Goal: Task Accomplishment & Management: Use online tool/utility

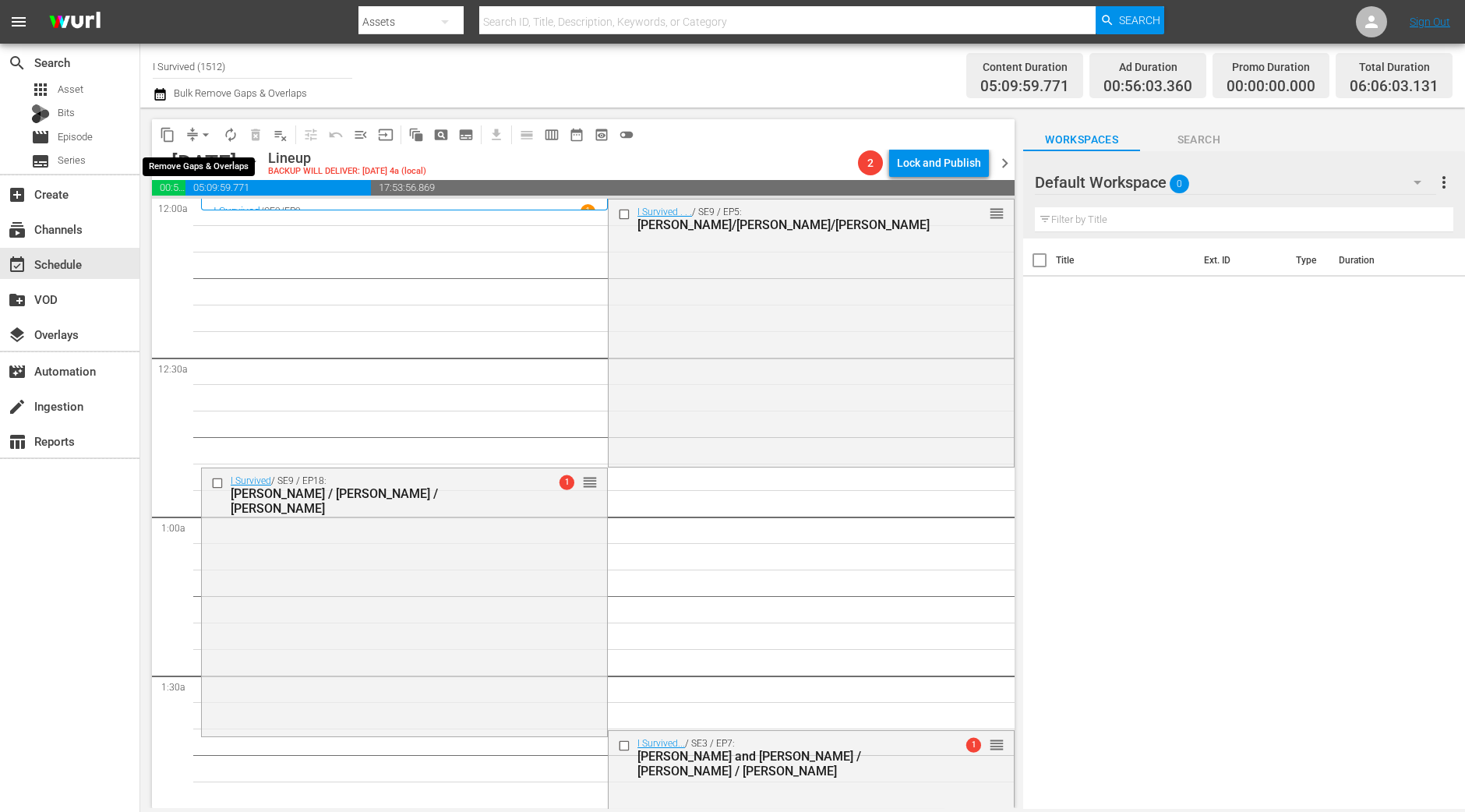
click at [199, 134] on span "arrow_drop_down" at bounding box center [205, 135] width 16 height 16
click at [205, 157] on li "Align to Midnight" at bounding box center [206, 166] width 164 height 26
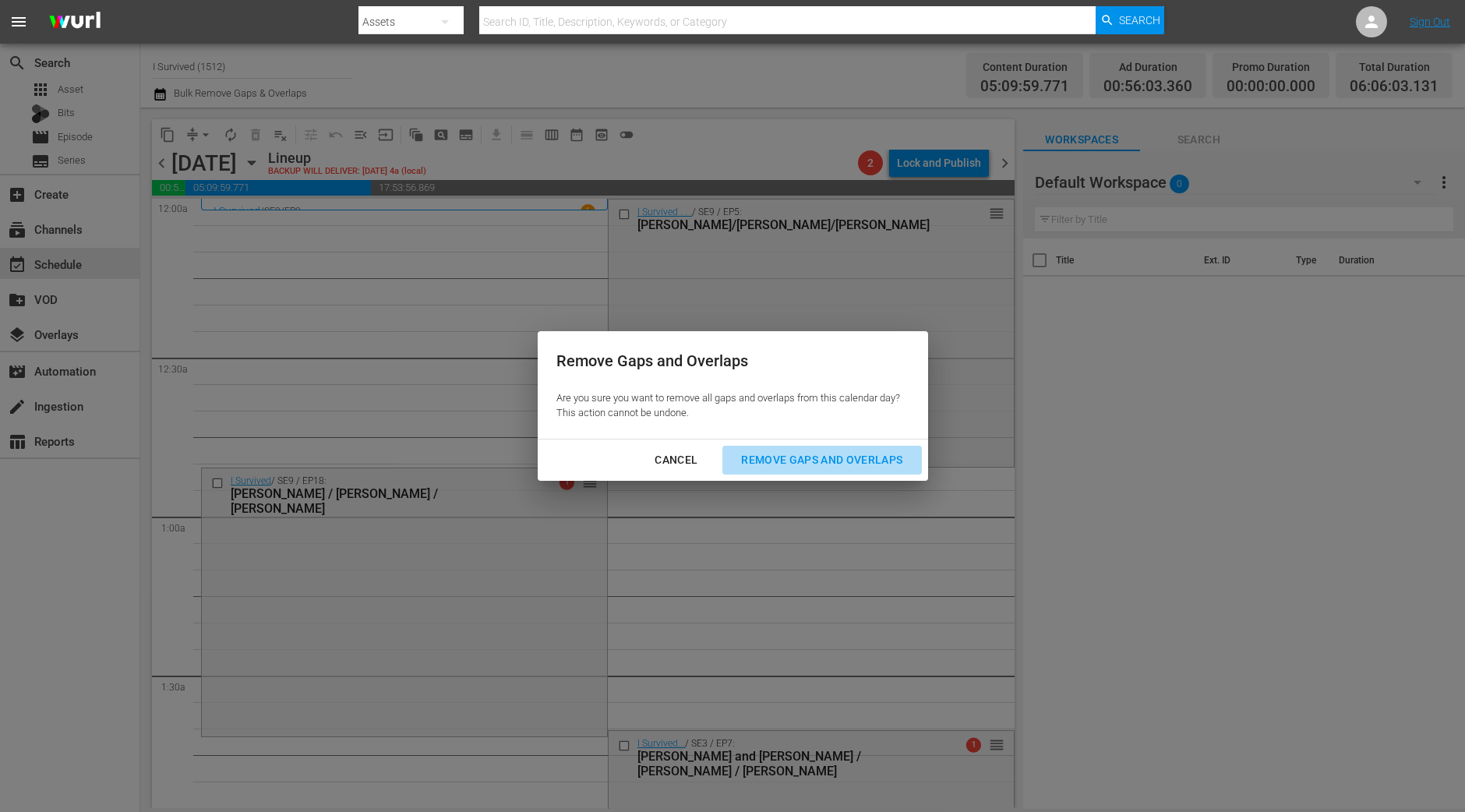
click at [860, 454] on div "Remove Gaps and Overlaps" at bounding box center [822, 460] width 187 height 20
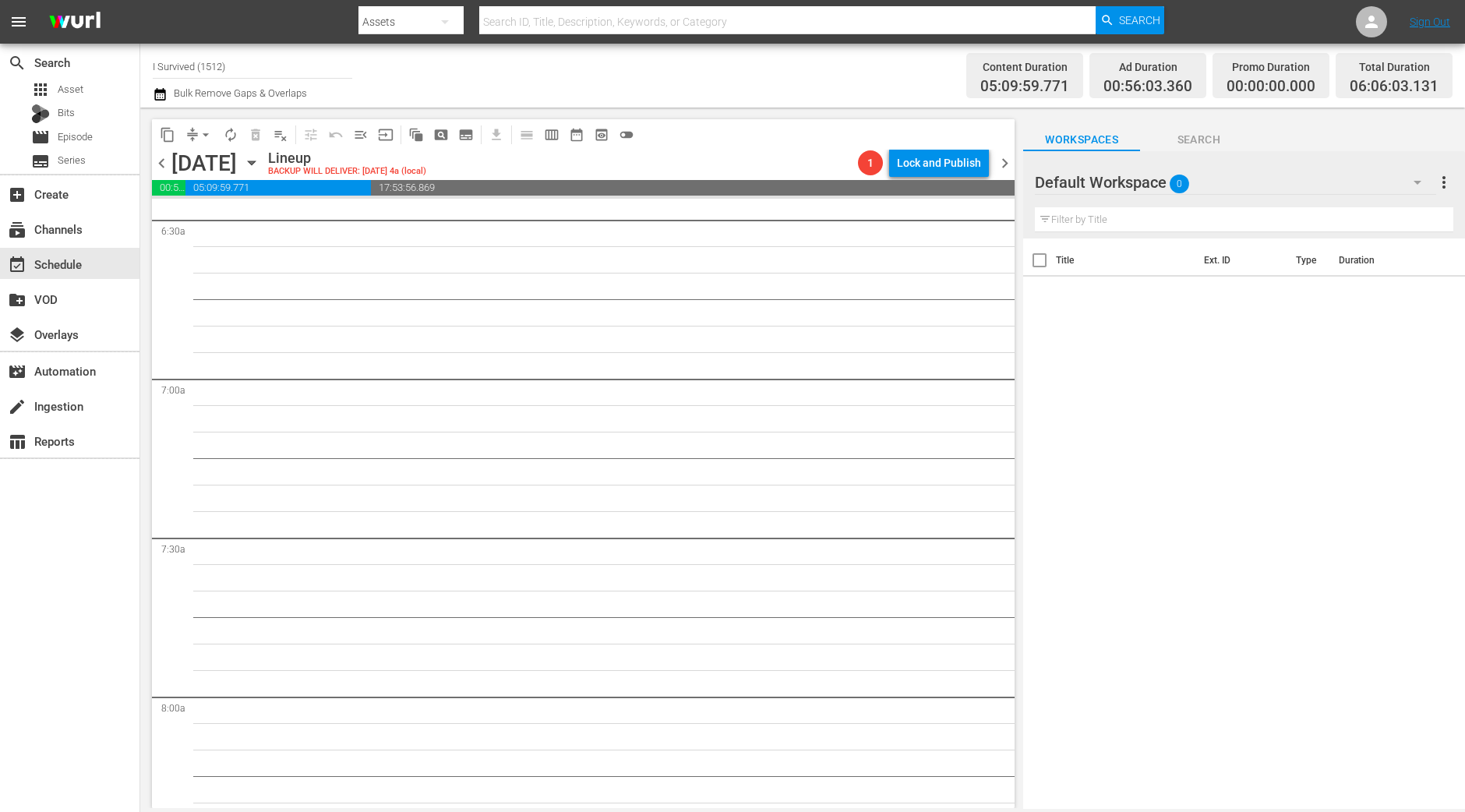
scroll to position [1558, 0]
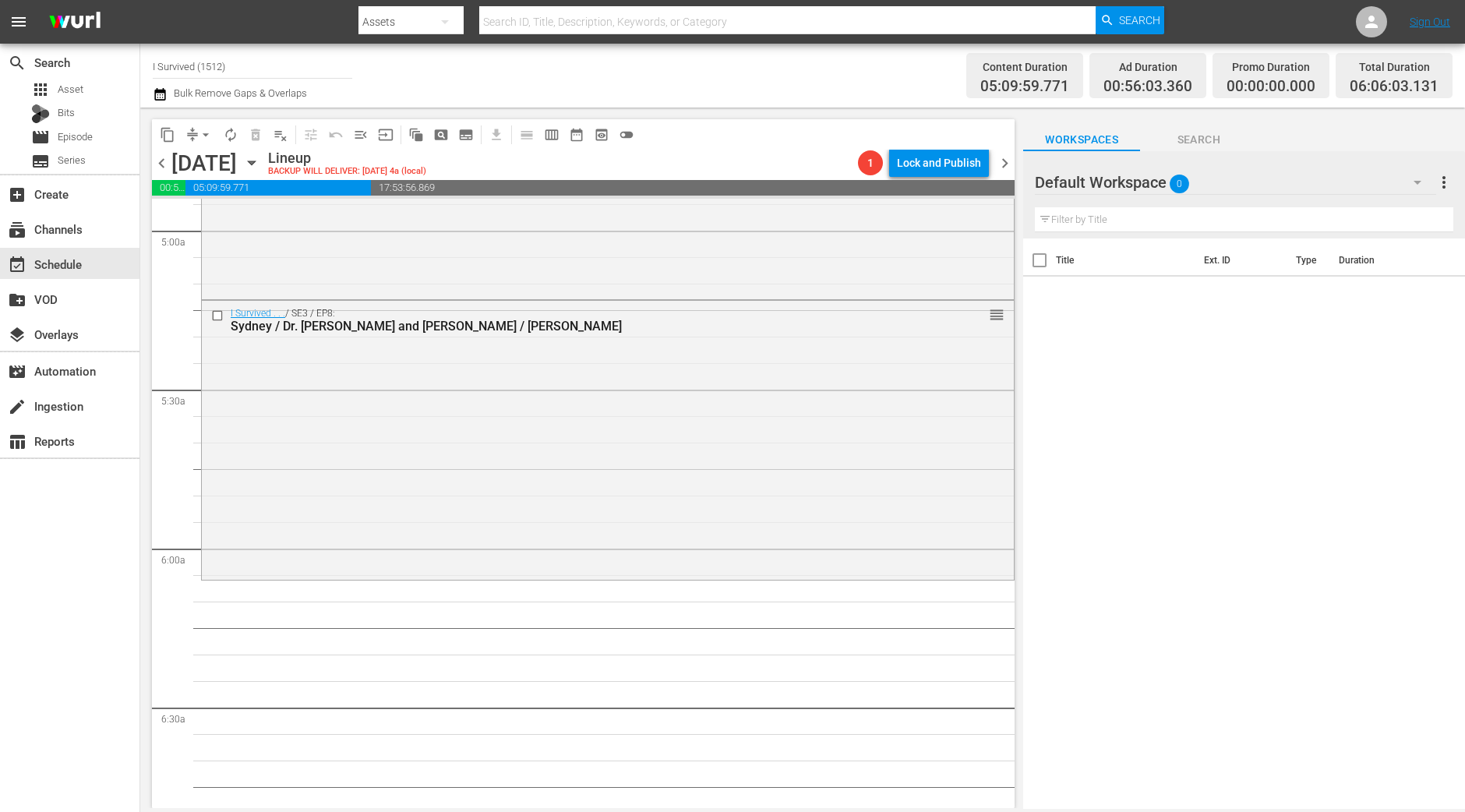
click at [165, 161] on span "chevron_left" at bounding box center [162, 163] width 20 height 20
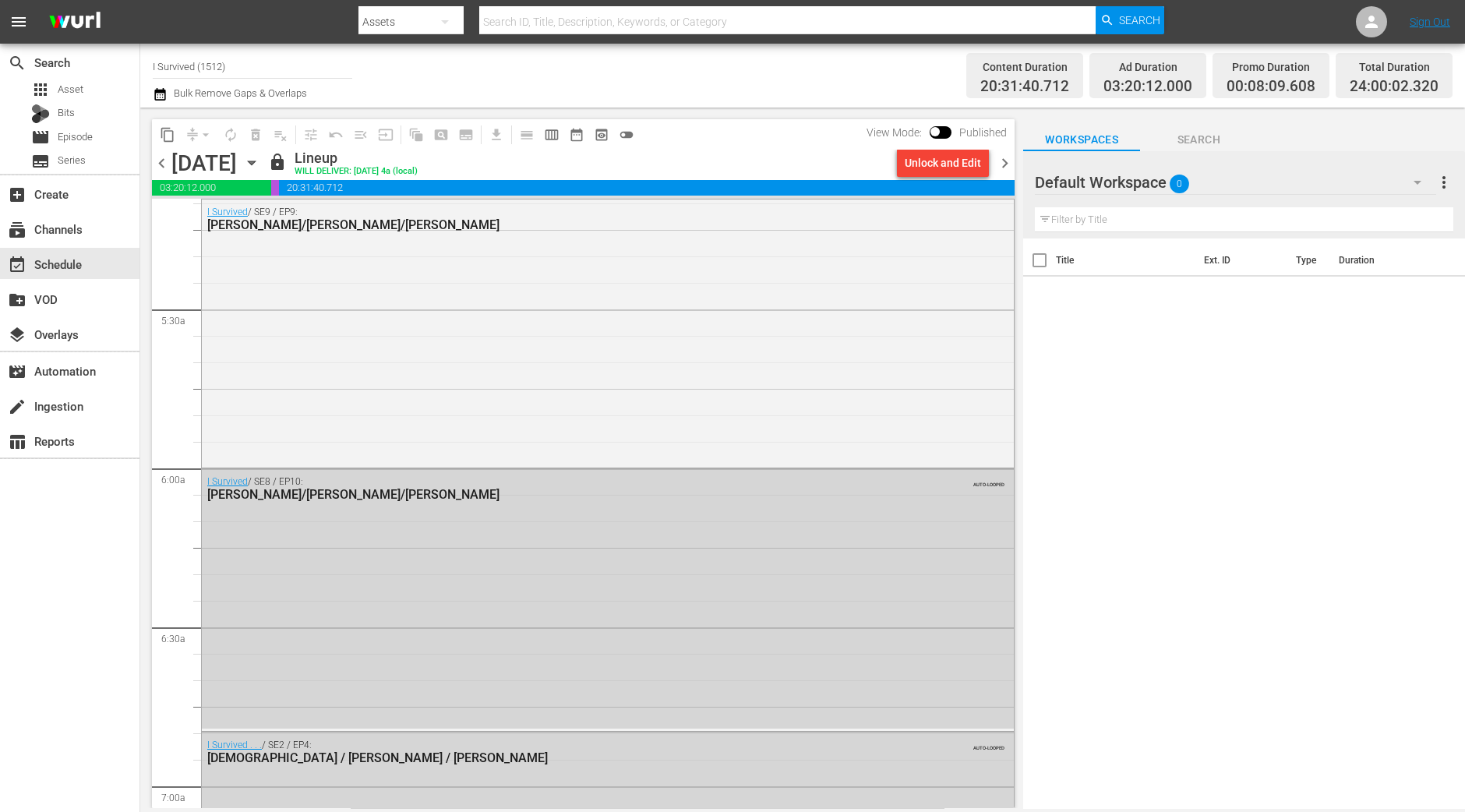
scroll to position [1558, 0]
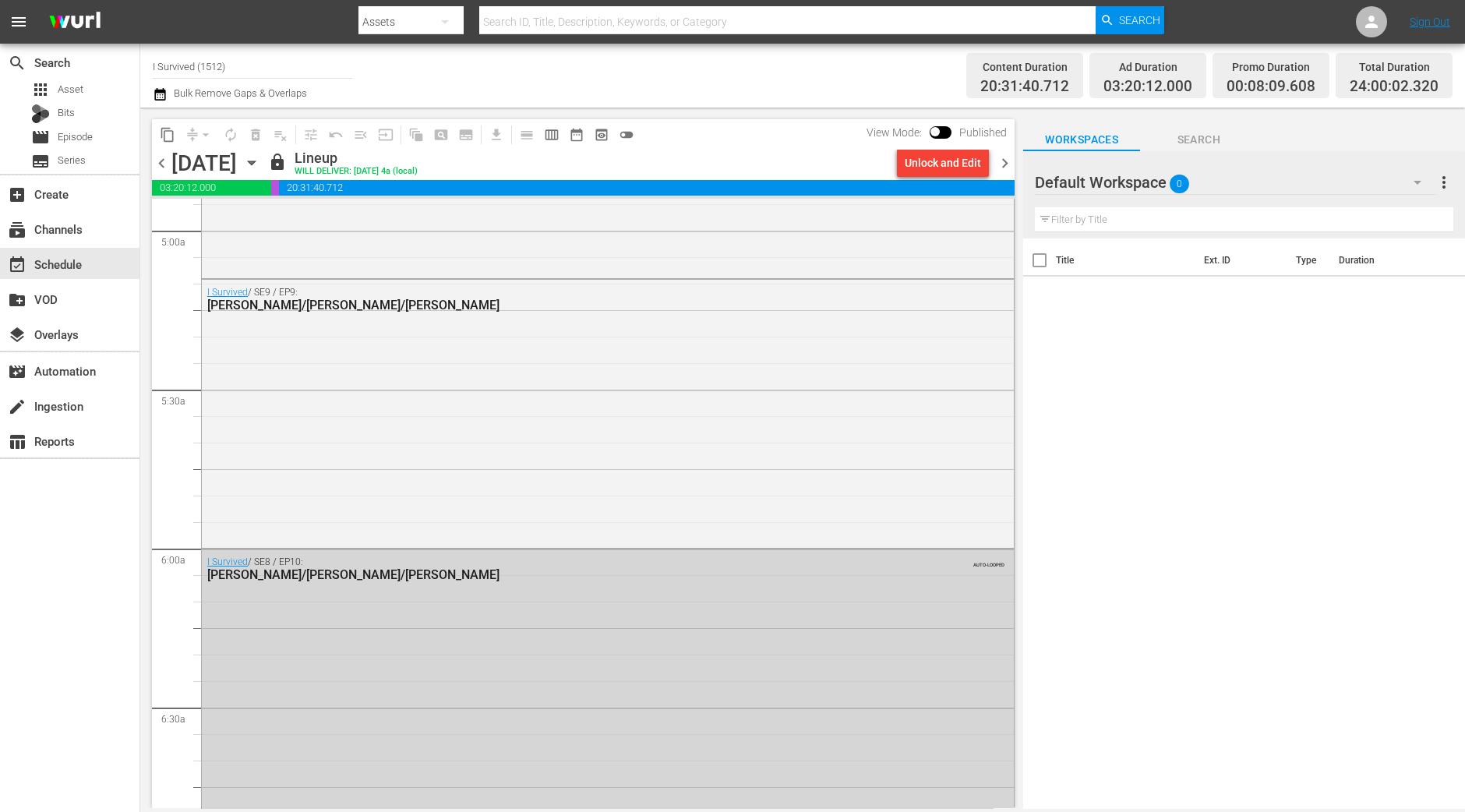
click at [1007, 159] on span "chevron_right" at bounding box center [1005, 163] width 20 height 20
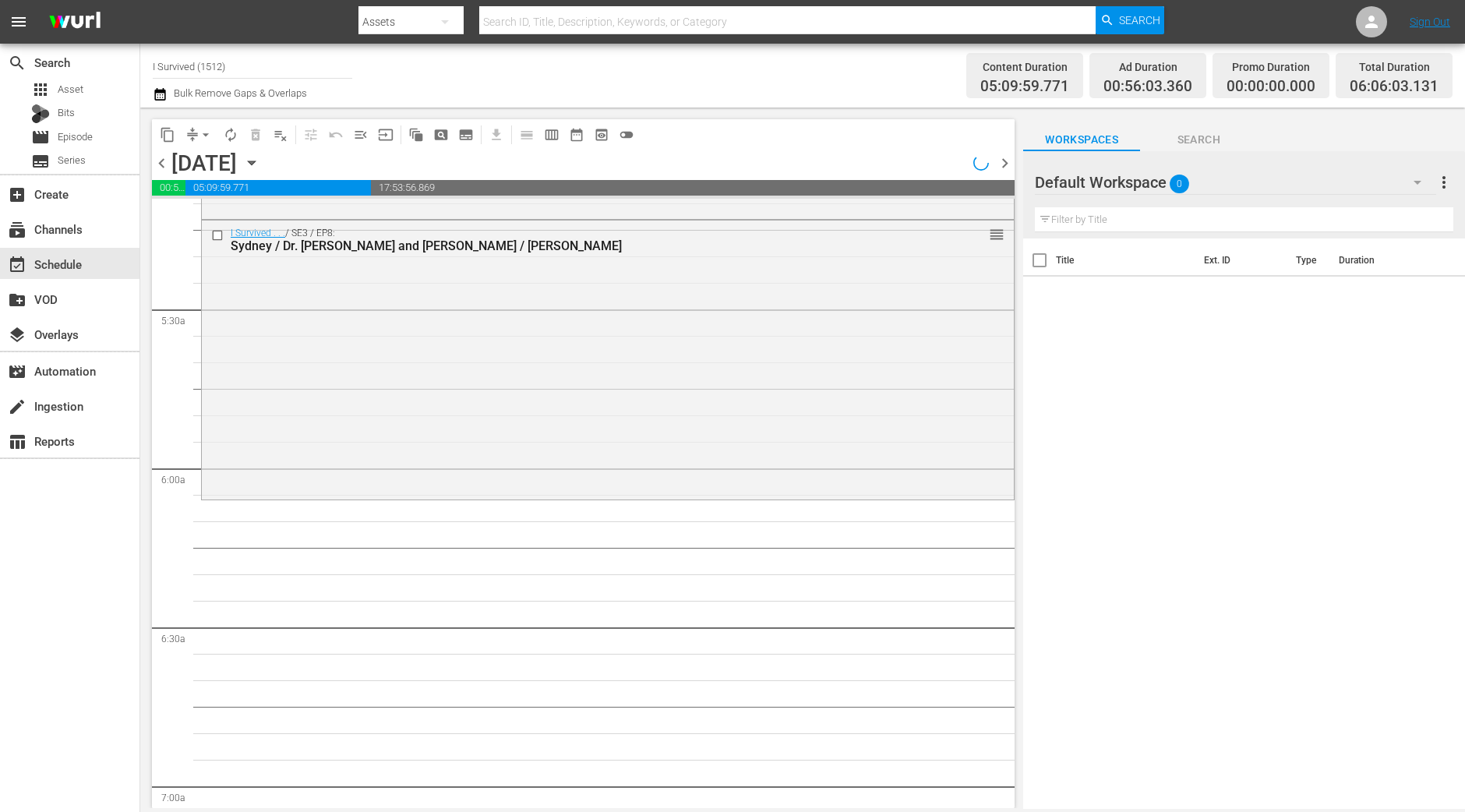
scroll to position [1558, 0]
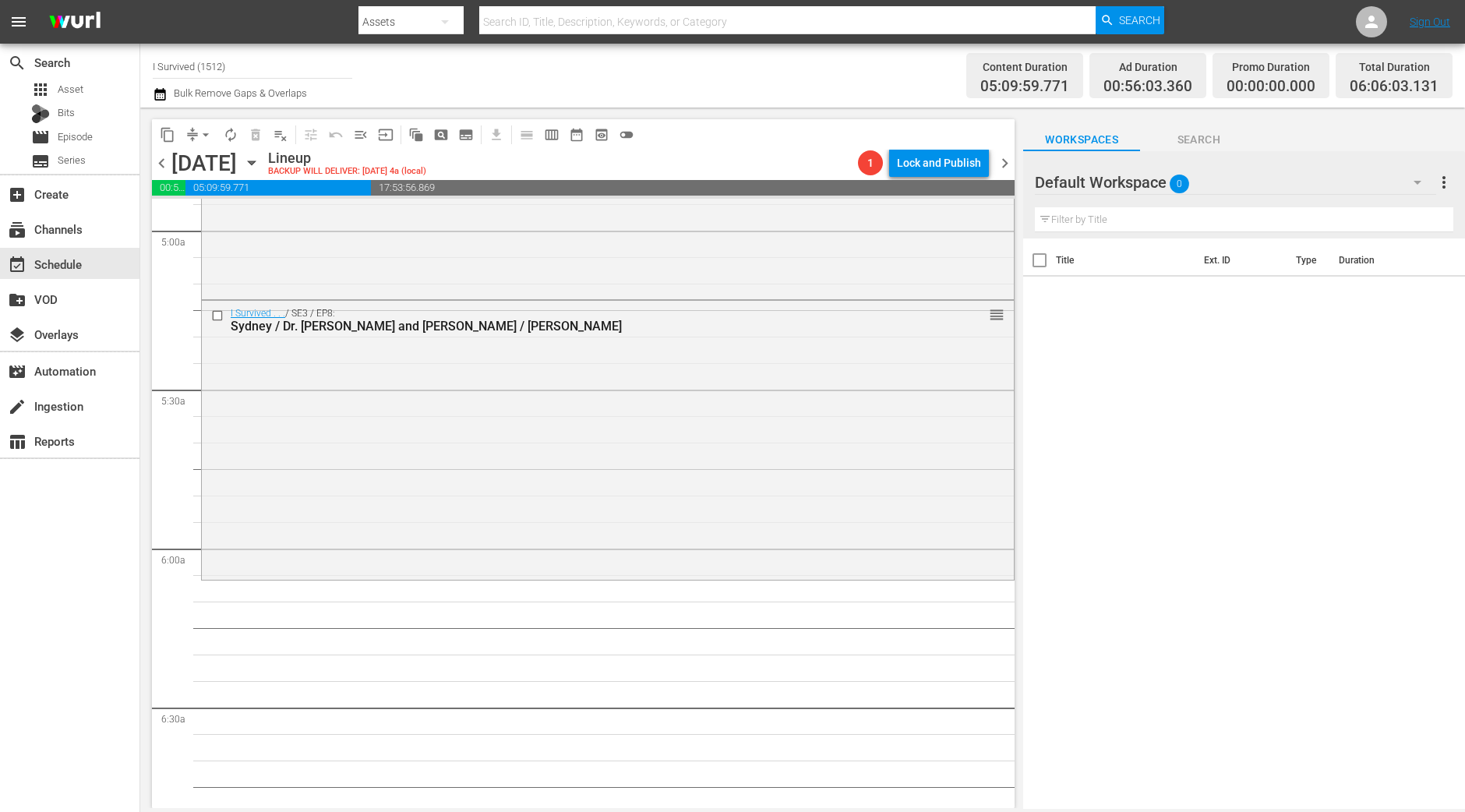
click at [146, 746] on div "content_copy compress arrow_drop_down autorenew_outlined delete_forever_outline…" at bounding box center [579, 457] width 878 height 700
click at [389, 552] on div "I Survived . . . / SE3 / EP8: Sydney / Dr. Roger and Dena / Jennifer reorder" at bounding box center [608, 438] width 812 height 276
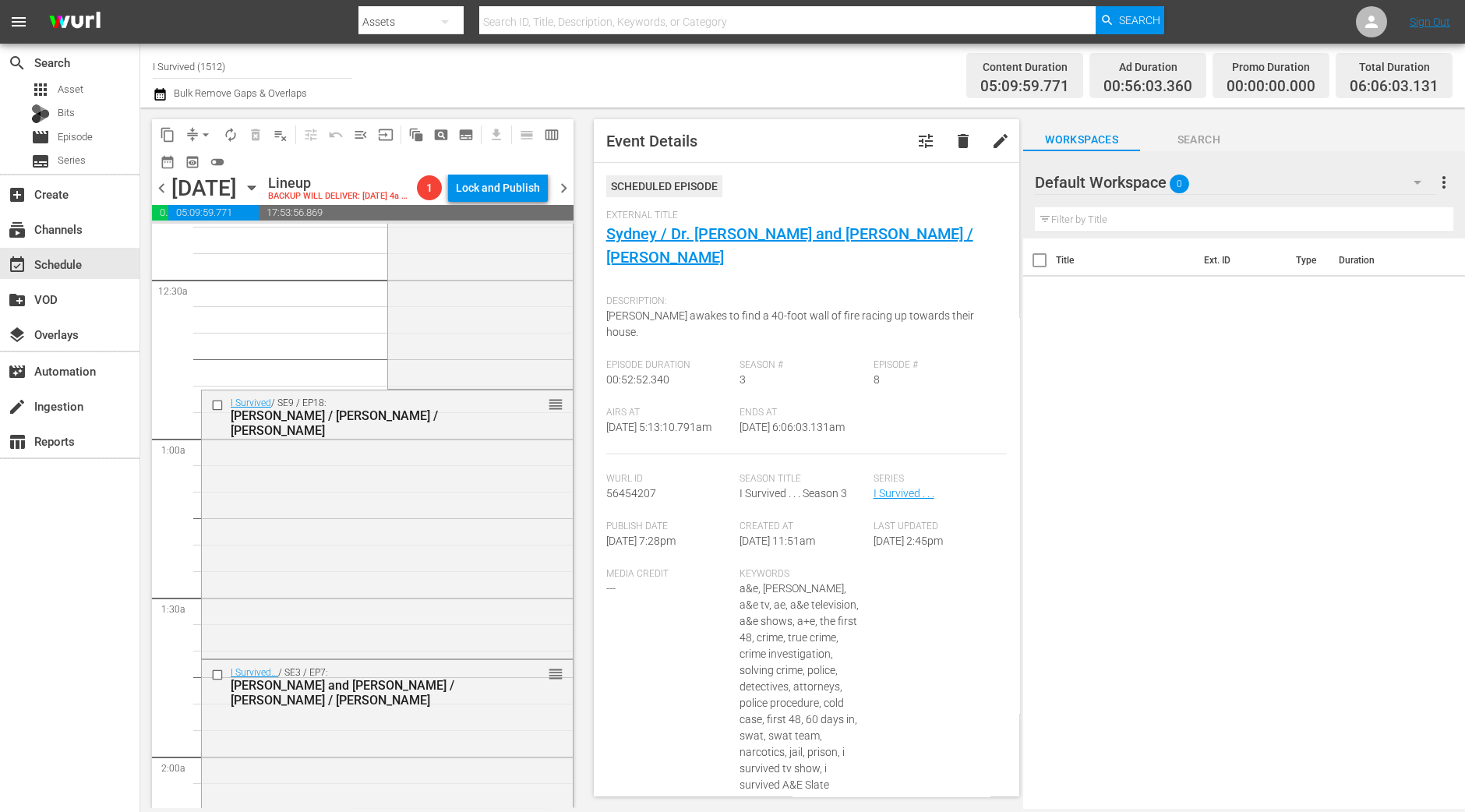
scroll to position [0, 0]
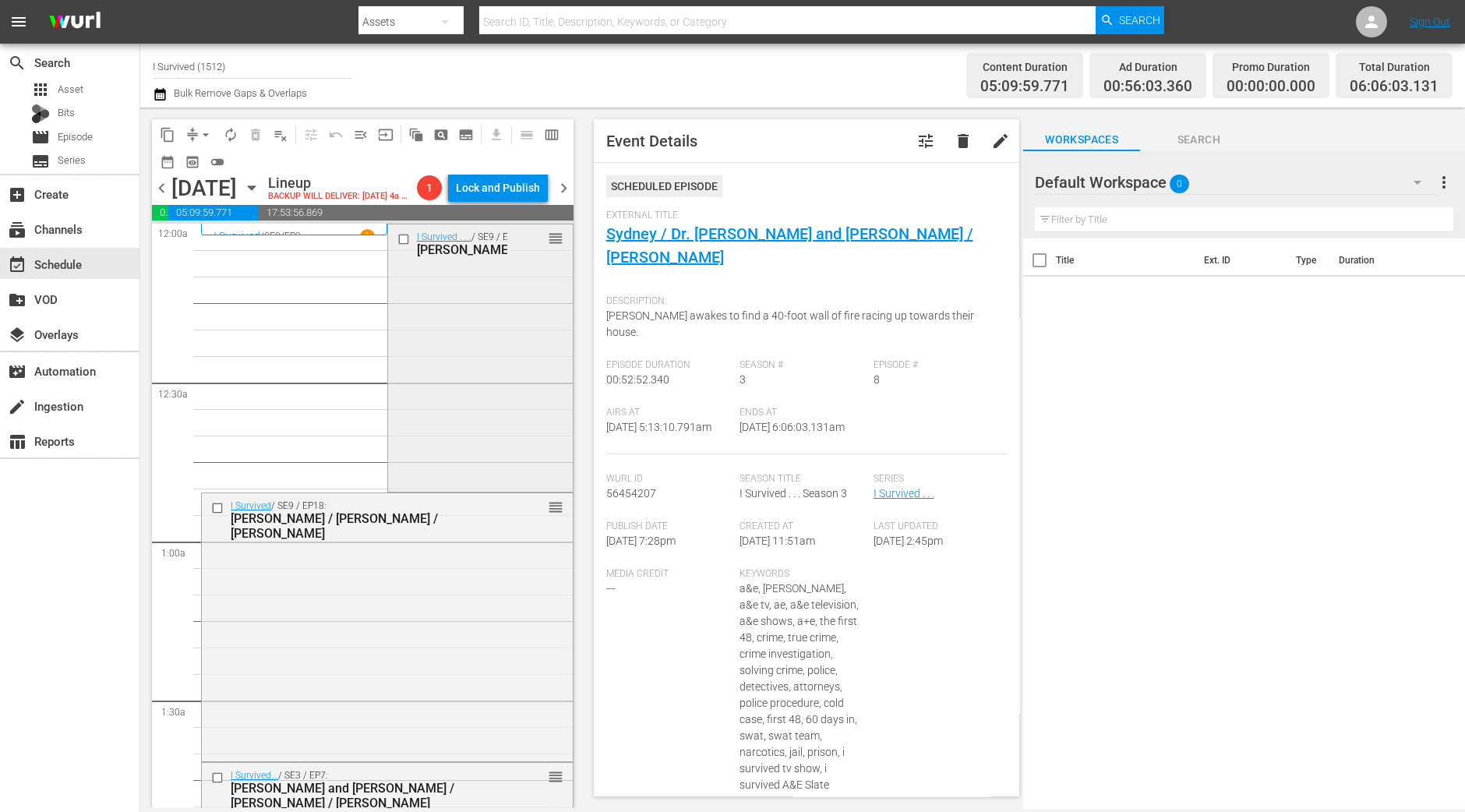
click at [474, 476] on div "I Survived . . . / SE9 / EP5: Terri/Walter/James reorder" at bounding box center [480, 357] width 185 height 265
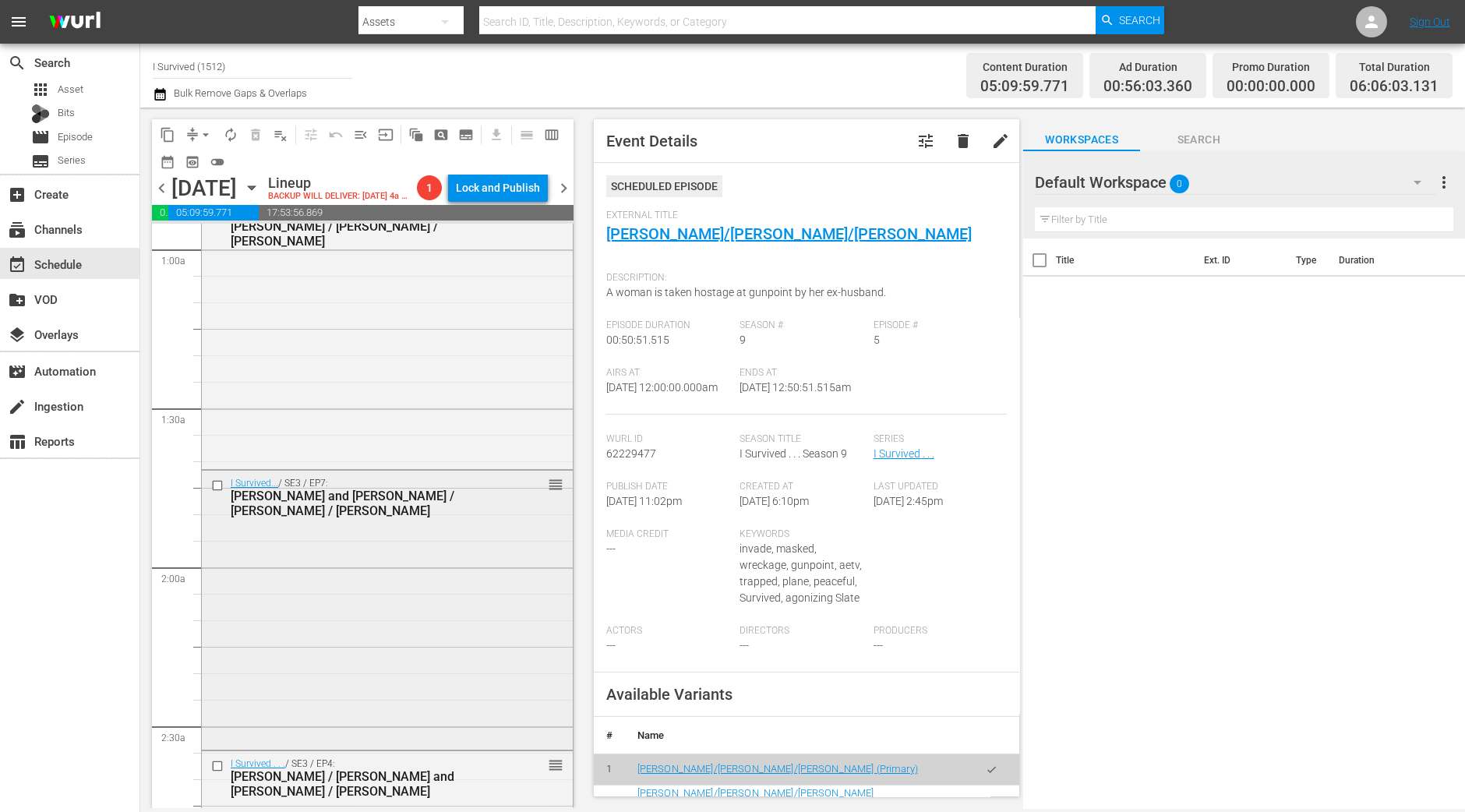
click at [500, 563] on div "I Survived... / SE3 / EP7: Scott and Sean / Timothy / Stacey reorder" at bounding box center [386, 608] width 370 height 276
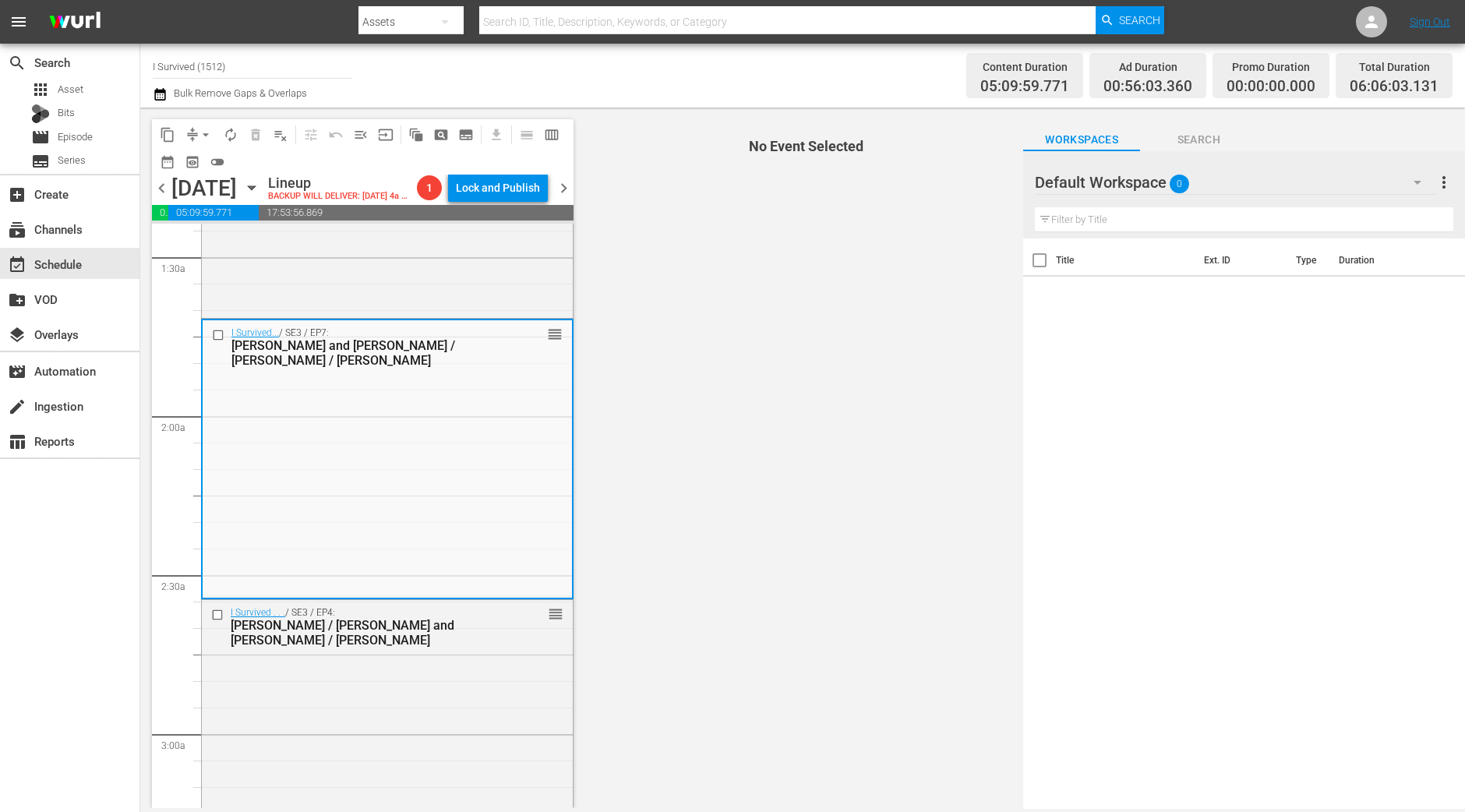
scroll to position [487, 0]
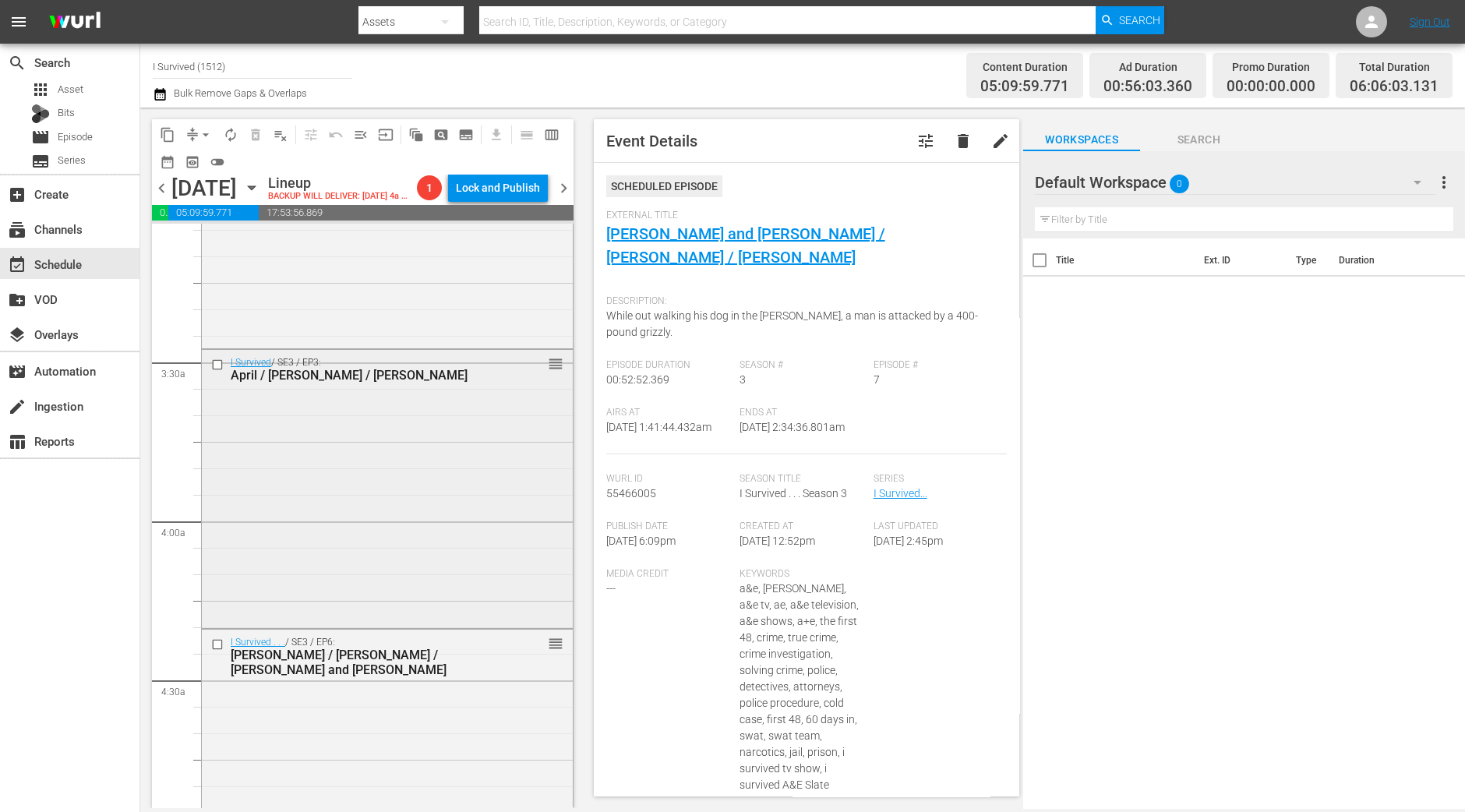
click at [390, 566] on div "I Survived / SE3 / EP3: April / Mark / Jesse reorder" at bounding box center [386, 487] width 370 height 275
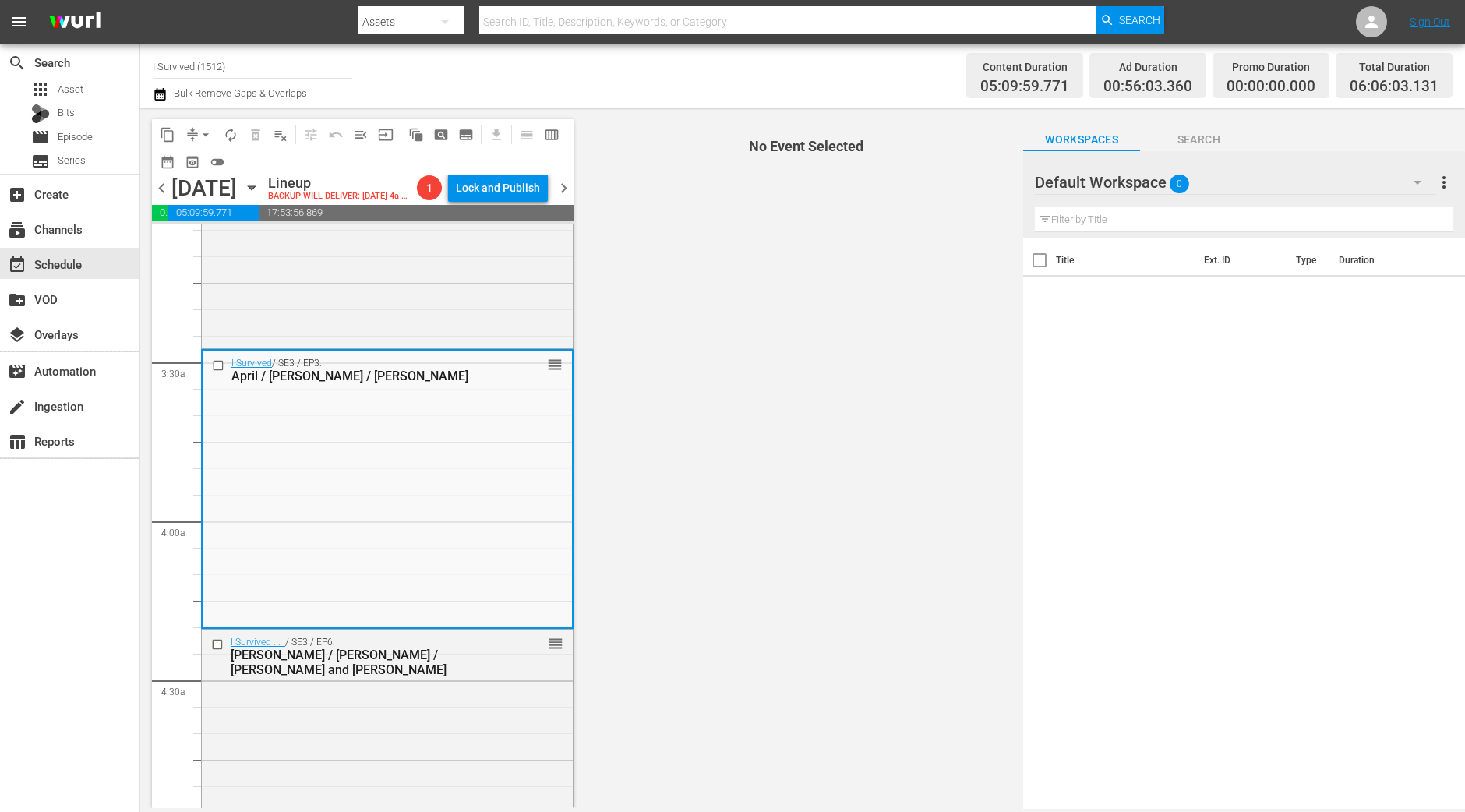
scroll to position [1072, 0]
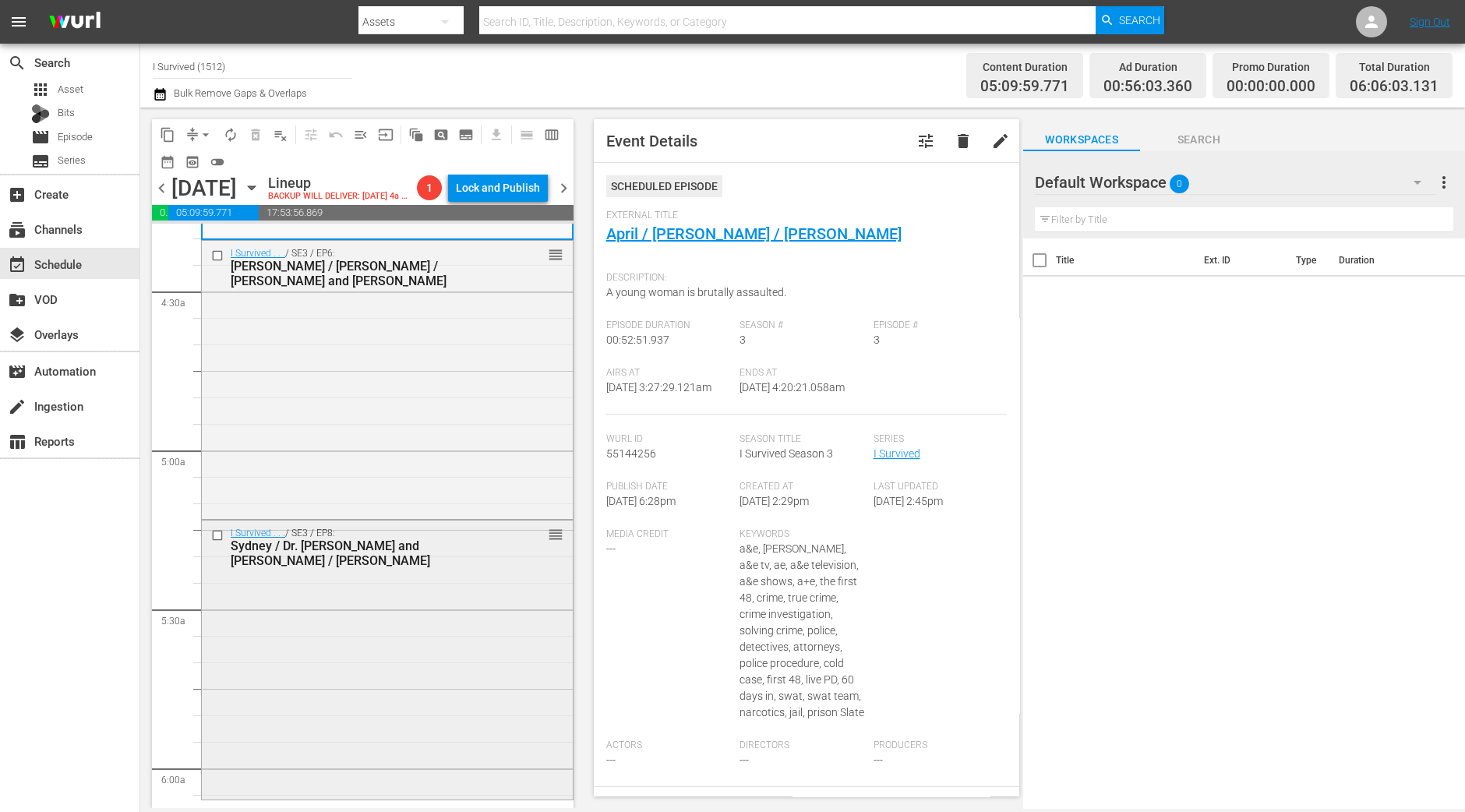
click at [456, 644] on div "I Survived . . . / SE3 / EP8: Sydney / Dr. Roger and Dena / Jennifer reorder" at bounding box center [386, 658] width 370 height 276
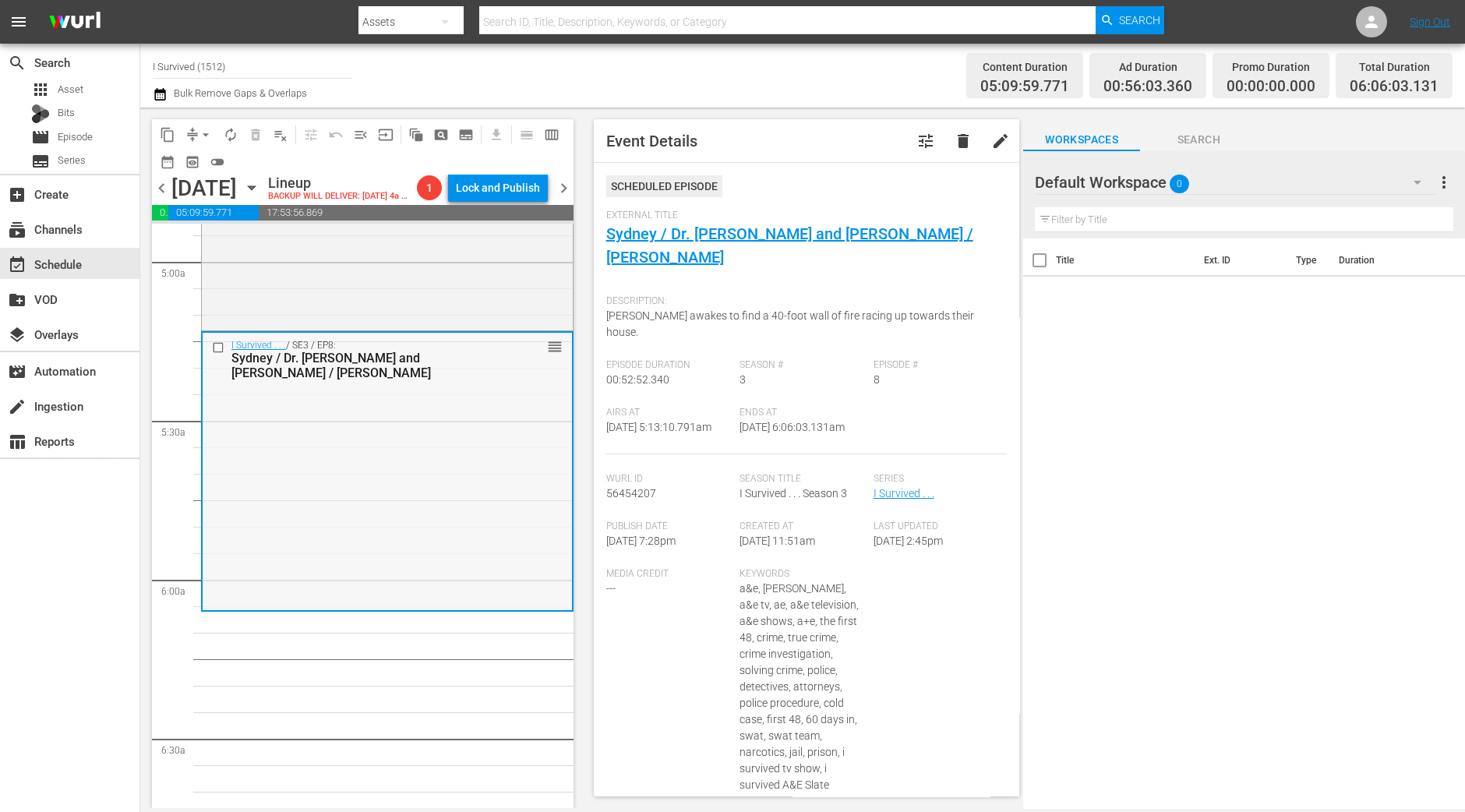
scroll to position [1558, 0]
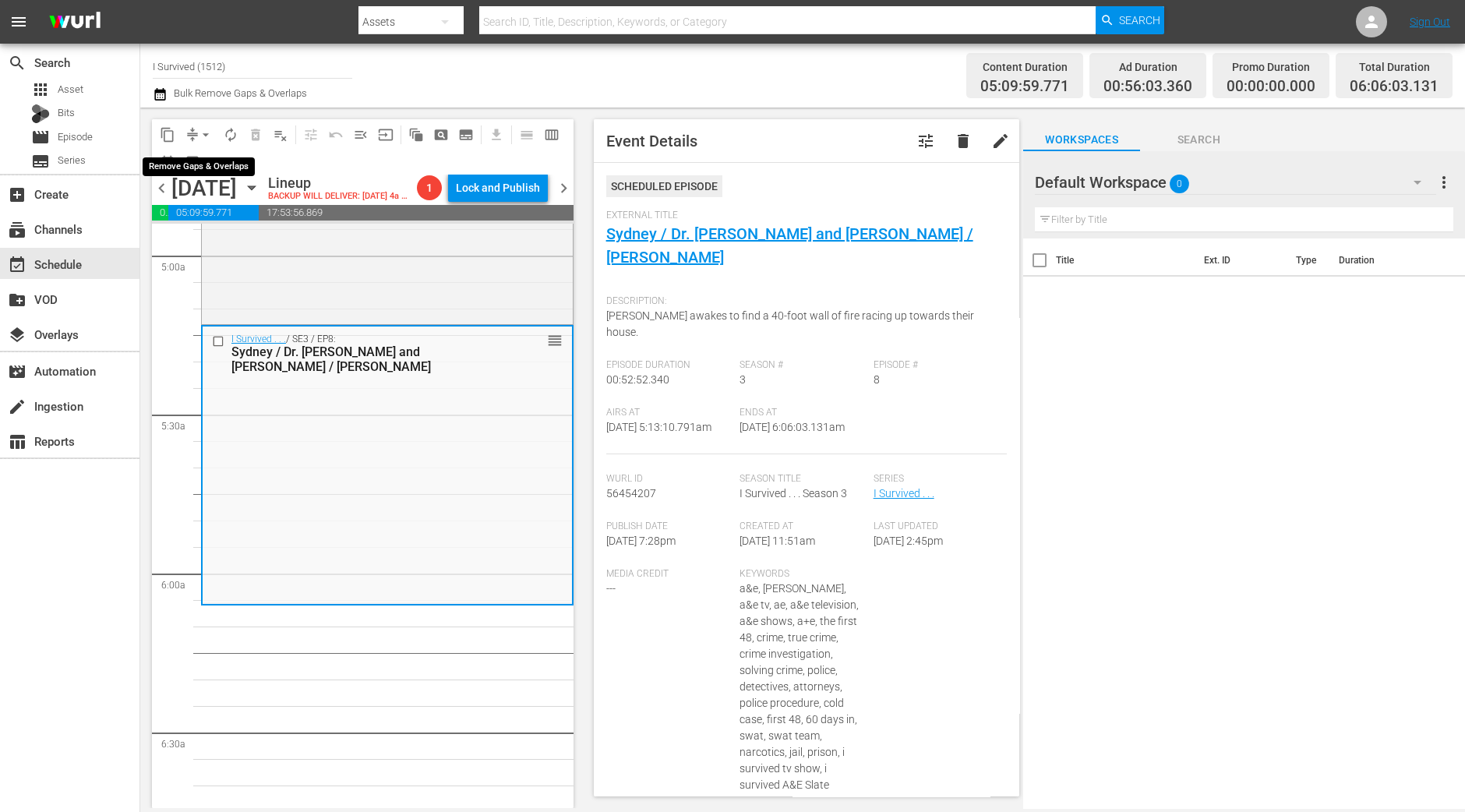
click at [201, 137] on span "arrow_drop_down" at bounding box center [205, 135] width 16 height 16
click at [201, 164] on li "Align to Midnight" at bounding box center [206, 166] width 164 height 26
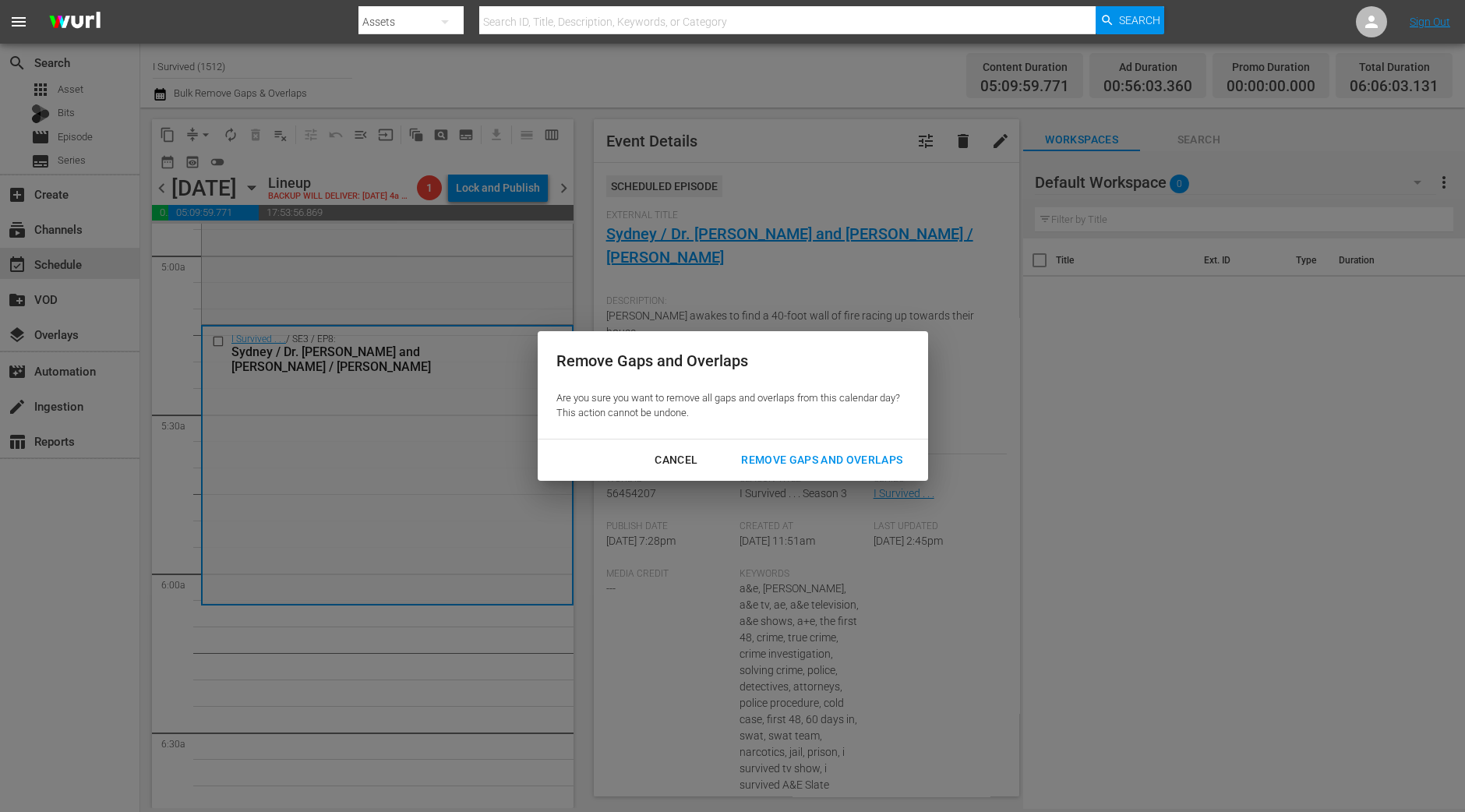
click at [865, 458] on div "Remove Gaps and Overlaps" at bounding box center [822, 460] width 187 height 20
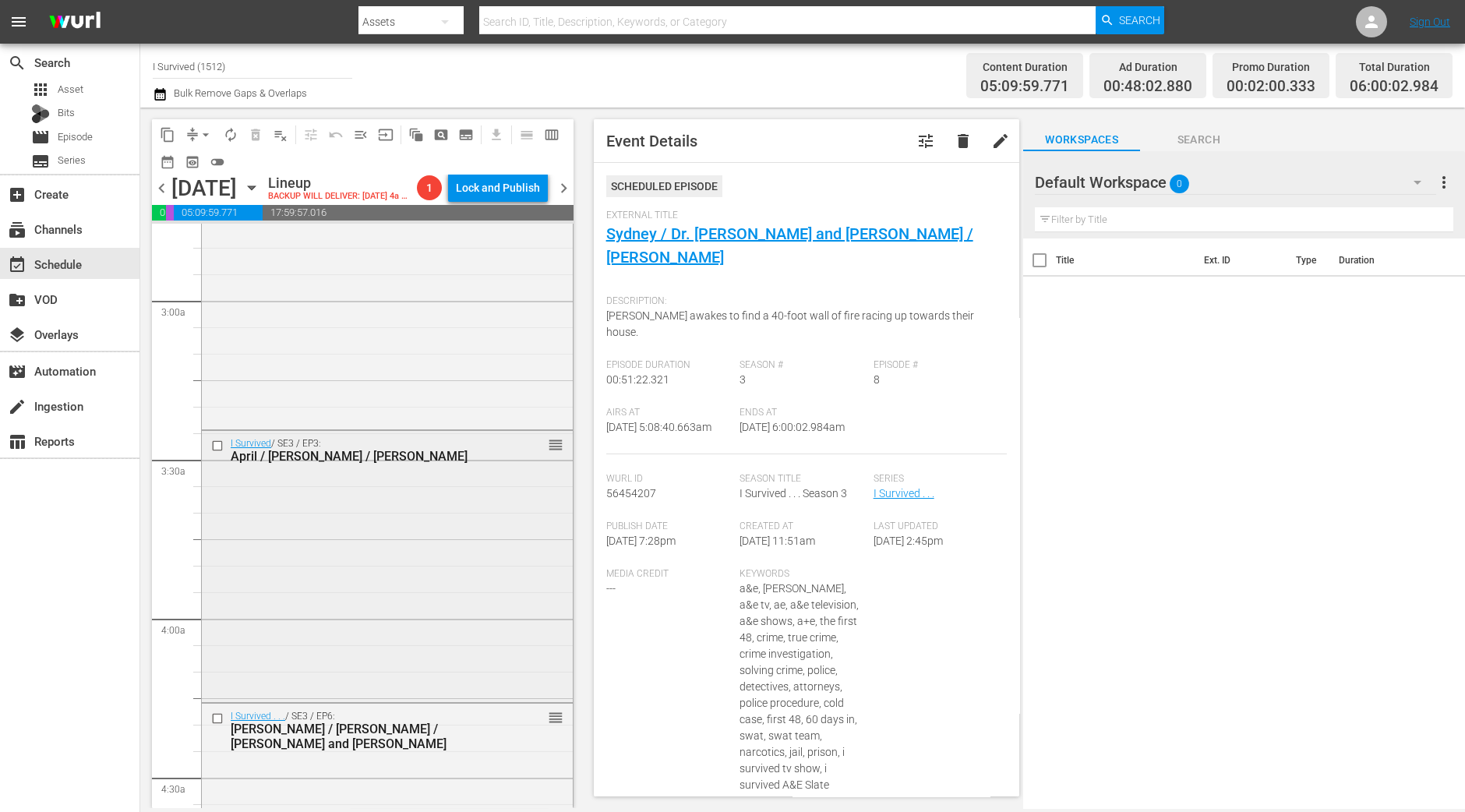
scroll to position [681, 0]
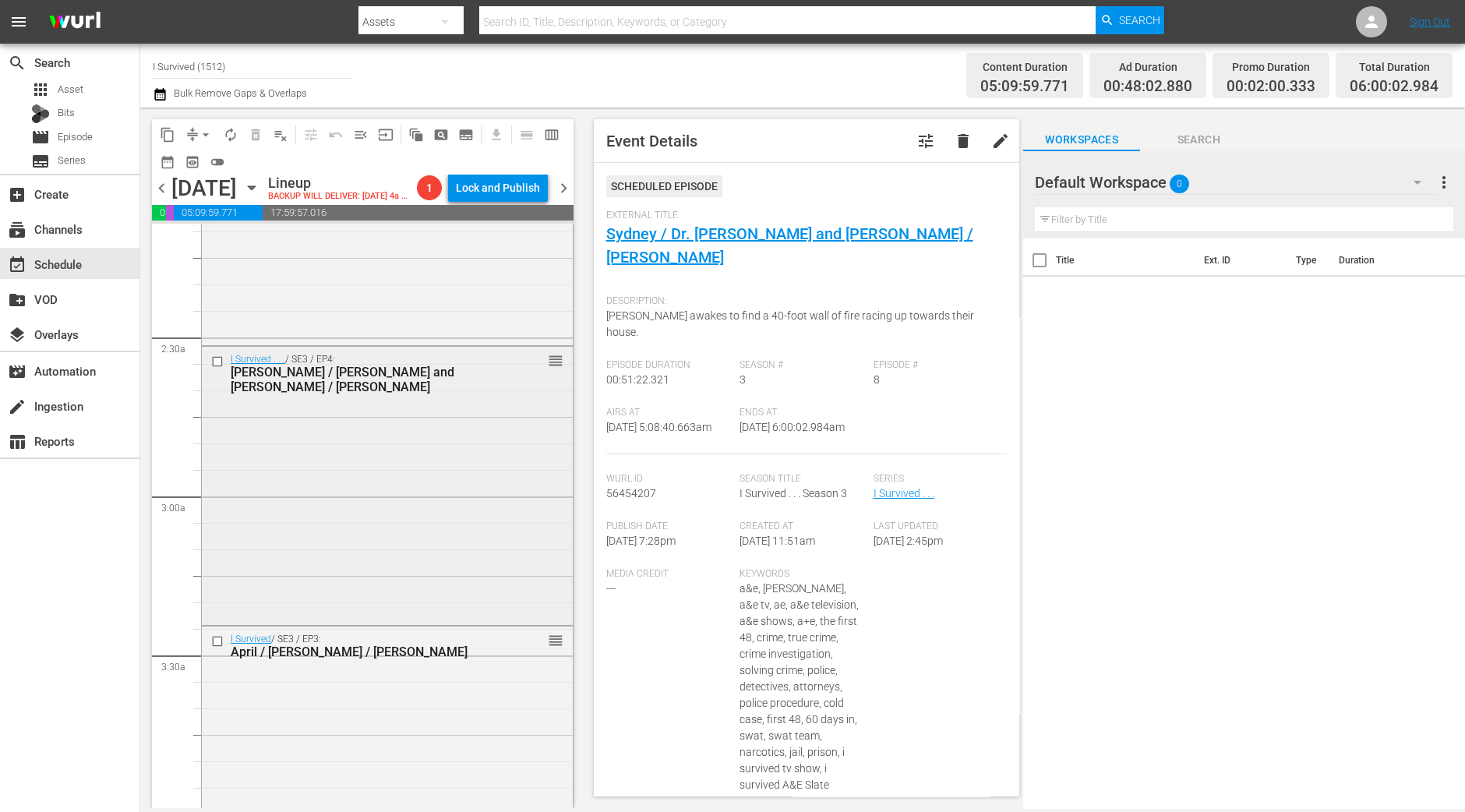
click at [489, 520] on div "I Survived . . . / SE3 / EP4: Dawn / Jens and Jim / Agnes reorder" at bounding box center [386, 484] width 370 height 276
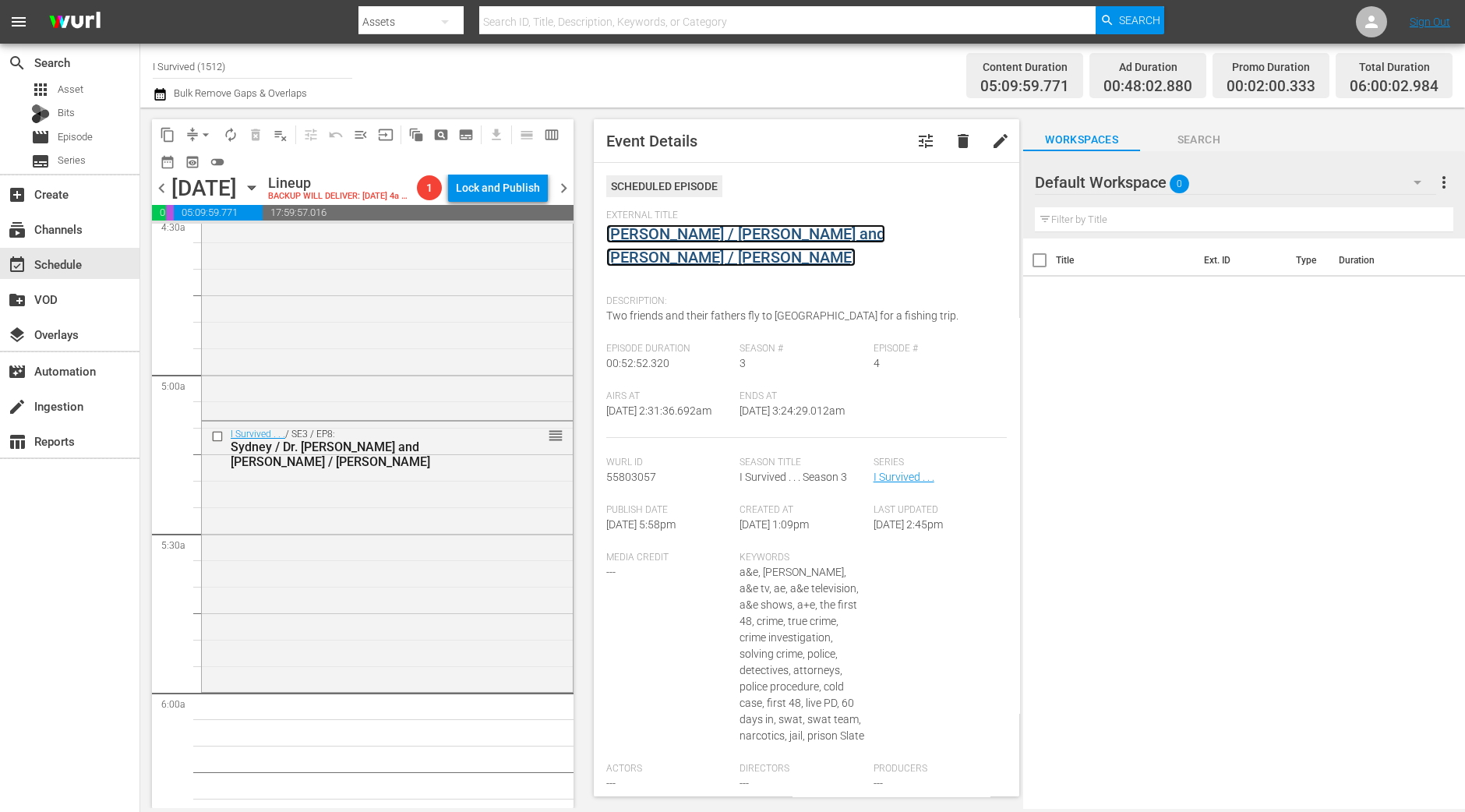
scroll to position [1558, 0]
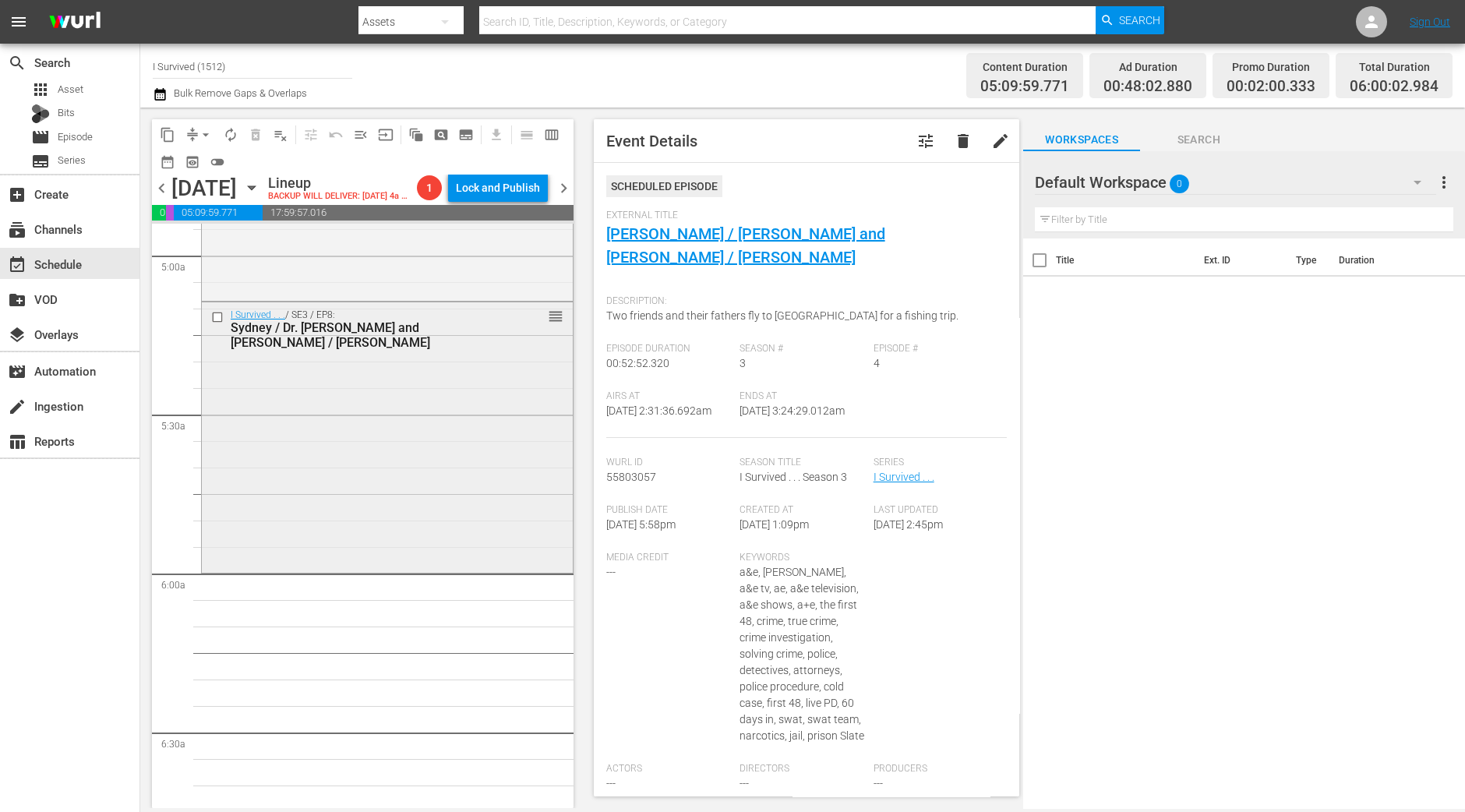
click at [385, 501] on div "I Survived . . . / SE3 / EP8: Sydney / Dr. Roger and Dena / Jennifer reorder" at bounding box center [386, 436] width 370 height 268
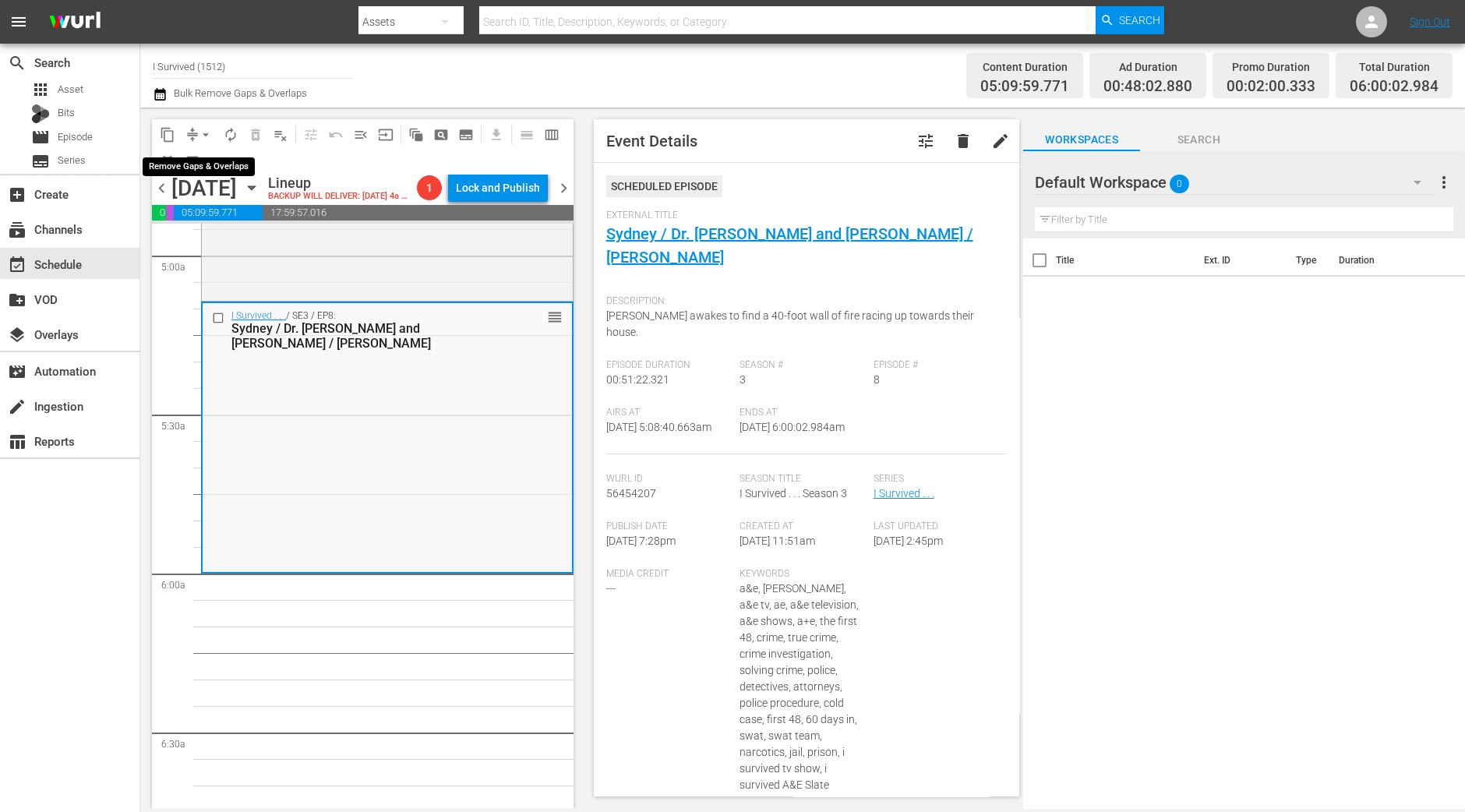
click at [201, 140] on span "arrow_drop_down" at bounding box center [205, 135] width 16 height 16
click at [198, 169] on li "Align to Midnight" at bounding box center [206, 166] width 164 height 26
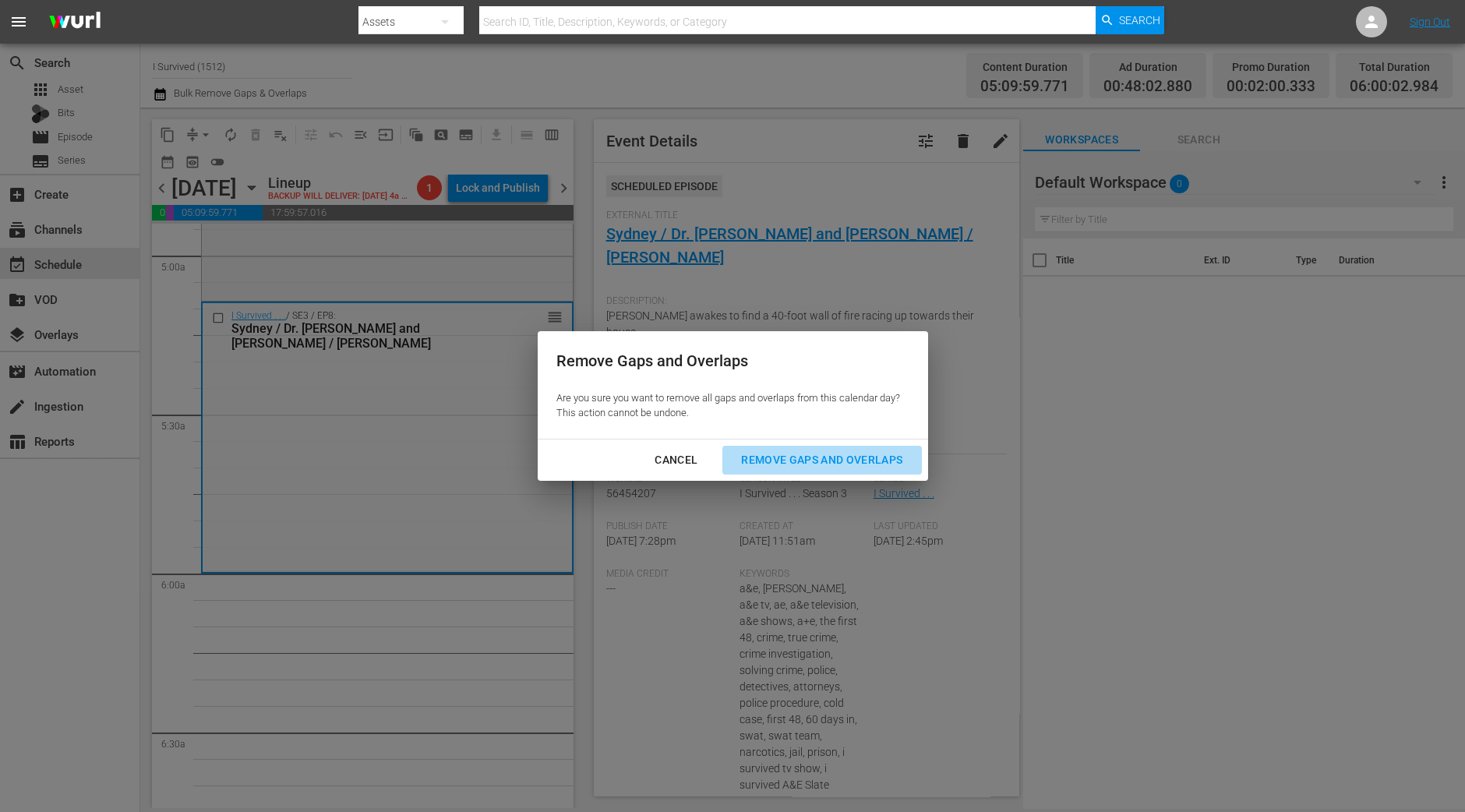
click at [852, 455] on div "Remove Gaps and Overlaps" at bounding box center [822, 460] width 187 height 20
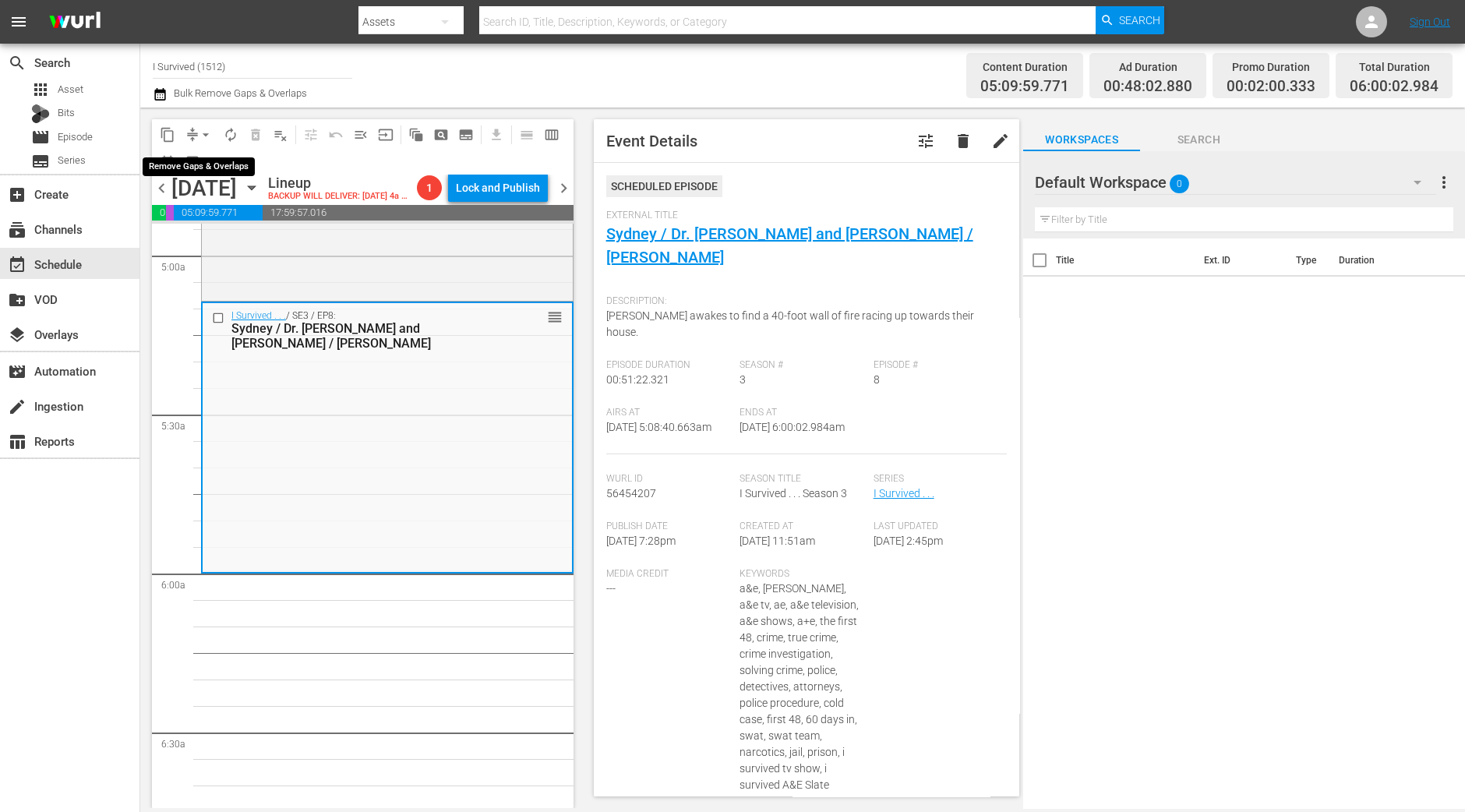
click at [199, 136] on span "arrow_drop_down" at bounding box center [205, 135] width 16 height 16
click at [199, 161] on li "Align to Midnight" at bounding box center [206, 166] width 164 height 26
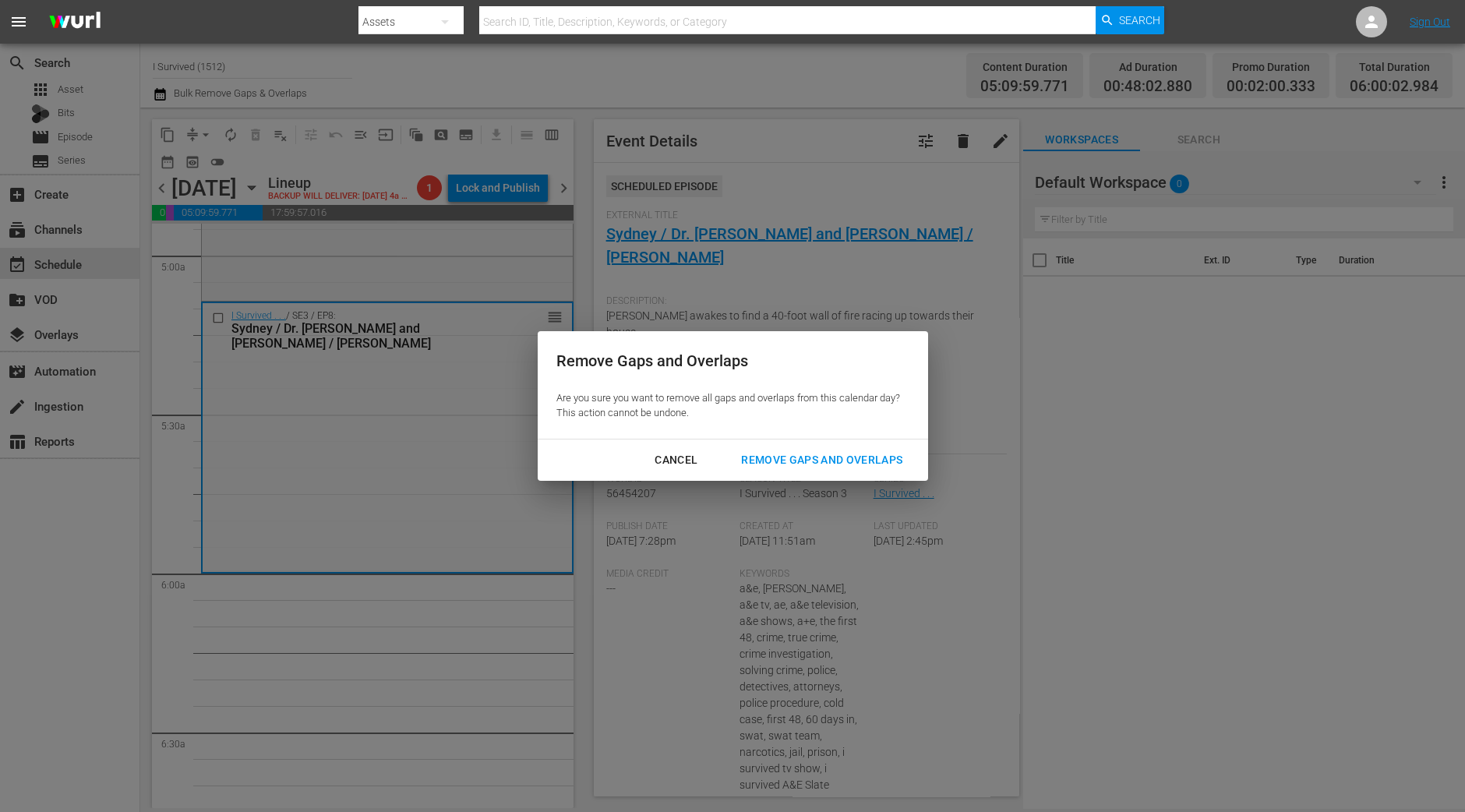
click at [760, 457] on div "Remove Gaps and Overlaps" at bounding box center [822, 460] width 187 height 20
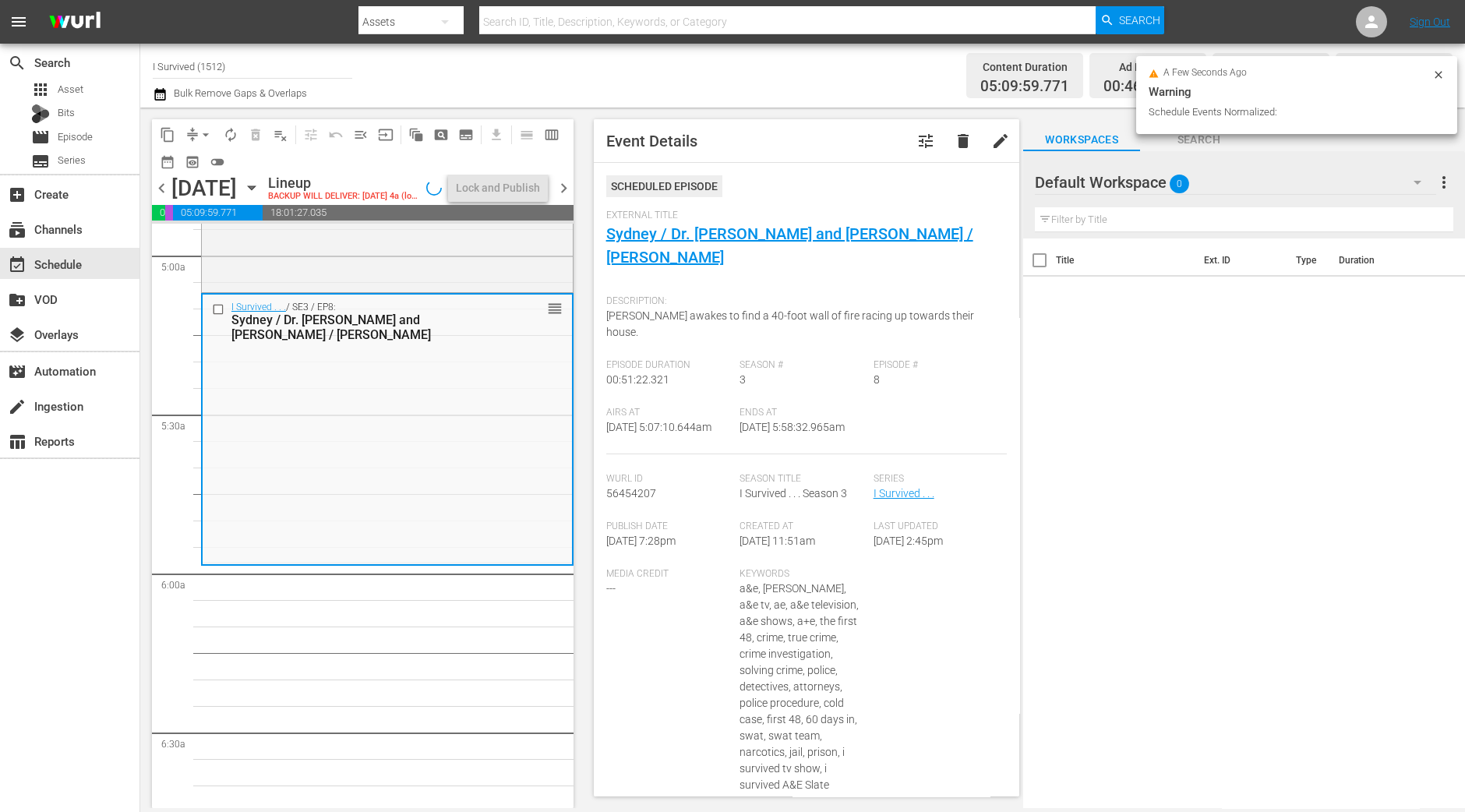
scroll to position [1531, 0]
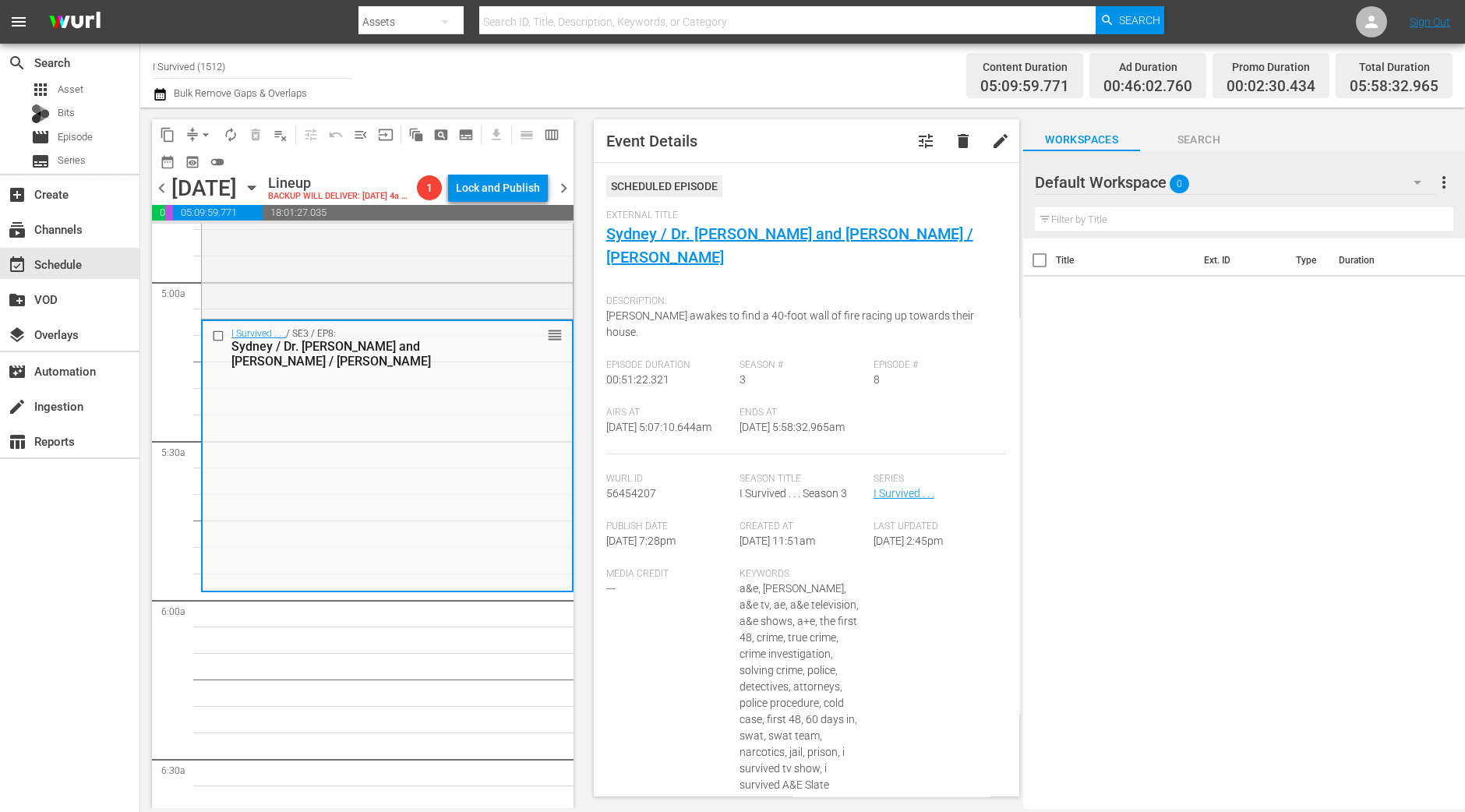
click at [201, 137] on span "arrow_drop_down" at bounding box center [205, 135] width 16 height 16
click at [206, 162] on li "Align to Midnight" at bounding box center [206, 166] width 164 height 26
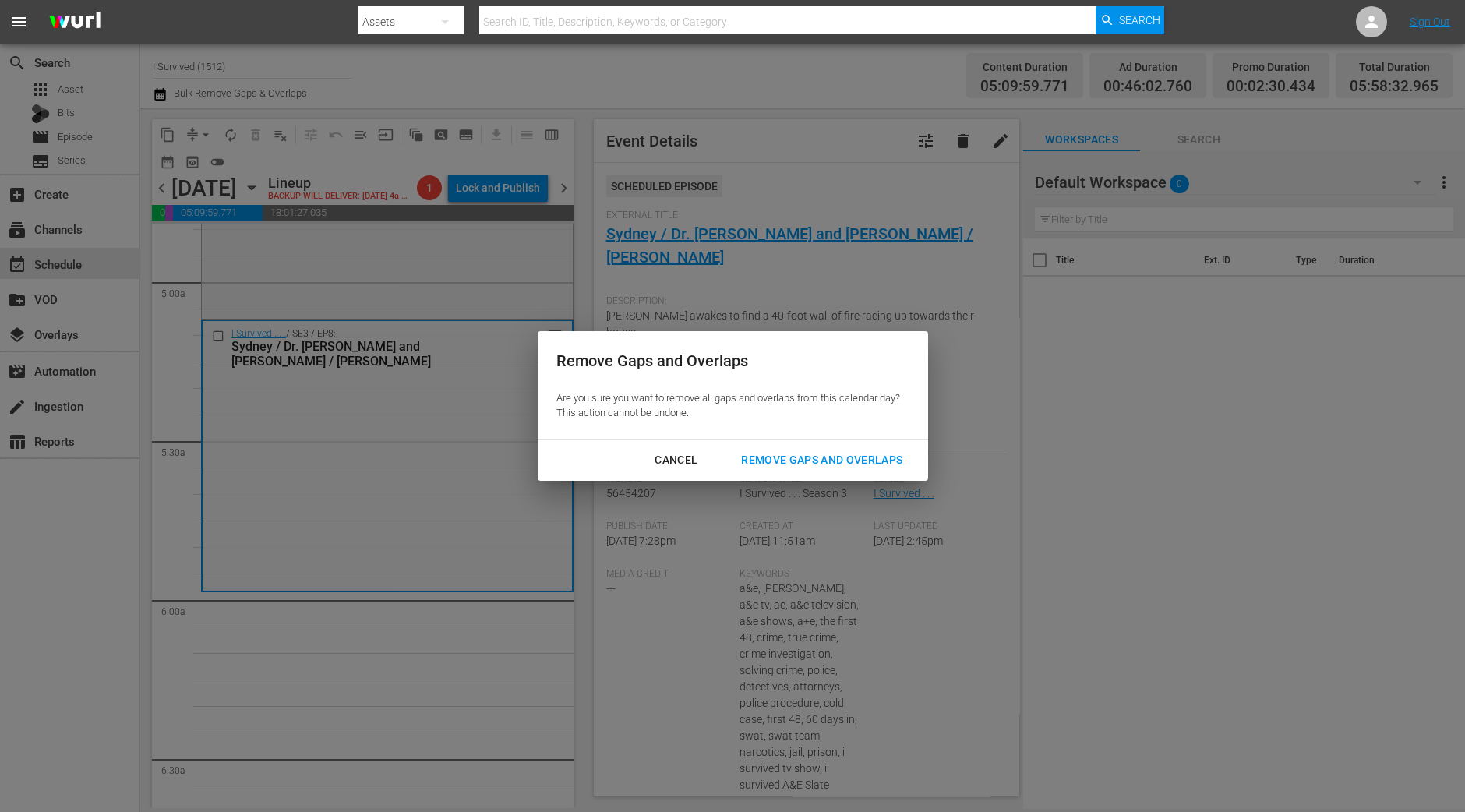
click at [795, 460] on div "Remove Gaps and Overlaps" at bounding box center [822, 460] width 187 height 20
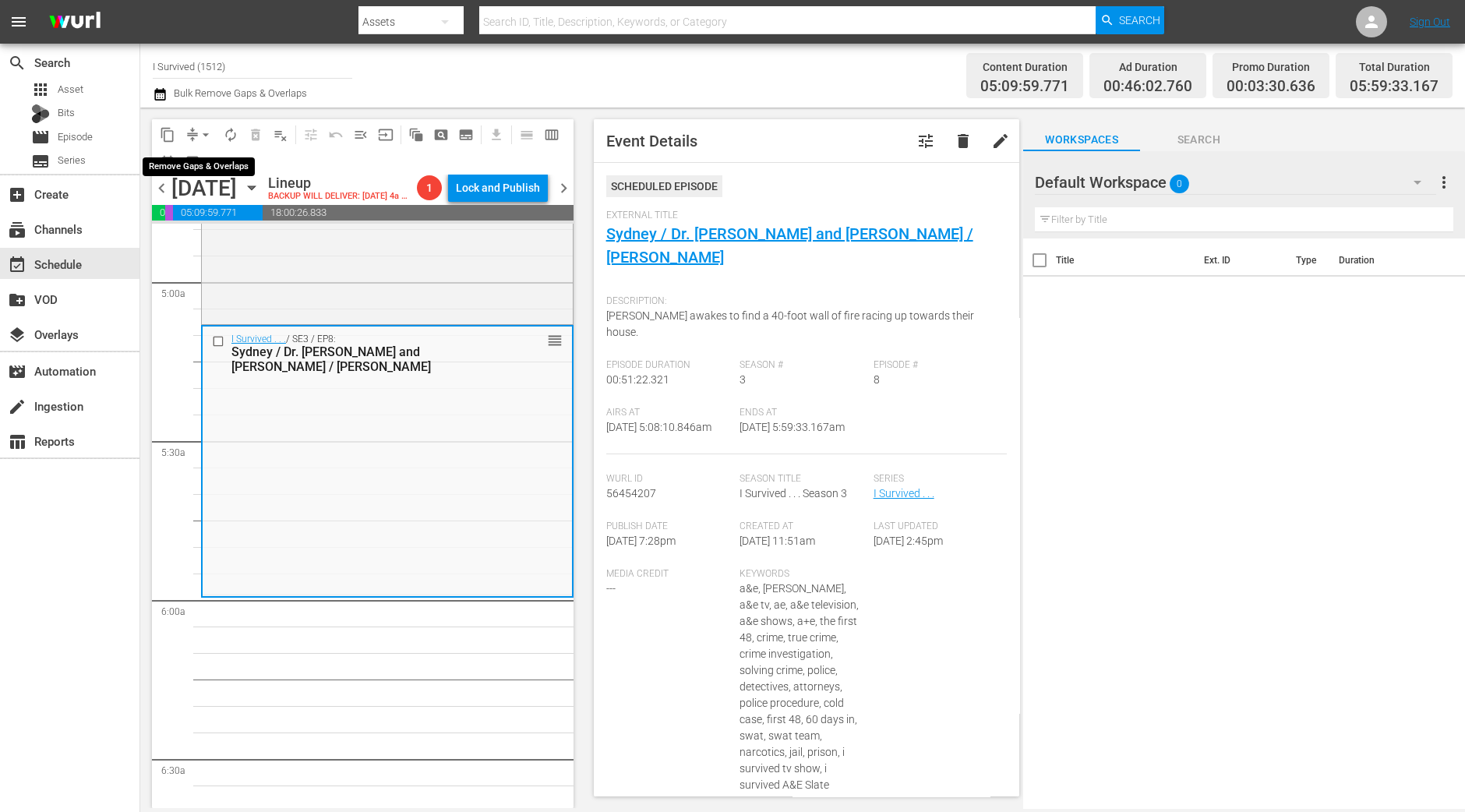
click at [204, 134] on span "arrow_drop_down" at bounding box center [205, 135] width 16 height 16
click at [206, 173] on li "Align to Midnight" at bounding box center [206, 166] width 164 height 26
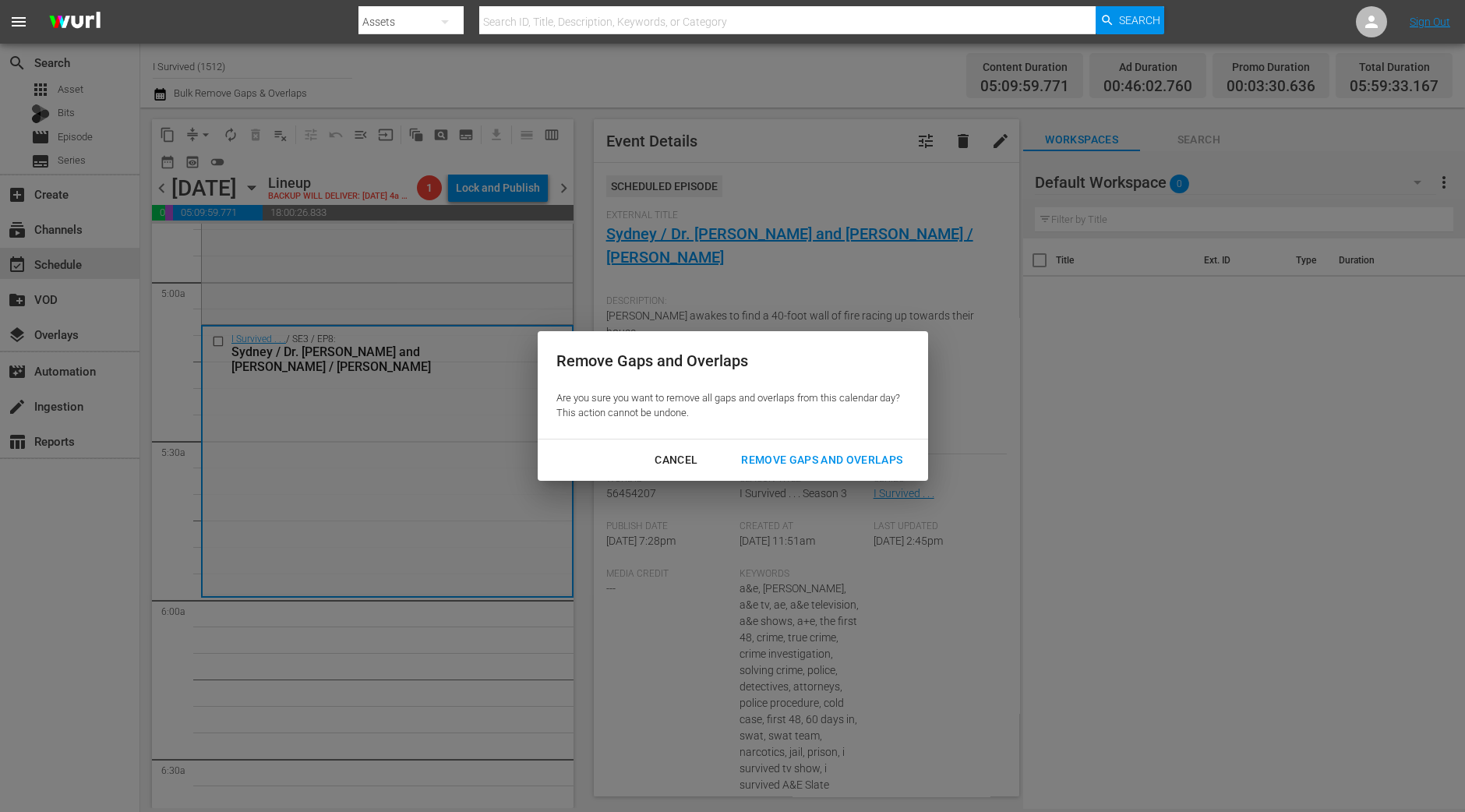
click at [873, 465] on div "Remove Gaps and Overlaps" at bounding box center [822, 460] width 187 height 20
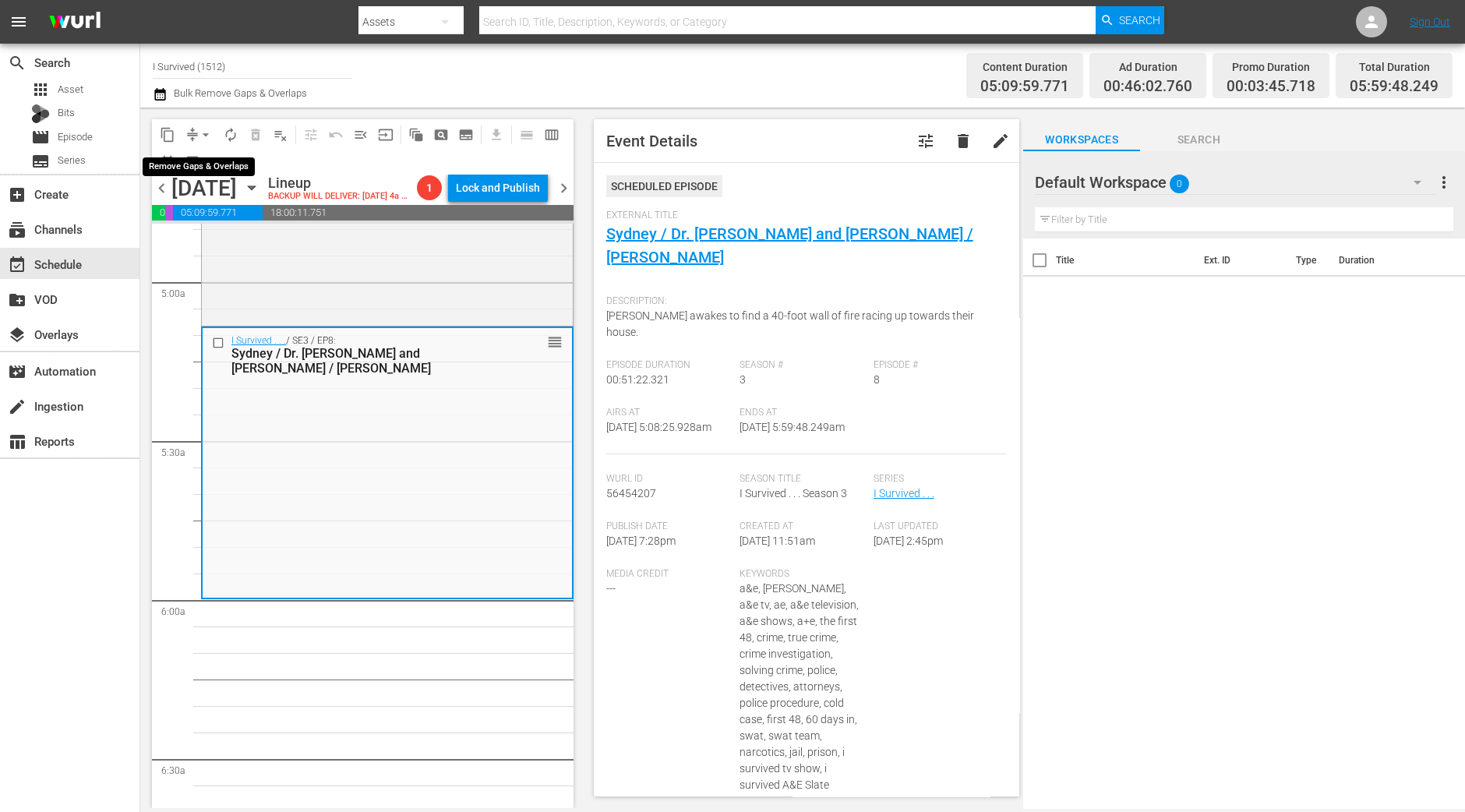
click at [204, 138] on span "arrow_drop_down" at bounding box center [205, 135] width 16 height 16
click at [203, 160] on li "Align to Midnight" at bounding box center [206, 166] width 164 height 26
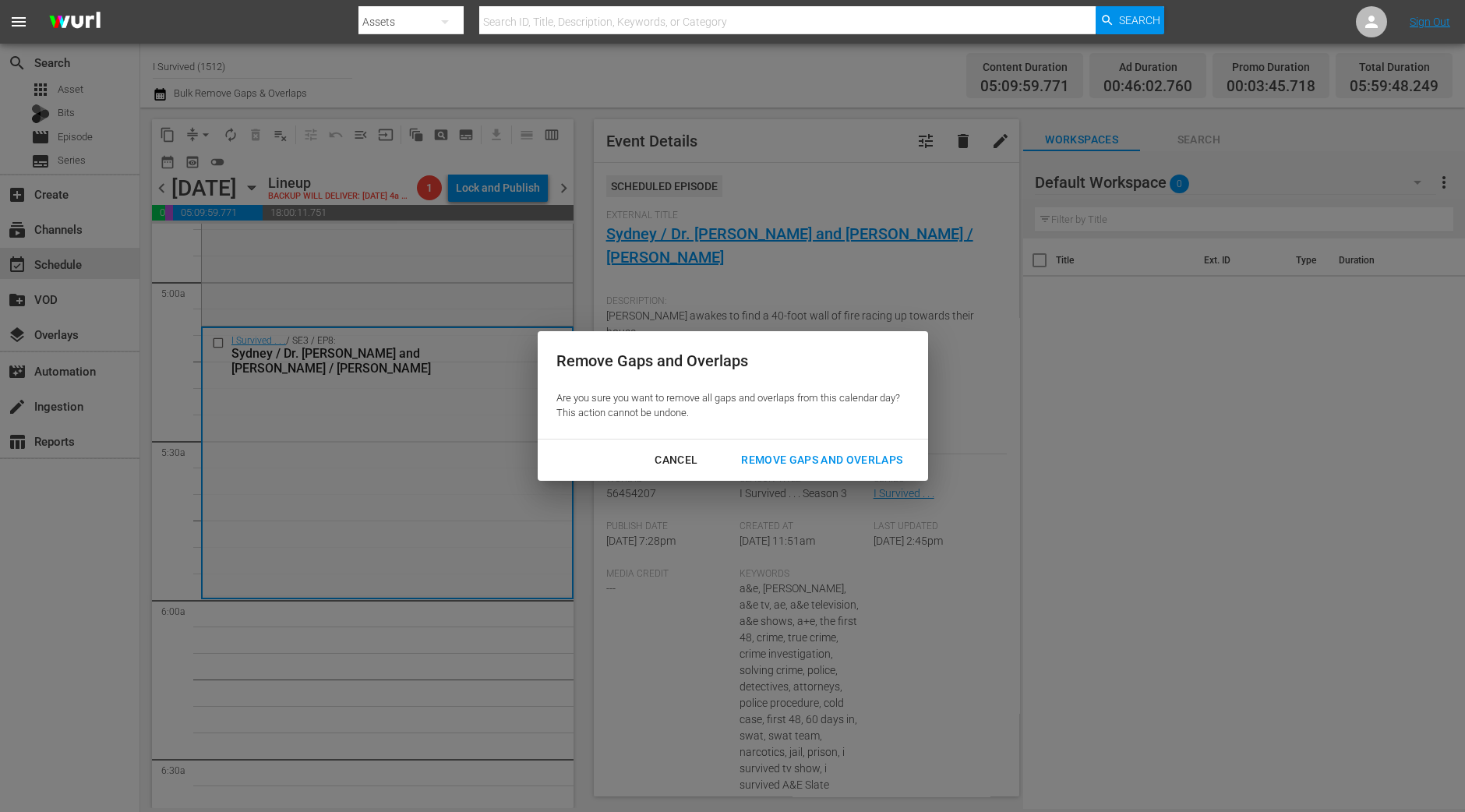
click at [865, 461] on div "Remove Gaps and Overlaps" at bounding box center [822, 460] width 187 height 20
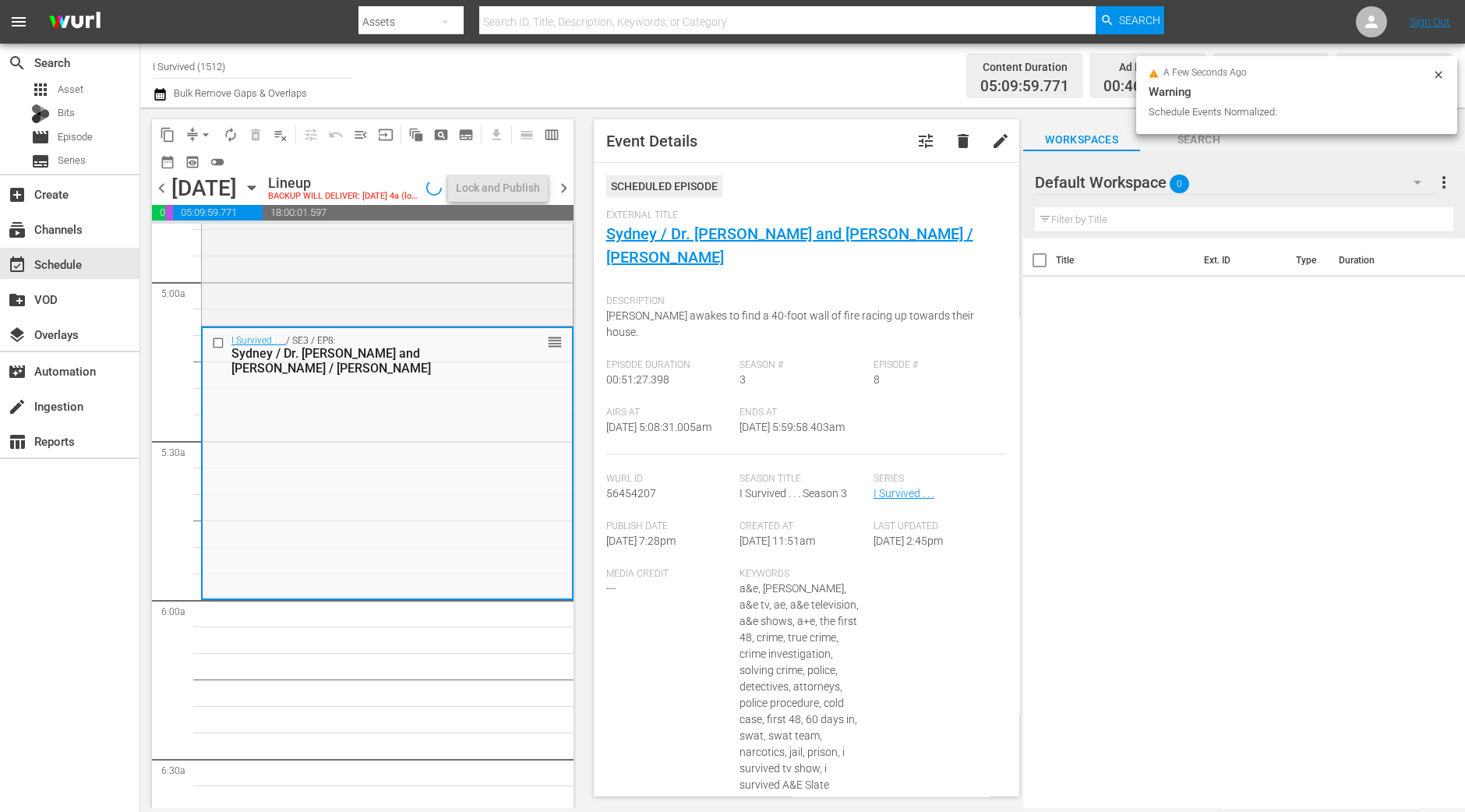
scroll to position [1558, 0]
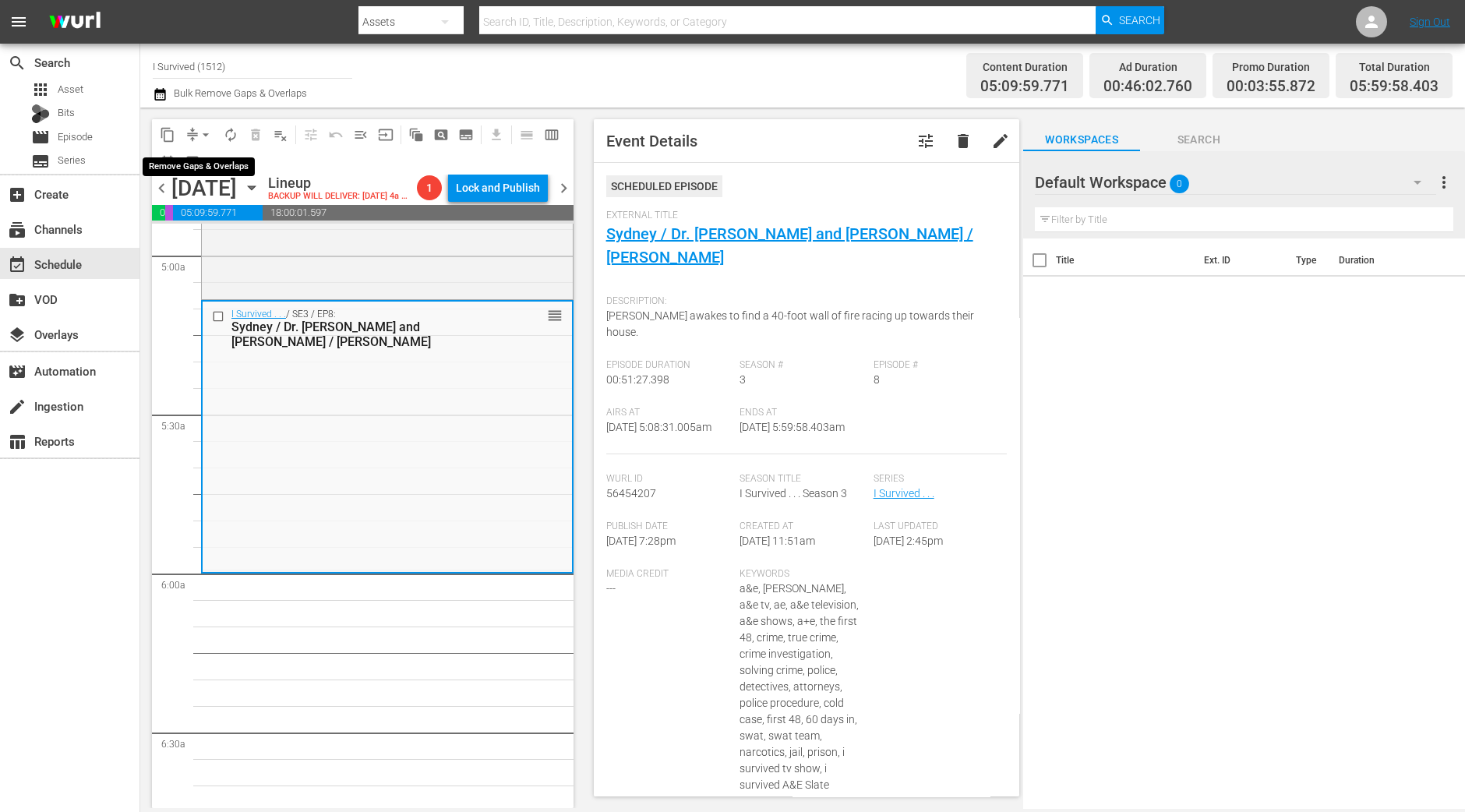
click at [198, 130] on span "arrow_drop_down" at bounding box center [205, 135] width 16 height 16
click at [207, 161] on li "Align to Midnight" at bounding box center [206, 166] width 164 height 26
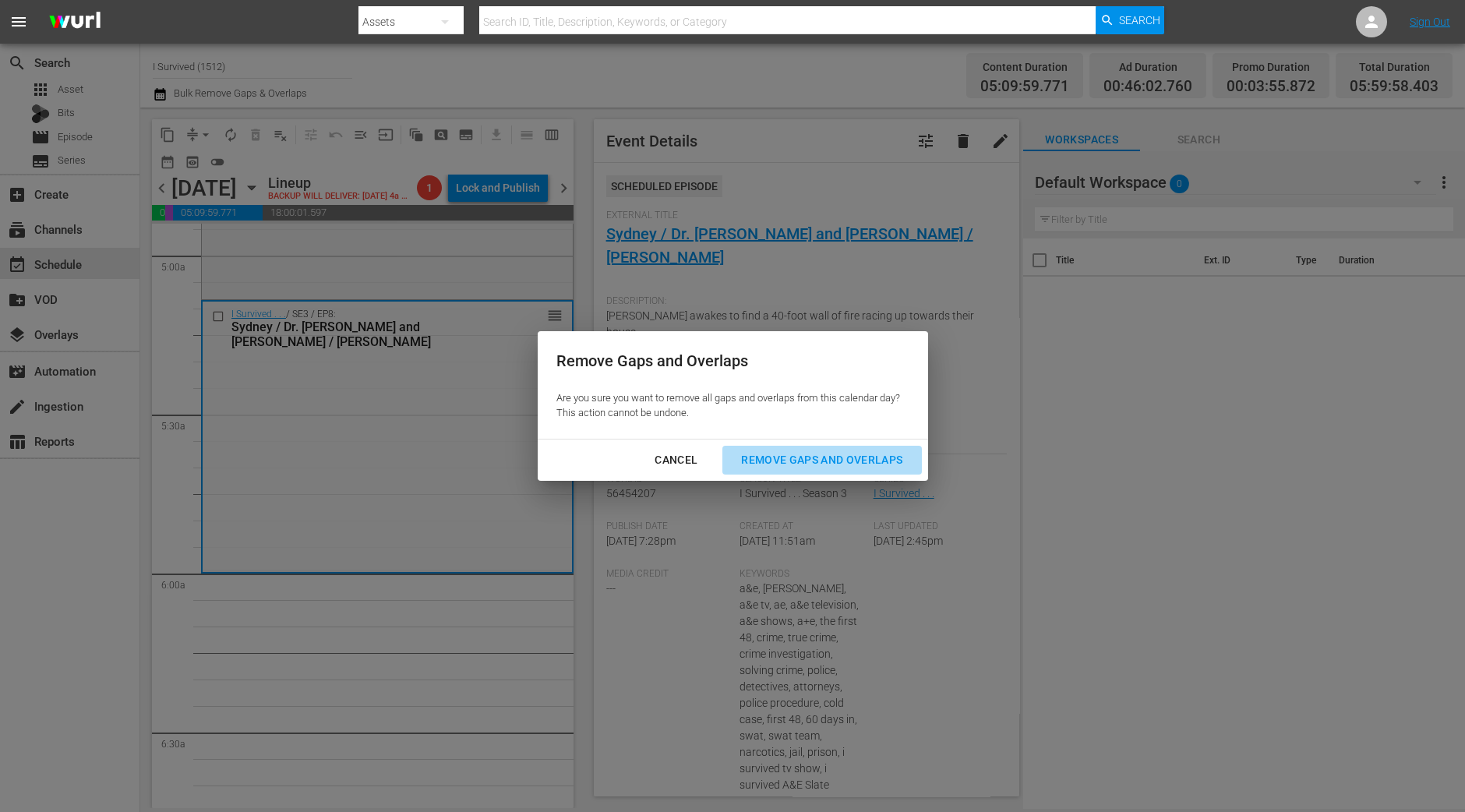
click at [821, 452] on div "Remove Gaps and Overlaps" at bounding box center [822, 460] width 187 height 20
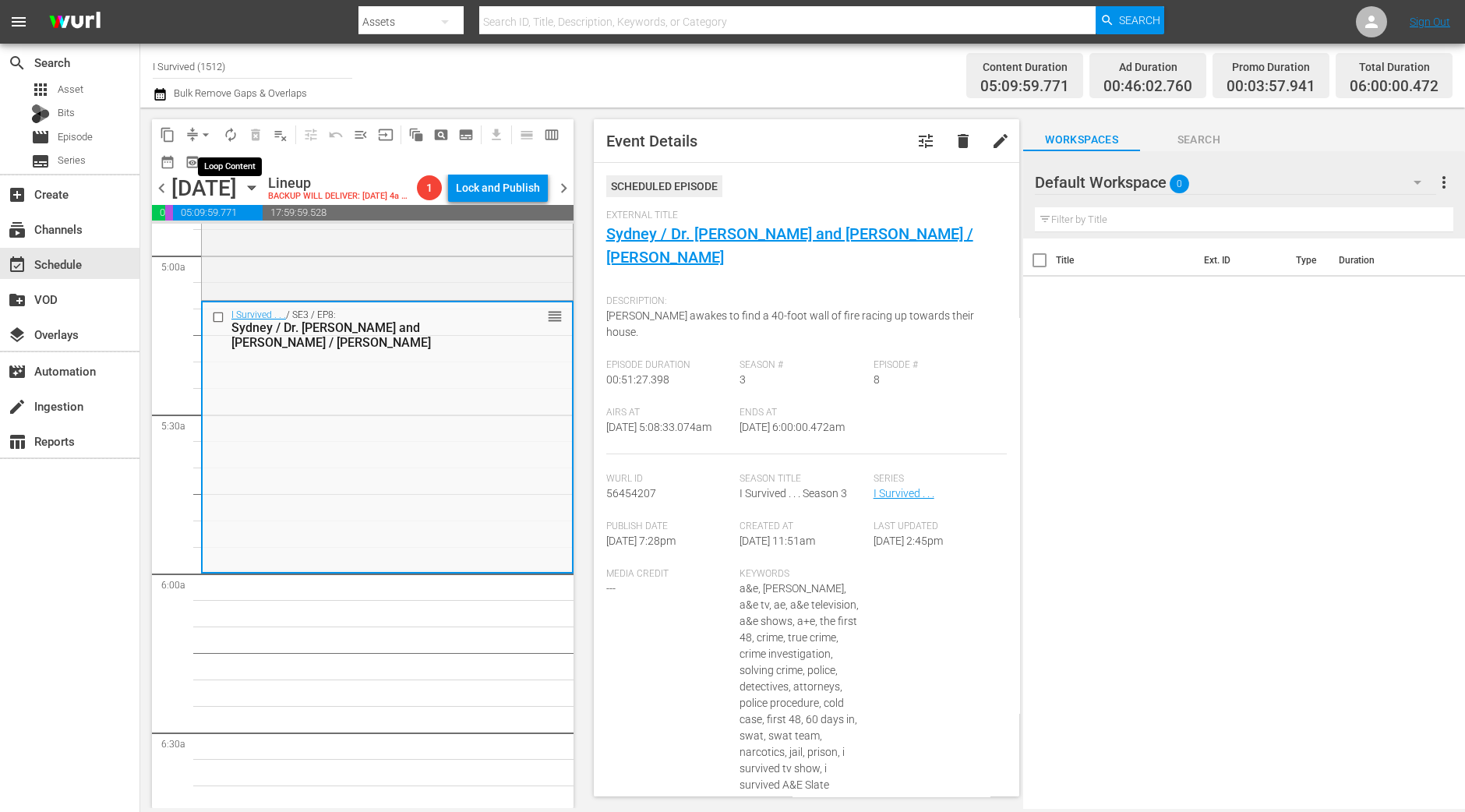
click at [229, 134] on span "autorenew_outlined" at bounding box center [231, 135] width 16 height 16
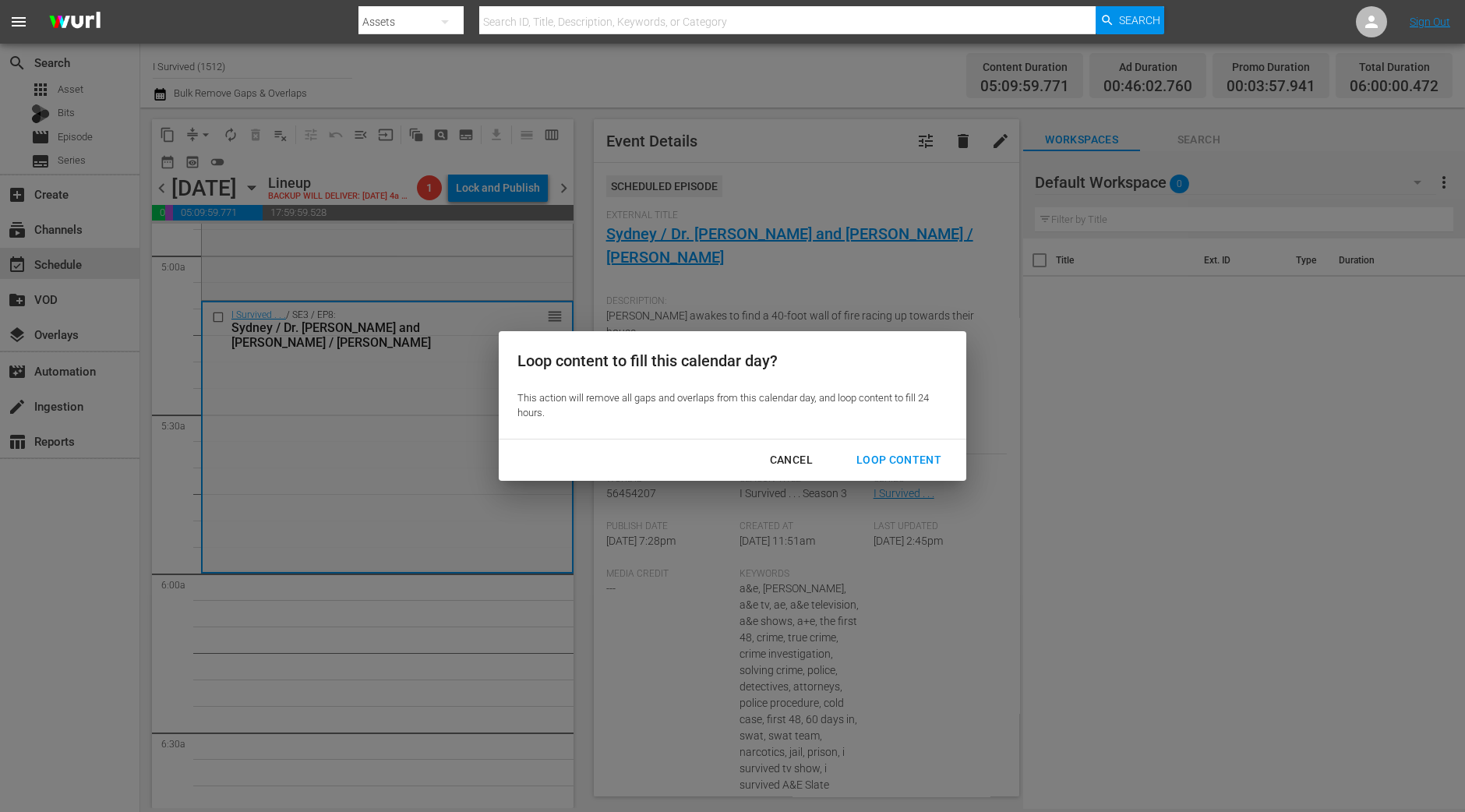
click at [887, 466] on div "Loop Content" at bounding box center [898, 460] width 110 height 20
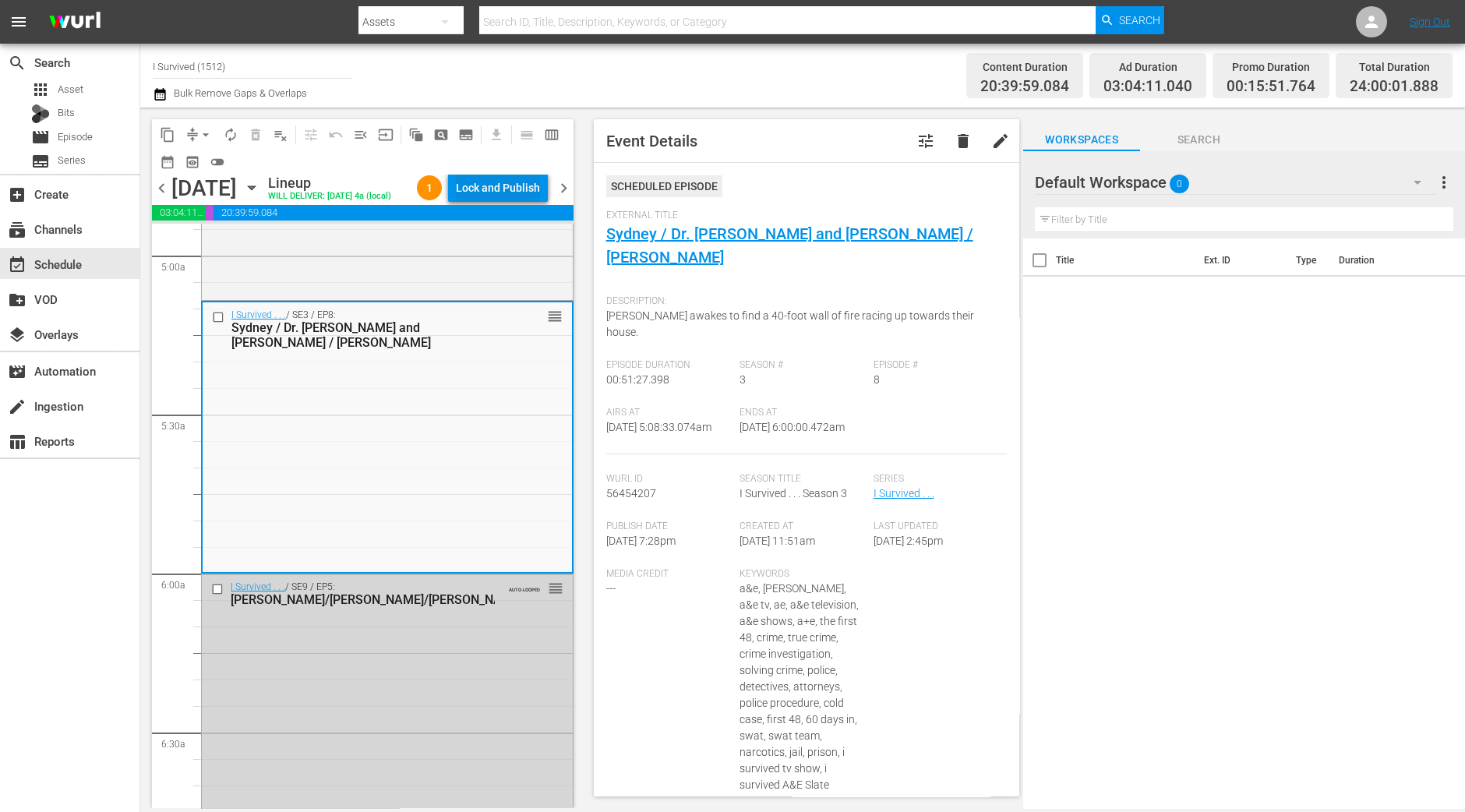
click at [511, 185] on div "Lock and Publish" at bounding box center [497, 188] width 84 height 28
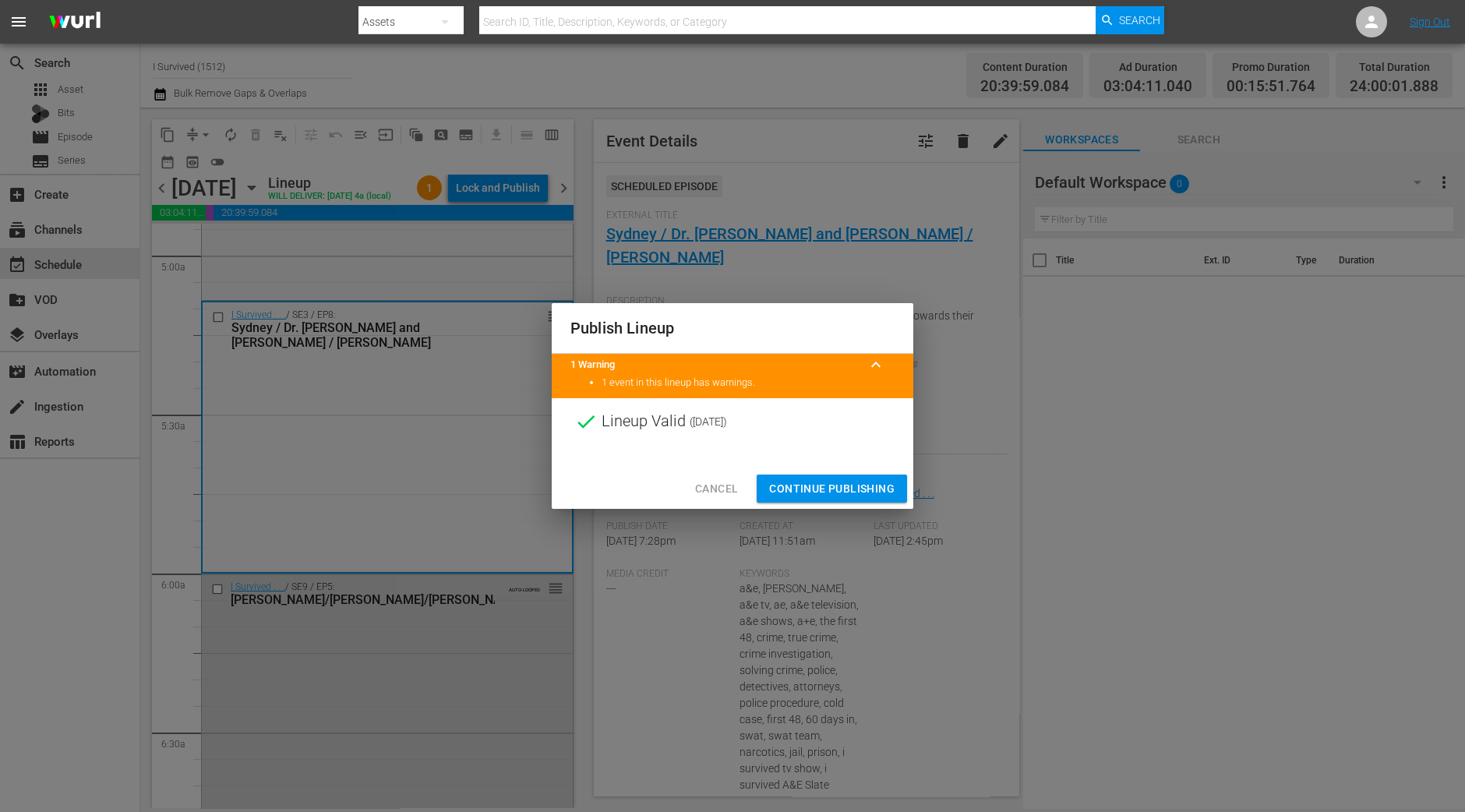
click at [807, 489] on span "Continue Publishing" at bounding box center [832, 489] width 125 height 20
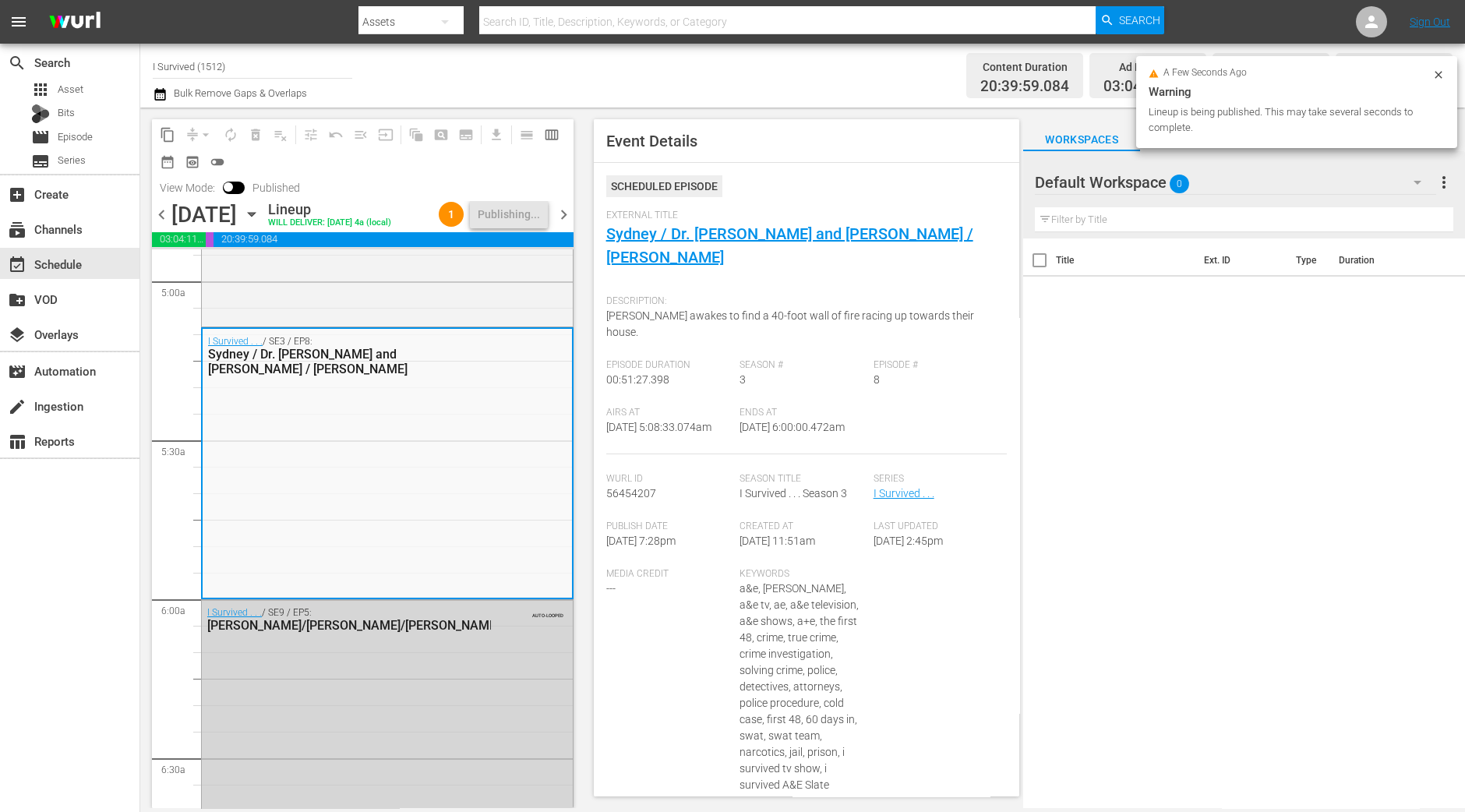
click at [562, 221] on span "chevron_right" at bounding box center [564, 214] width 20 height 20
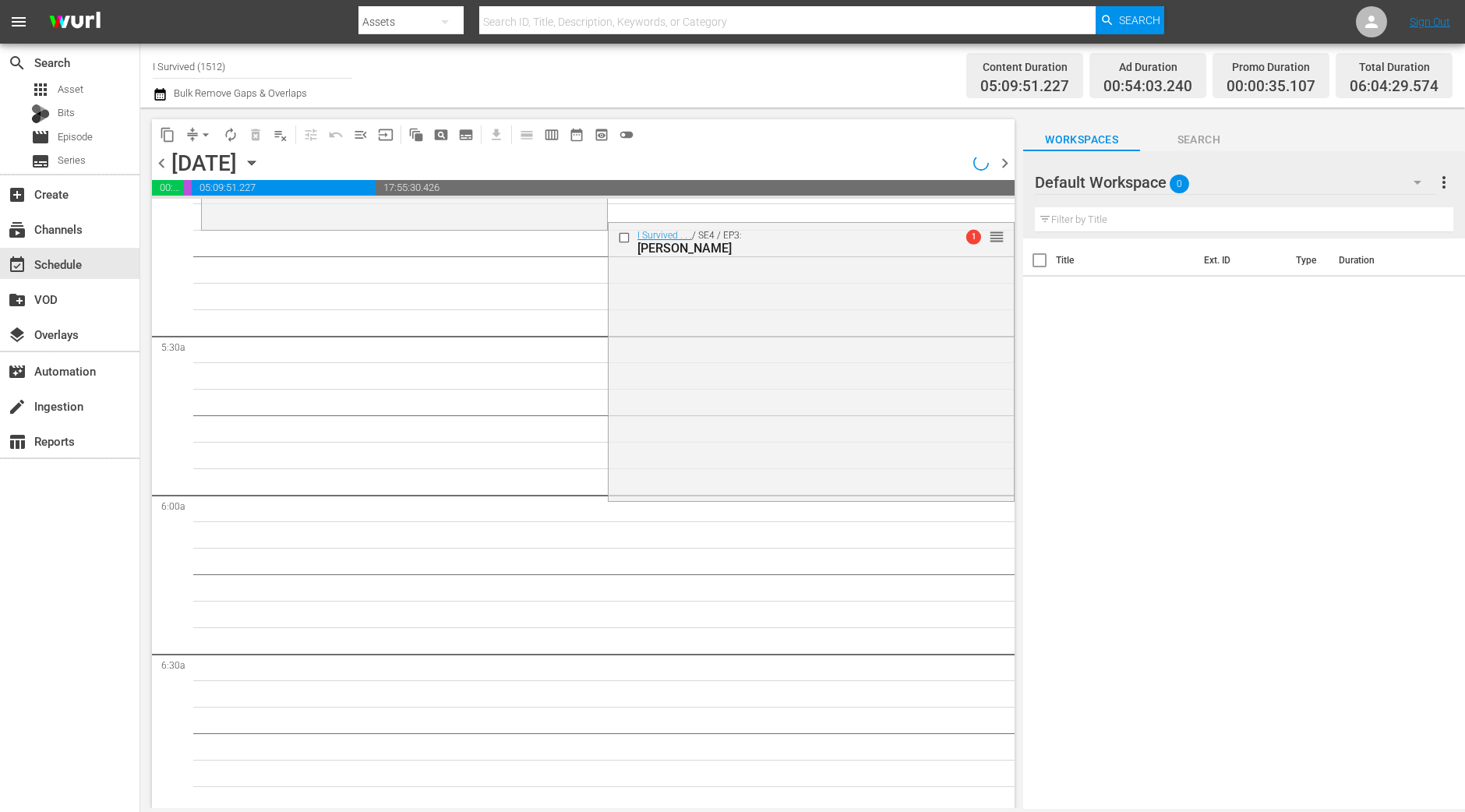
scroll to position [1584, 0]
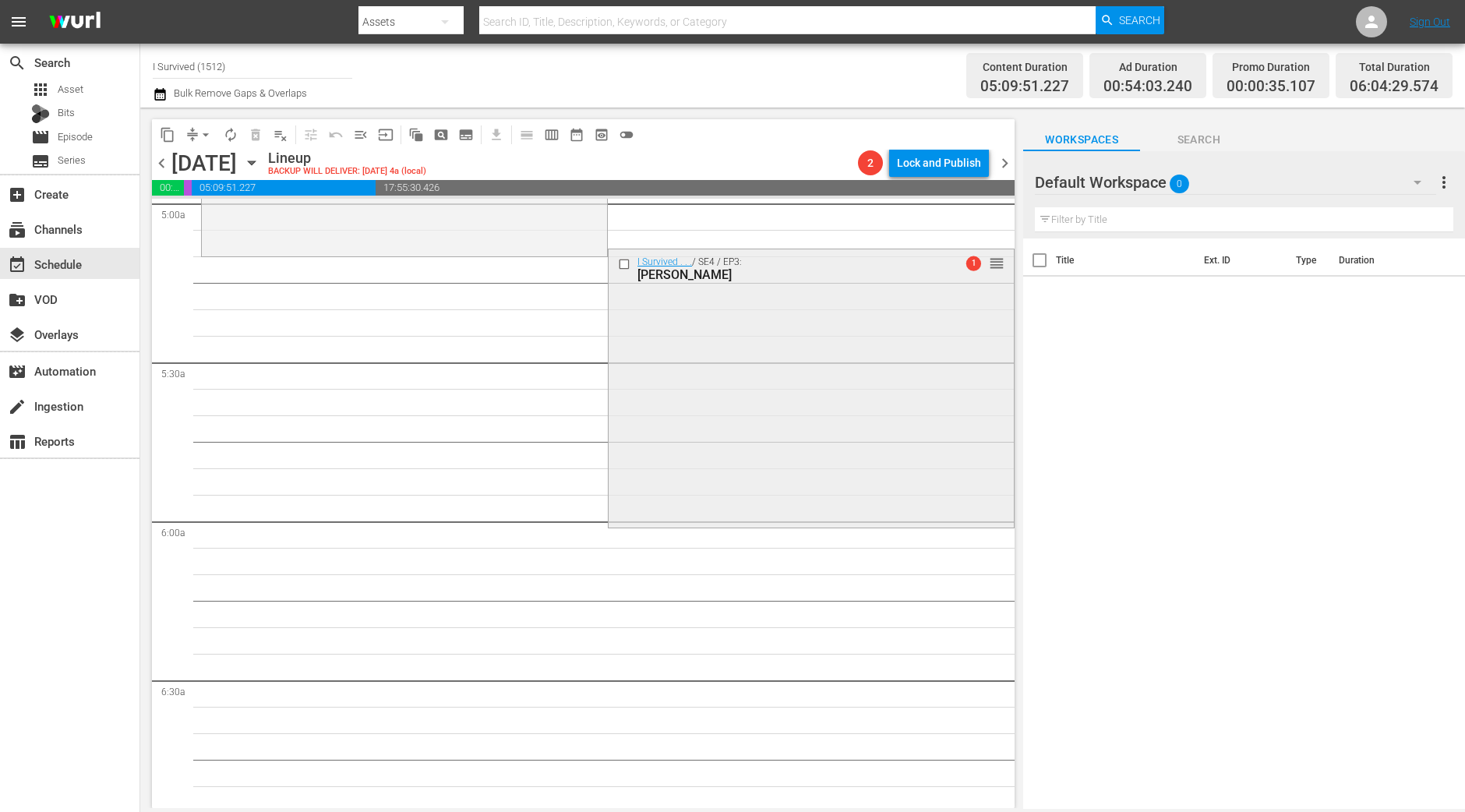
click at [791, 403] on div "I Survived . . . / SE4 / EP3: Maggie, Gary, Barbara 1 reorder" at bounding box center [811, 386] width 405 height 275
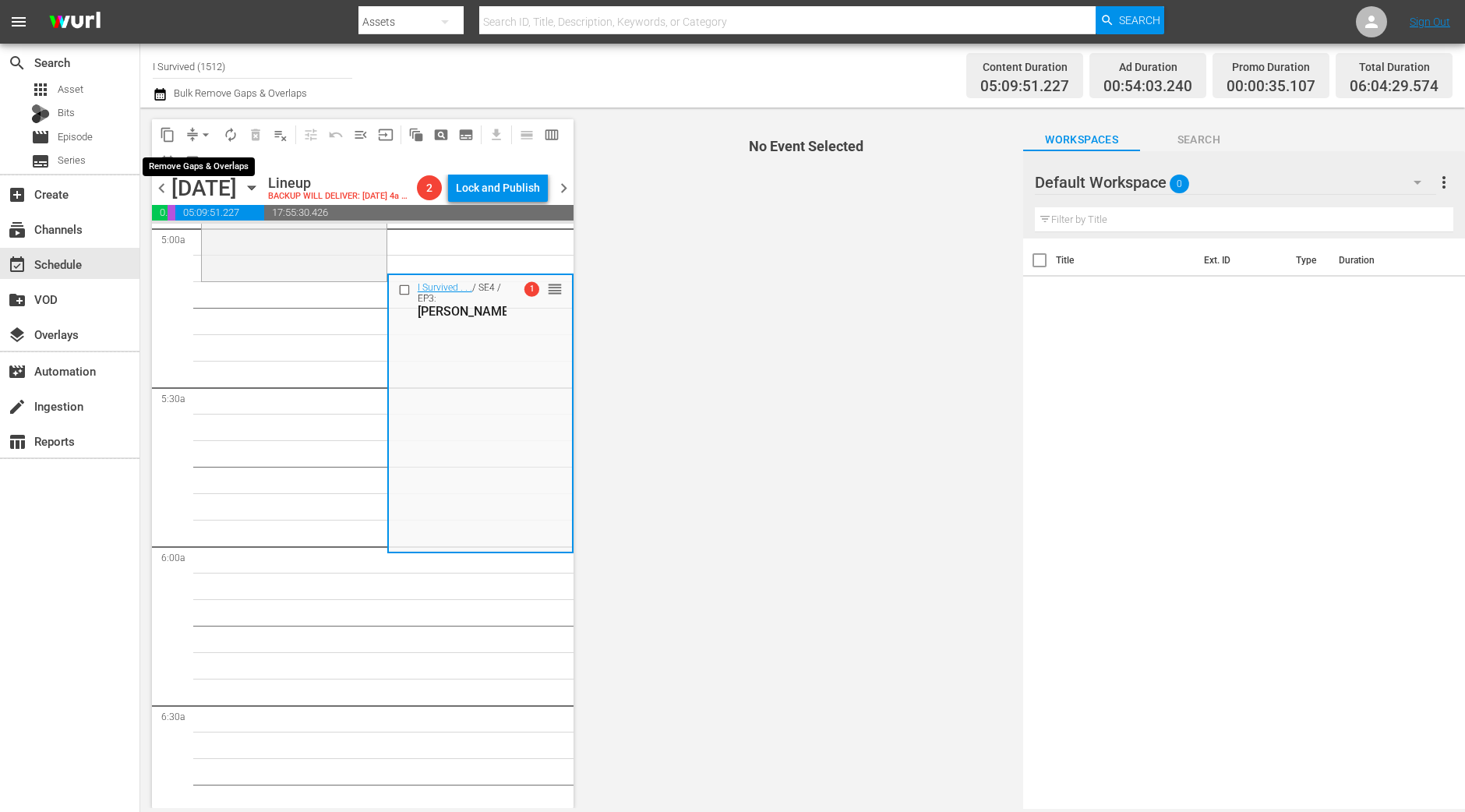
click at [204, 138] on span "arrow_drop_down" at bounding box center [205, 135] width 16 height 16
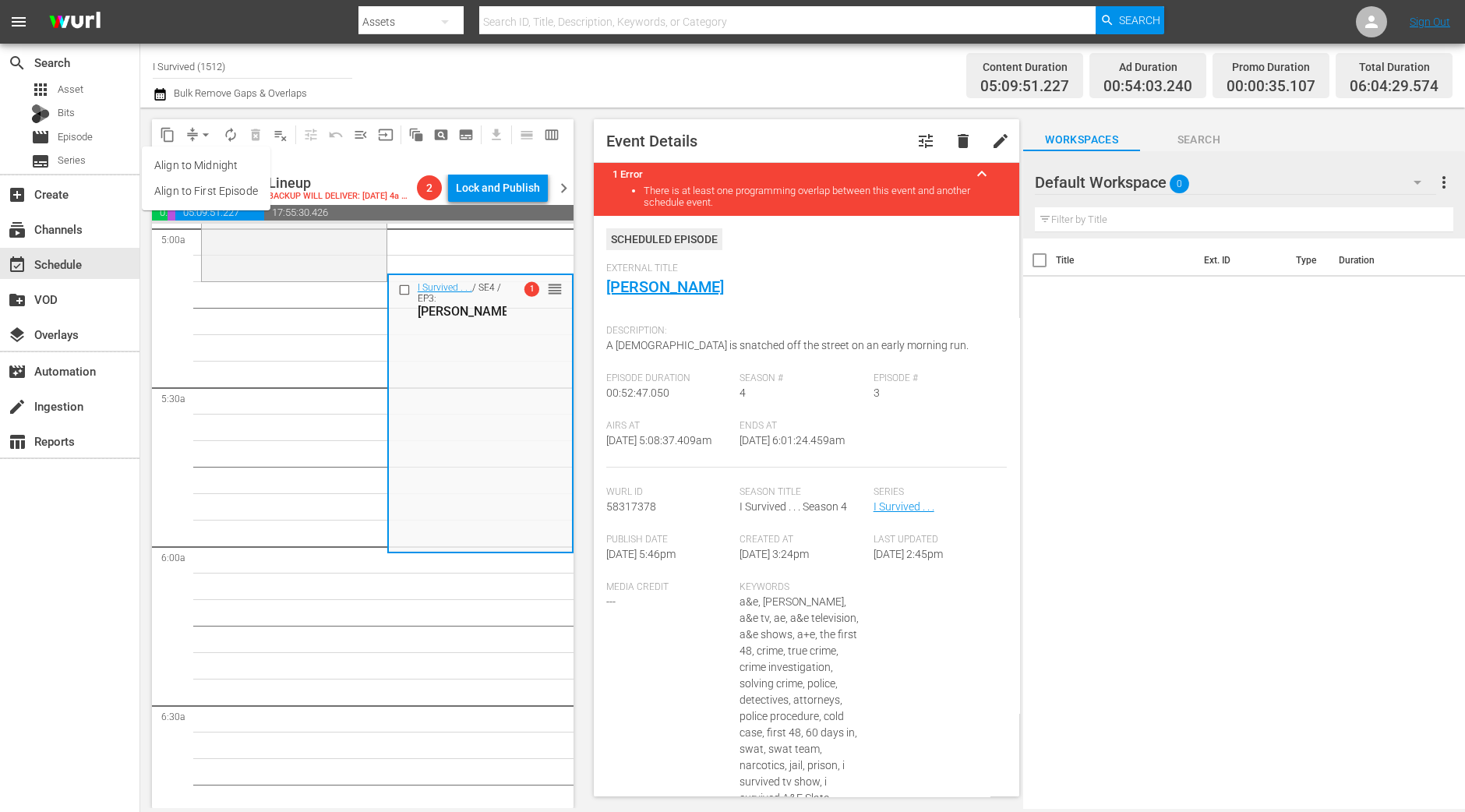
click at [208, 157] on li "Align to Midnight" at bounding box center [206, 166] width 128 height 26
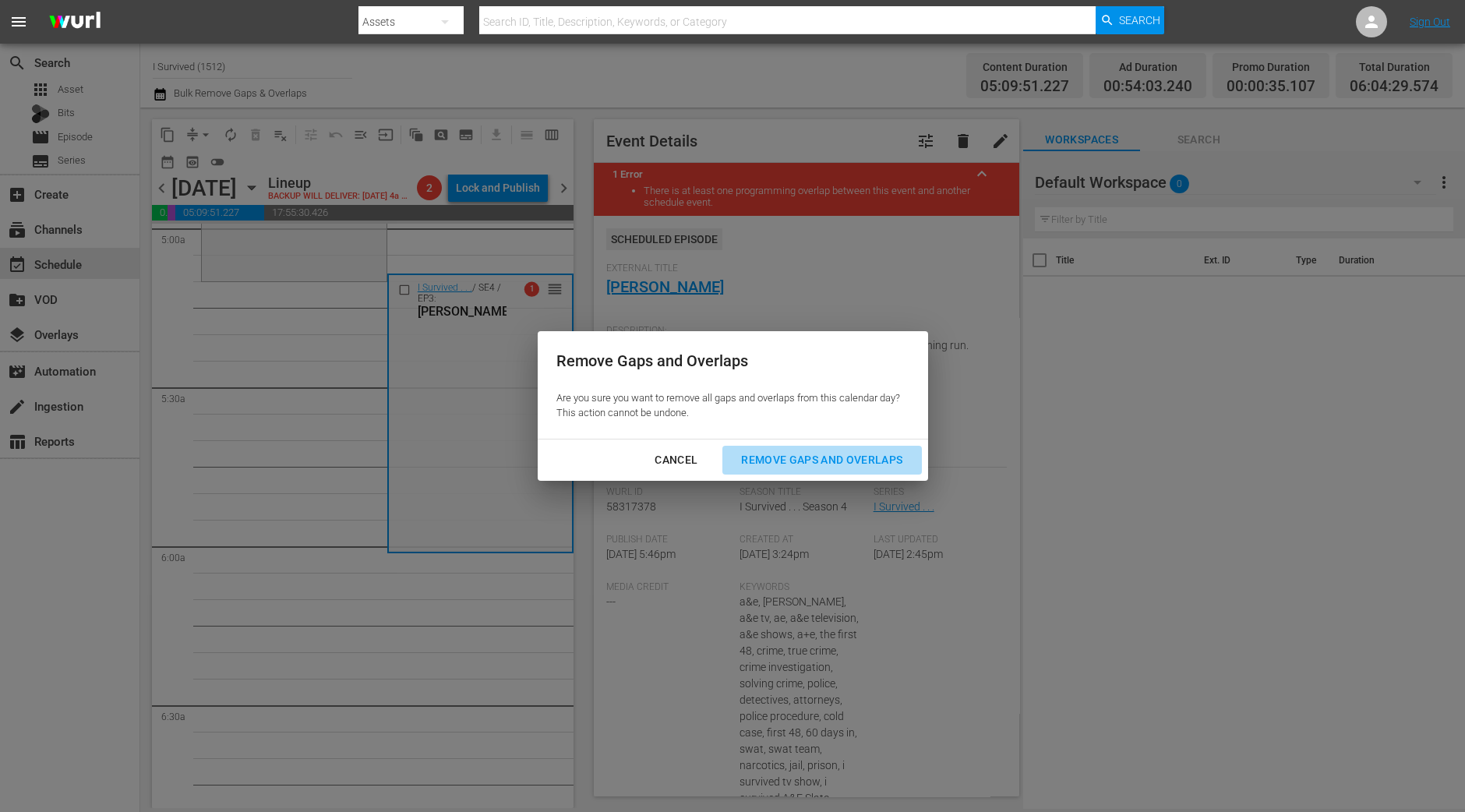
click at [851, 454] on div "Remove Gaps and Overlaps" at bounding box center [822, 460] width 187 height 20
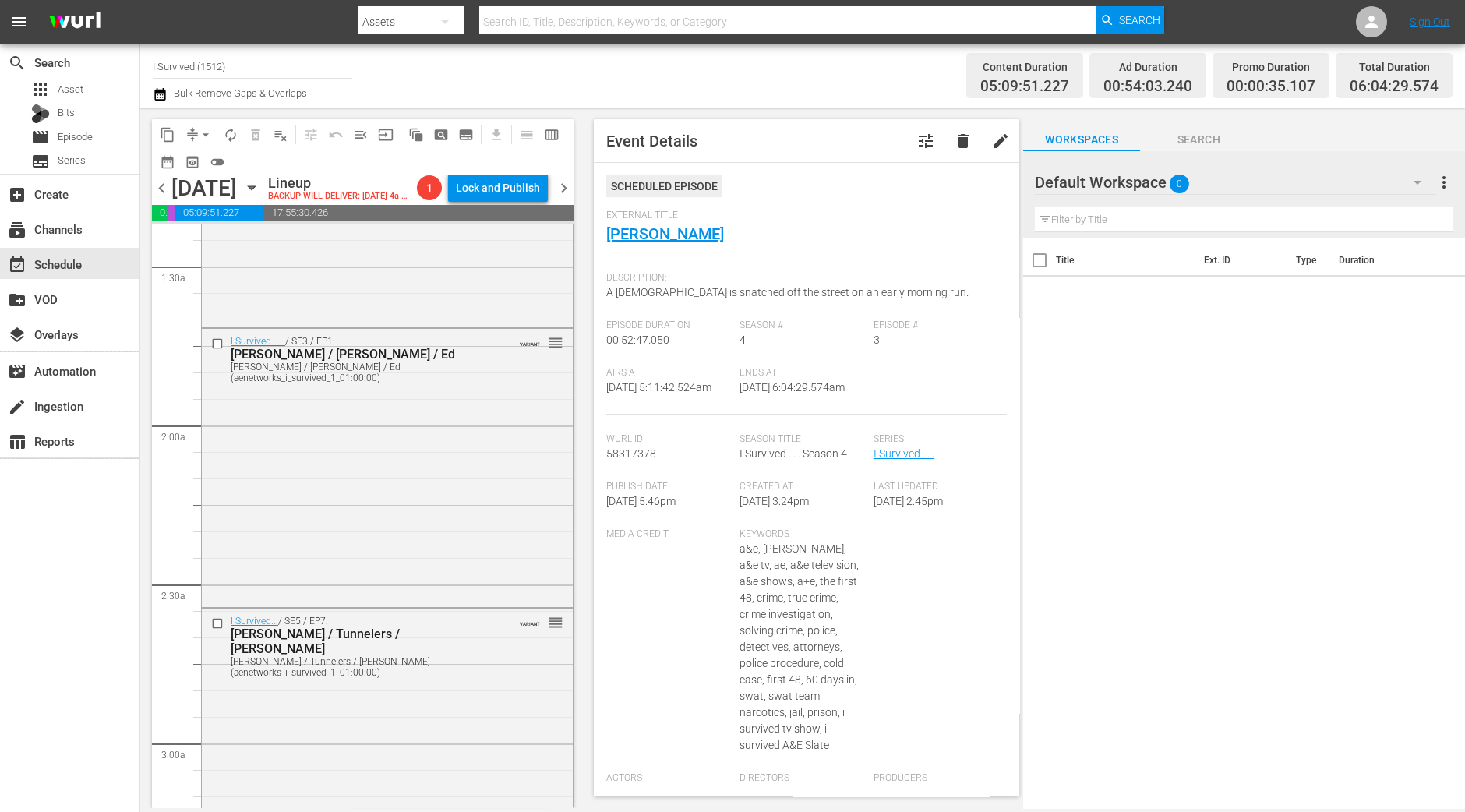
scroll to position [0, 0]
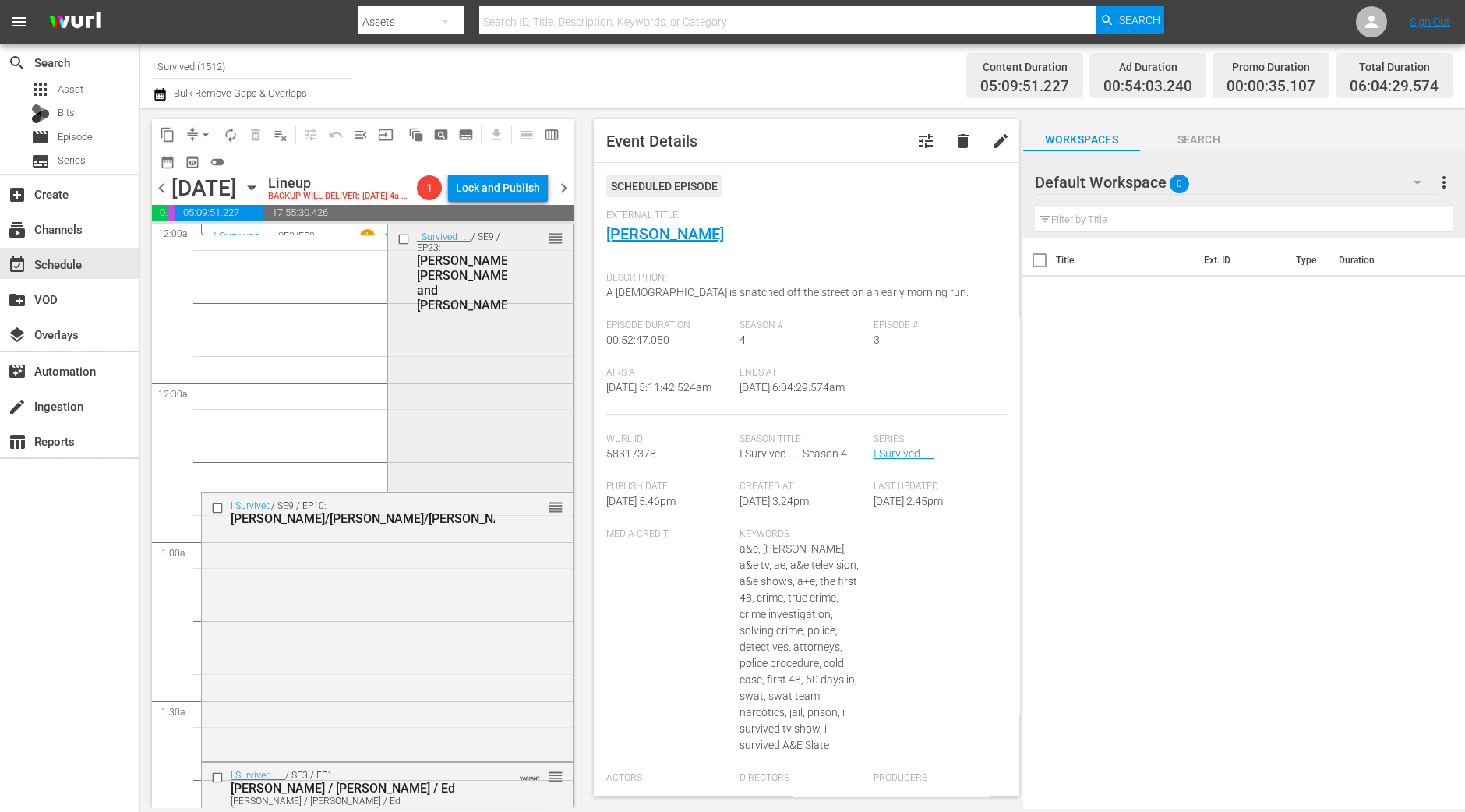
click at [399, 445] on div "I Survived . . . / SE9 / EP23: Bill, Mike and Ginger/Wanda reorder" at bounding box center [480, 357] width 185 height 265
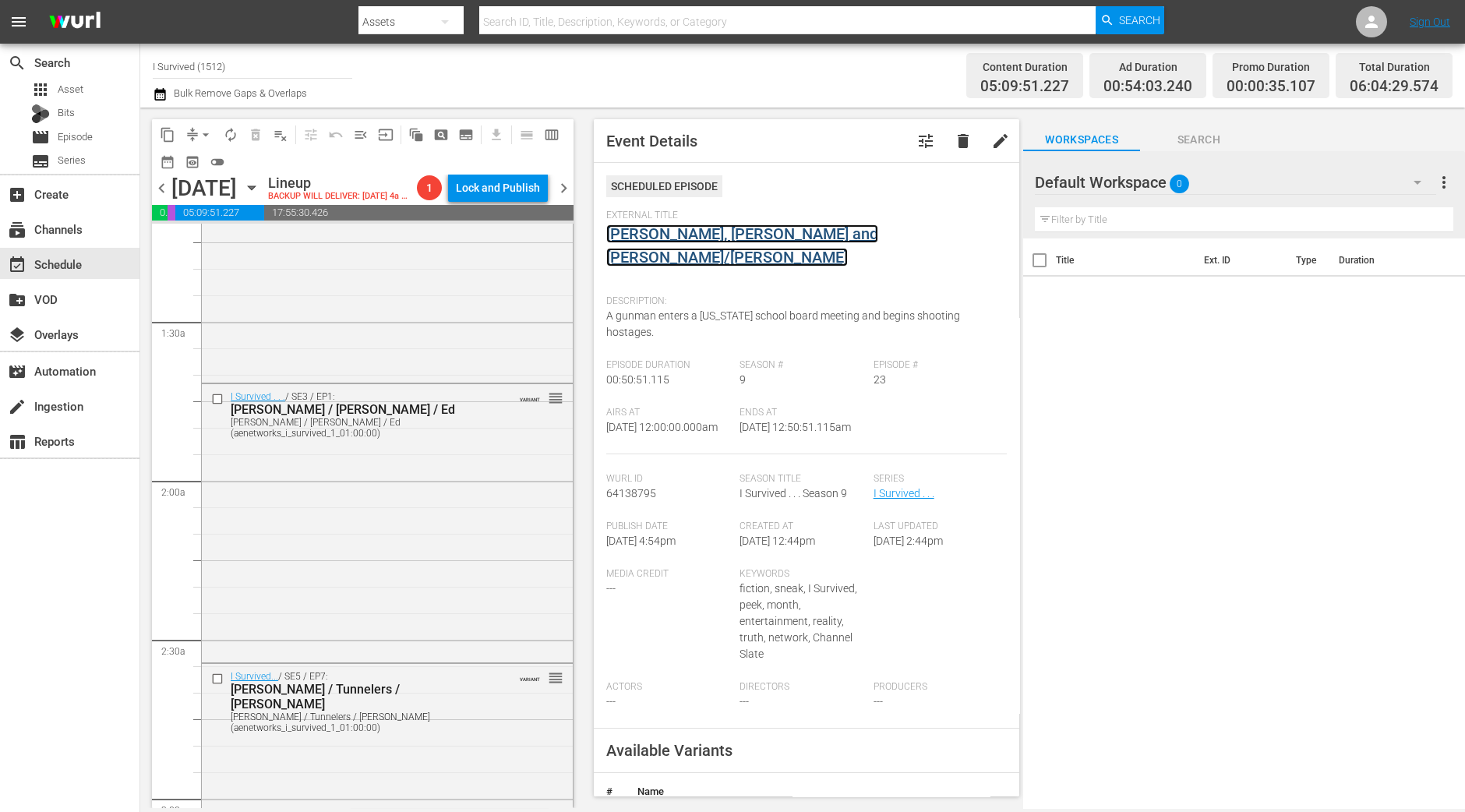
scroll to position [389, 0]
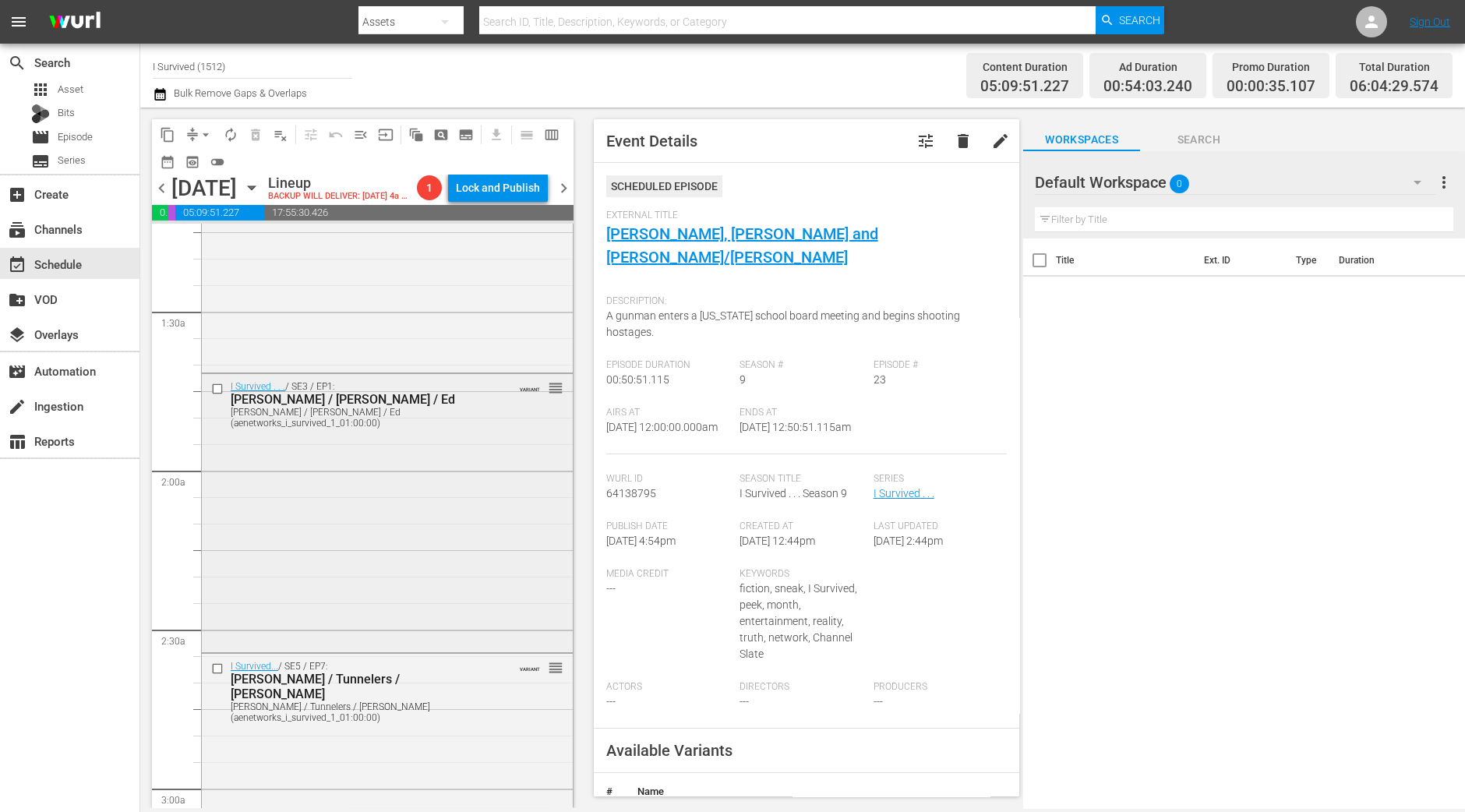
click at [461, 432] on div "I Survived . . . / SE3 / EP1: Teri / Angela / Ed Teri / Angela / Ed (aenetworks…" at bounding box center [386, 512] width 370 height 275
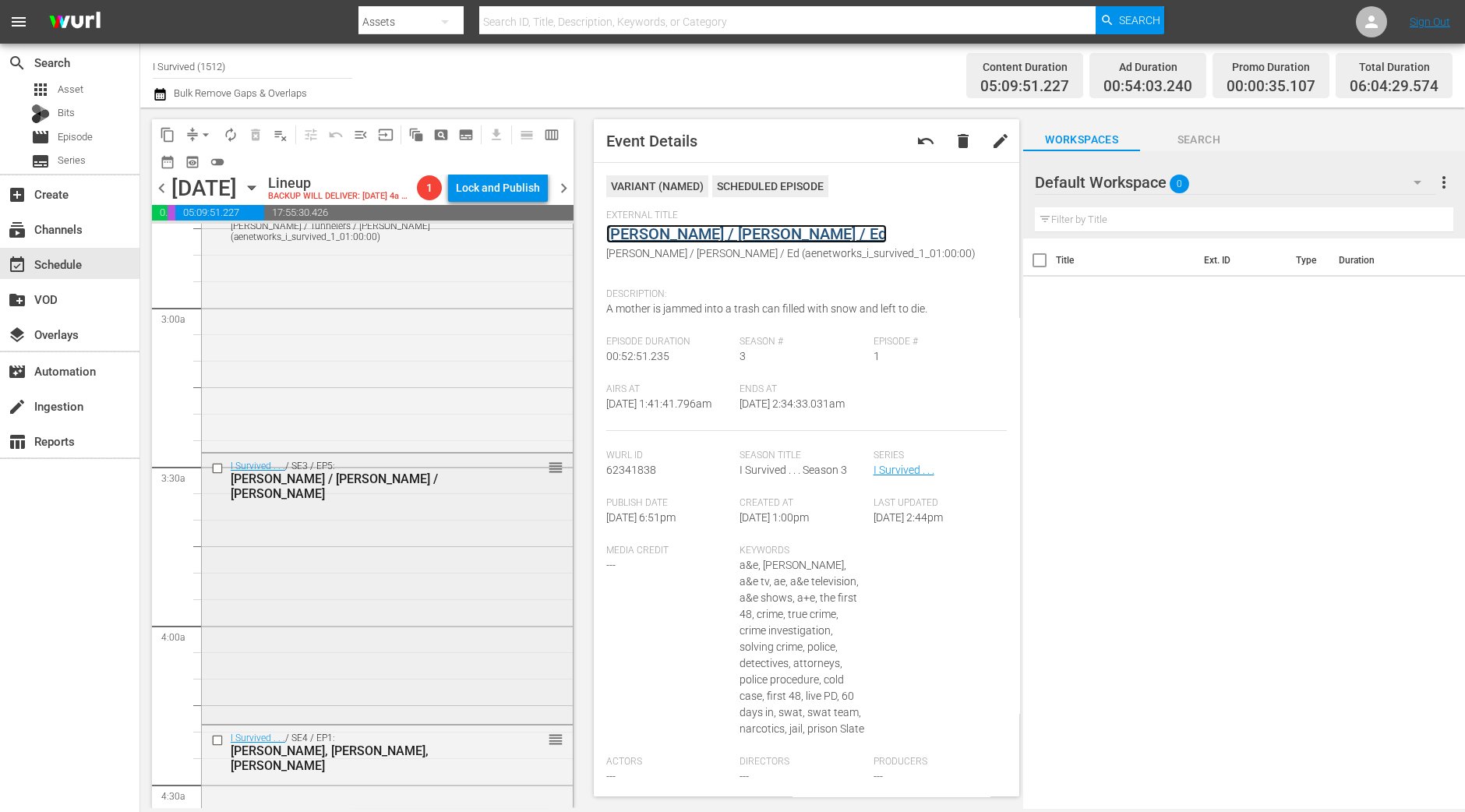
scroll to position [876, 0]
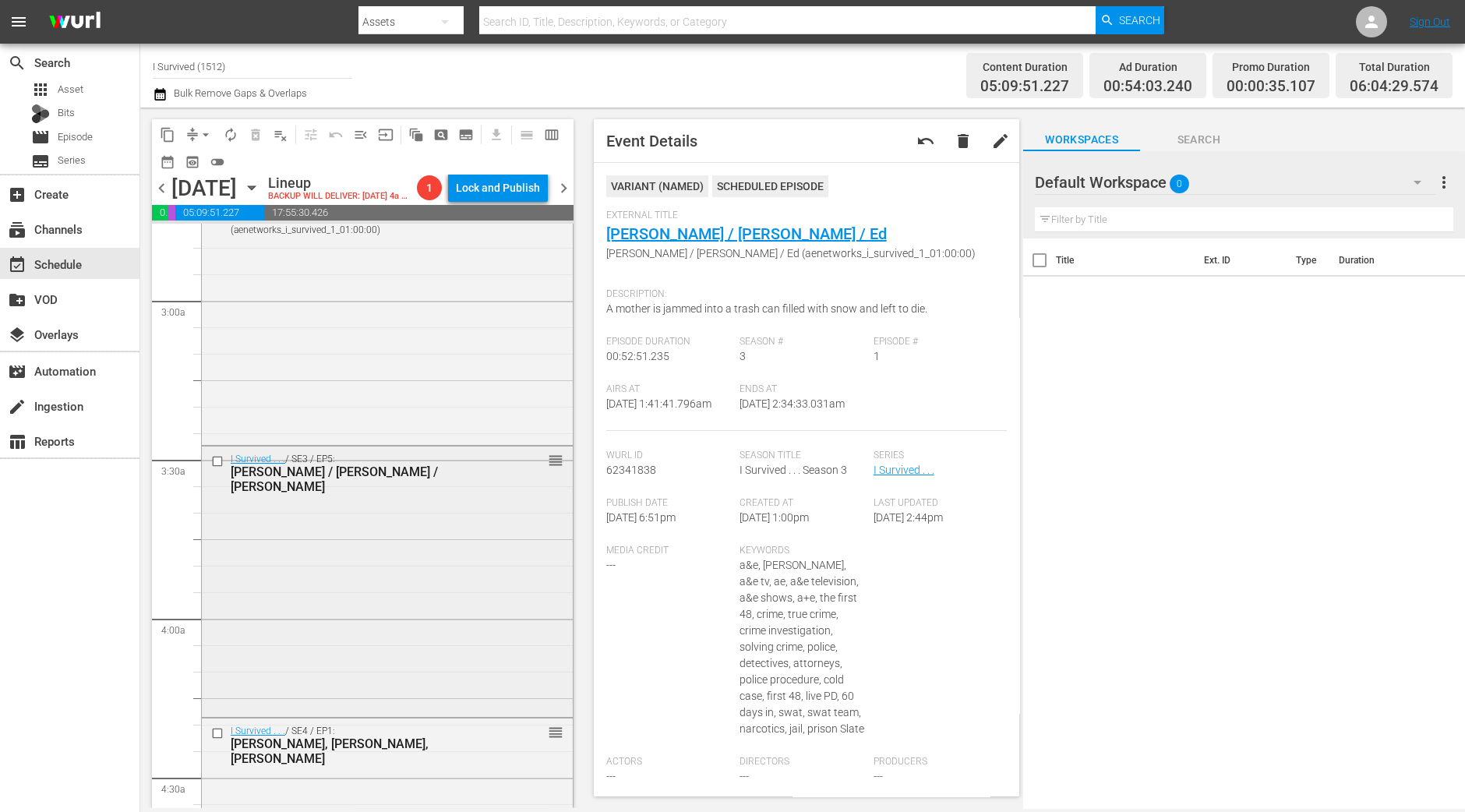
click at [521, 602] on div "I Survived . . . / SE3 / EP5: Susan / Brent / Denise reorder" at bounding box center [386, 580] width 370 height 268
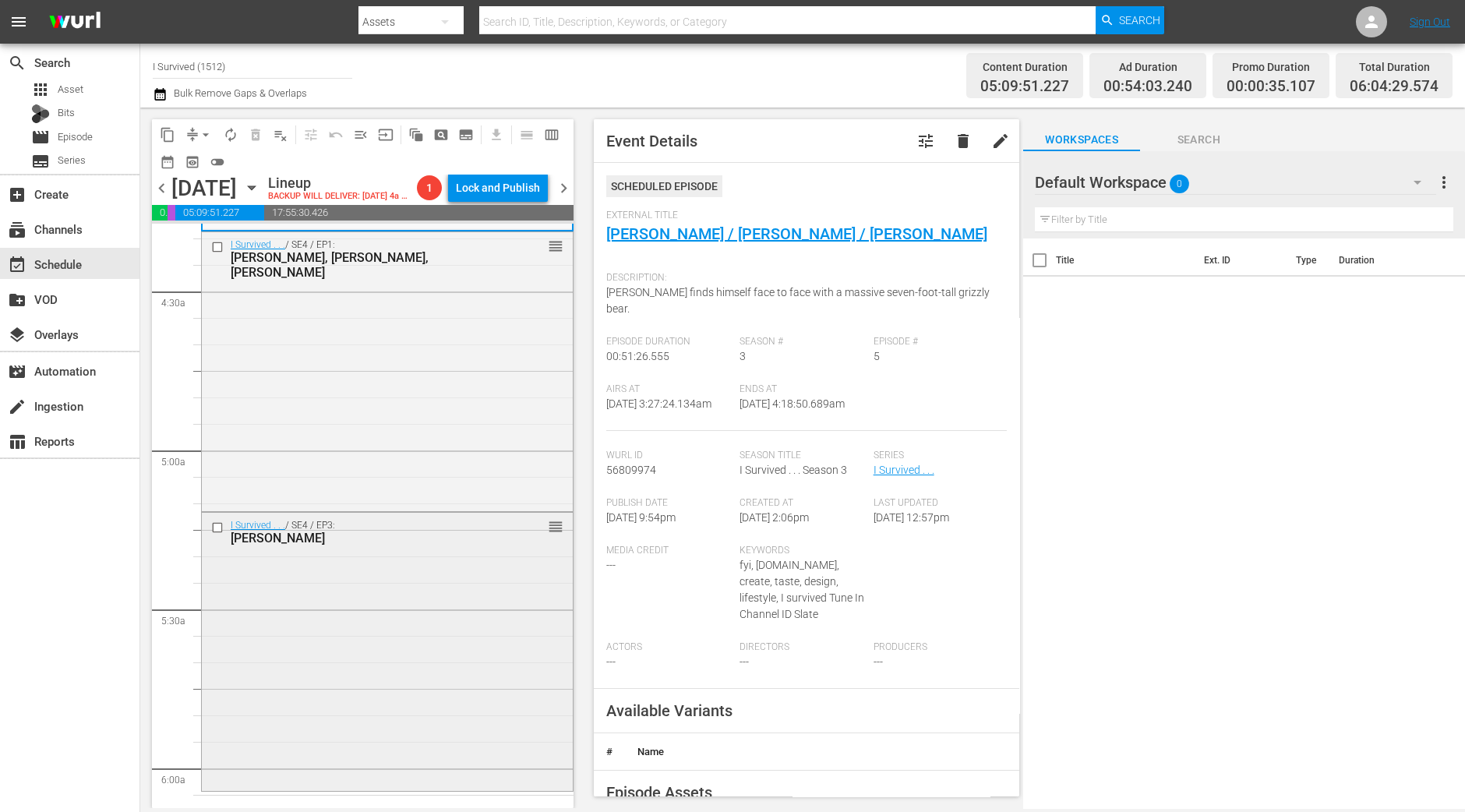
click at [363, 570] on div "I Survived . . . / SE4 / EP3: Maggie, Gary, Barbara reorder" at bounding box center [386, 650] width 370 height 275
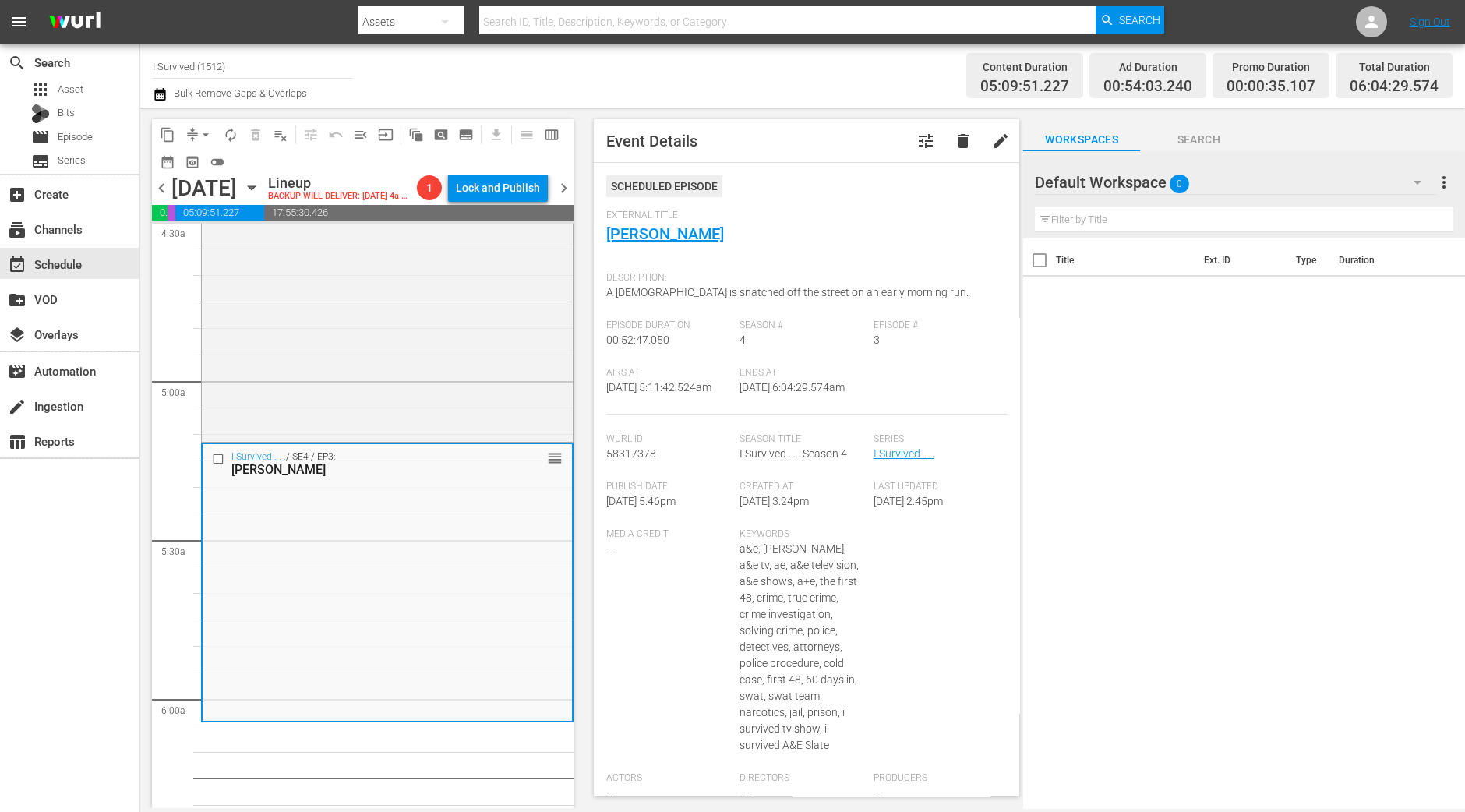
scroll to position [1460, 0]
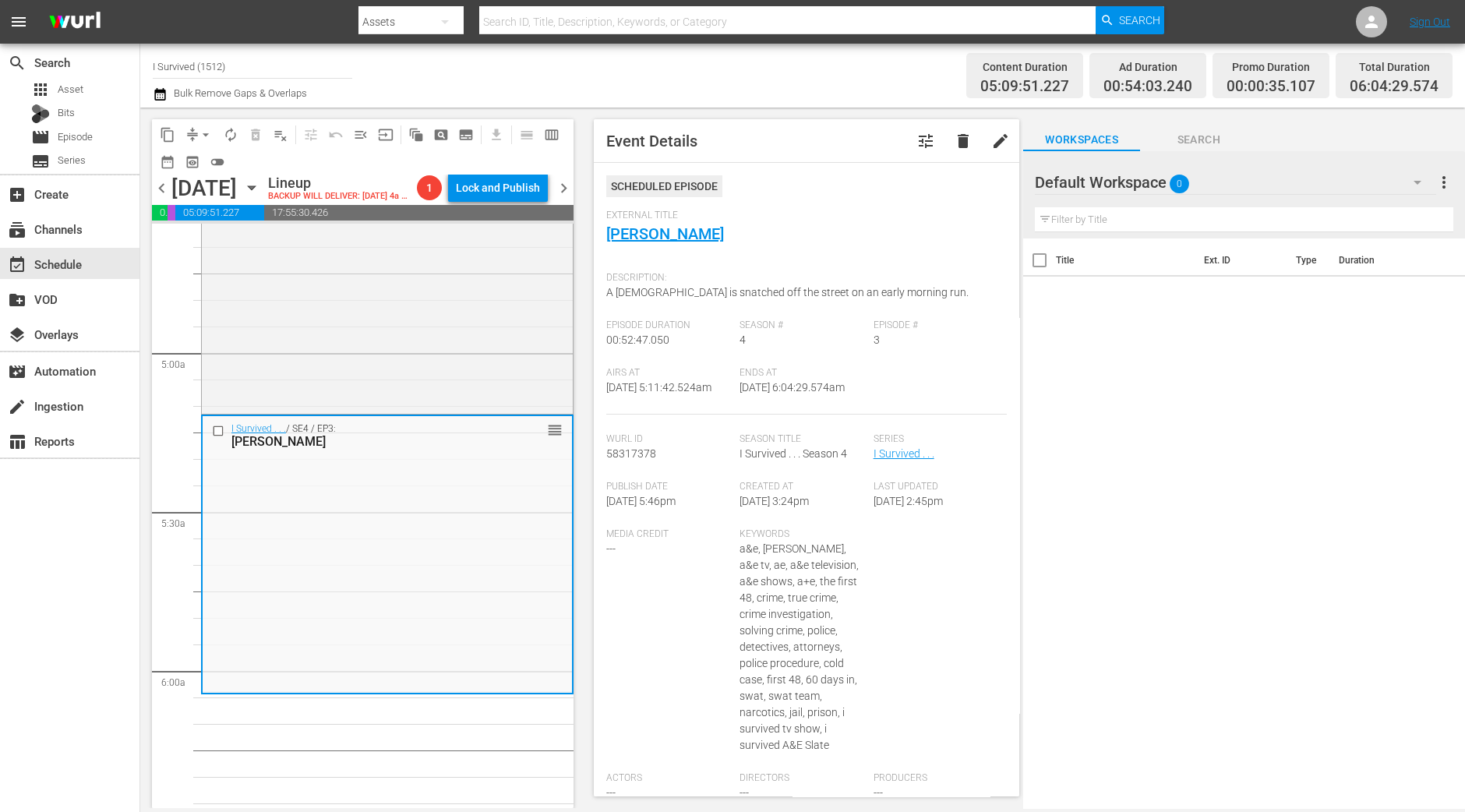
click at [168, 187] on span "chevron_left" at bounding box center [162, 189] width 20 height 20
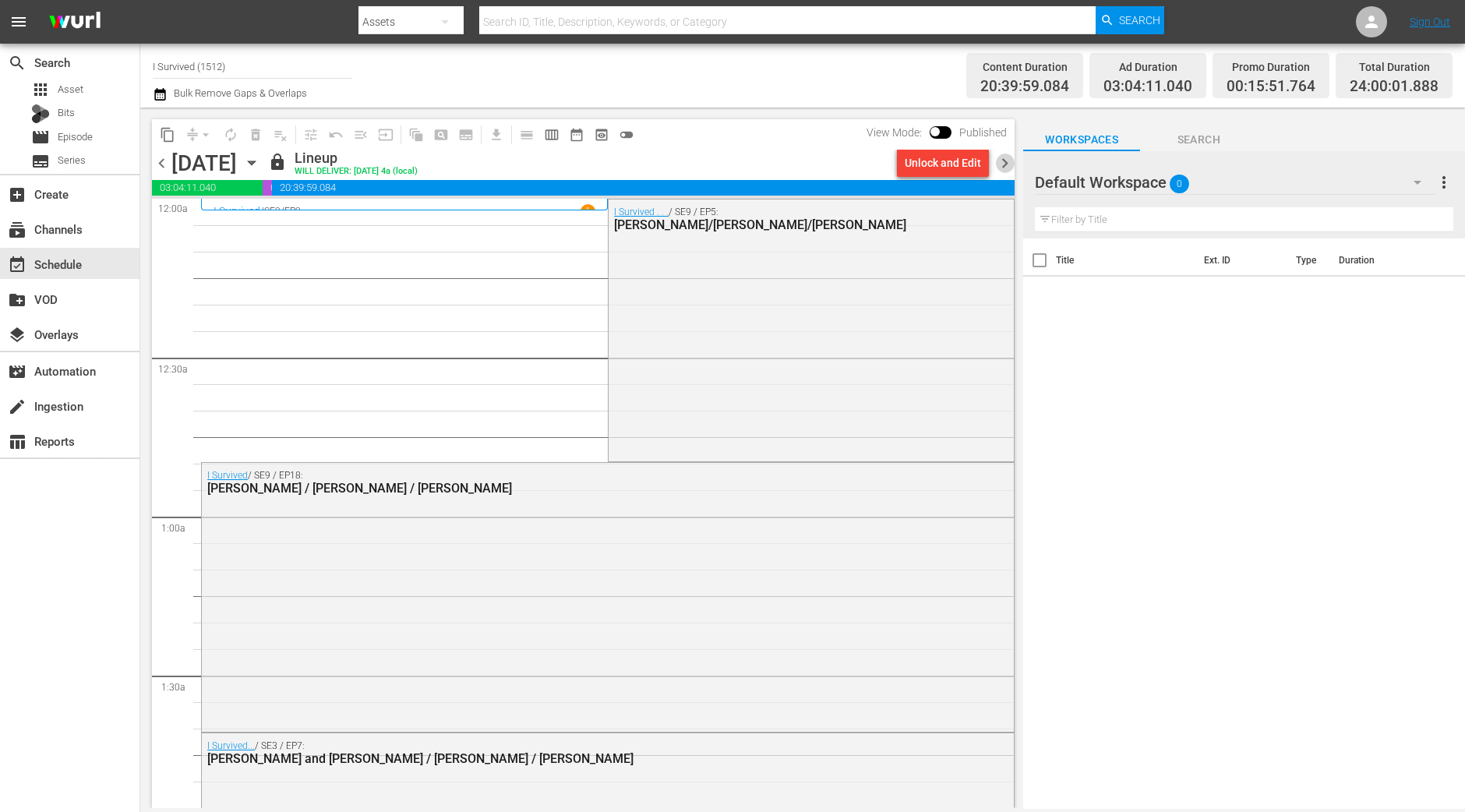
click at [998, 160] on span "chevron_right" at bounding box center [1005, 163] width 20 height 20
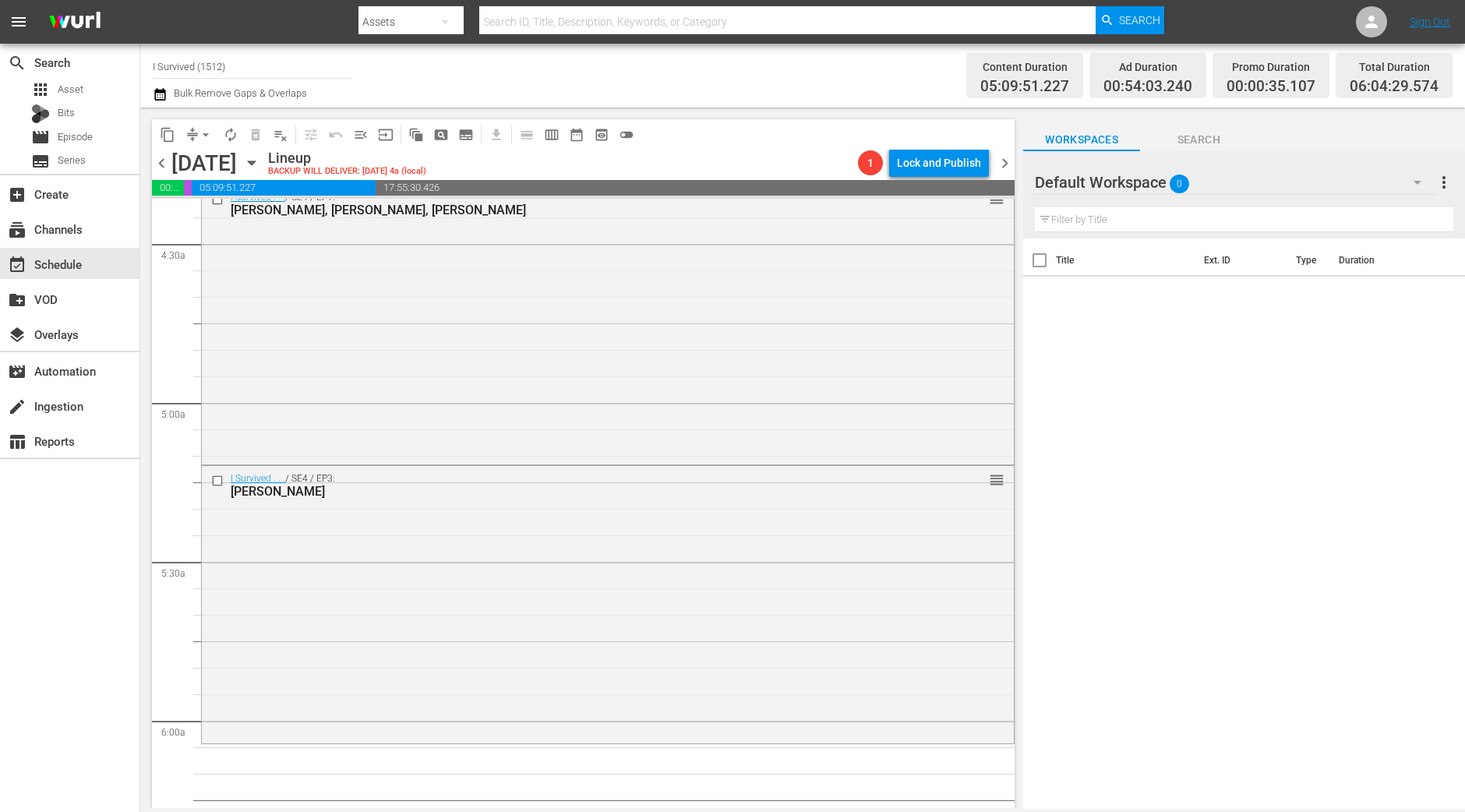
scroll to position [1558, 0]
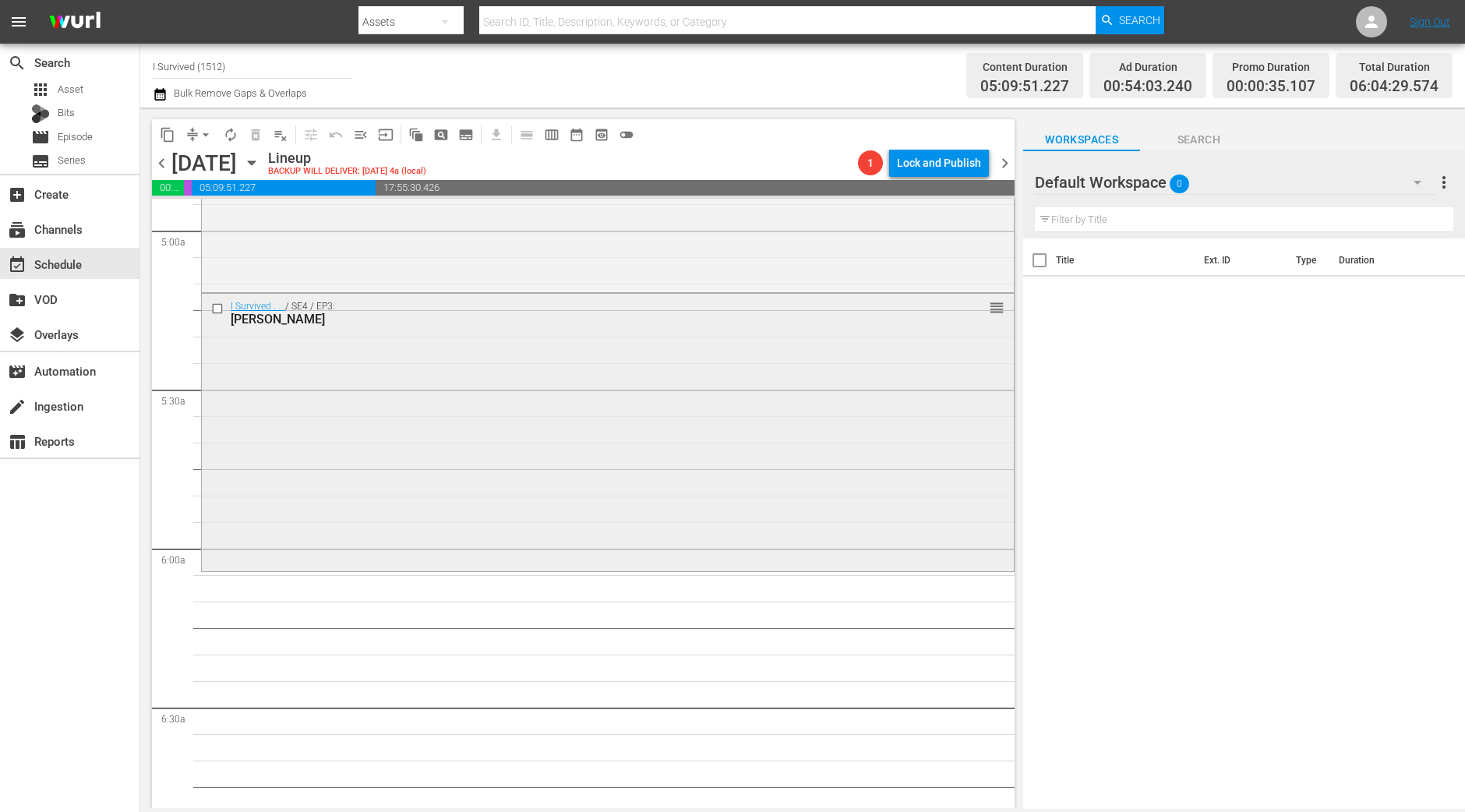
click at [331, 496] on div "I Survived . . . / SE4 / EP3: Maggie, Gary, Barbara reorder" at bounding box center [608, 431] width 812 height 275
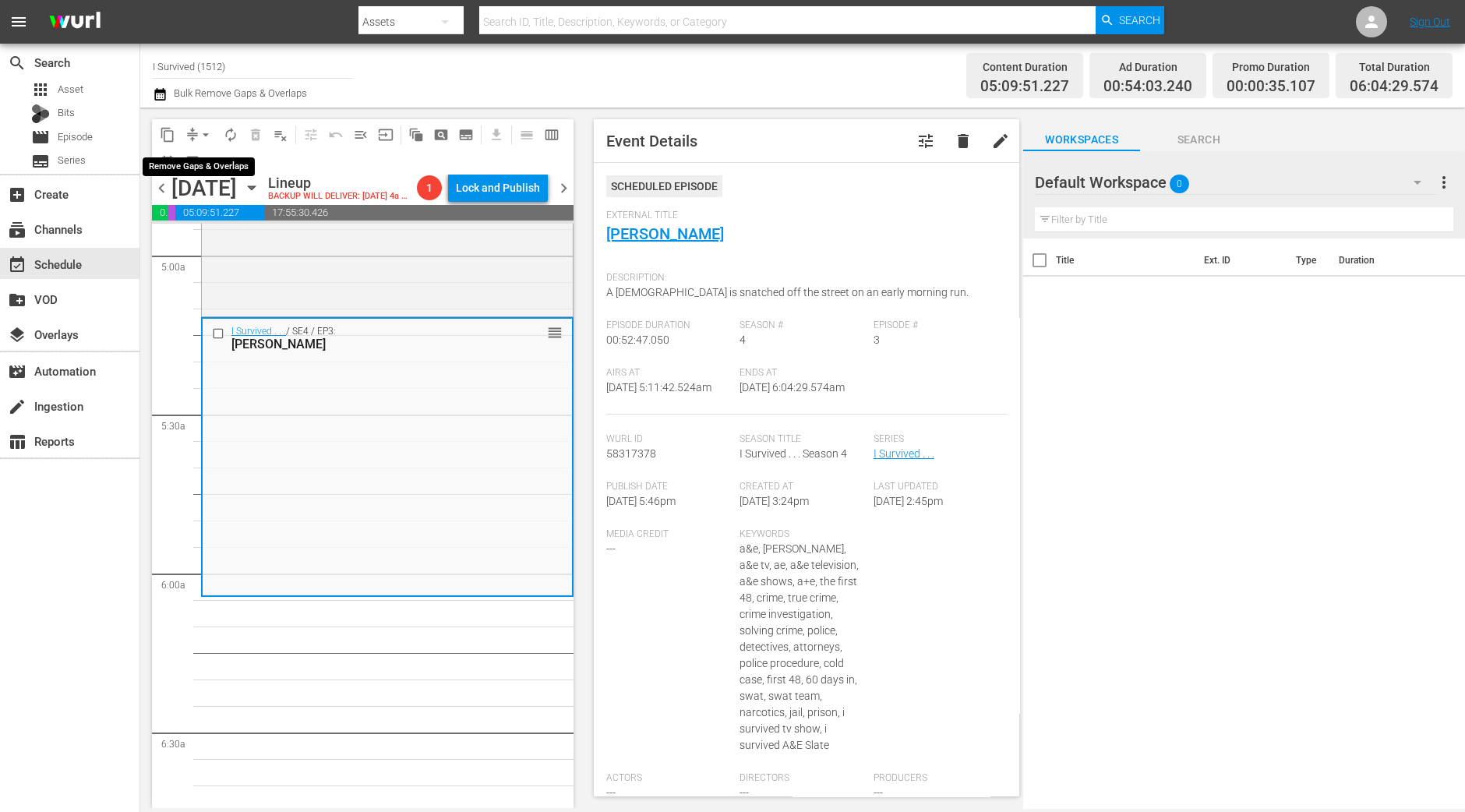
click at [195, 129] on button "arrow_drop_down" at bounding box center [205, 134] width 25 height 25
click at [198, 157] on li "Align to Midnight" at bounding box center [206, 166] width 164 height 26
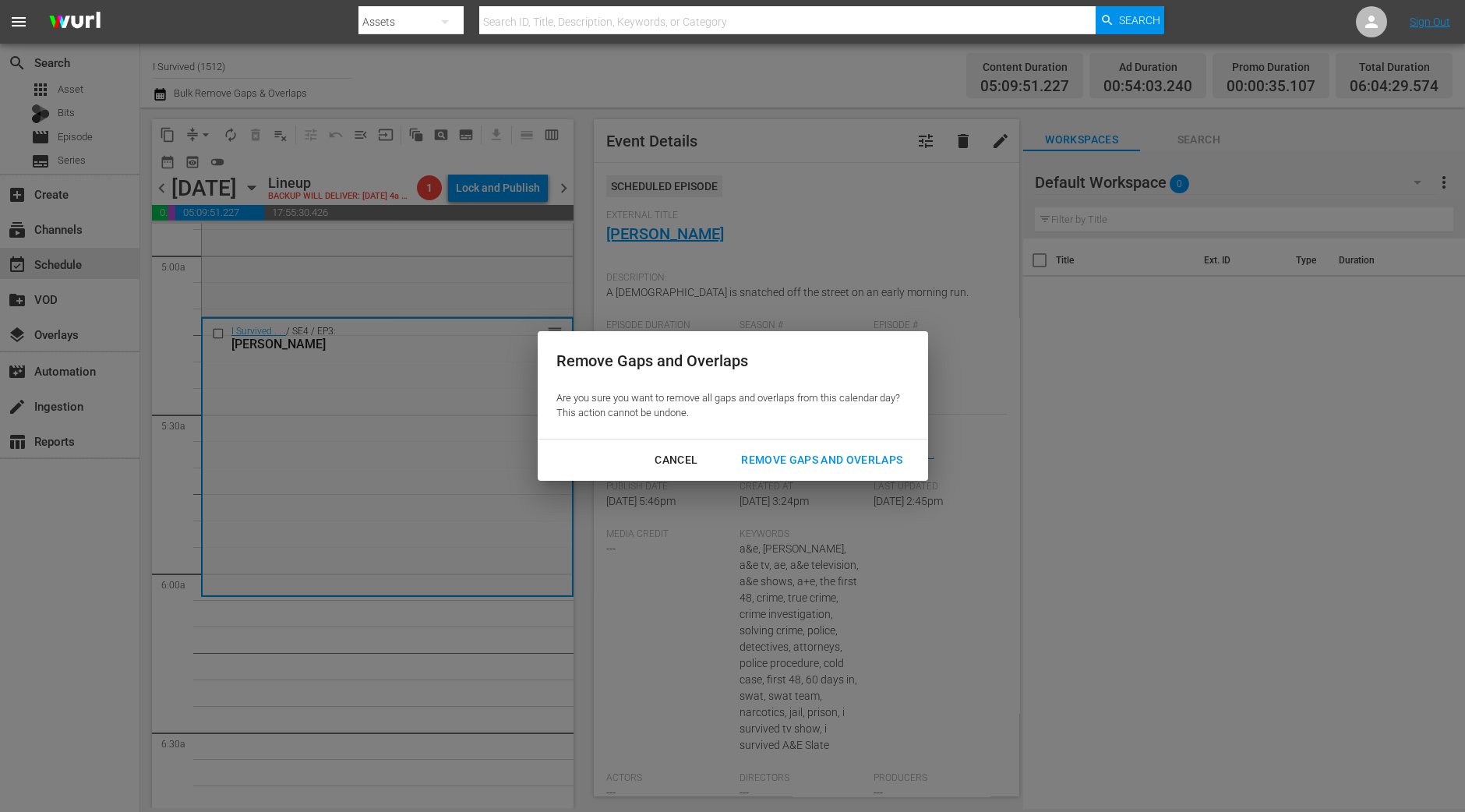
click at [829, 455] on div "Remove Gaps and Overlaps" at bounding box center [822, 460] width 187 height 20
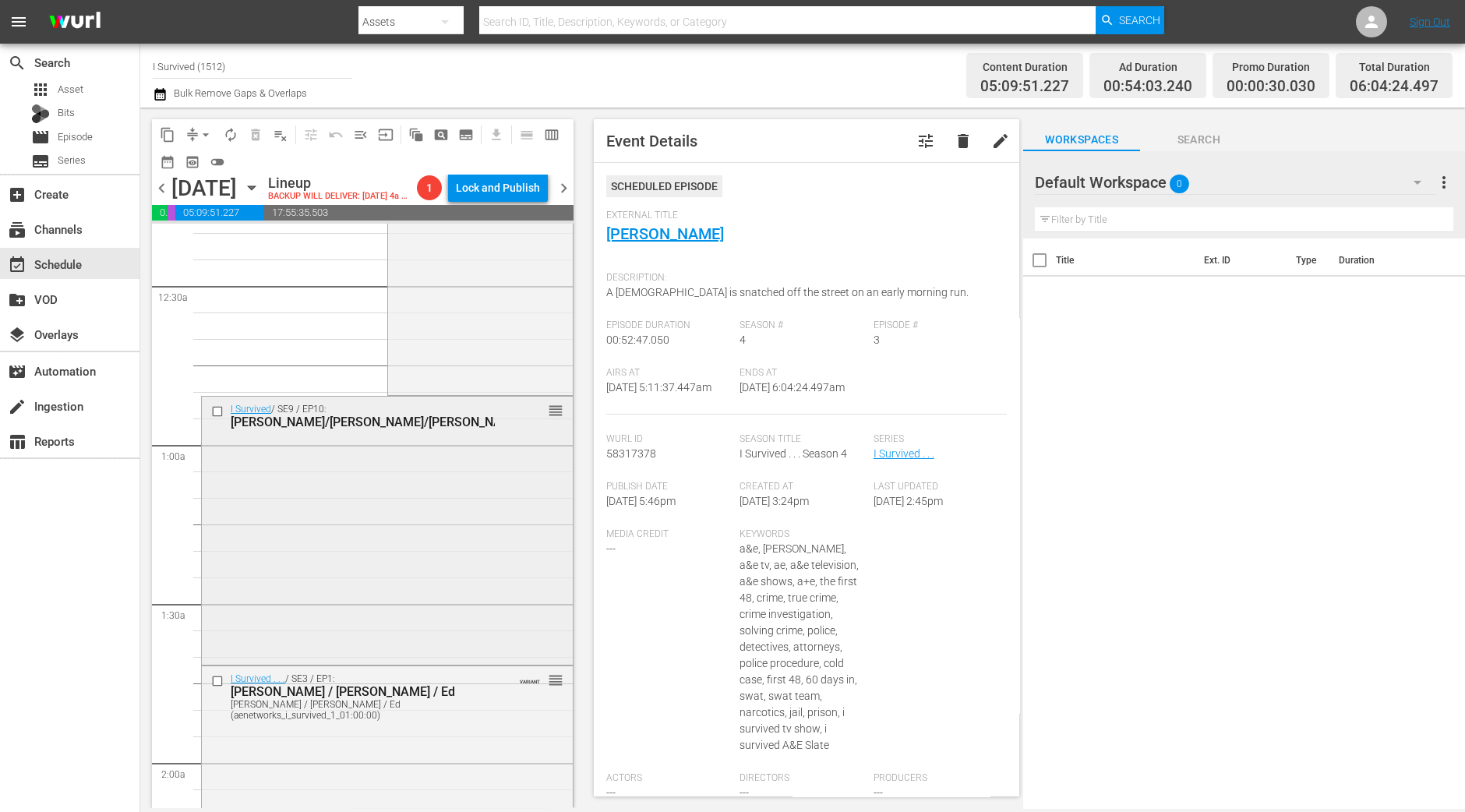
scroll to position [194, 0]
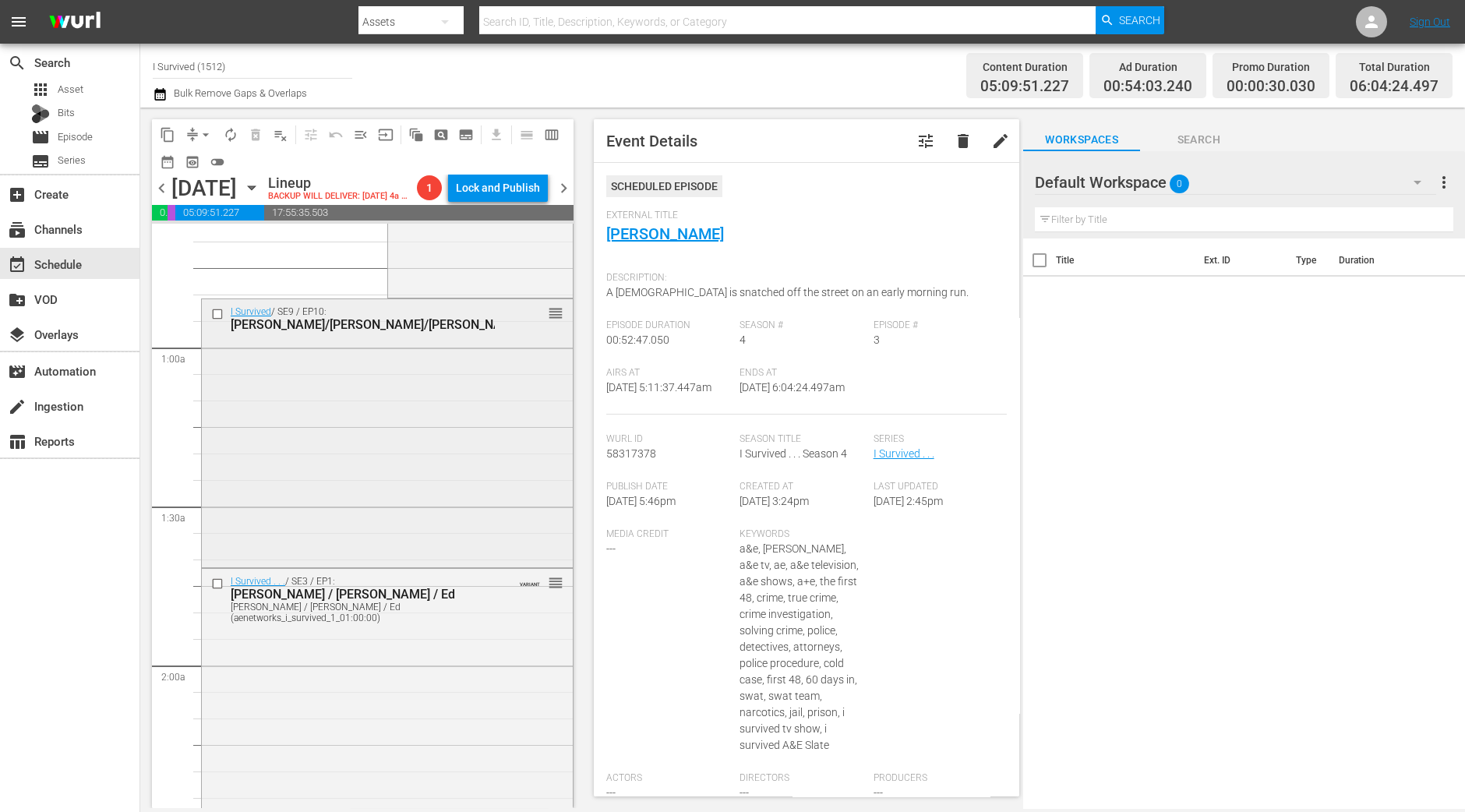
click at [458, 500] on div "I Survived / SE9 / EP10: Laurie/Sandra/Melinda reorder" at bounding box center [386, 432] width 370 height 265
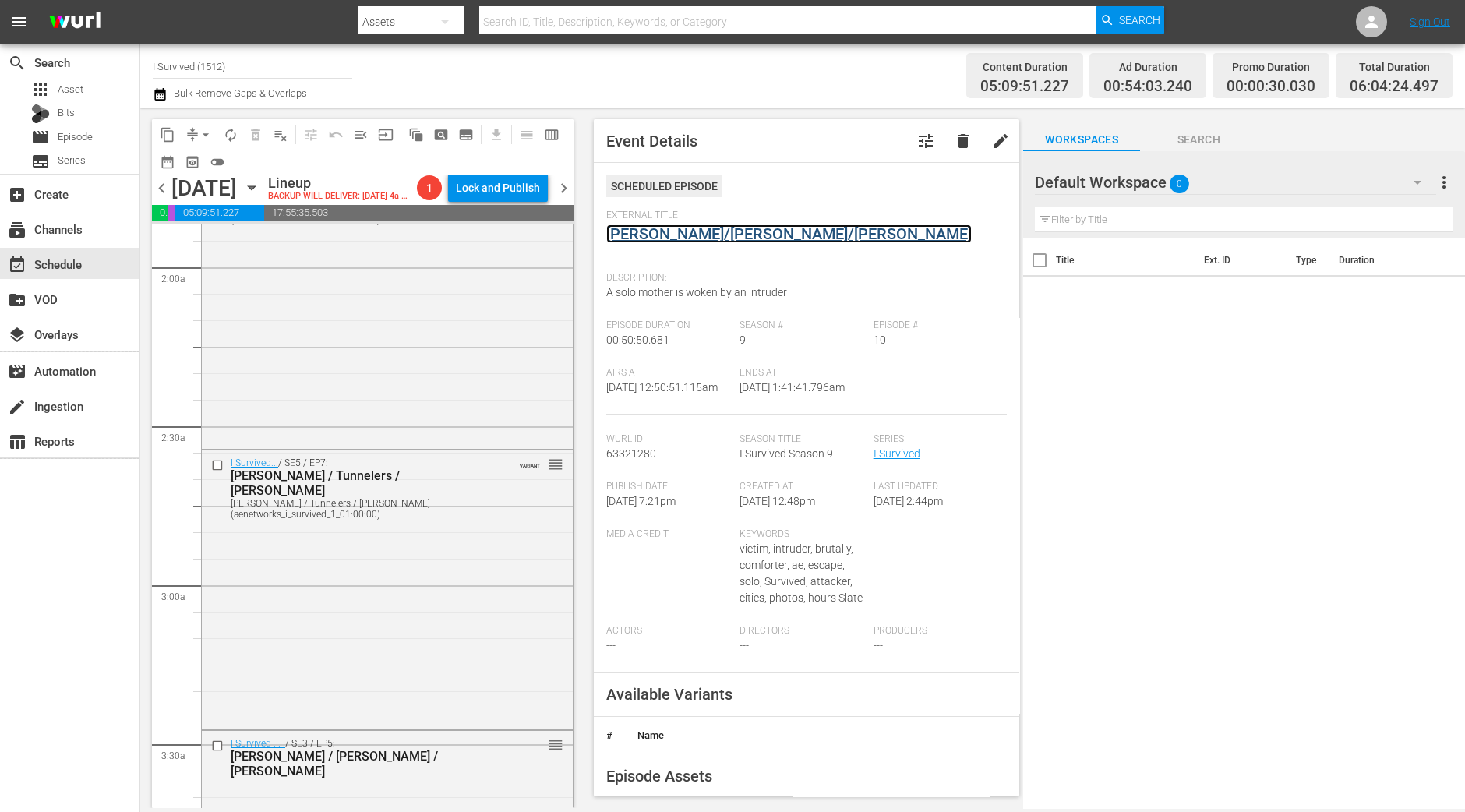
scroll to position [681, 0]
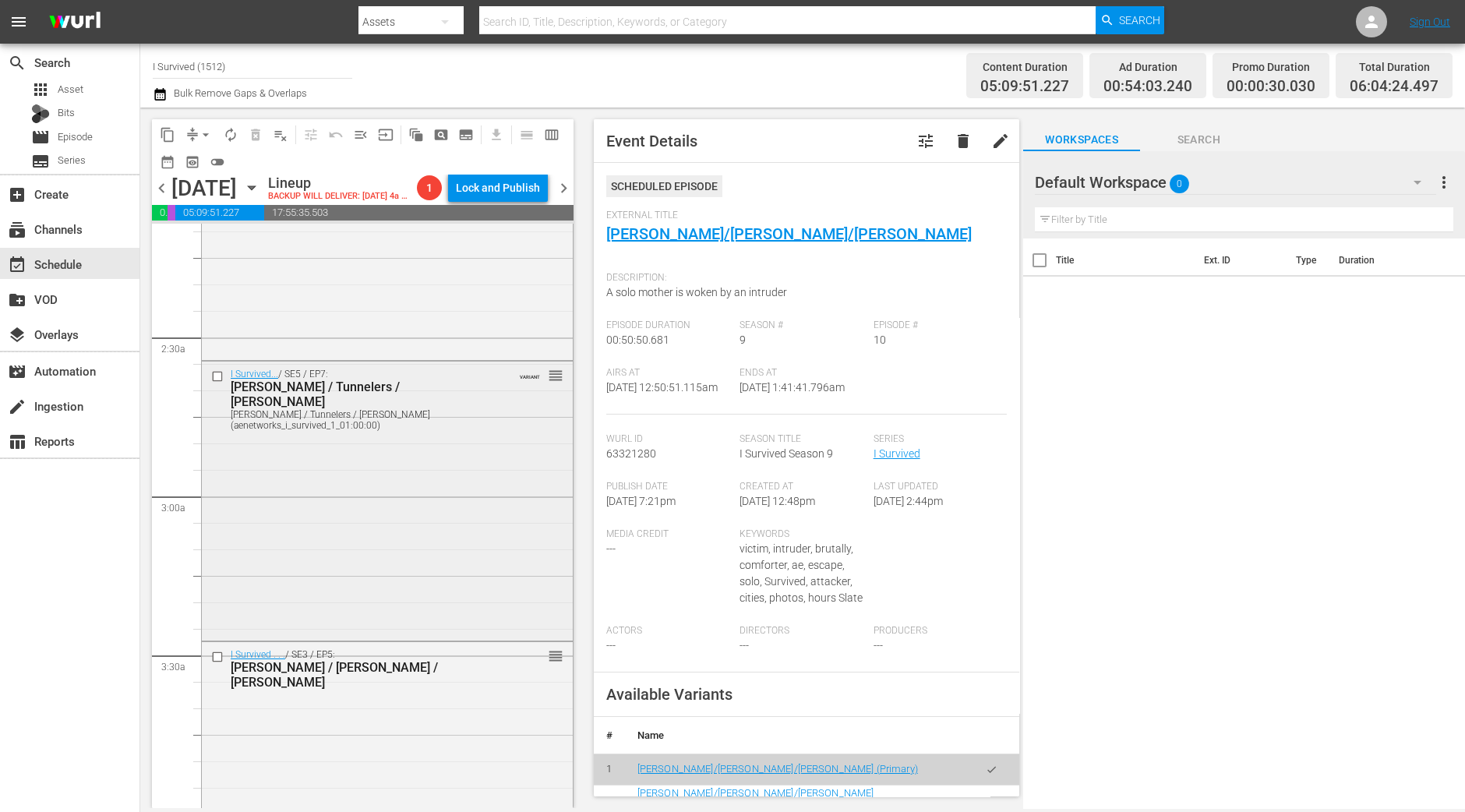
click at [455, 491] on div "I Survived... / SE5 / EP7: Phillip / Tunnelers / Karen Phillip / Tunnelers / Ka…" at bounding box center [386, 499] width 370 height 275
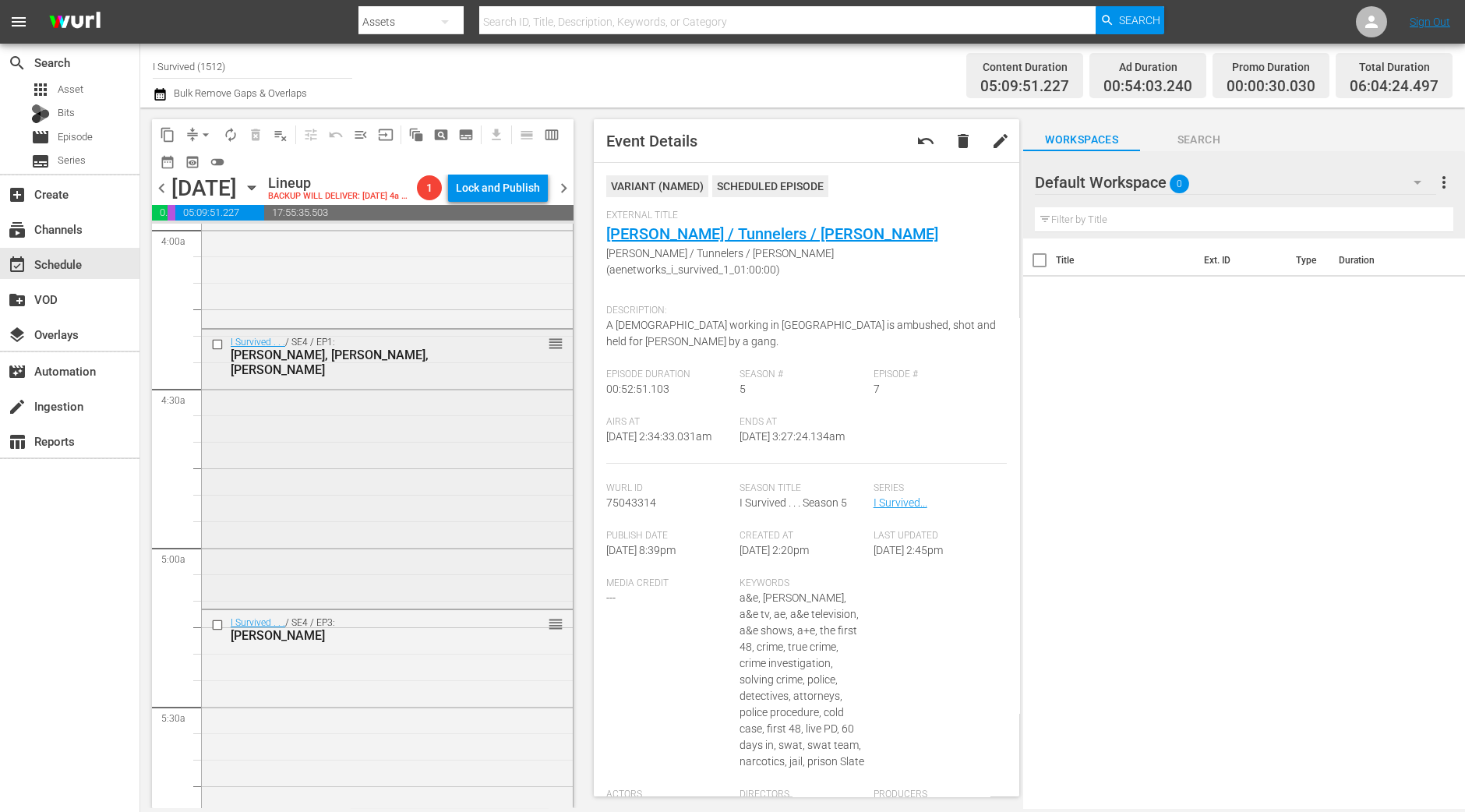
click at [393, 496] on div "I Survived . . . / SE4 / EP1: Mary, Brooke, Sharene reorder" at bounding box center [386, 467] width 370 height 275
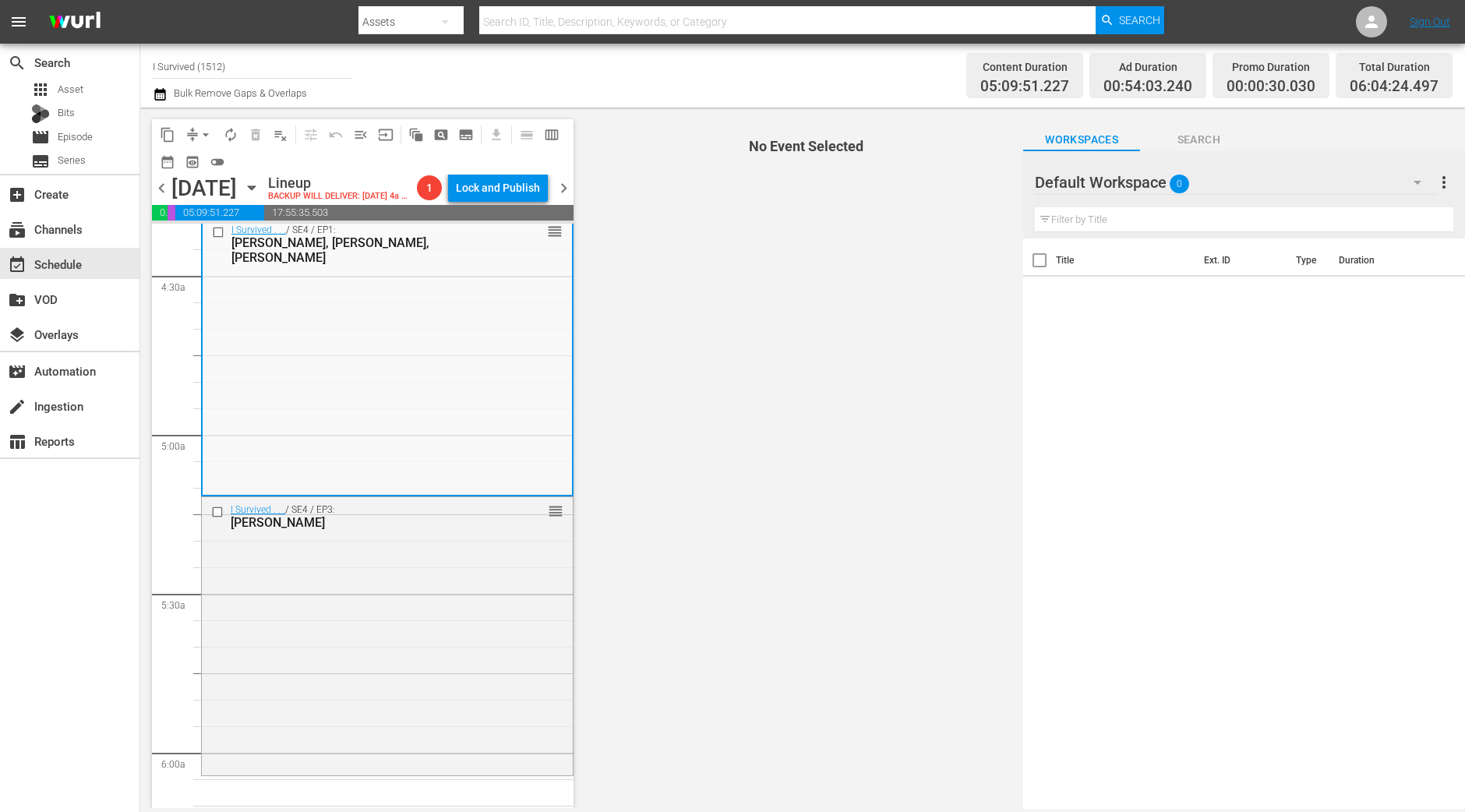
scroll to position [1460, 0]
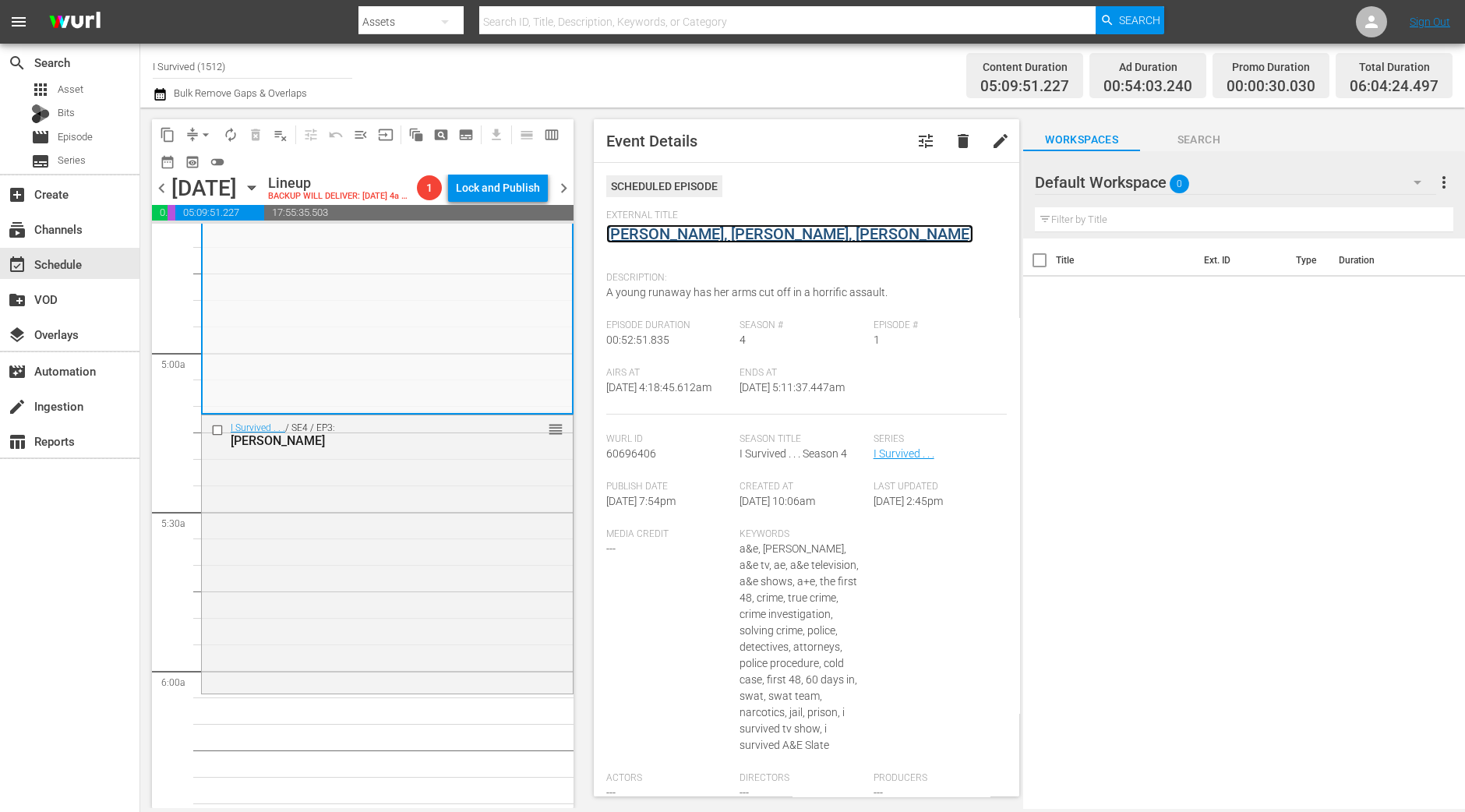
drag, startPoint x: 670, startPoint y: 249, endPoint x: 665, endPoint y: 233, distance: 16.8
click at [303, 526] on div "I Survived . . . / SE4 / EP3: Maggie, Gary, Barbara reorder" at bounding box center [386, 552] width 370 height 275
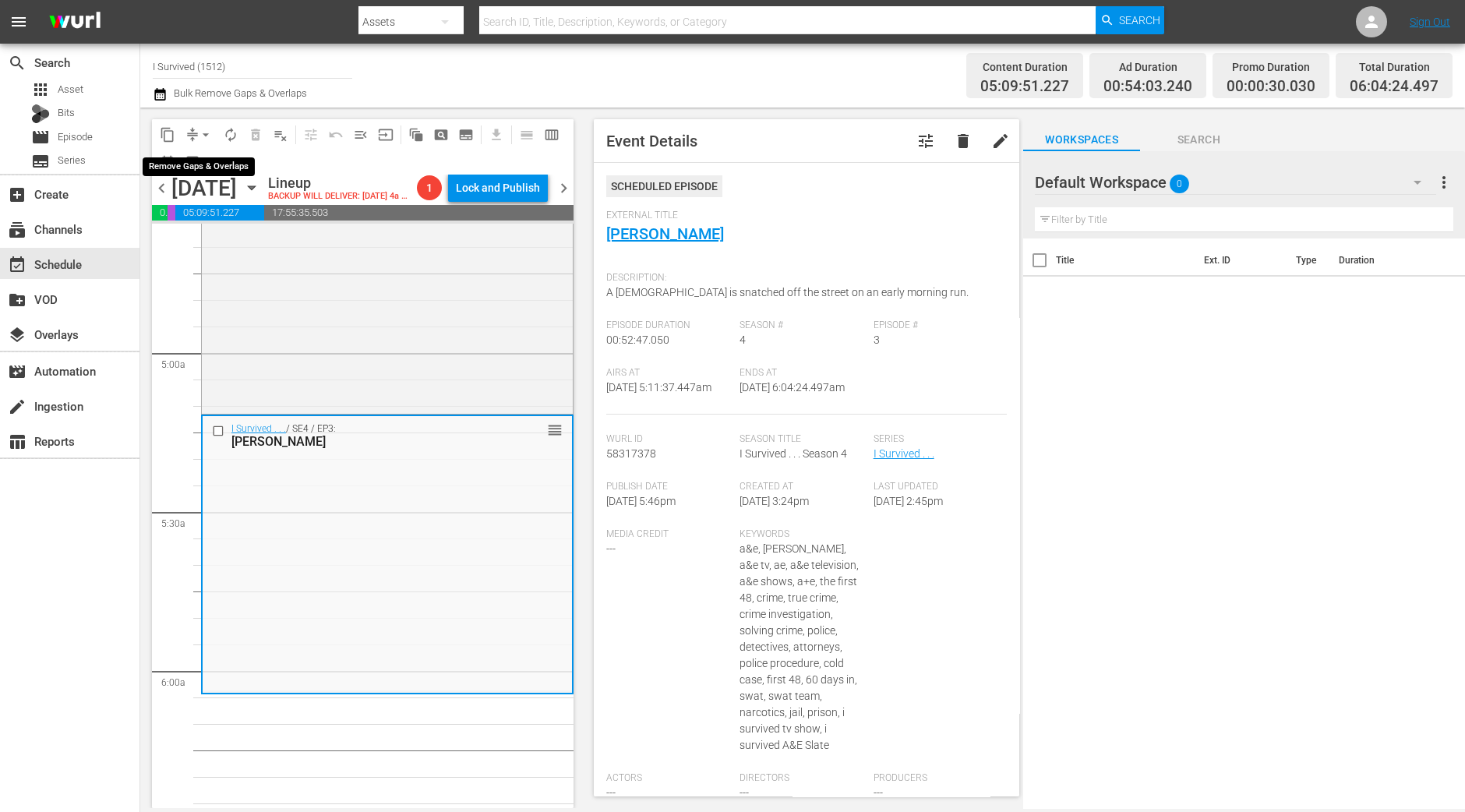
click at [203, 134] on span "arrow_drop_down" at bounding box center [205, 135] width 16 height 16
click at [201, 149] on ul "Align to Midnight Align to First Episode Align to End of Previous Day" at bounding box center [206, 191] width 164 height 90
click at [199, 157] on li "Align to Midnight" at bounding box center [206, 166] width 164 height 26
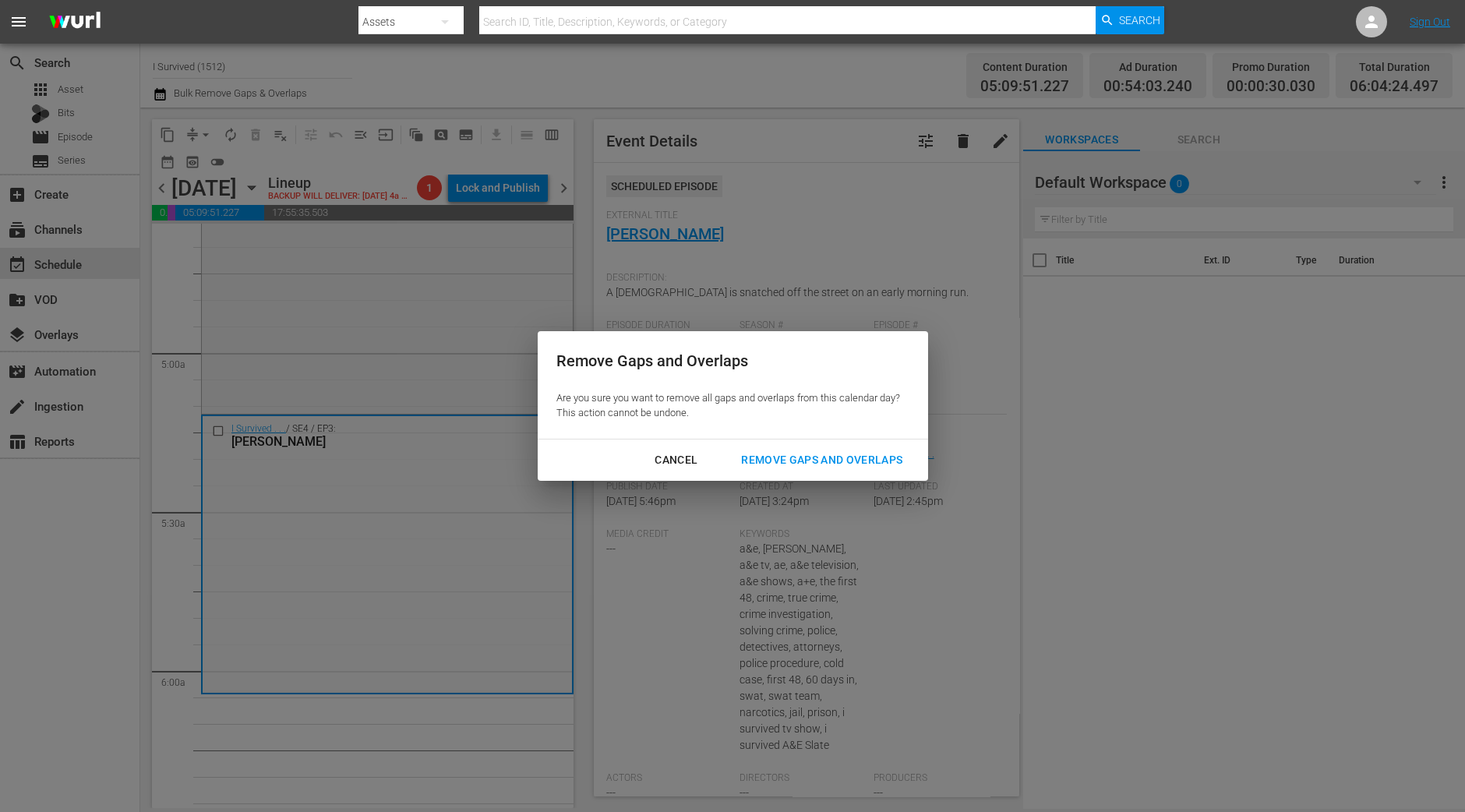
click at [834, 461] on div "Remove Gaps and Overlaps" at bounding box center [822, 460] width 187 height 20
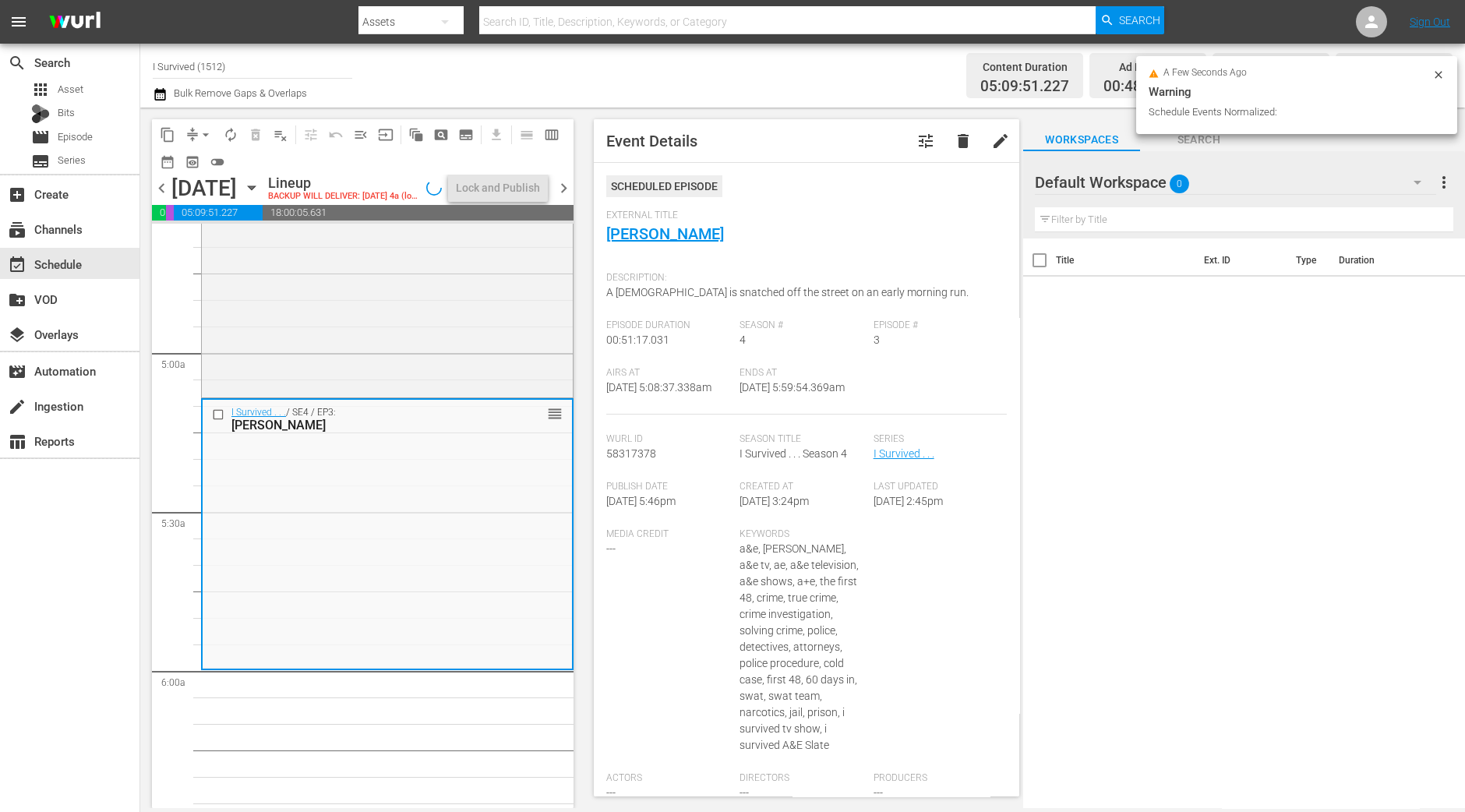
scroll to position [1513, 0]
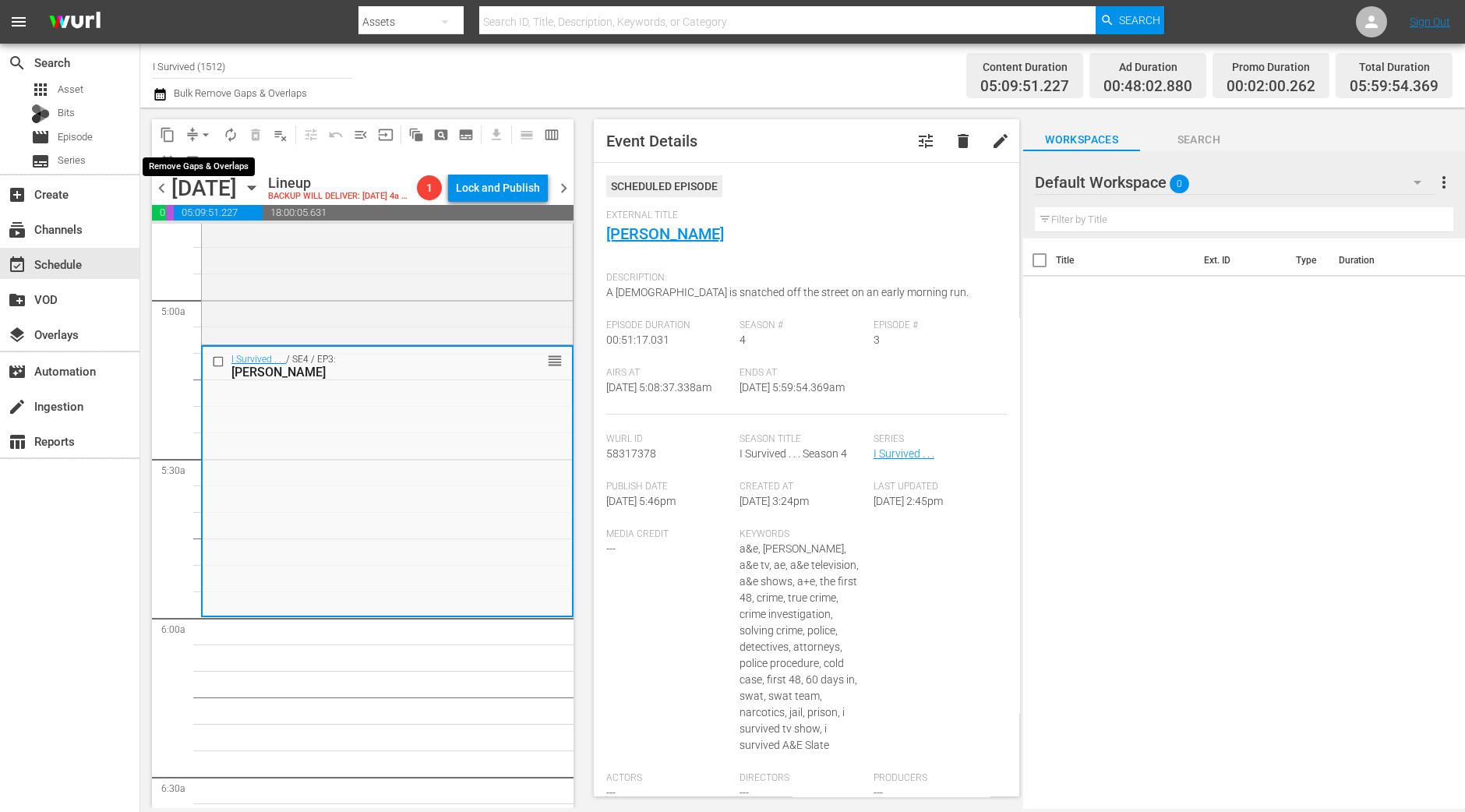
click at [199, 142] on button "arrow_drop_down" at bounding box center [205, 134] width 25 height 25
click at [199, 160] on li "Align to Midnight" at bounding box center [206, 166] width 164 height 26
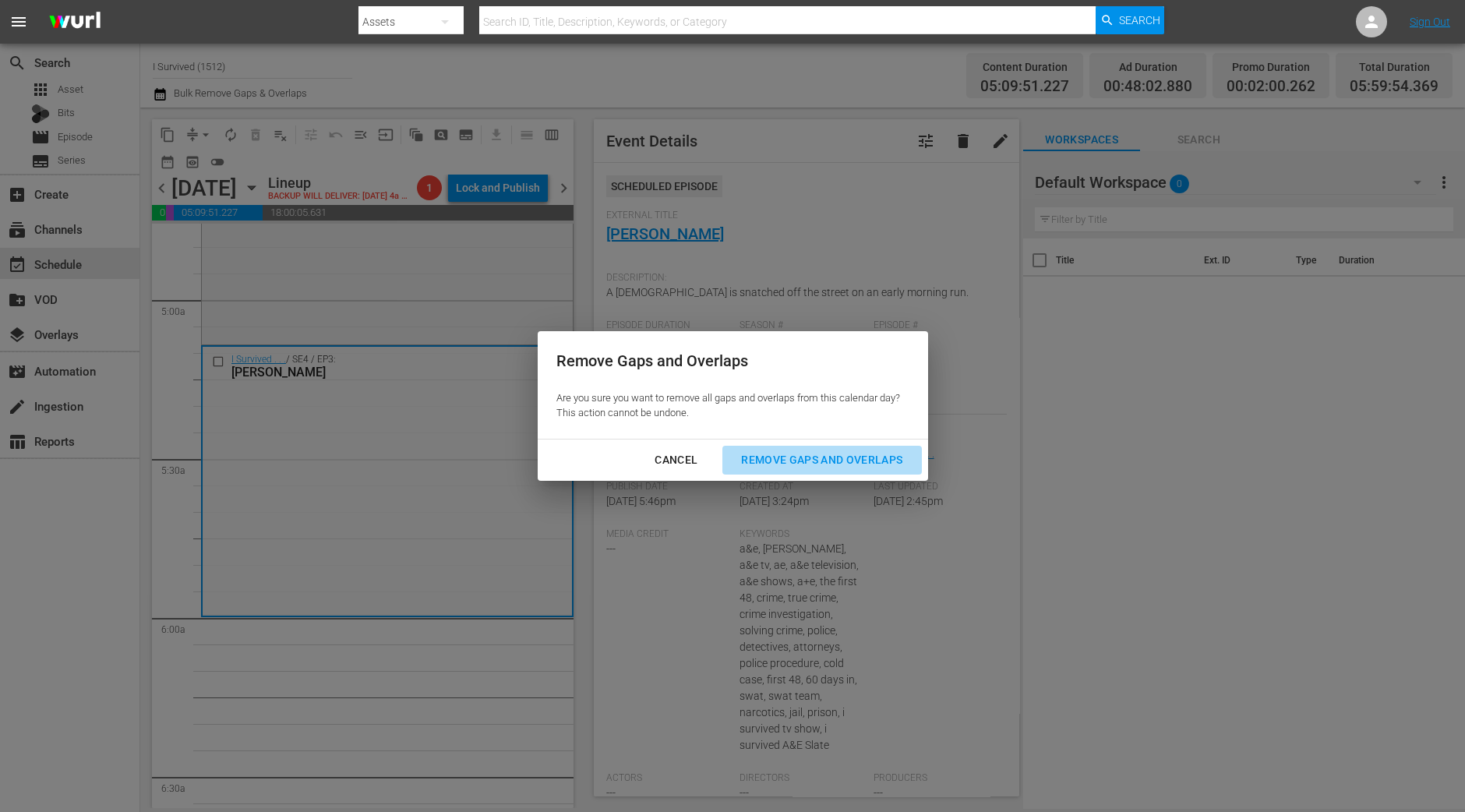
click at [881, 457] on div "Remove Gaps and Overlaps" at bounding box center [822, 460] width 187 height 20
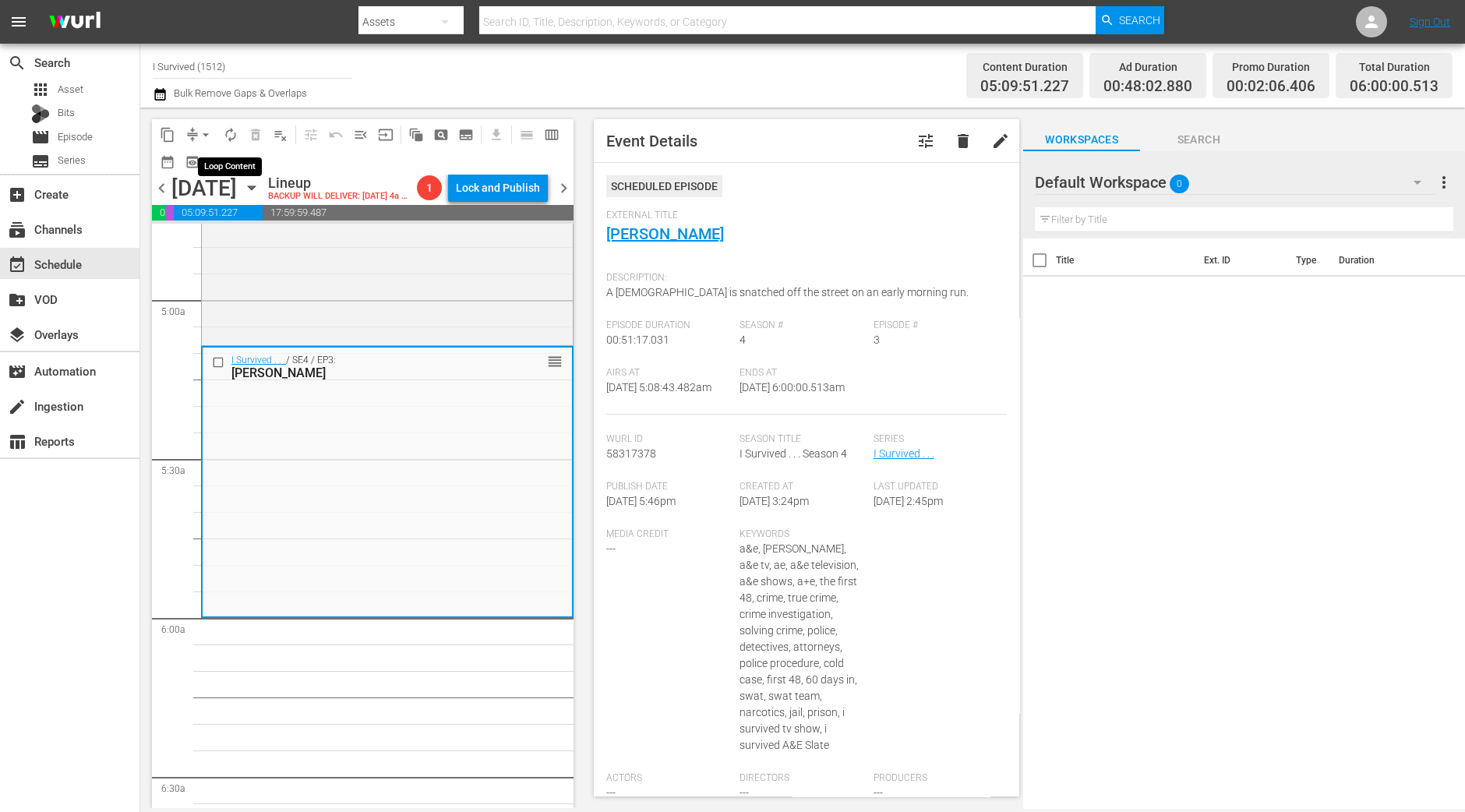
click at [228, 134] on span "autorenew_outlined" at bounding box center [231, 135] width 16 height 16
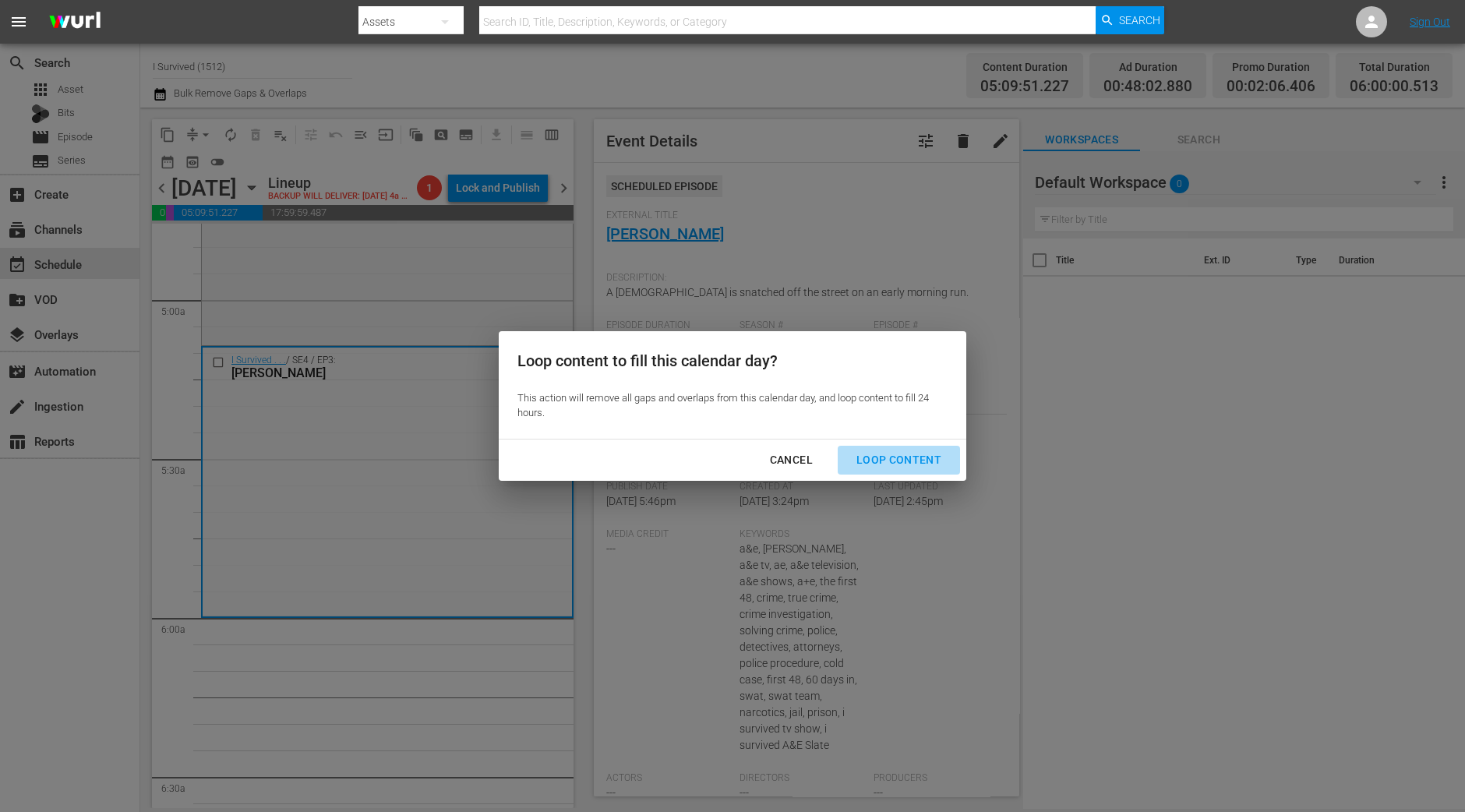
drag, startPoint x: 925, startPoint y: 466, endPoint x: 797, endPoint y: 404, distance: 142.2
click at [924, 466] on div "Loop Content" at bounding box center [898, 460] width 110 height 20
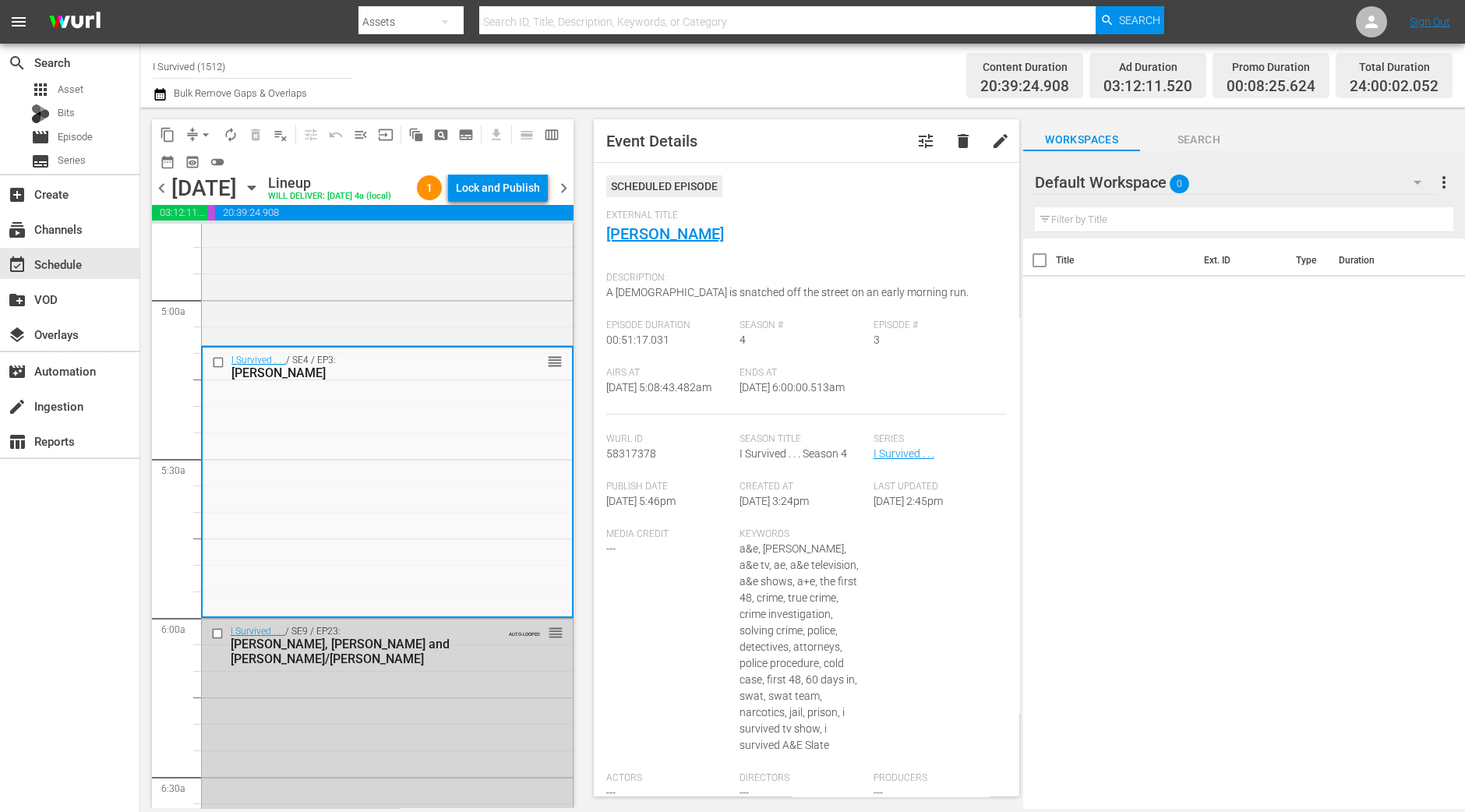
click at [519, 195] on div "Lock and Publish" at bounding box center [497, 188] width 84 height 28
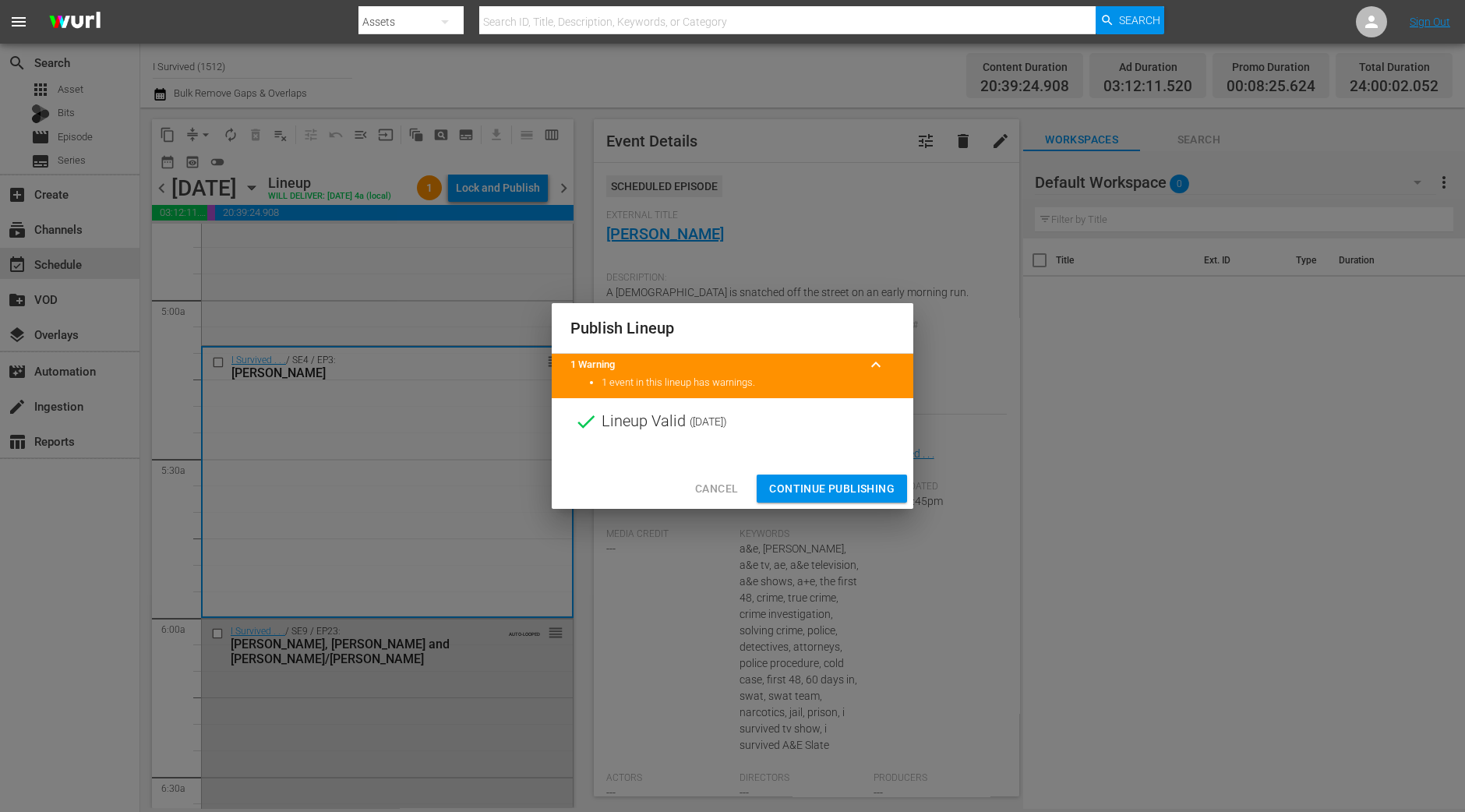
click at [834, 478] on button "Continue Publishing" at bounding box center [832, 488] width 150 height 29
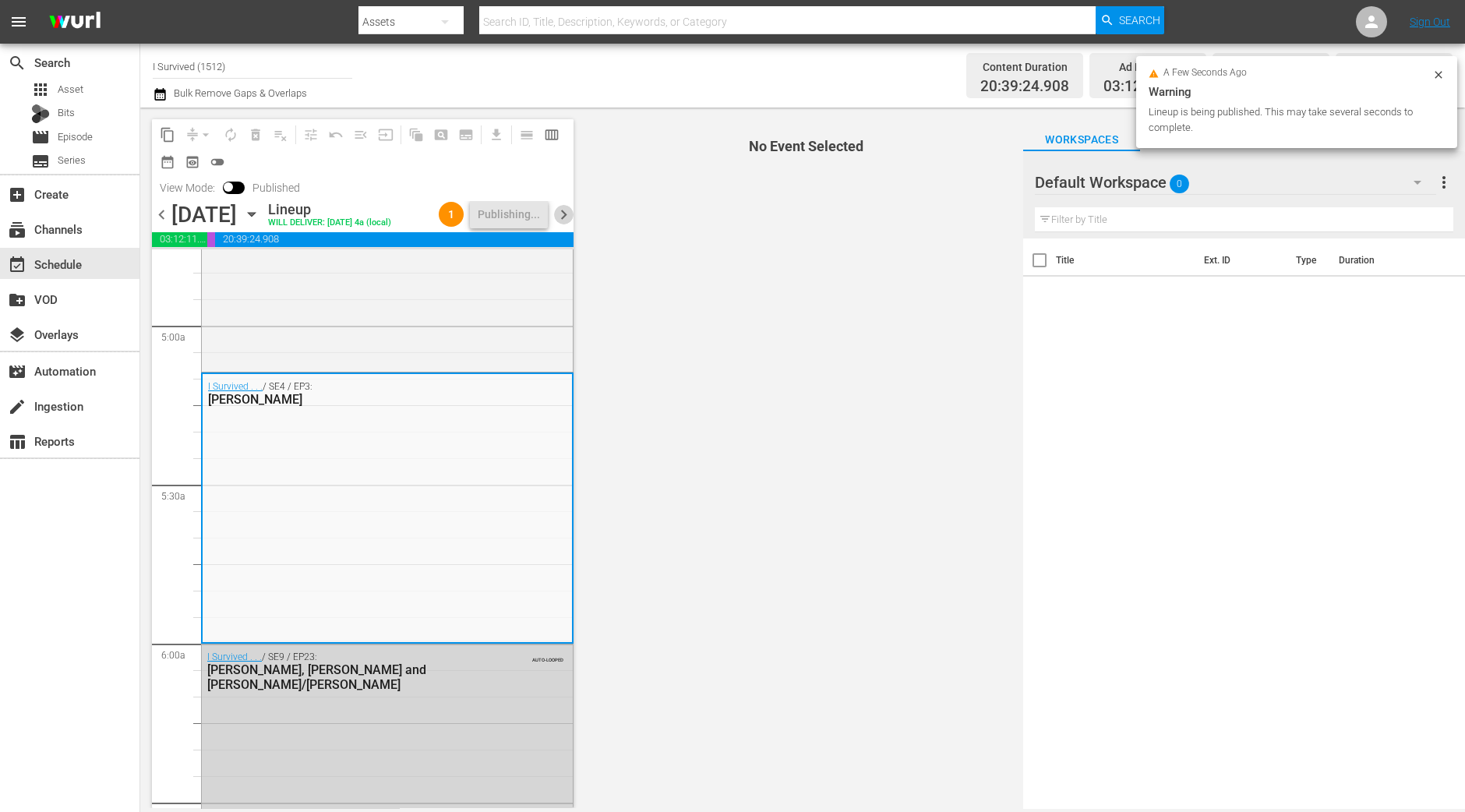
click at [565, 223] on span "chevron_right" at bounding box center [564, 214] width 20 height 20
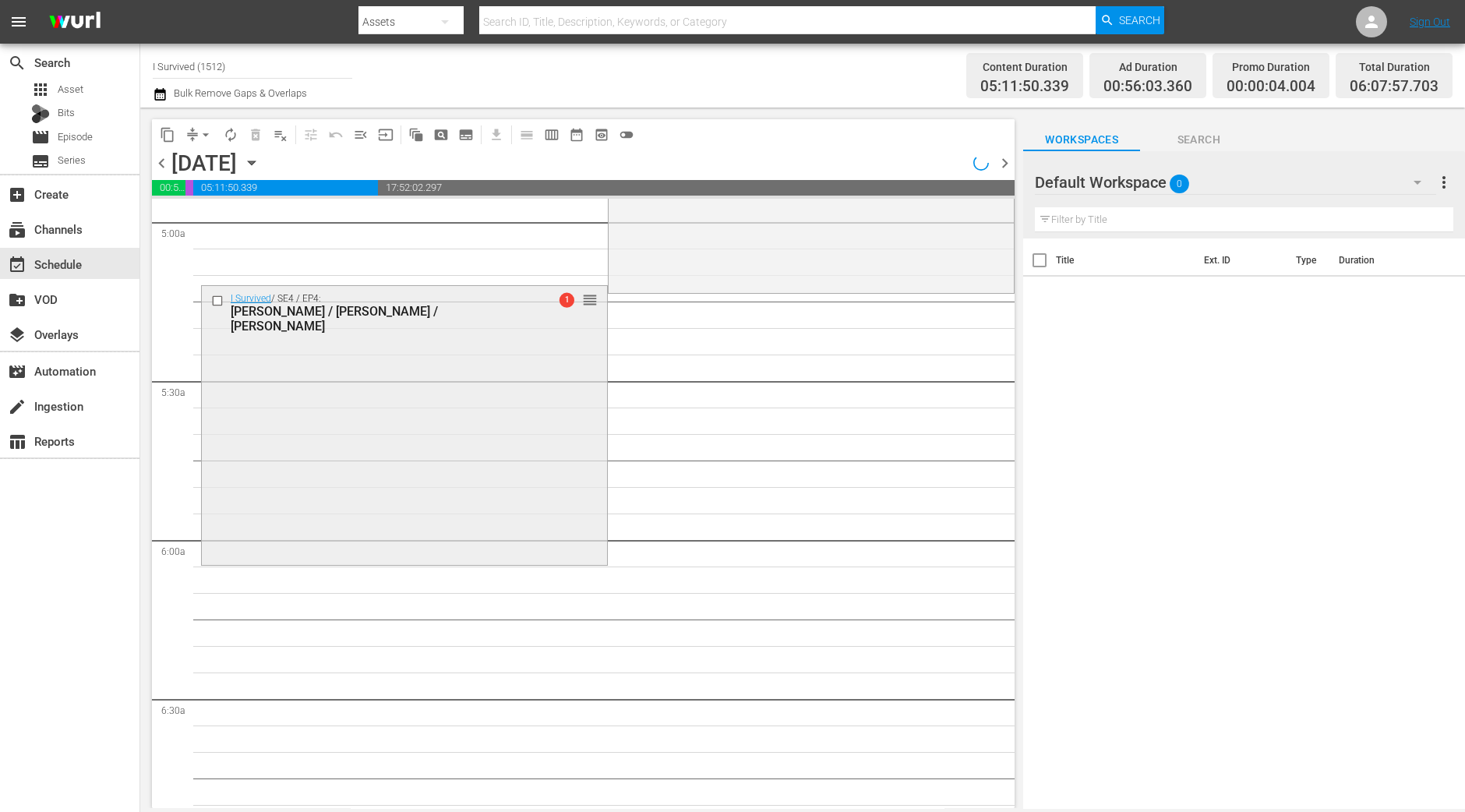
scroll to position [1488, 0]
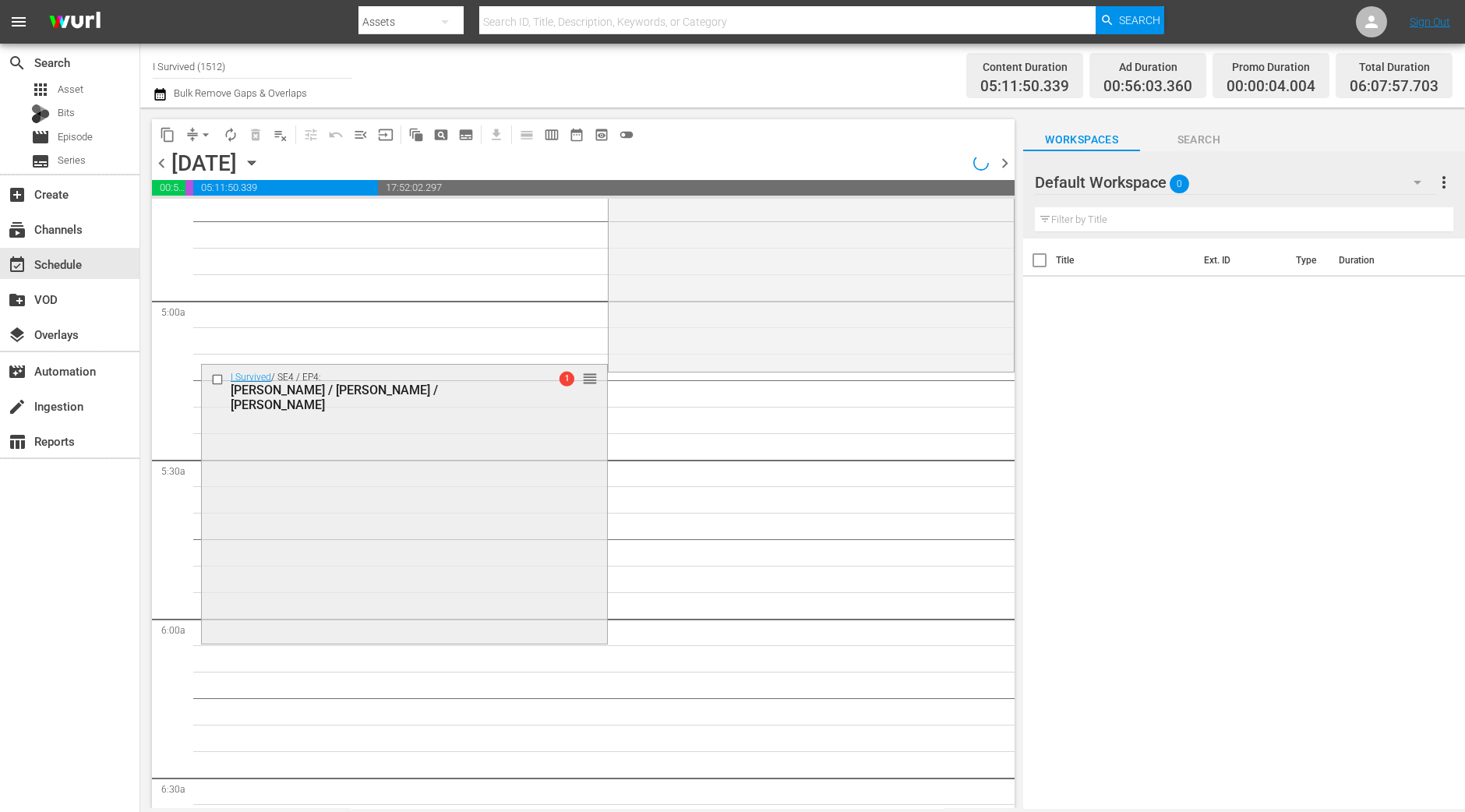
click at [367, 441] on div "I Survived / SE4 / EP4: Jessyca / Derek / LaToya 1 reorder" at bounding box center [404, 502] width 405 height 275
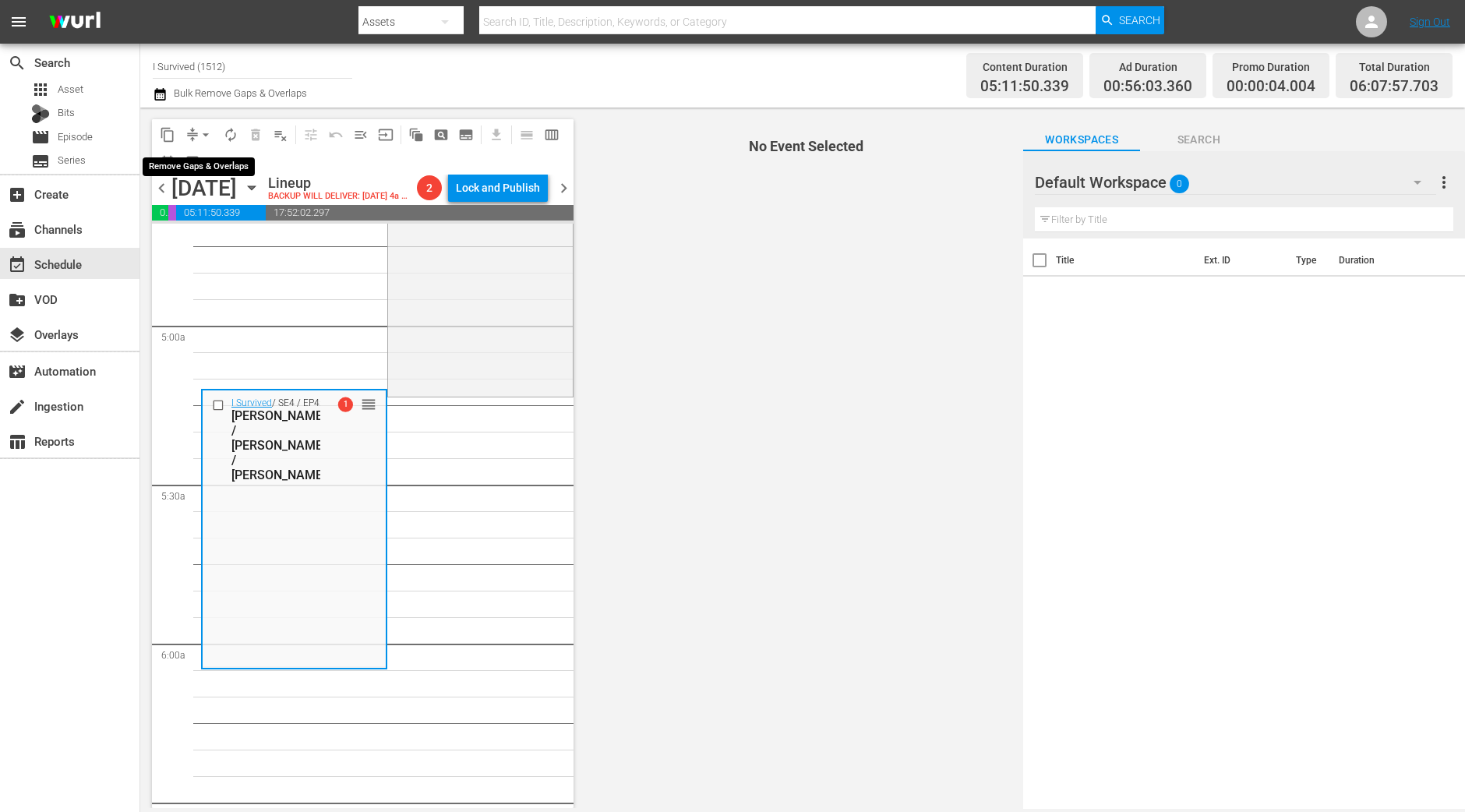
click at [202, 132] on span "arrow_drop_down" at bounding box center [205, 135] width 16 height 16
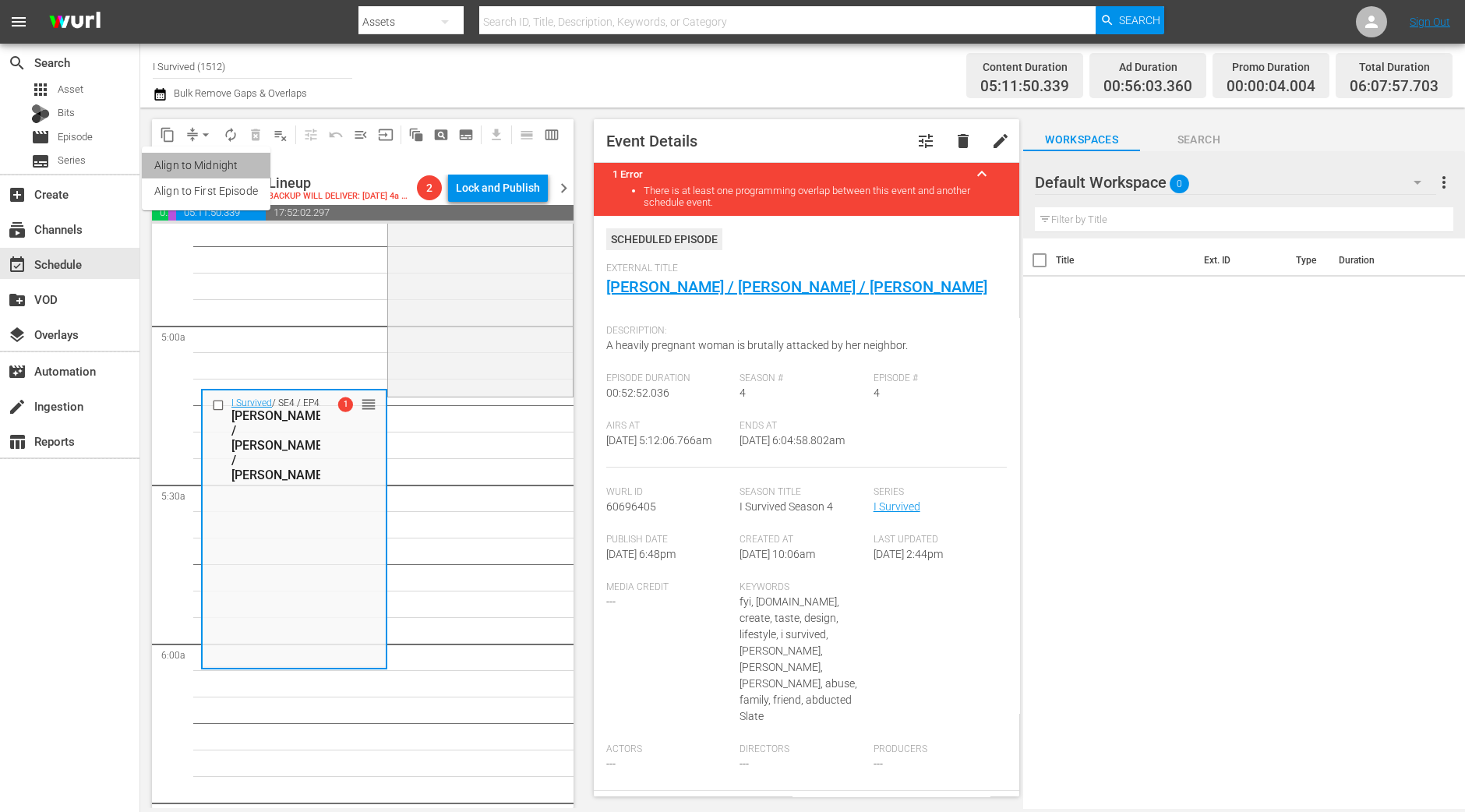
click at [196, 172] on li "Align to Midnight" at bounding box center [206, 166] width 128 height 26
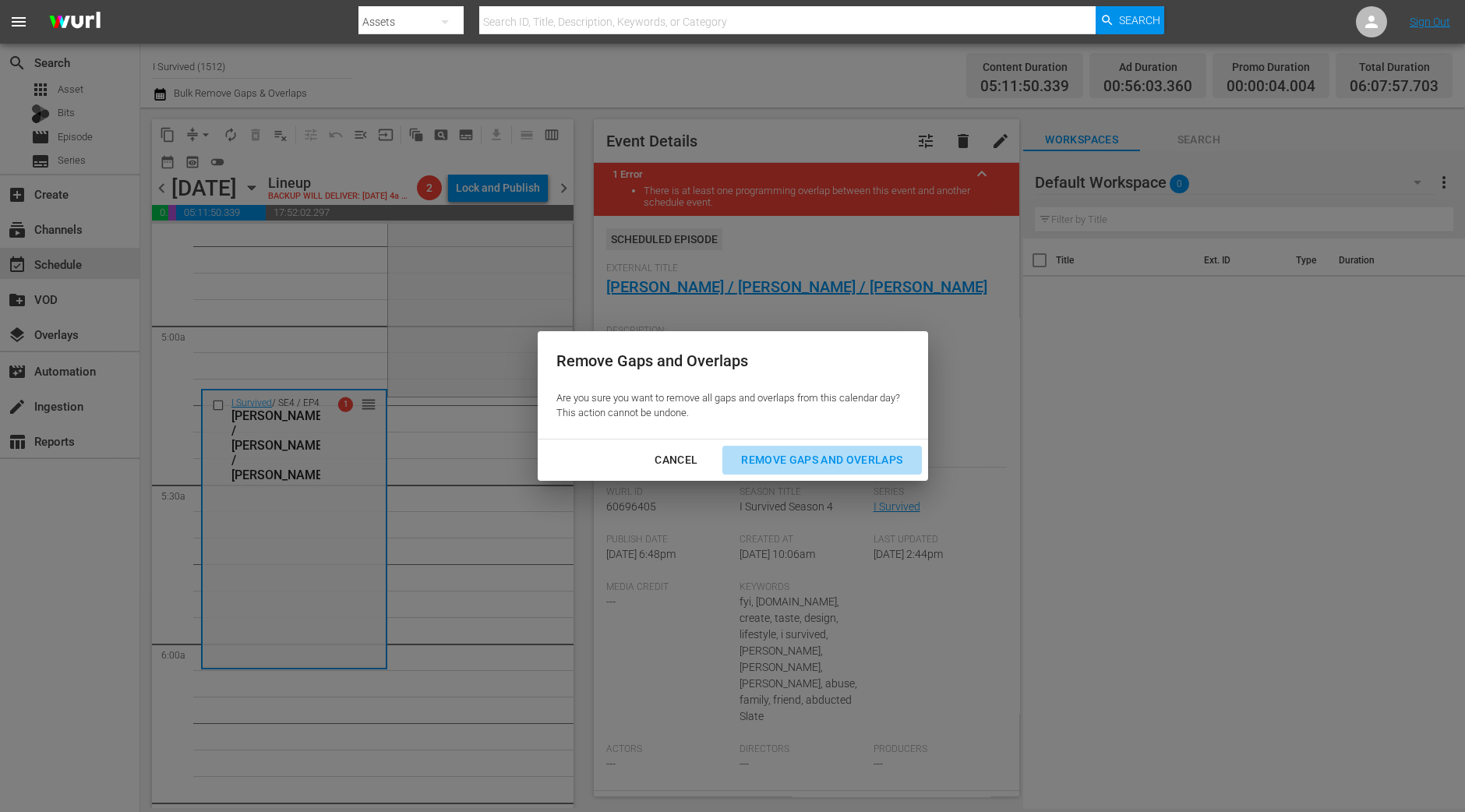
click at [758, 463] on div "Remove Gaps and Overlaps" at bounding box center [822, 460] width 187 height 20
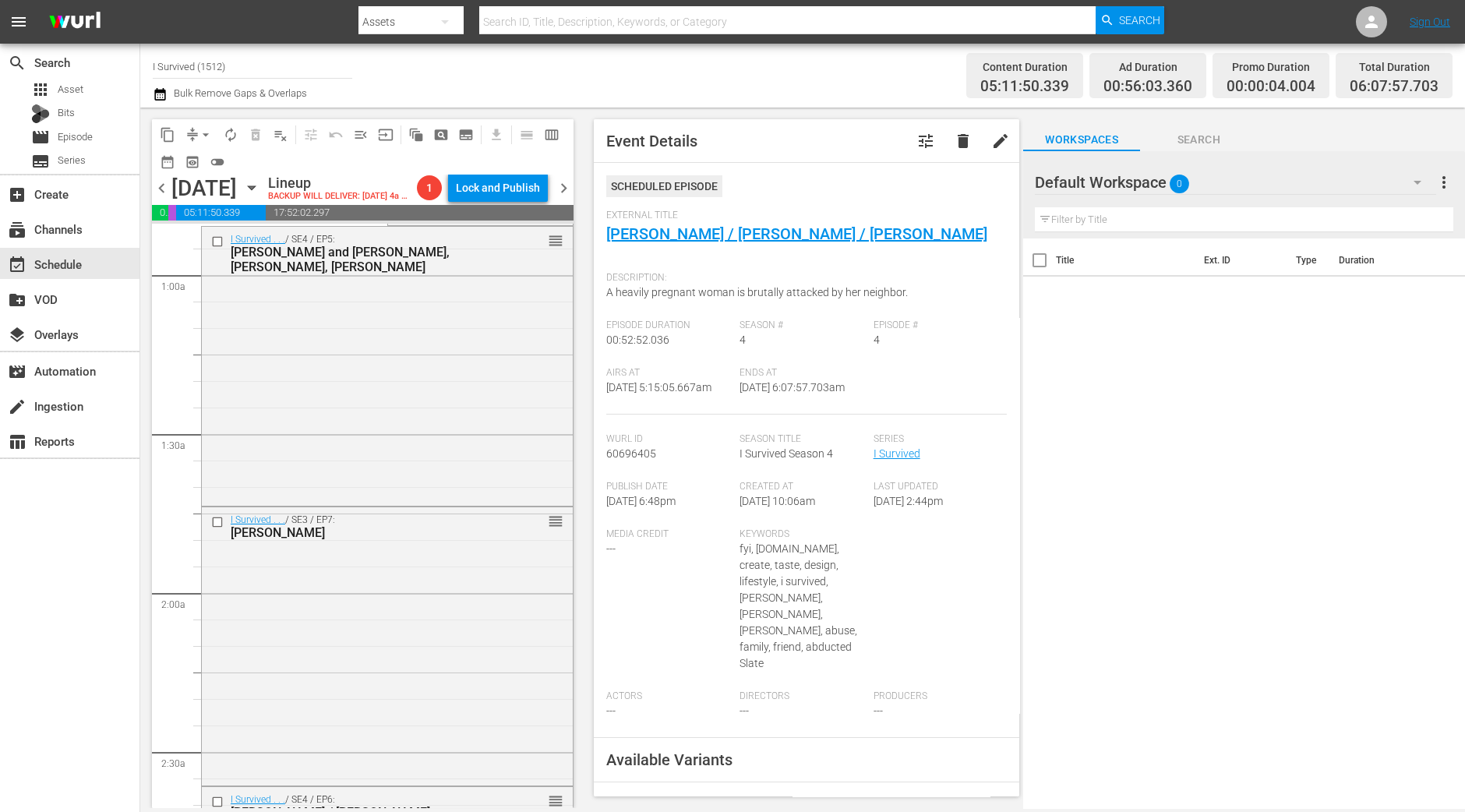
scroll to position [0, 0]
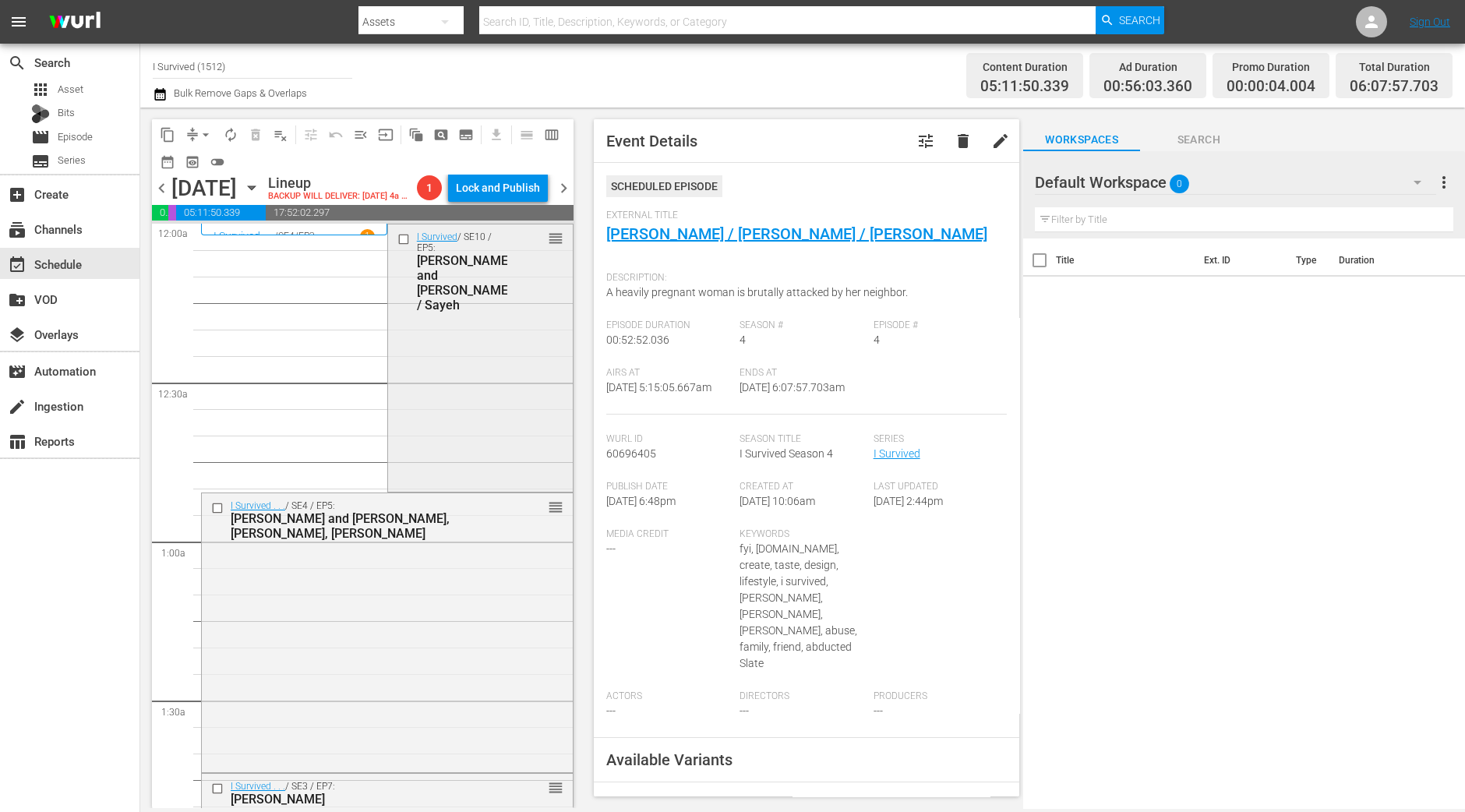
click at [446, 448] on div "I Survived / SE10 / EP5: Louie and Wade / Sayeh reorder" at bounding box center [480, 357] width 185 height 265
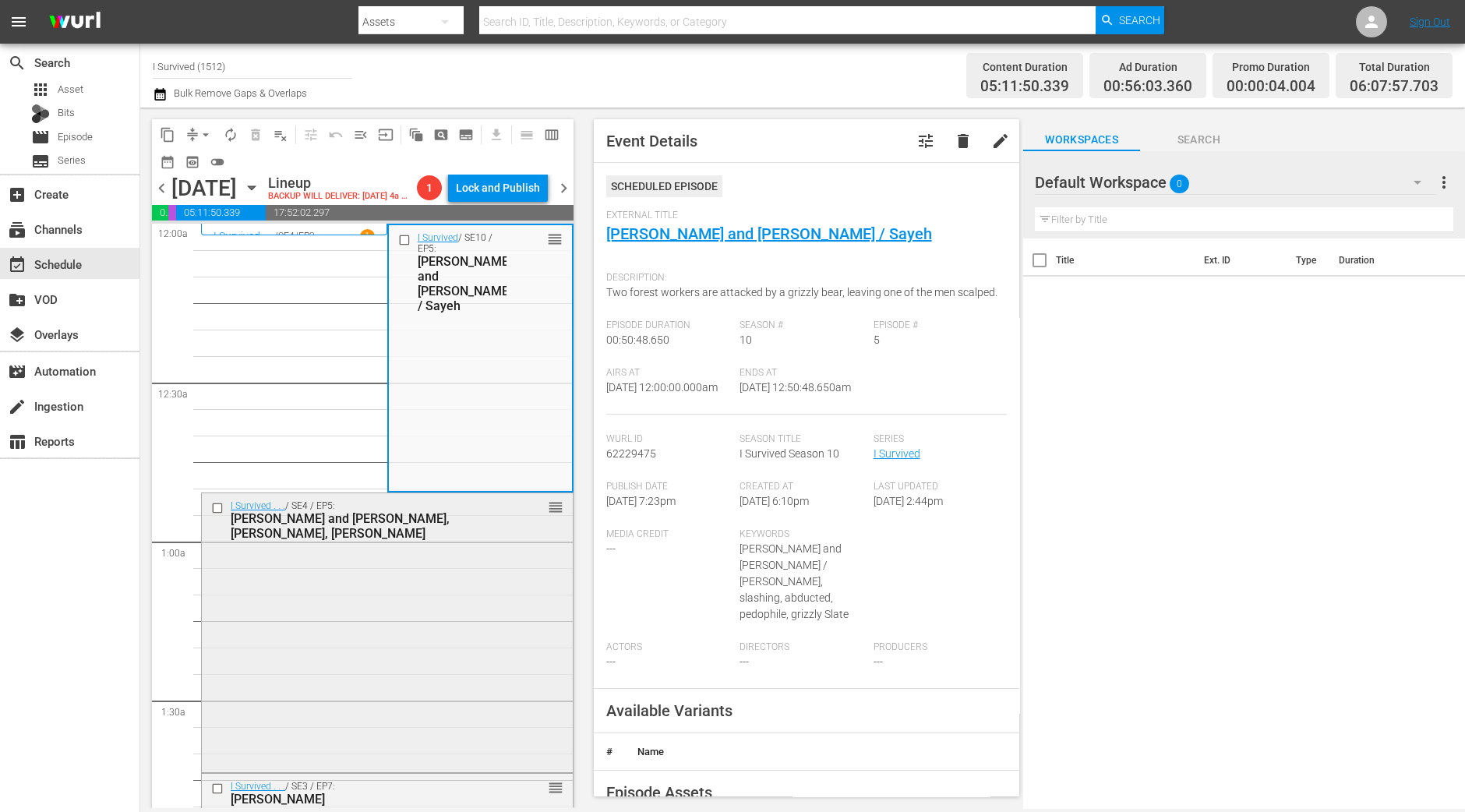
click at [294, 618] on div "I Survived . . . / SE4 / EP5: Ron and Jill, Randy, Julie reorder" at bounding box center [386, 630] width 370 height 276
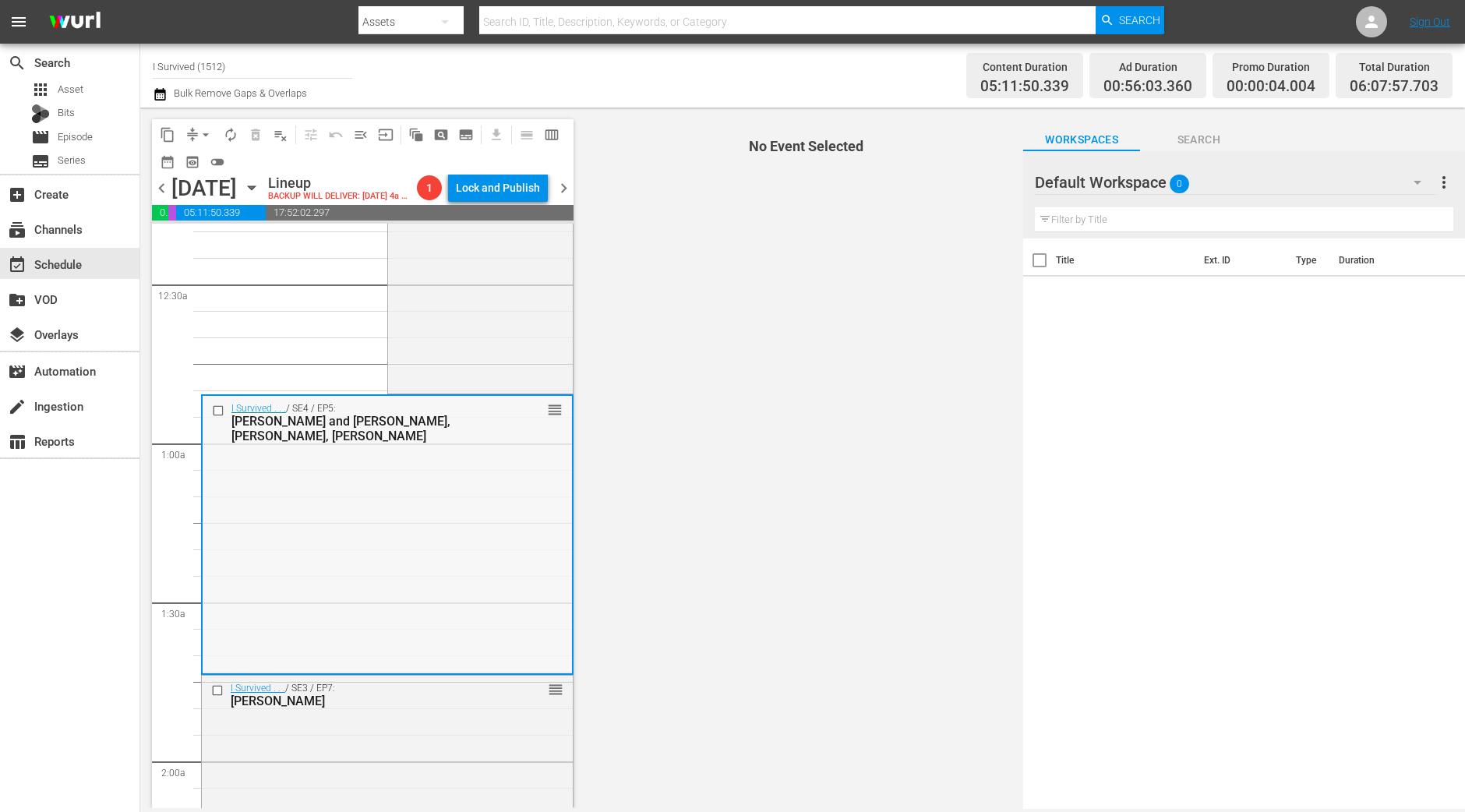
scroll to position [194, 0]
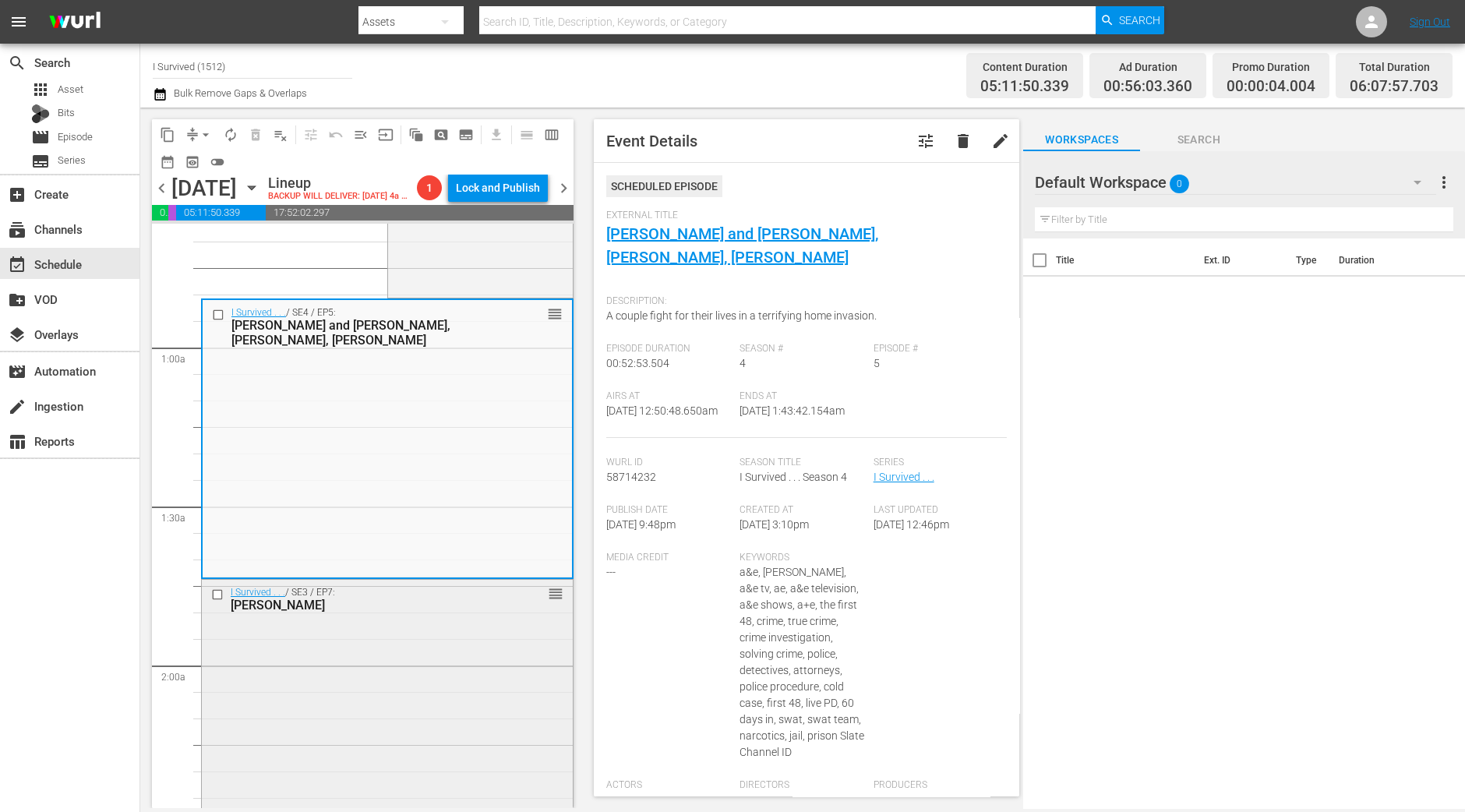
click at [440, 644] on div "I Survived . . . / SE3 / EP7: Verna, Theo, Debra reorder" at bounding box center [386, 717] width 370 height 276
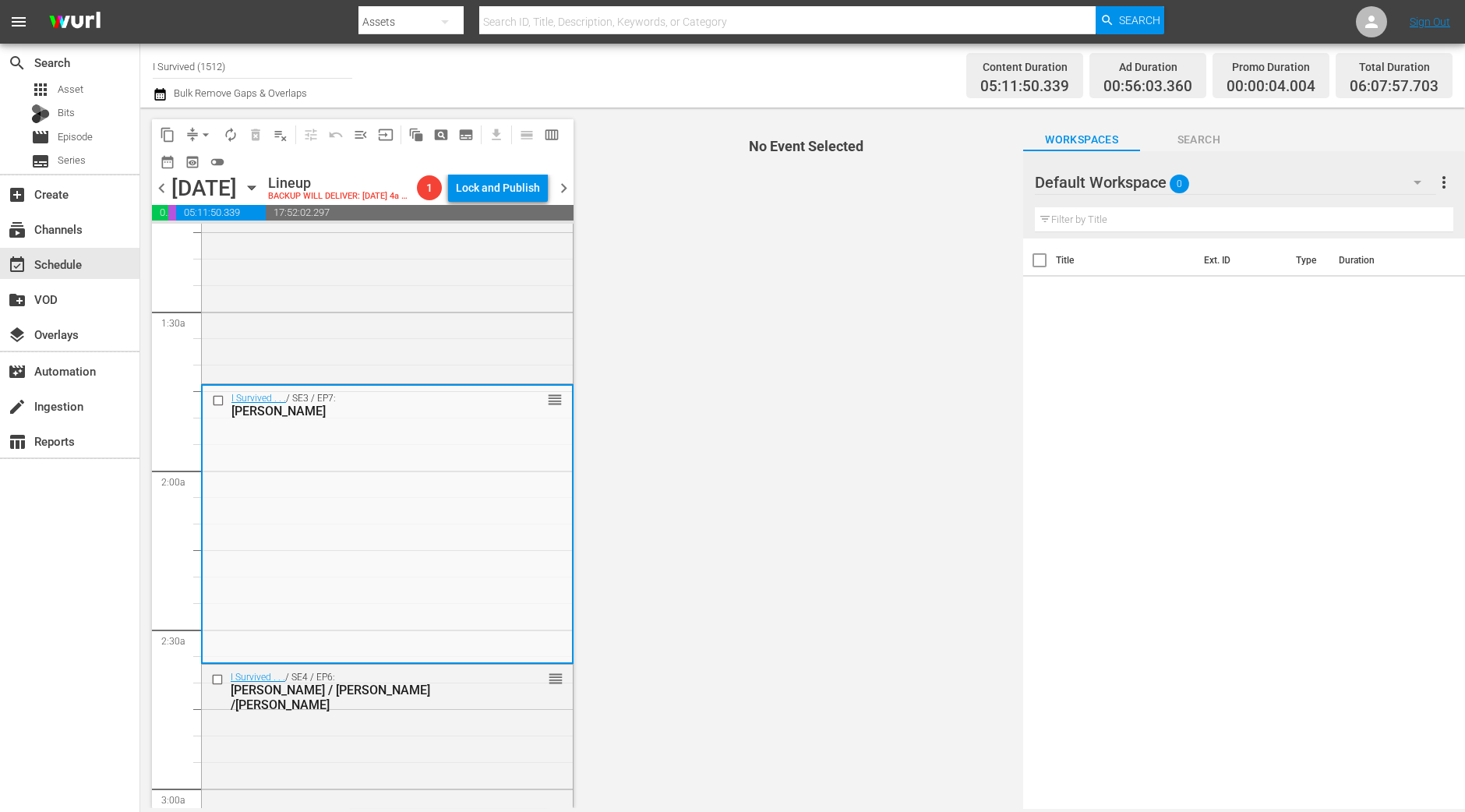
scroll to position [487, 0]
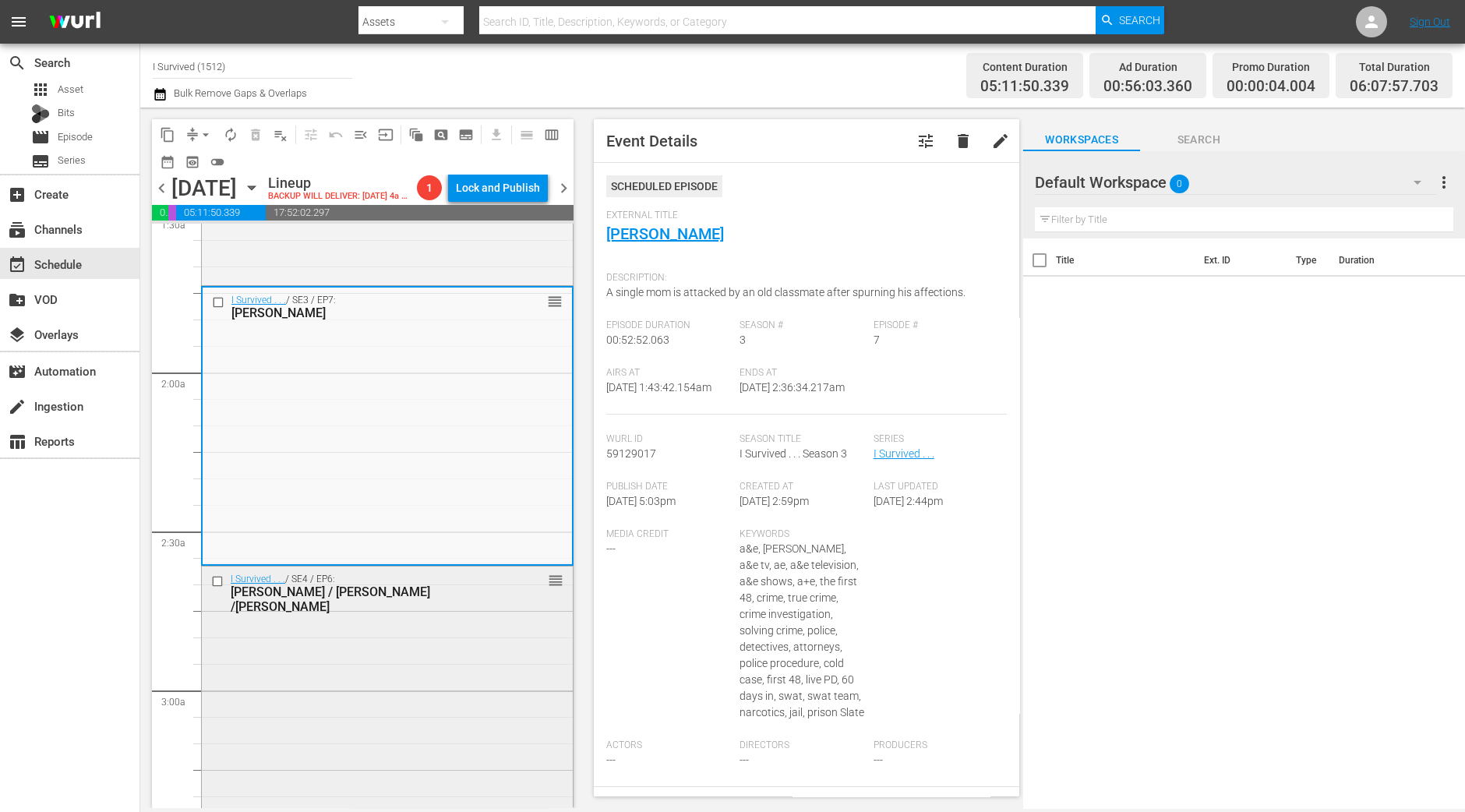
click at [507, 615] on div "I Survived . . . / SE4 / EP6: Rudrani / Tracey /Teresa reorder" at bounding box center [386, 703] width 370 height 276
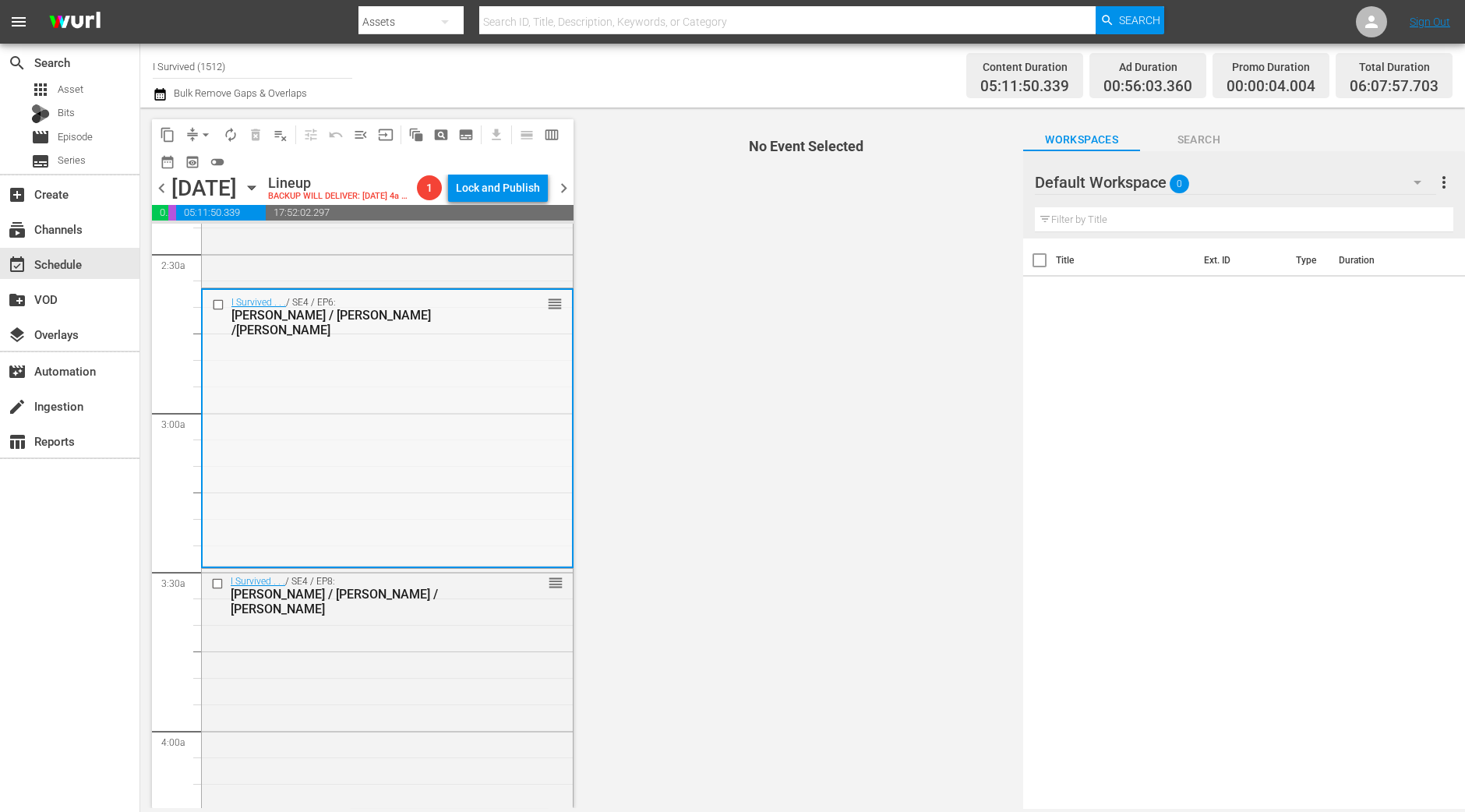
scroll to position [778, 0]
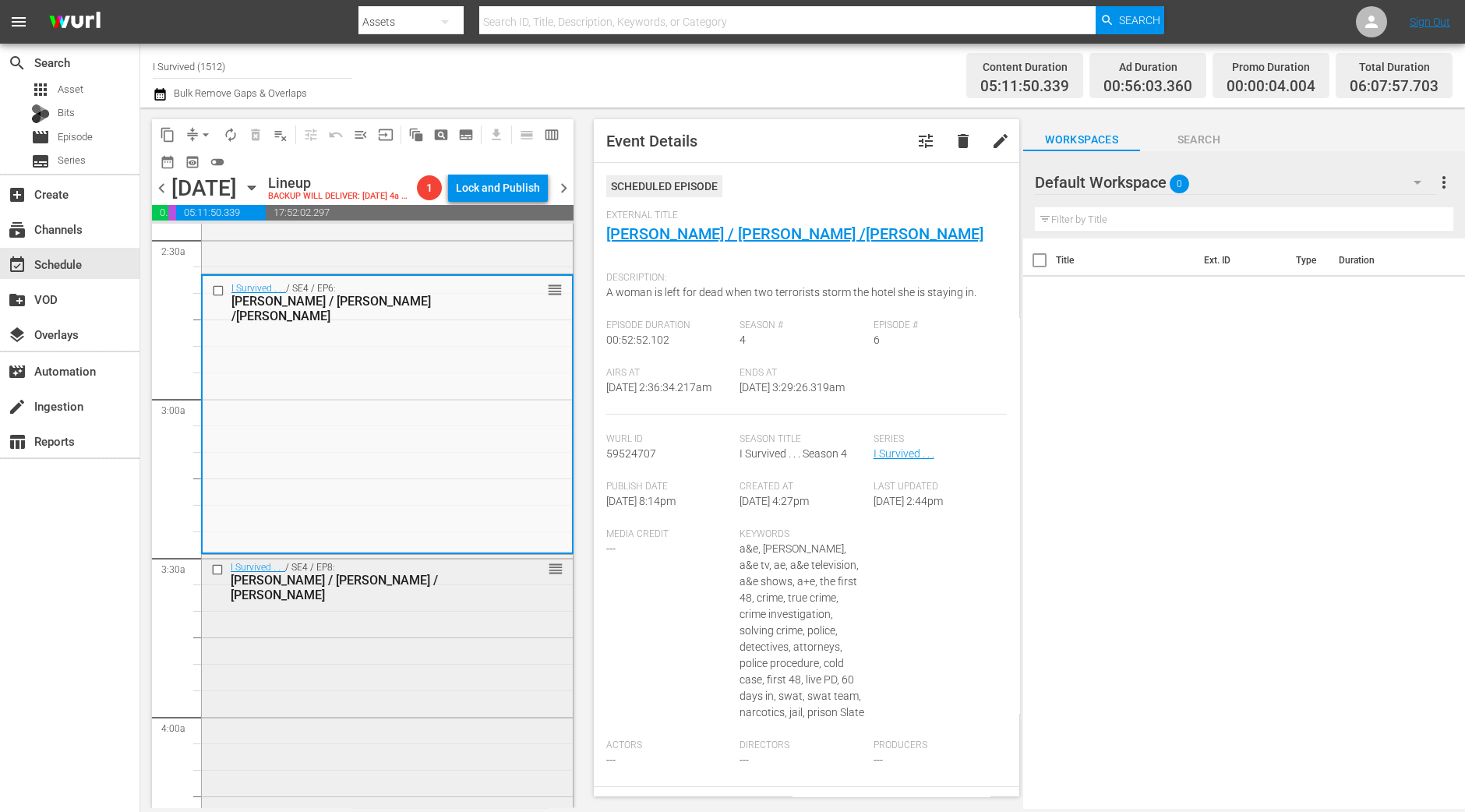
click at [435, 614] on div "I Survived . . . / SE4 / EP8: Christine / Mike / Chris reorder" at bounding box center [386, 692] width 370 height 275
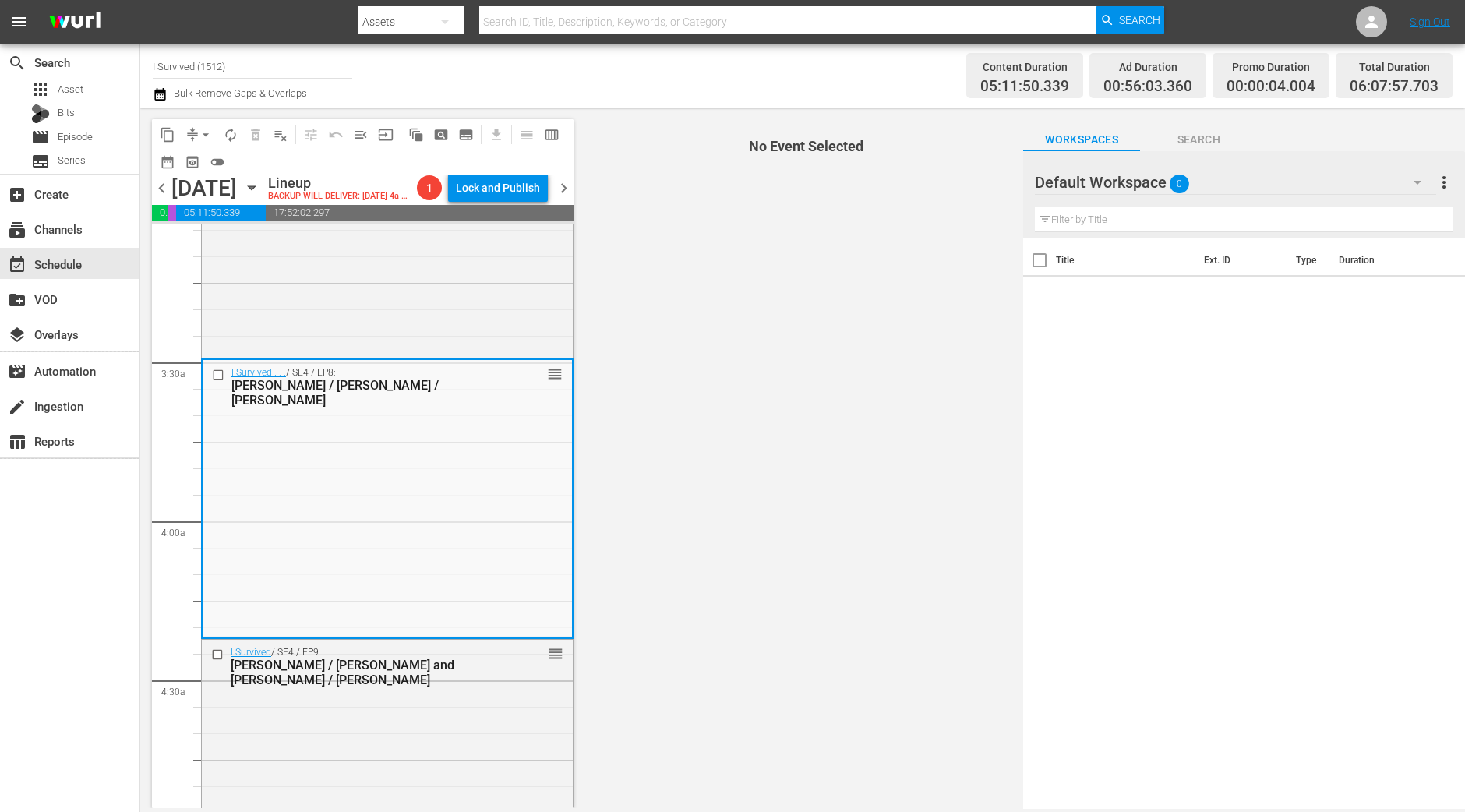
scroll to position [1072, 0]
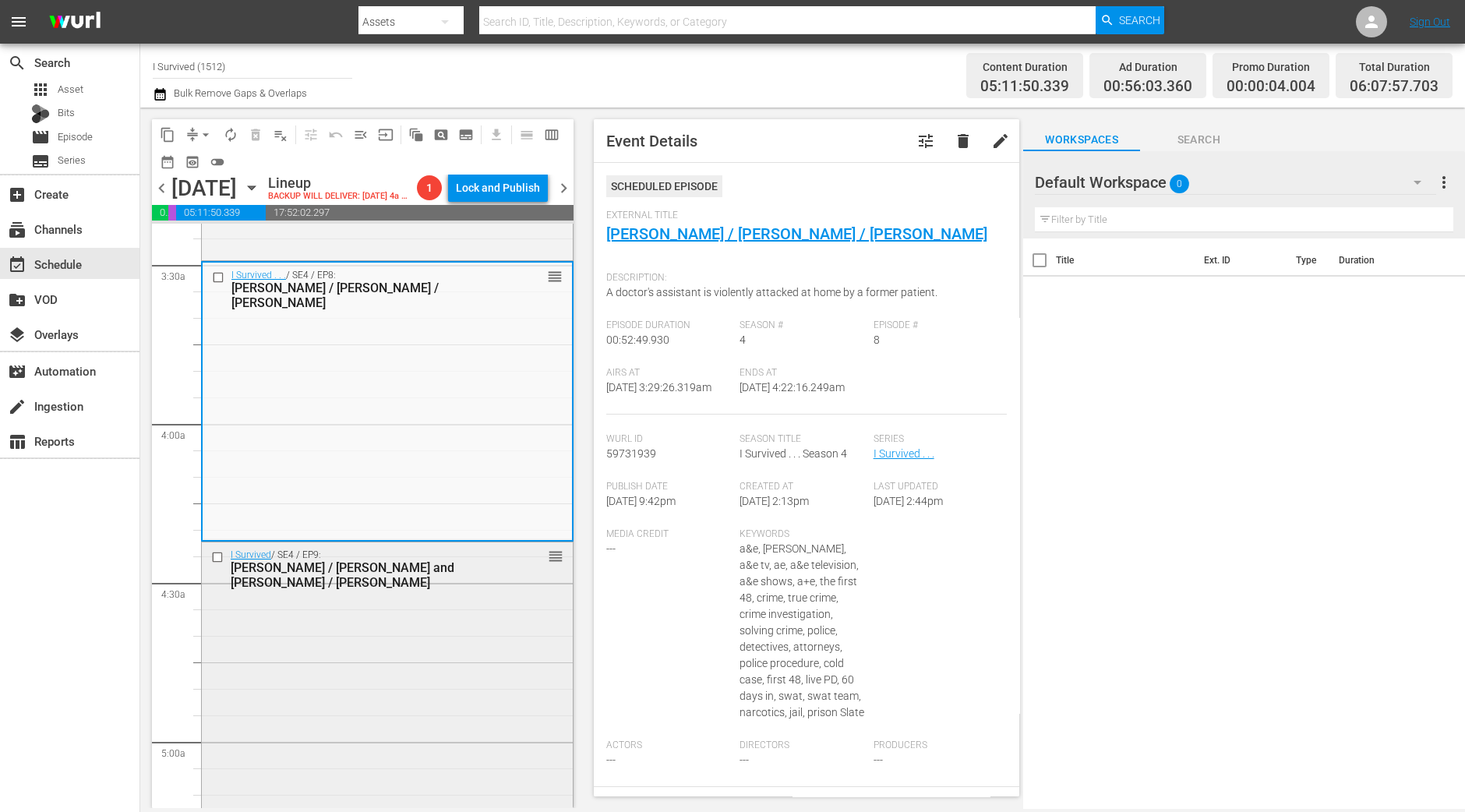
click at [371, 652] on div "I Survived / SE4 / EP9: Franklin / Jeff and Frank / Connie reorder" at bounding box center [386, 680] width 370 height 275
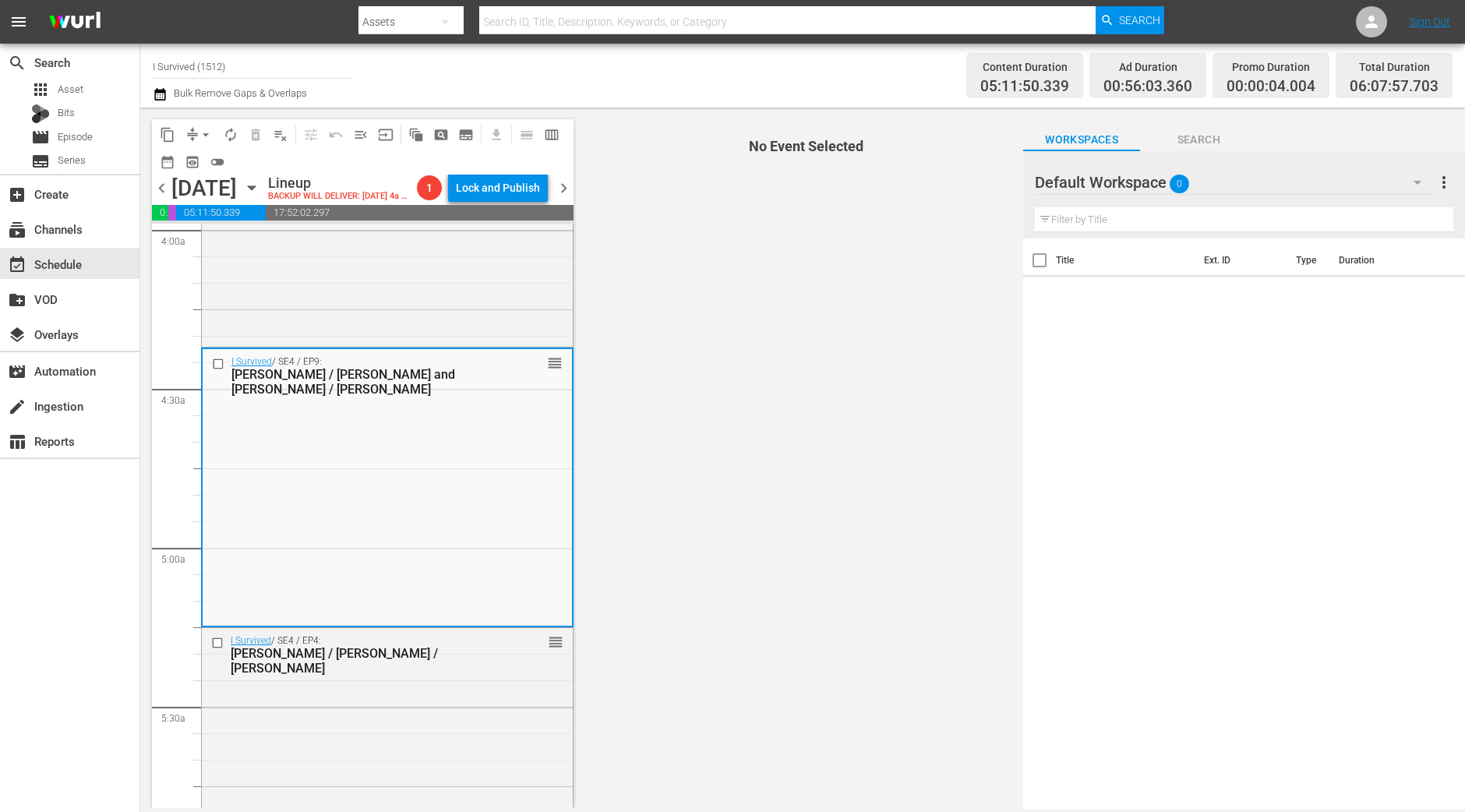
scroll to position [1363, 0]
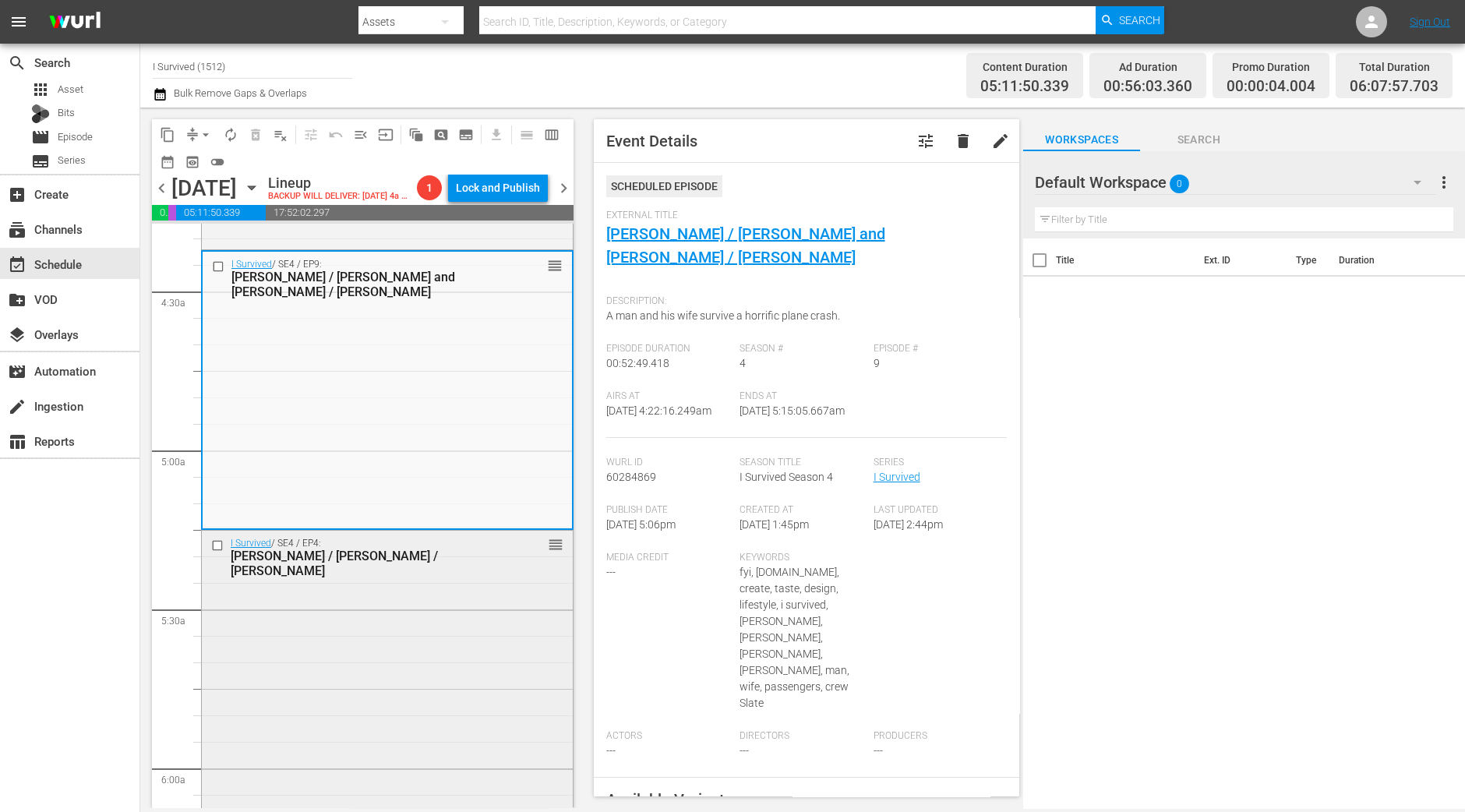
click at [315, 637] on div "I Survived / SE4 / EP4: Jessyca / Derek / LaToya reorder" at bounding box center [386, 668] width 370 height 275
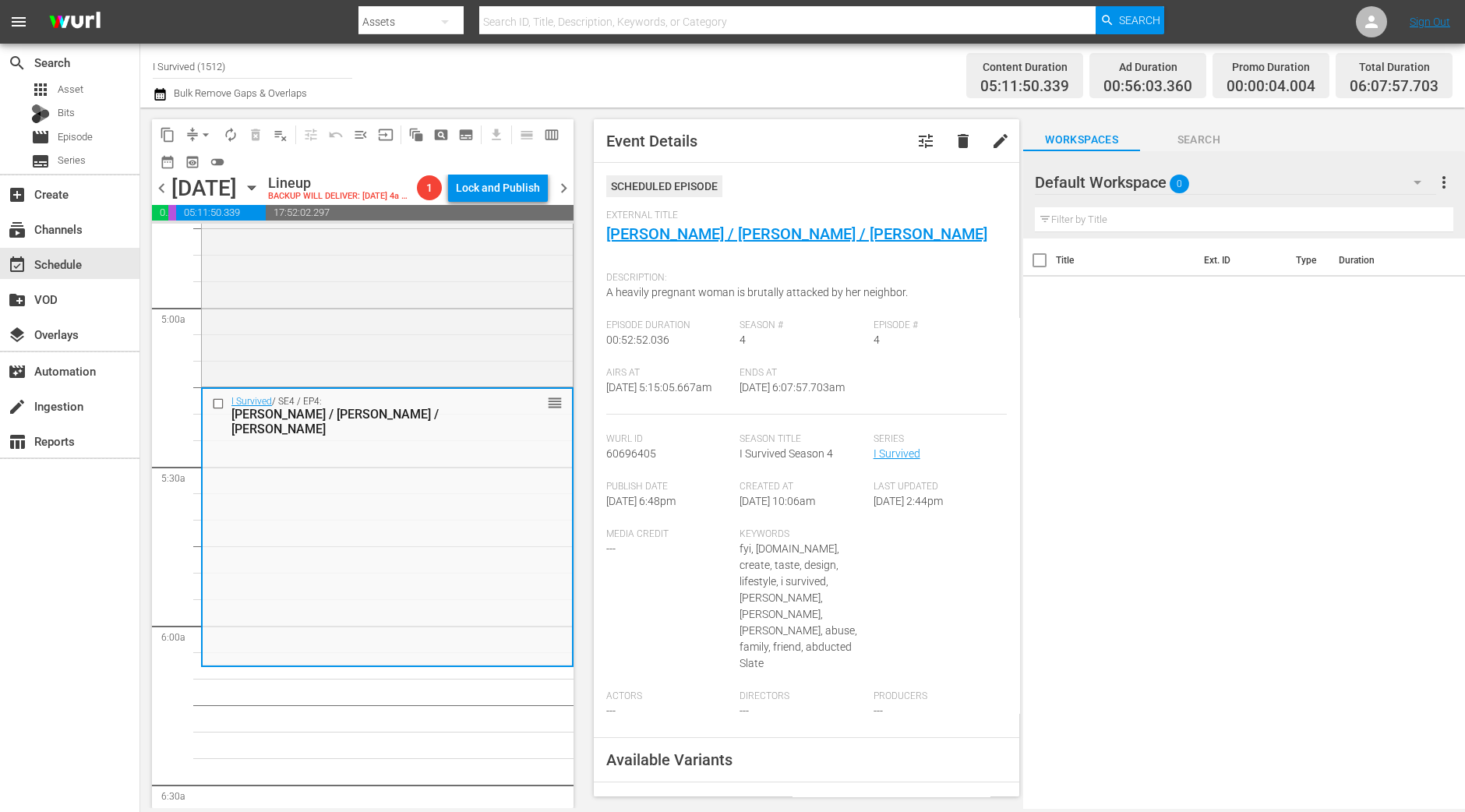
scroll to position [1558, 0]
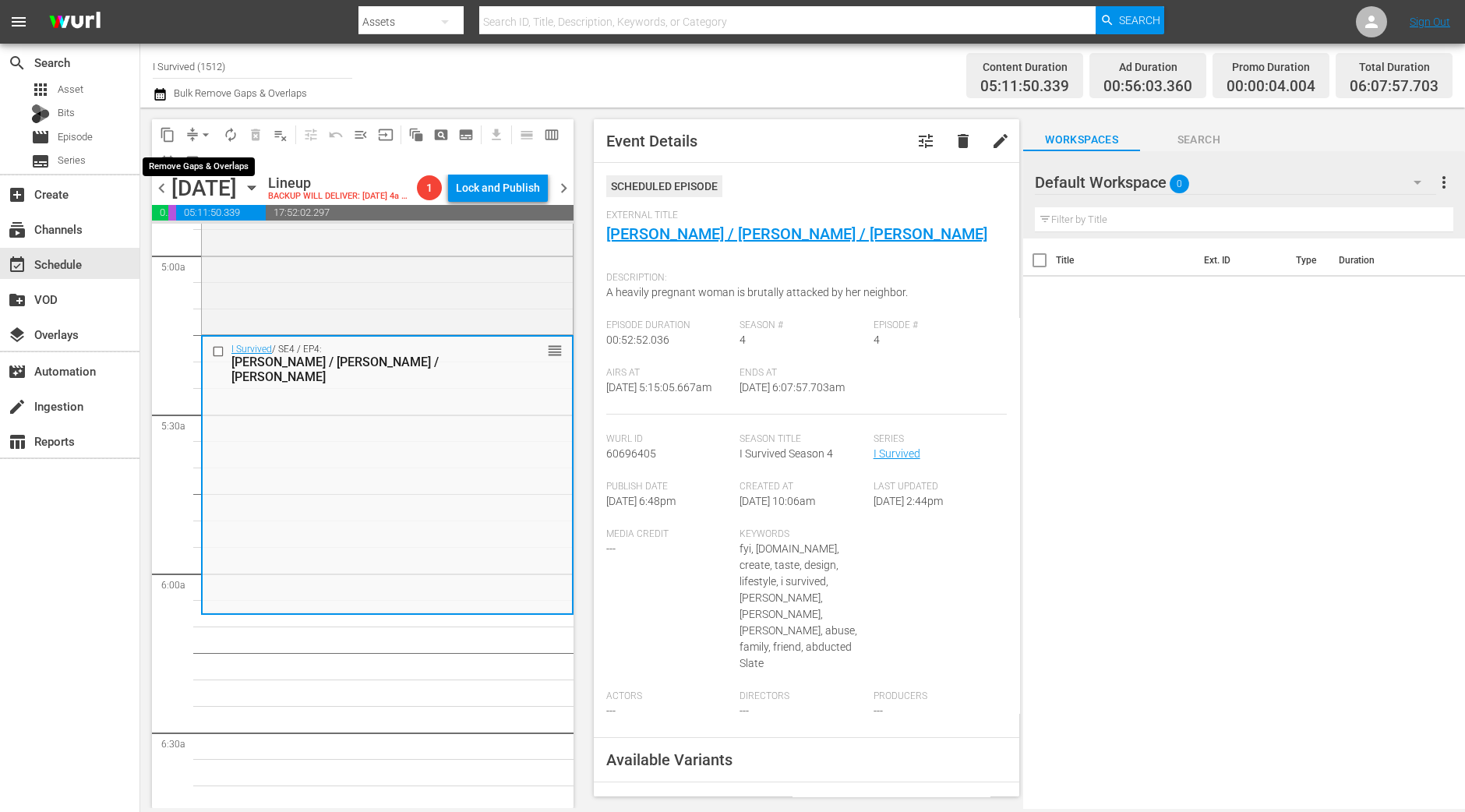
click at [200, 132] on span "arrow_drop_down" at bounding box center [205, 135] width 16 height 16
click at [202, 160] on li "Align to Midnight" at bounding box center [206, 166] width 164 height 26
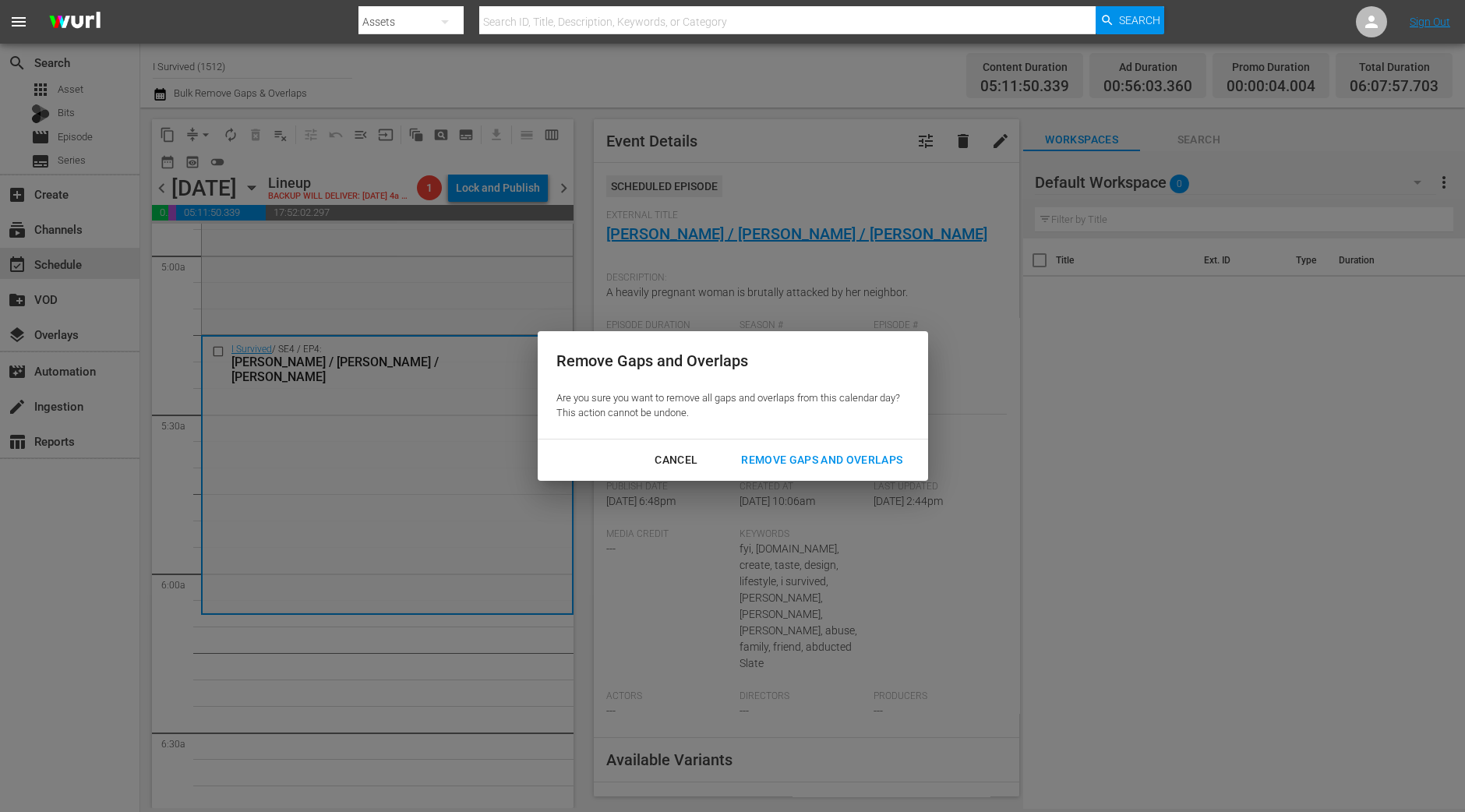
click at [781, 452] on div "Remove Gaps and Overlaps" at bounding box center [822, 460] width 187 height 20
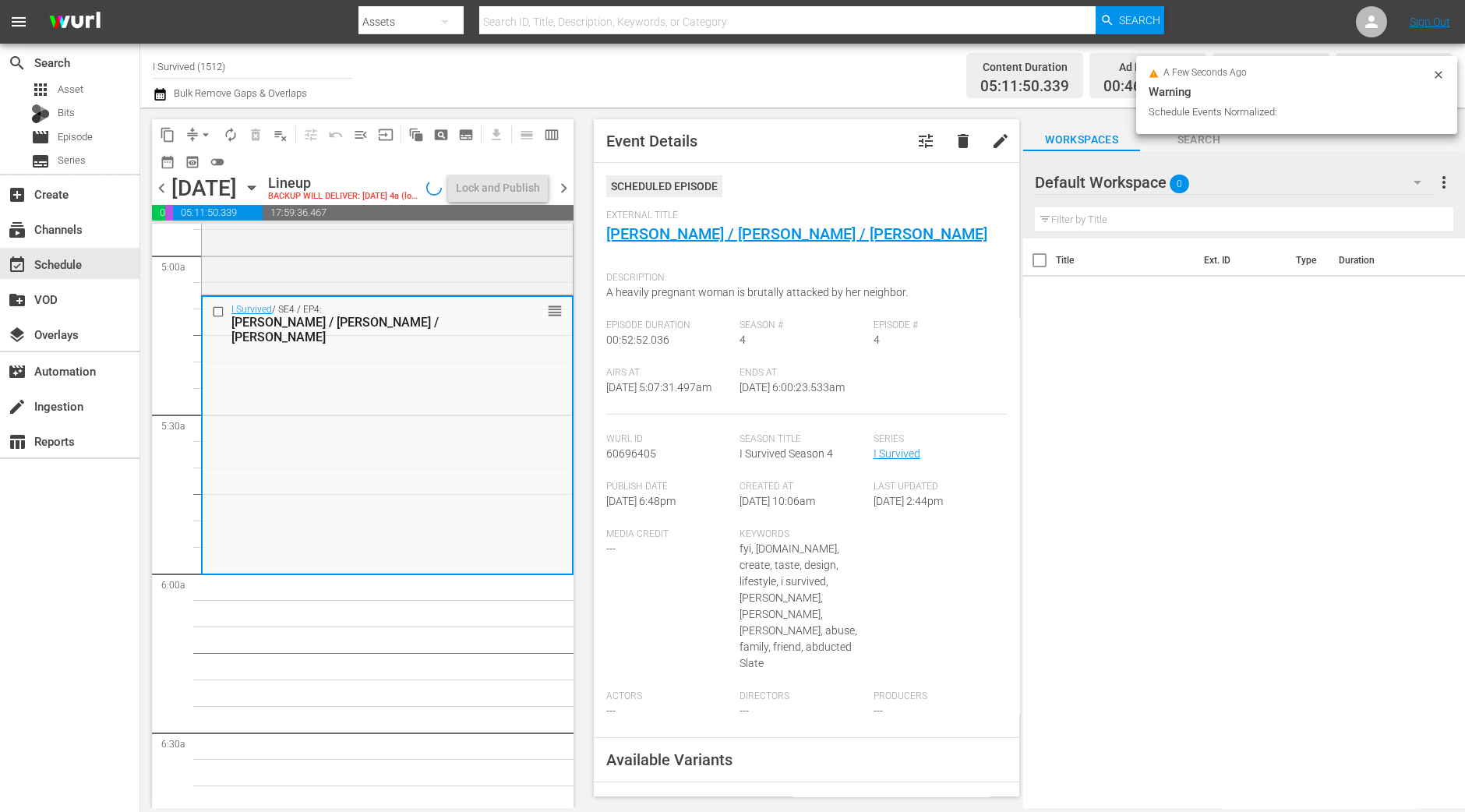
scroll to position [1584, 0]
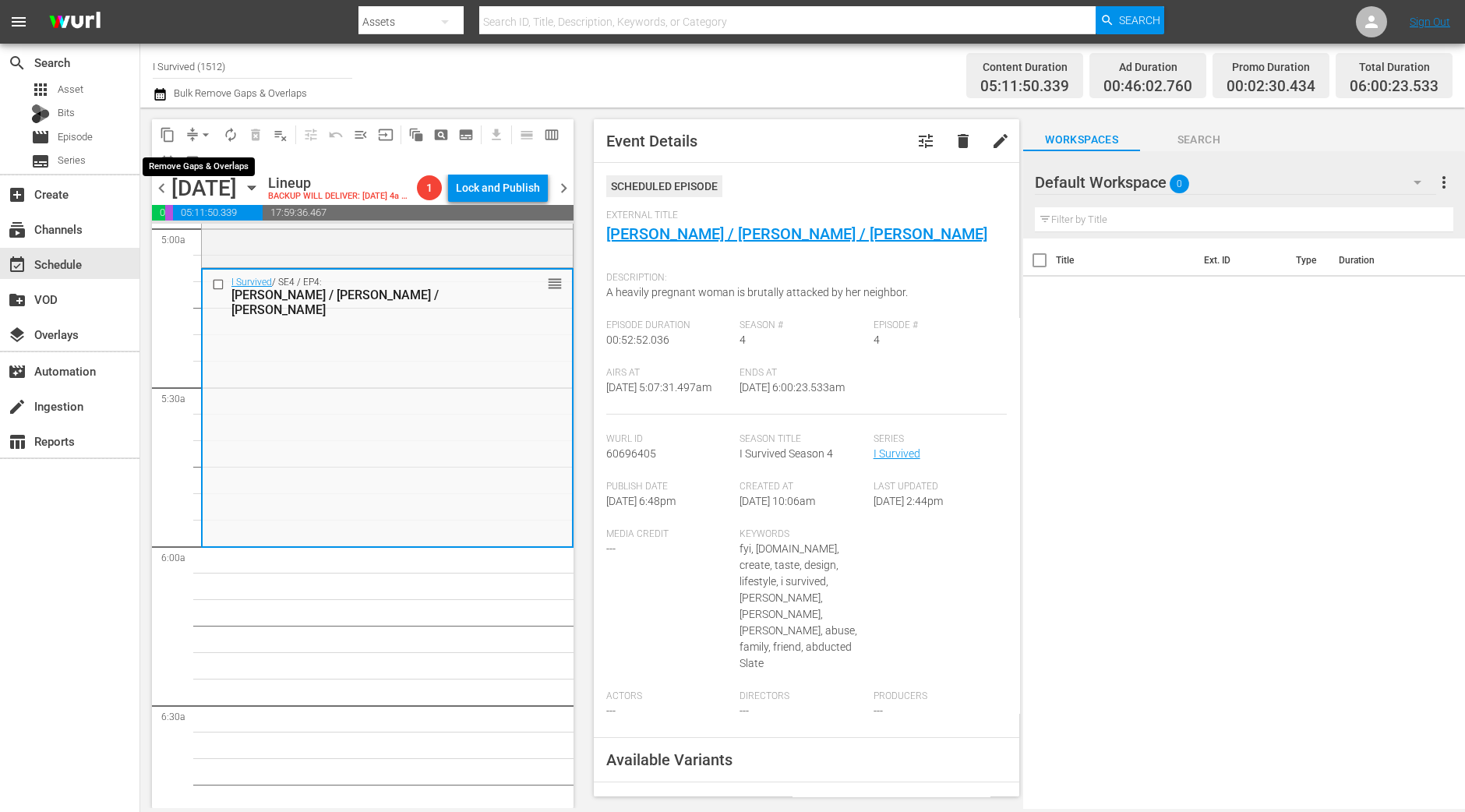
click at [197, 134] on button "arrow_drop_down" at bounding box center [205, 134] width 25 height 25
click at [200, 165] on li "Align to Midnight" at bounding box center [206, 166] width 164 height 26
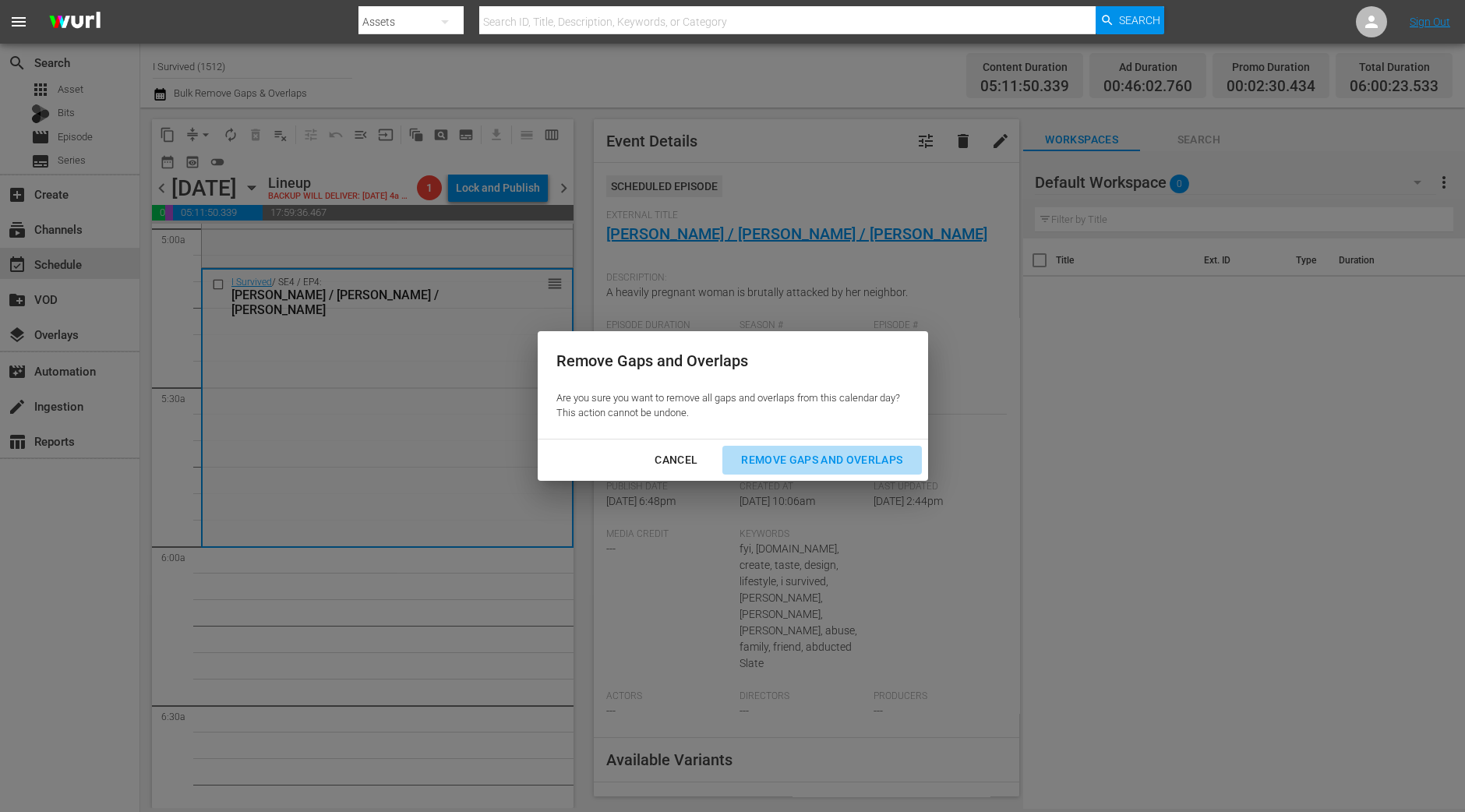
click at [830, 464] on div "Remove Gaps and Overlaps" at bounding box center [822, 460] width 187 height 20
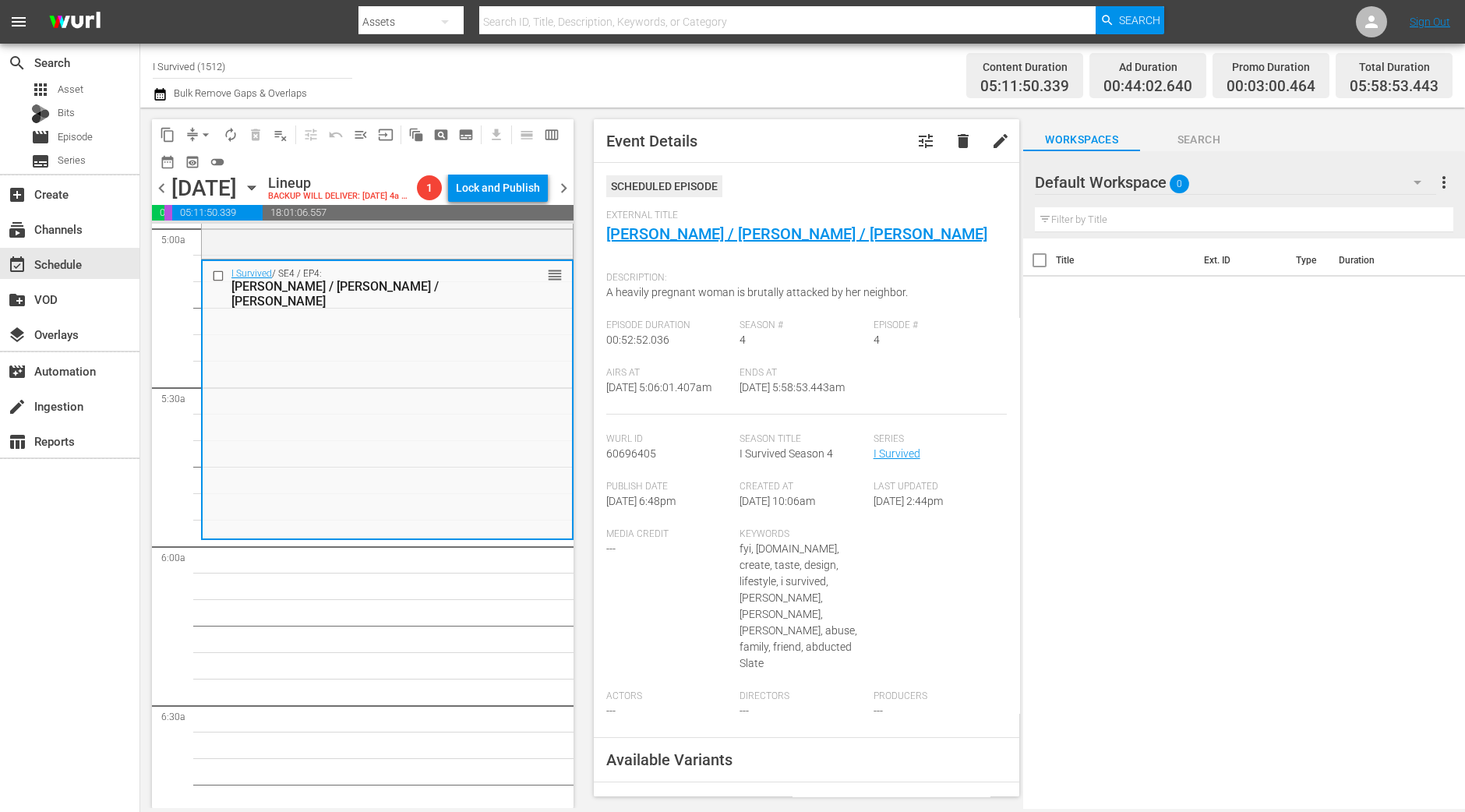
click at [203, 130] on span "arrow_drop_down" at bounding box center [205, 135] width 16 height 16
click at [203, 169] on li "Align to Midnight" at bounding box center [206, 166] width 164 height 26
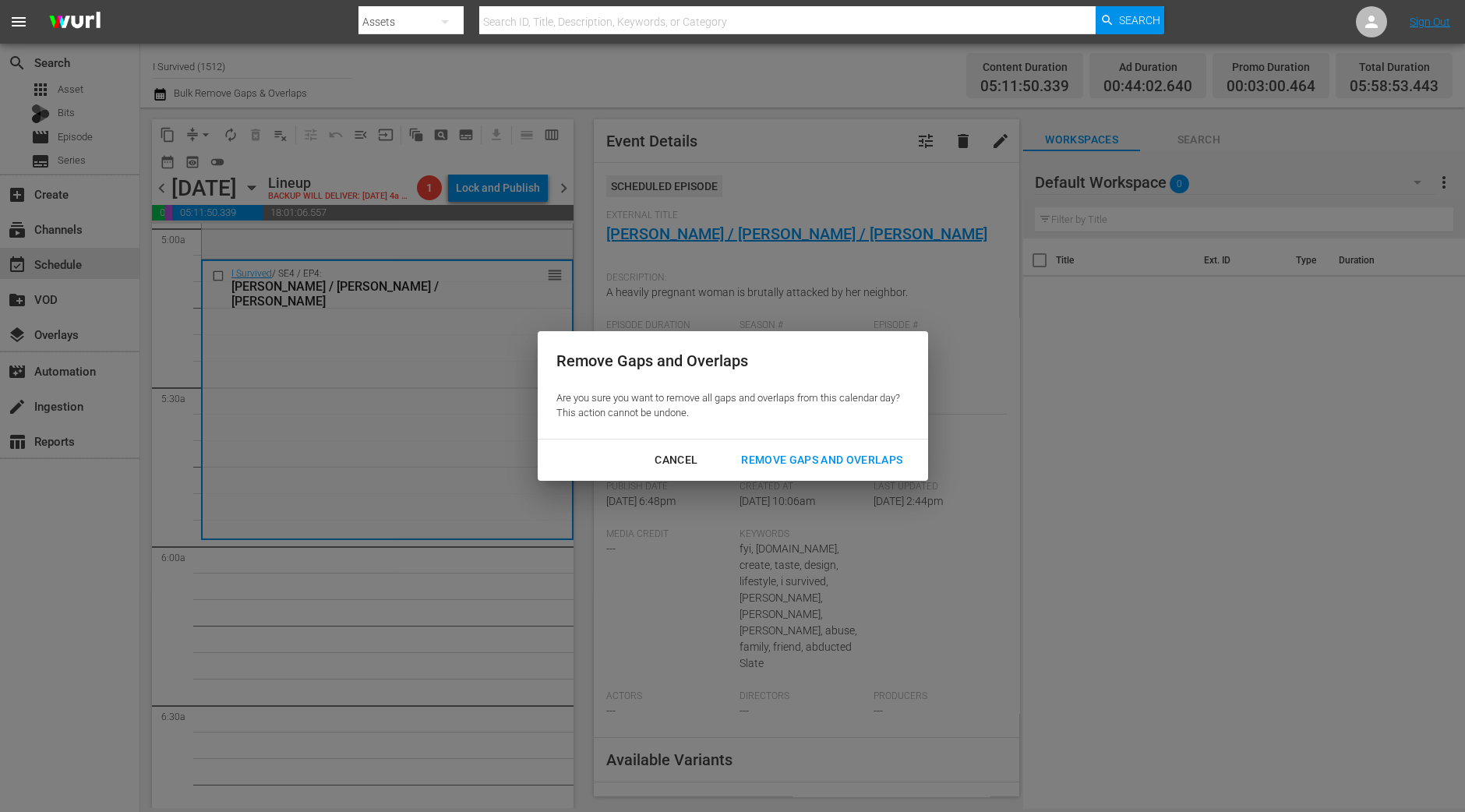
click at [814, 460] on div "Remove Gaps and Overlaps" at bounding box center [822, 460] width 187 height 20
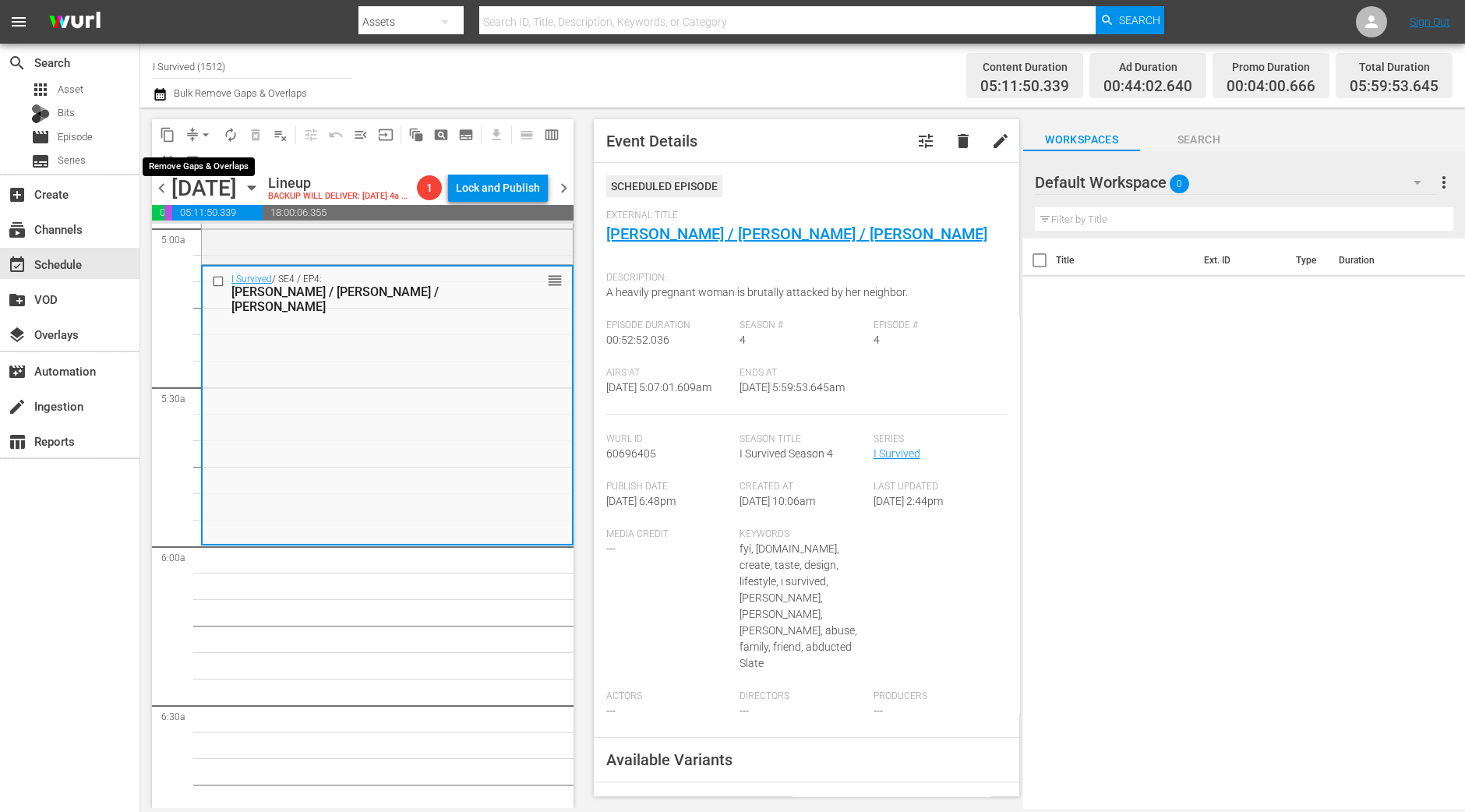
click at [206, 138] on span "arrow_drop_down" at bounding box center [205, 135] width 16 height 16
click at [211, 177] on li "Align to Midnight" at bounding box center [206, 166] width 164 height 26
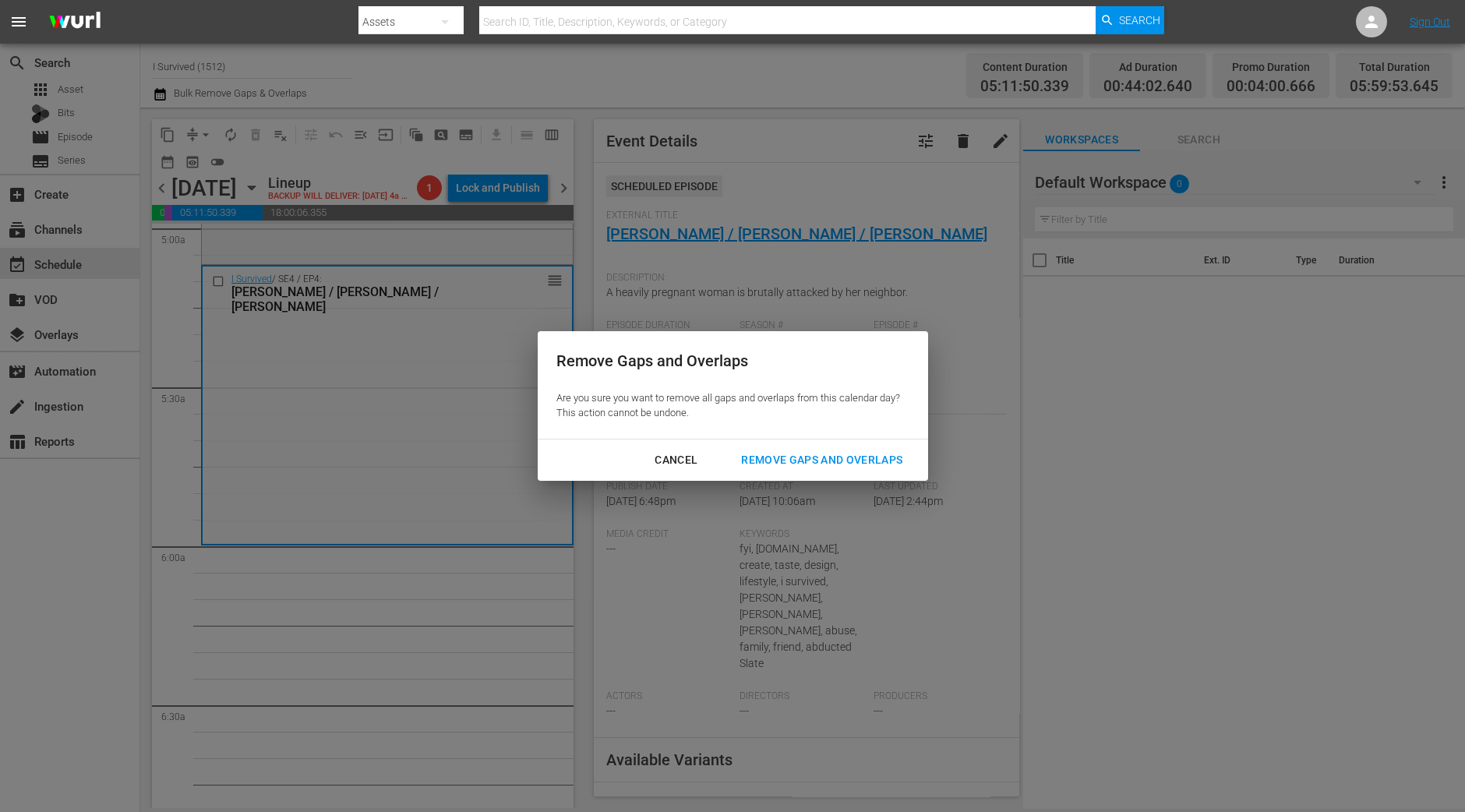
click at [812, 463] on div "Remove Gaps and Overlaps" at bounding box center [822, 460] width 187 height 20
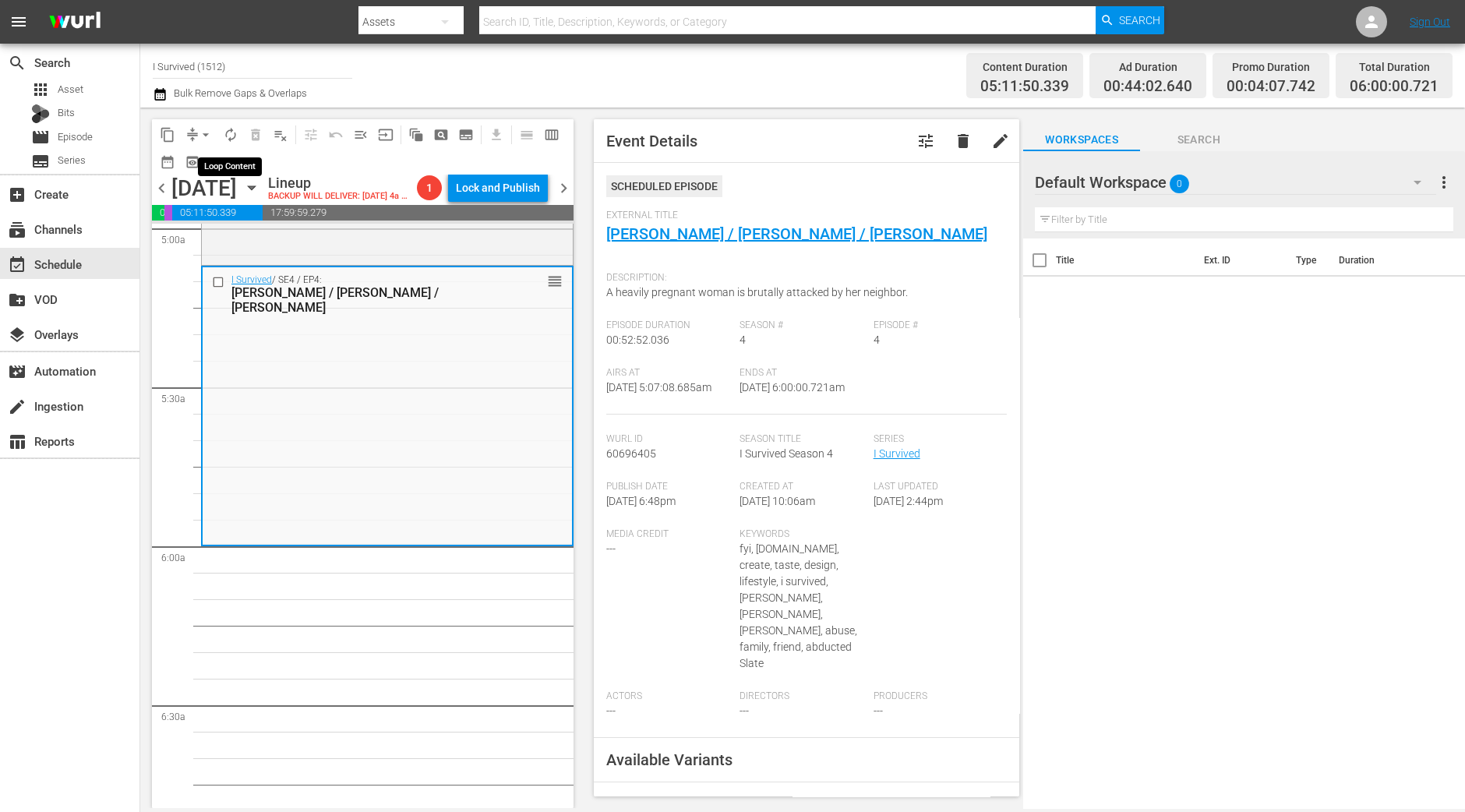
click at [223, 134] on span "autorenew_outlined" at bounding box center [231, 135] width 16 height 16
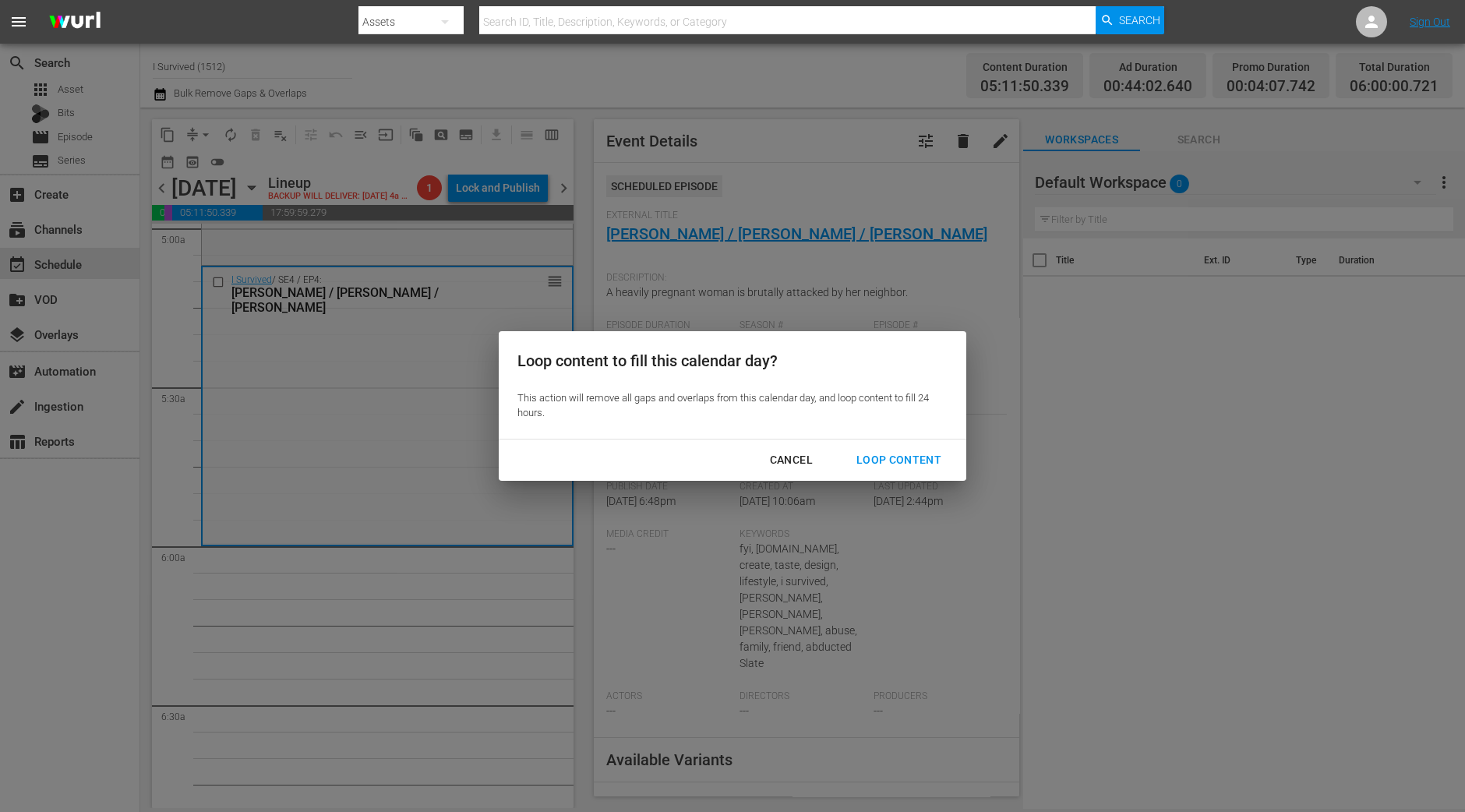
click at [890, 450] on div "Loop Content" at bounding box center [898, 460] width 110 height 20
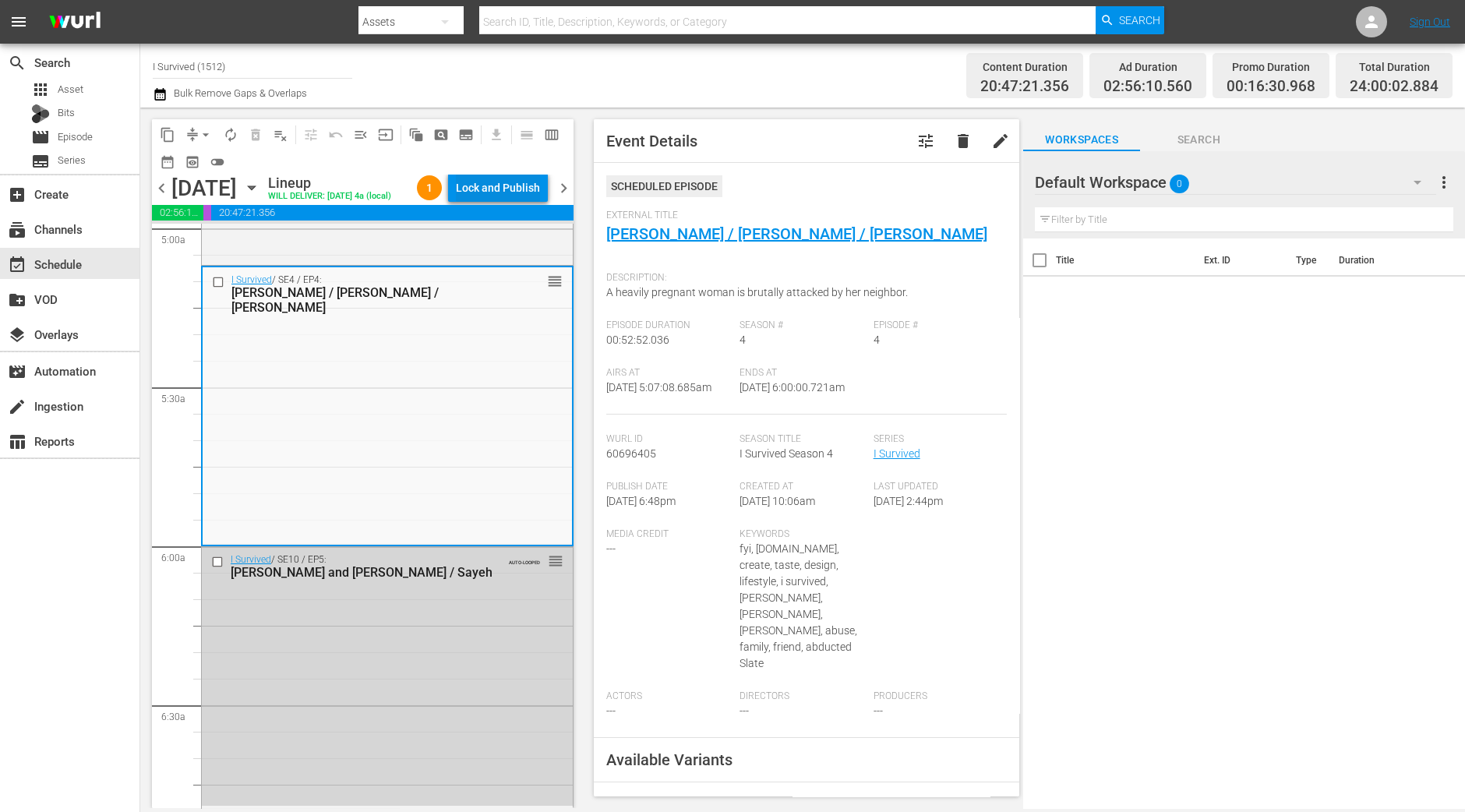
click at [525, 190] on div "Lock and Publish" at bounding box center [497, 188] width 84 height 28
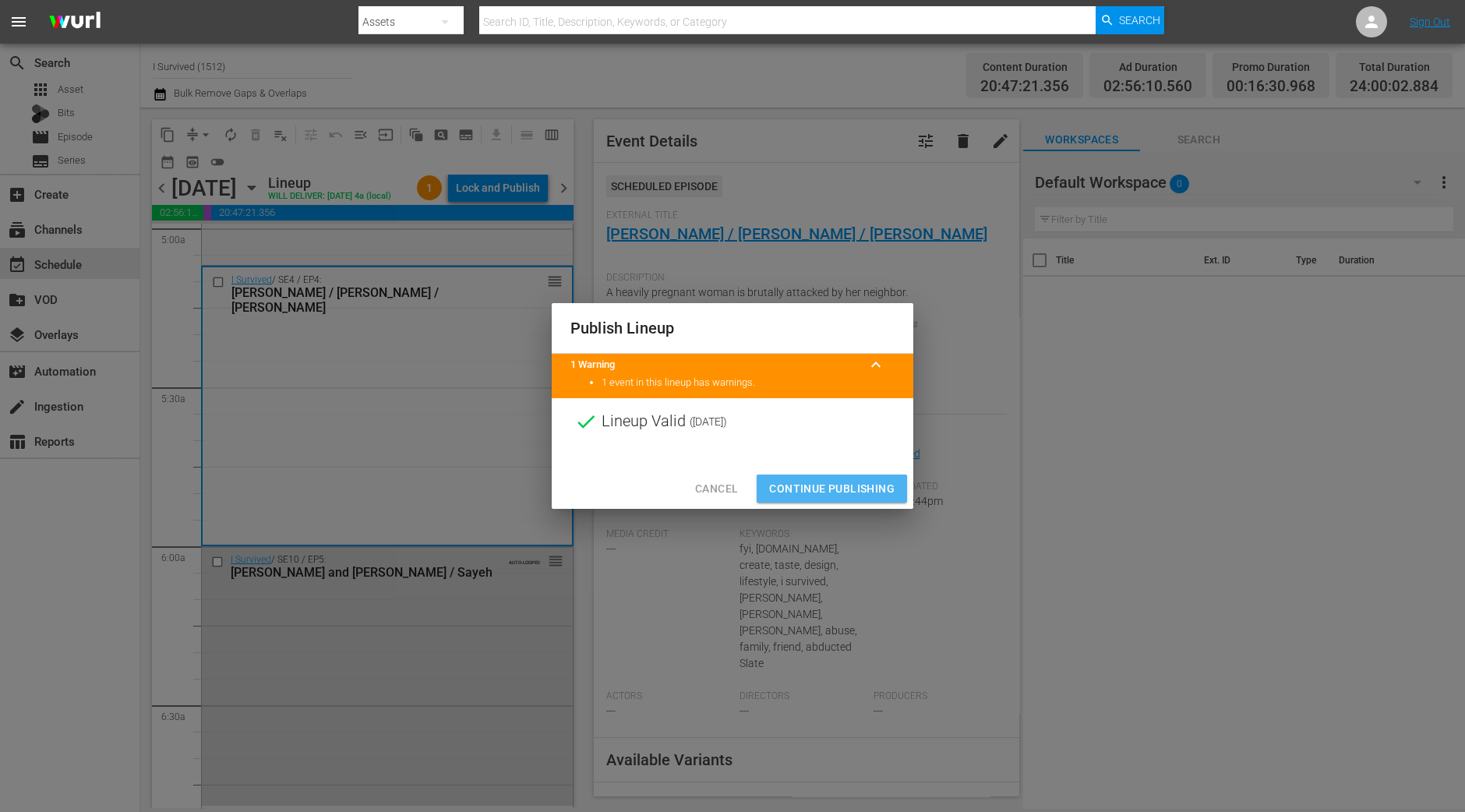
click at [834, 495] on span "Continue Publishing" at bounding box center [832, 489] width 125 height 20
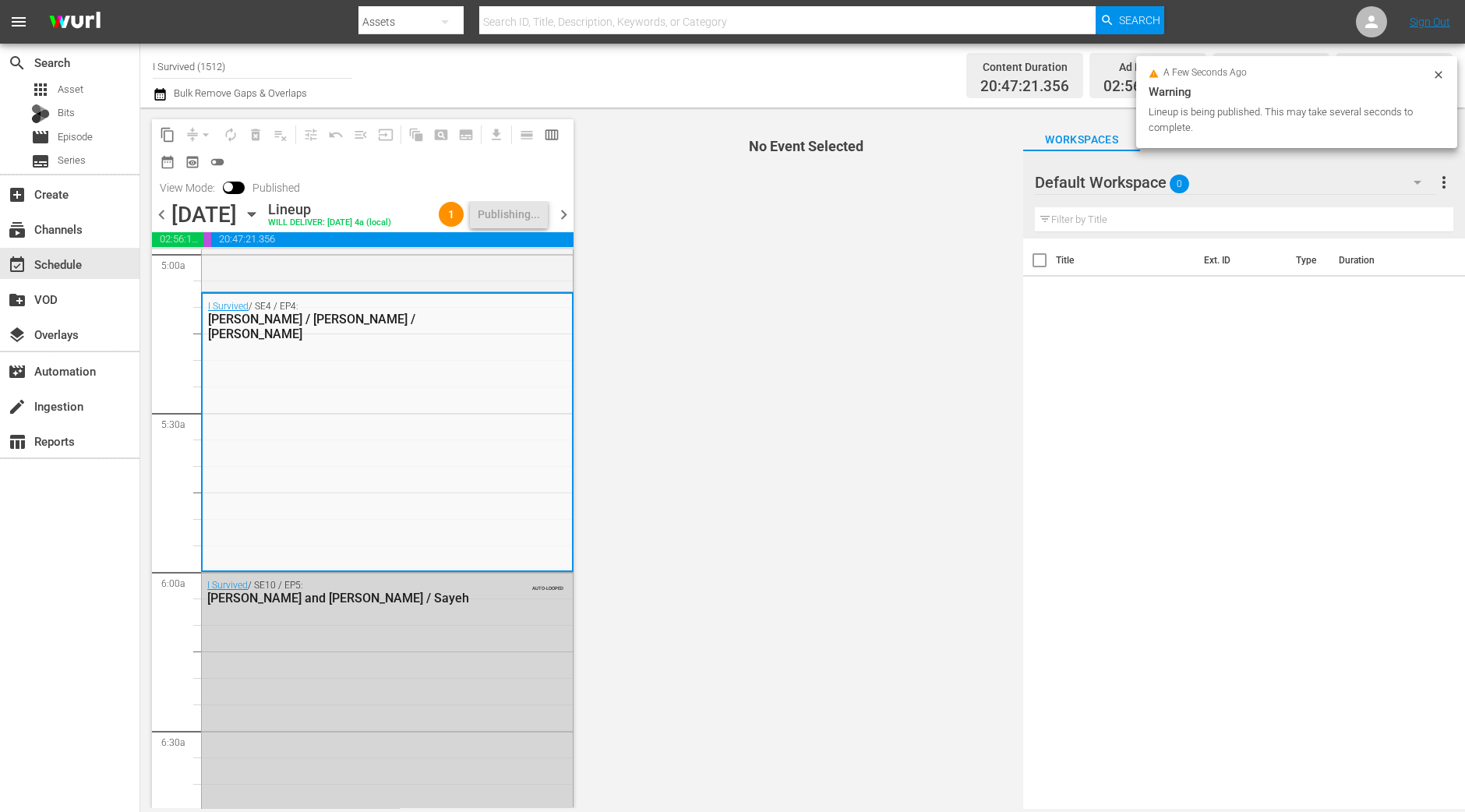
click at [563, 212] on span "chevron_right" at bounding box center [564, 214] width 20 height 20
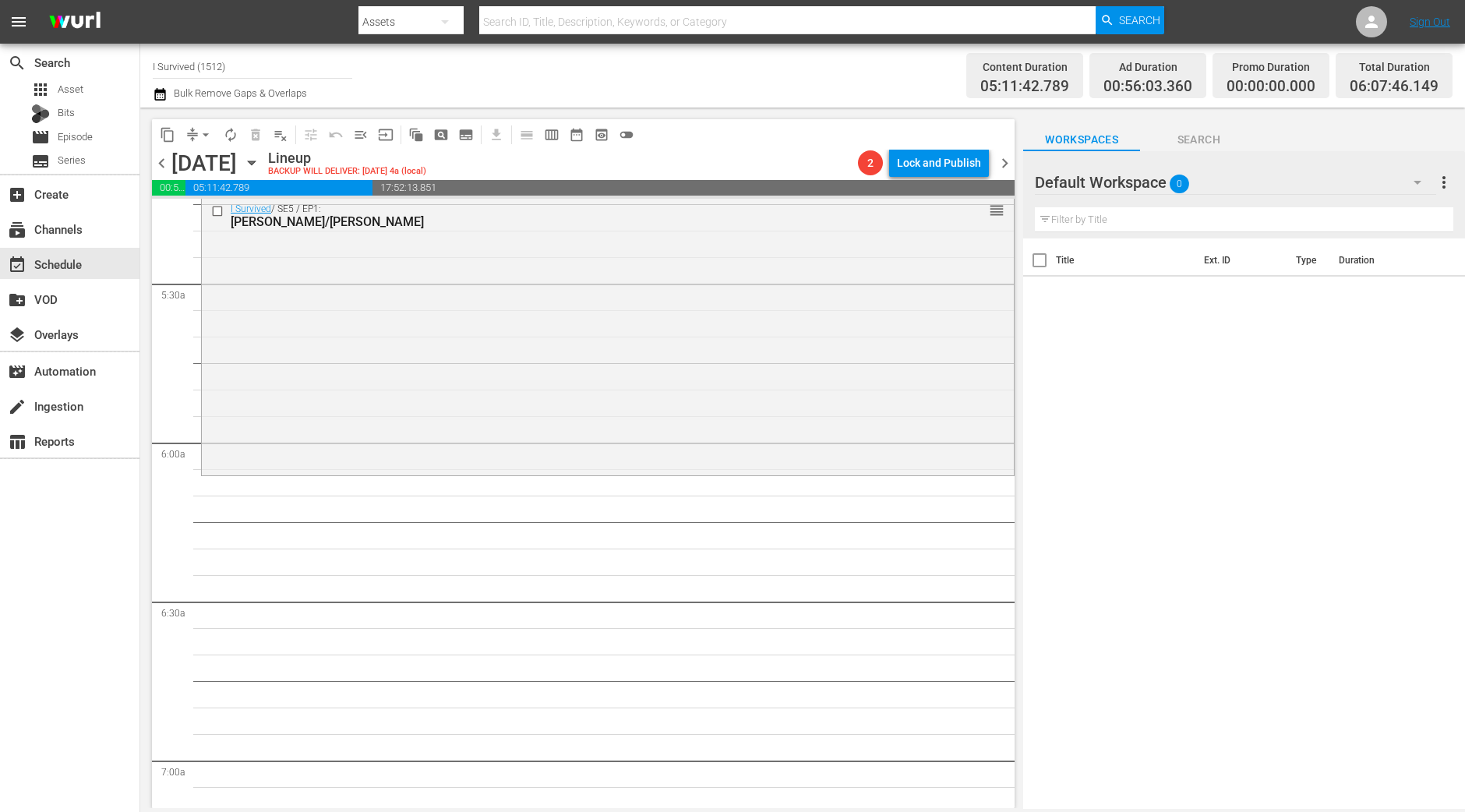
scroll to position [1584, 0]
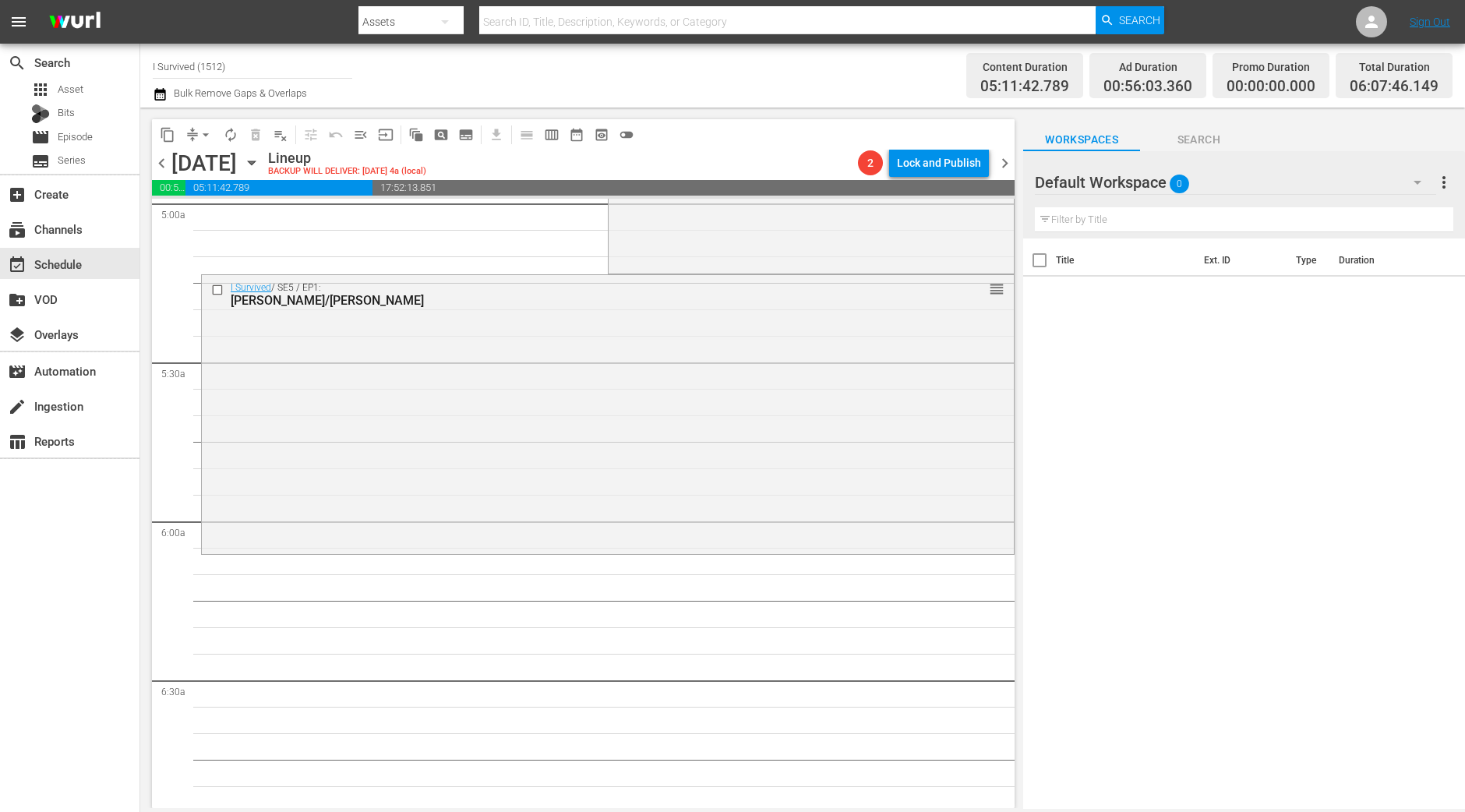
click at [413, 364] on div "I Survived / SE5 / EP1: Glen/Barbara reorder" at bounding box center [608, 412] width 812 height 275
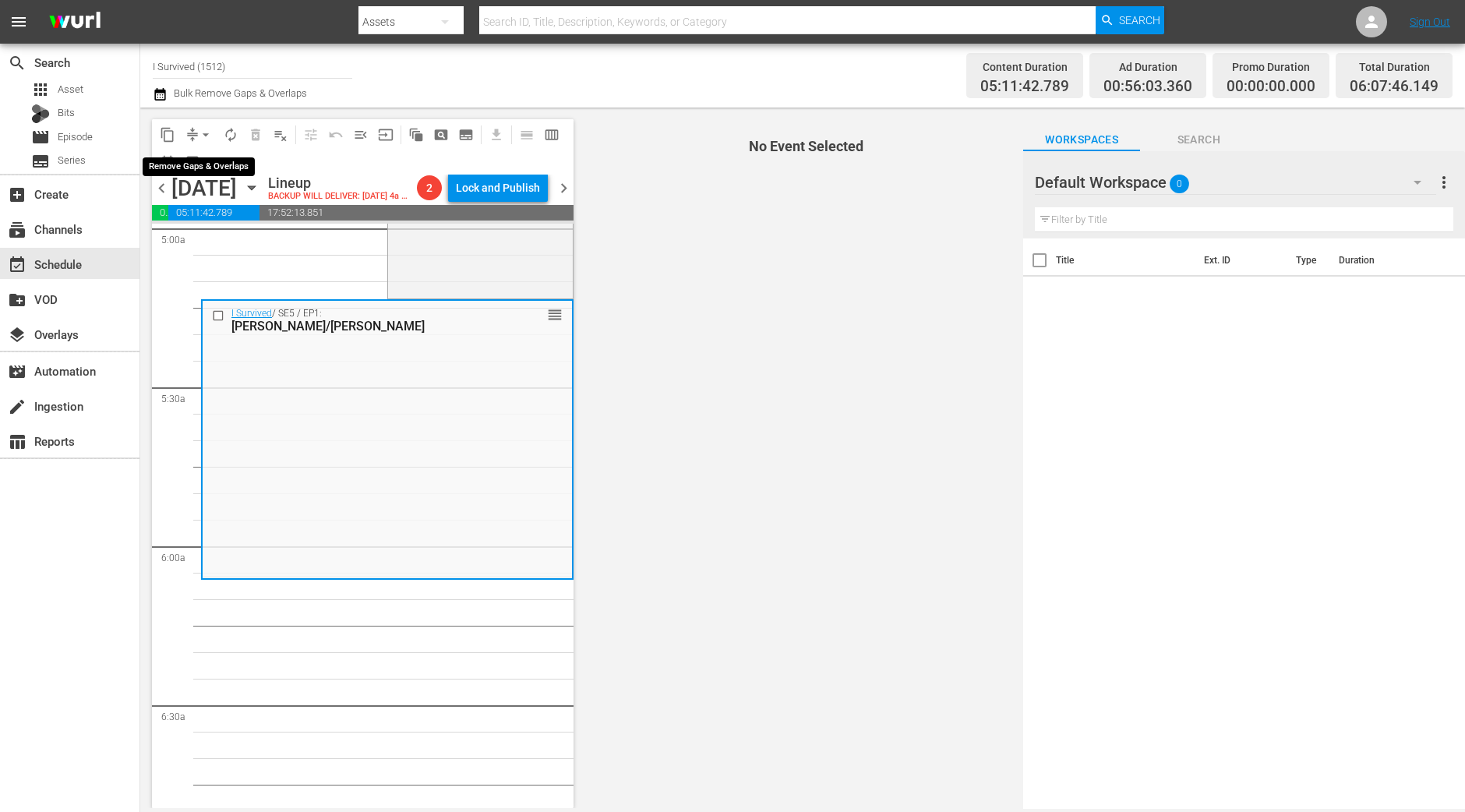
click at [203, 134] on span "arrow_drop_down" at bounding box center [205, 135] width 16 height 16
click at [201, 160] on li "Align to Midnight" at bounding box center [206, 166] width 128 height 26
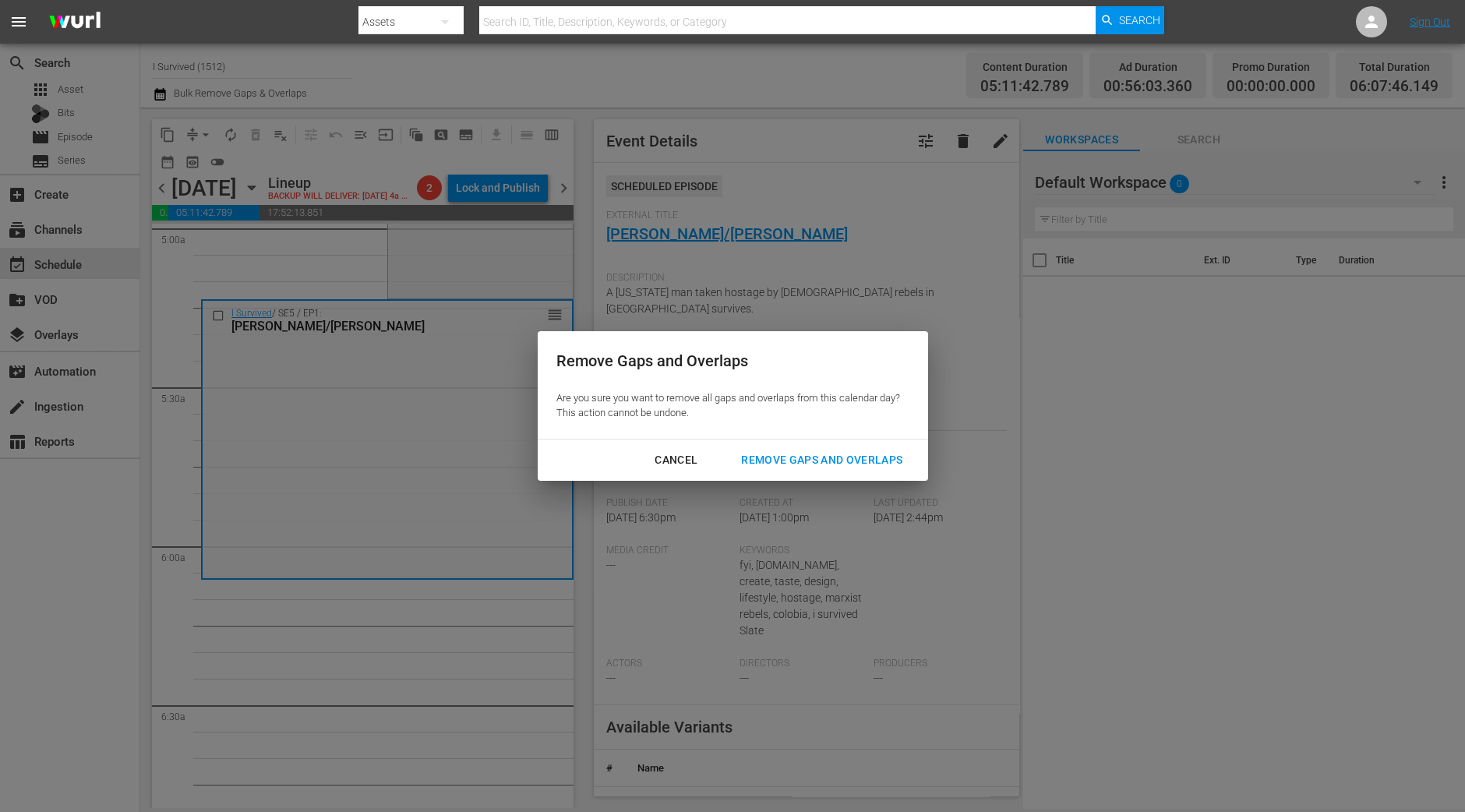
click at [787, 459] on div "Remove Gaps and Overlaps" at bounding box center [822, 460] width 187 height 20
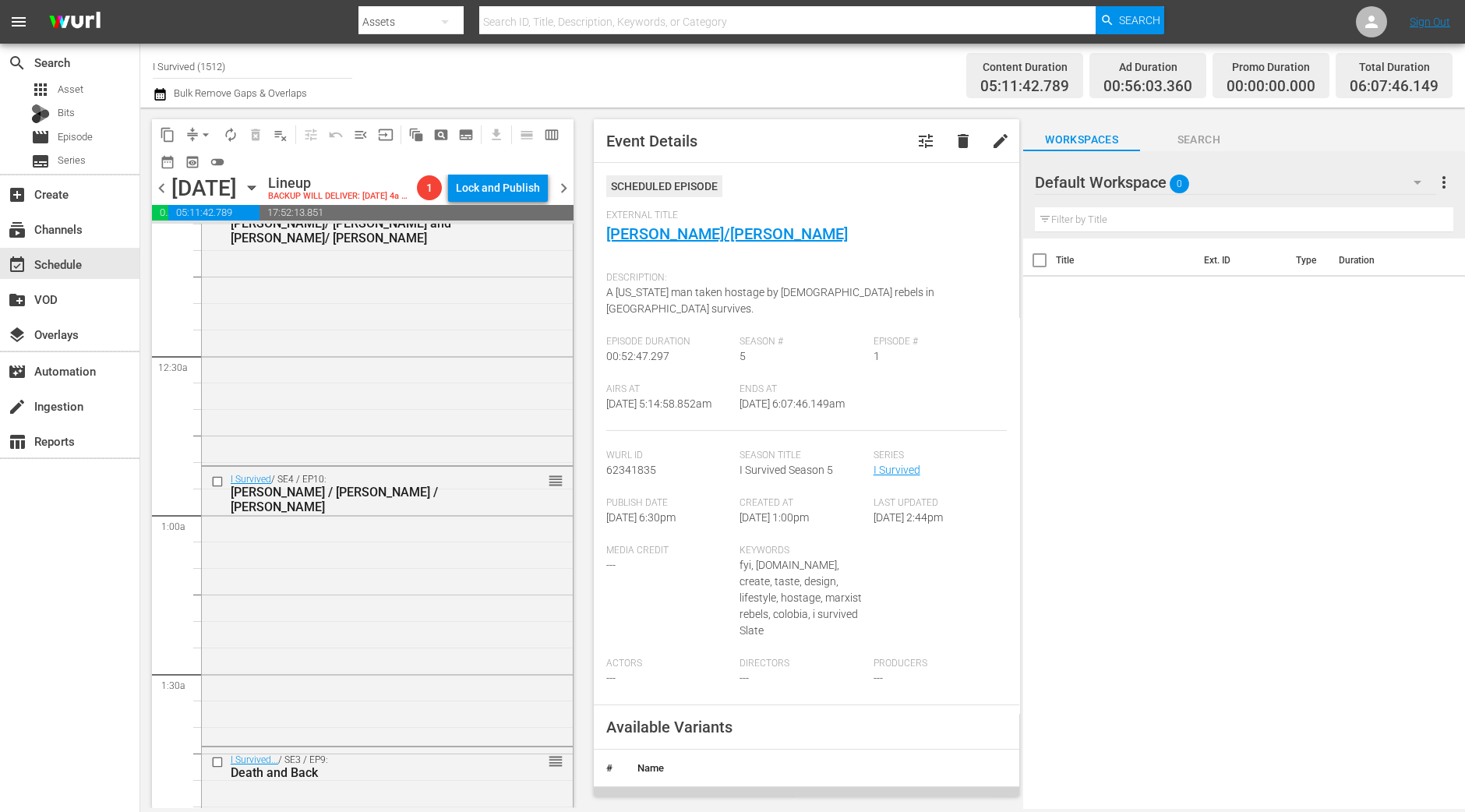
scroll to position [0, 0]
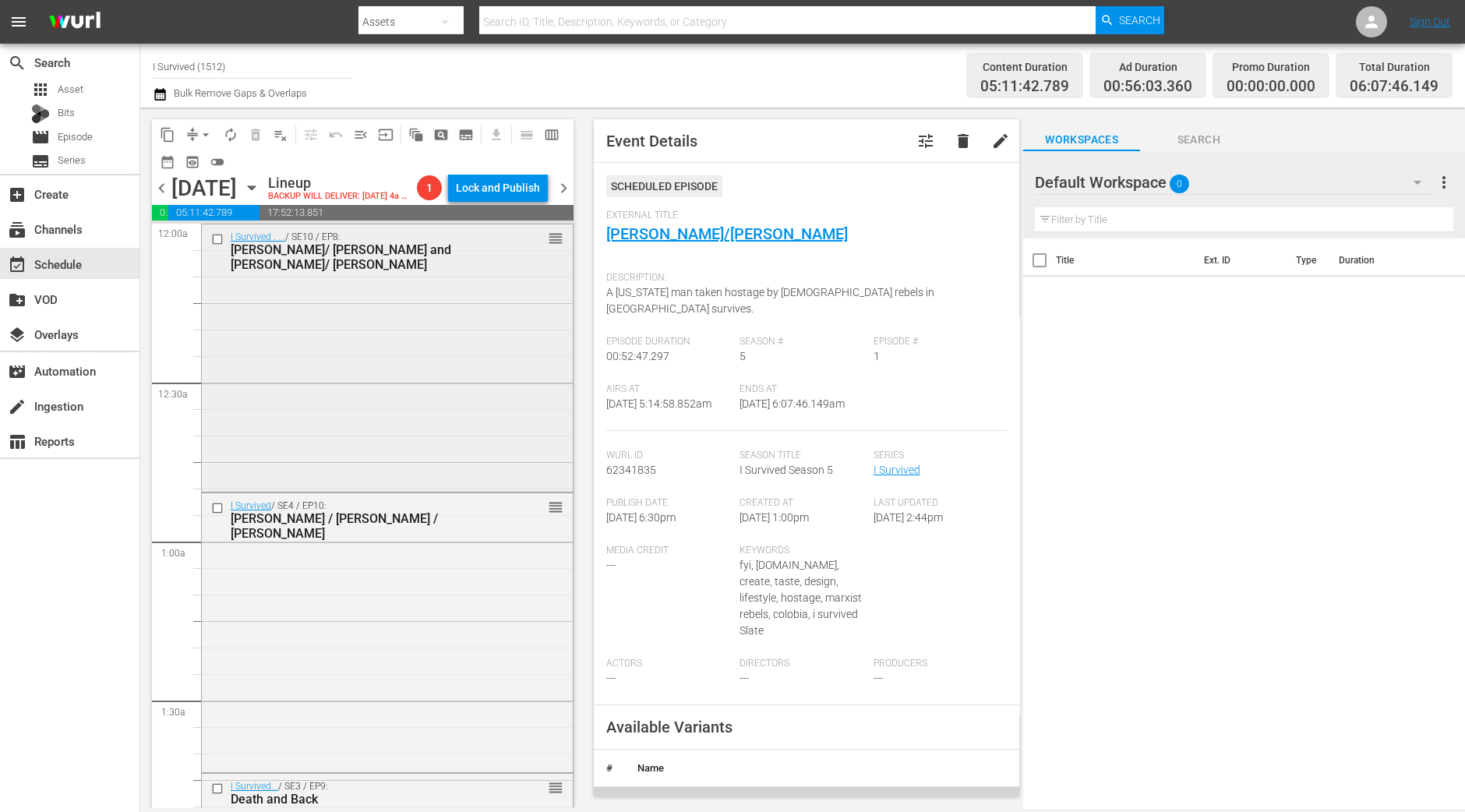
click at [473, 399] on div "I Survived . . . / SE10 / EP8: David/ Sandy and Ken/ Maura reorder" at bounding box center [386, 356] width 370 height 264
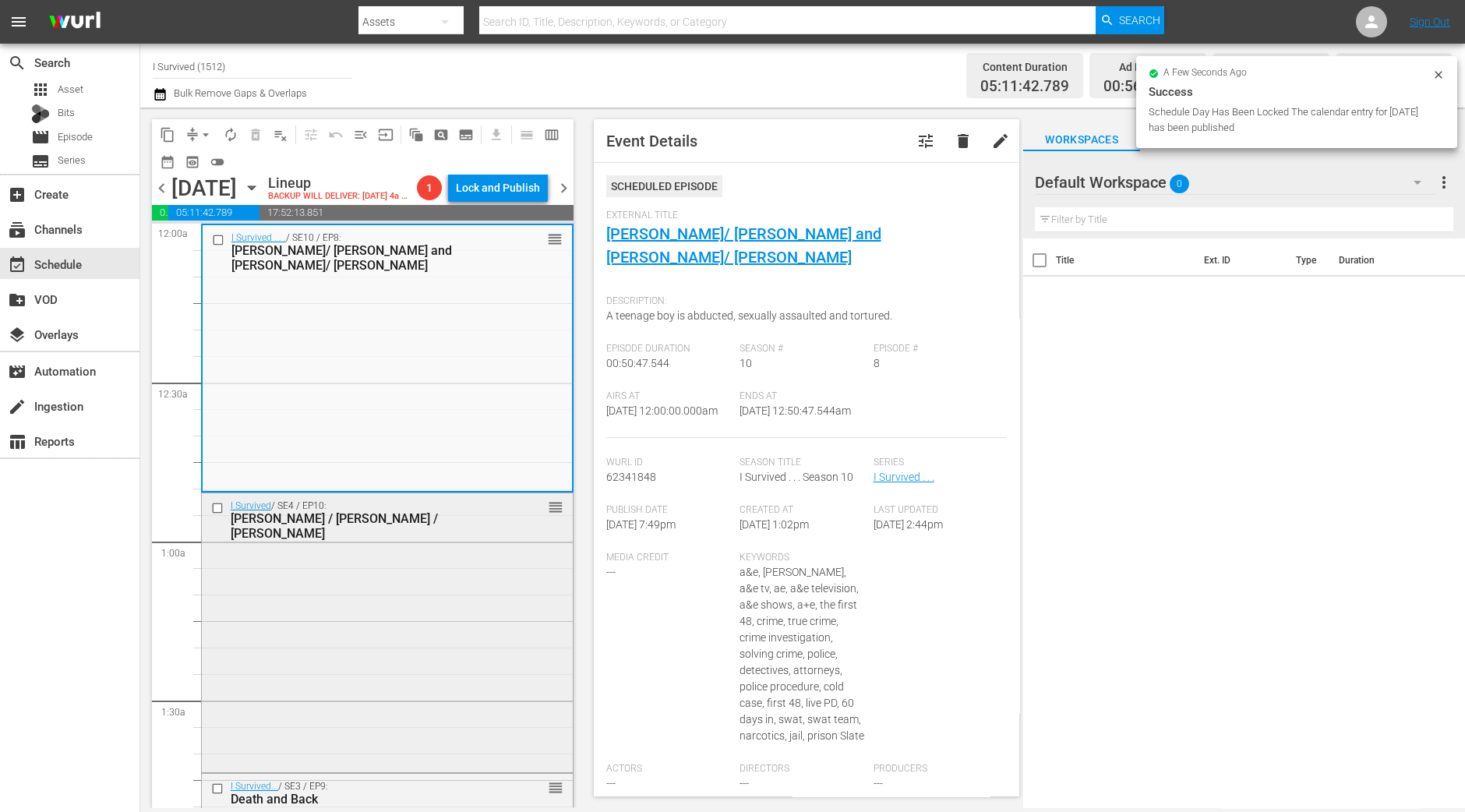
click at [332, 610] on div "I Survived / SE4 / EP10: Brandy / Steve / James reorder" at bounding box center [386, 630] width 370 height 275
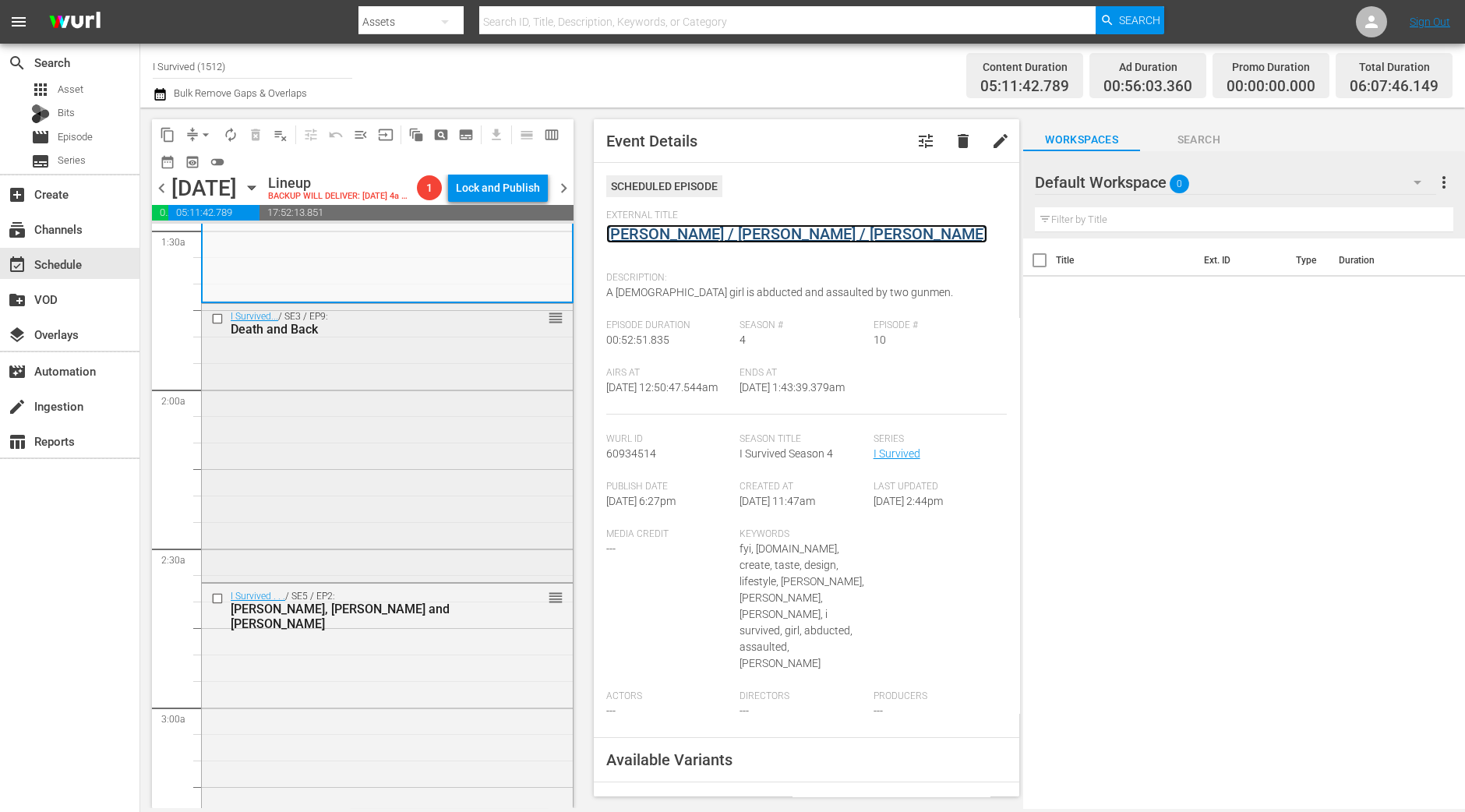
scroll to position [487, 0]
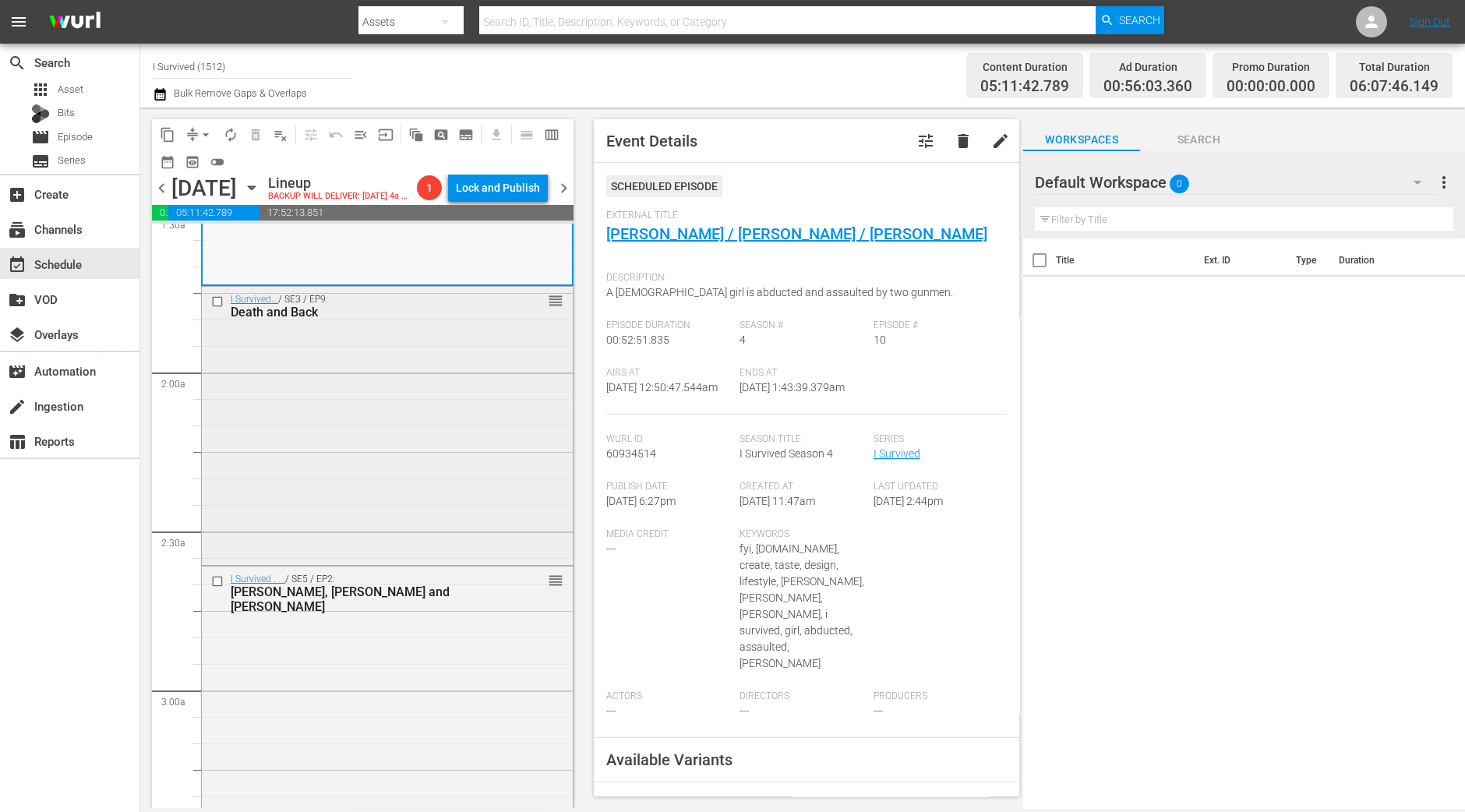
click at [468, 450] on div "I Survived... / SE3 / EP9: Death and Back reorder" at bounding box center [386, 424] width 370 height 275
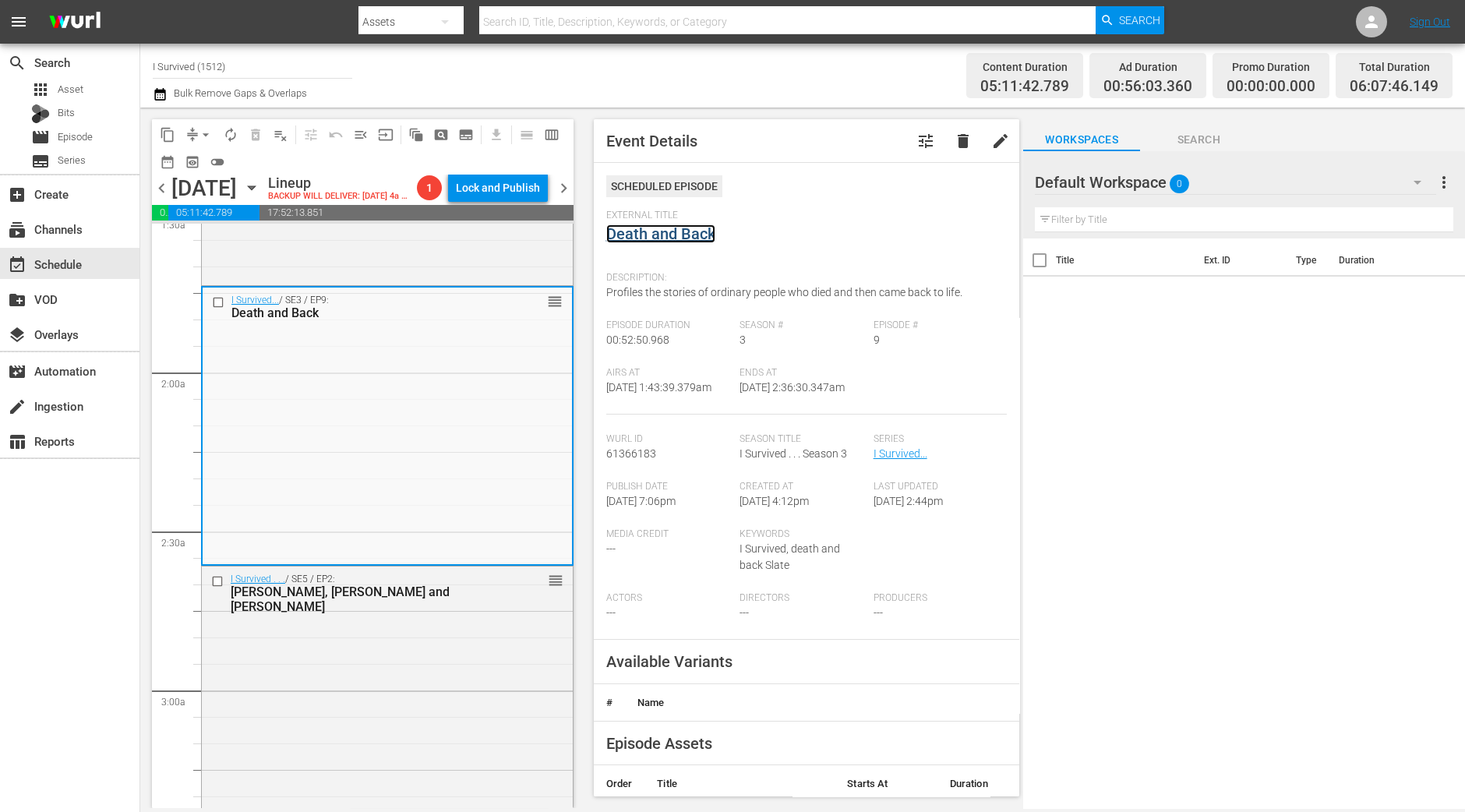
drag, startPoint x: 685, startPoint y: 247, endPoint x: 683, endPoint y: 235, distance: 12.2
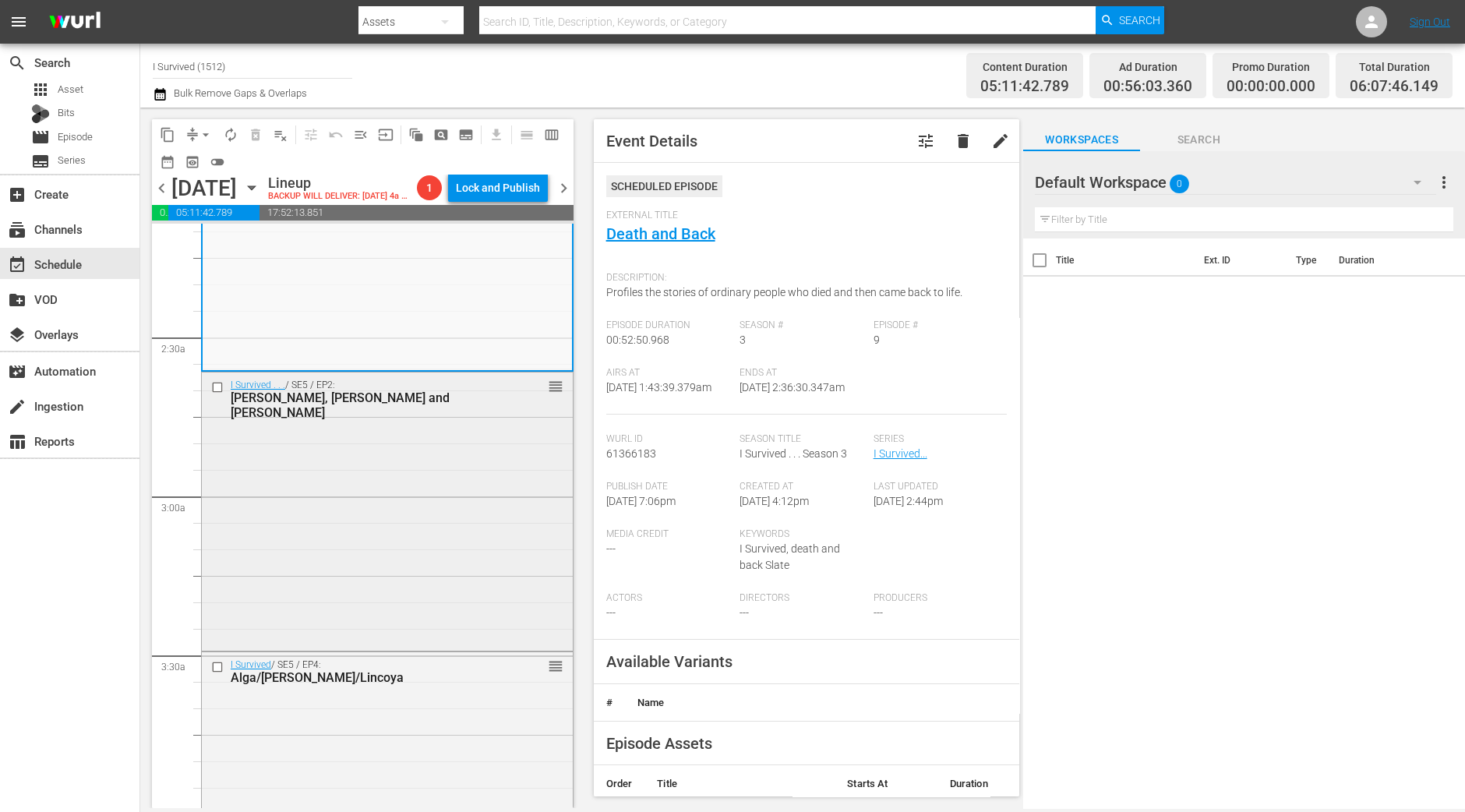
click at [401, 500] on div "I Survived . . . / SE5 / EP2: Susan, John and Jean, Penny reorder" at bounding box center [386, 510] width 370 height 275
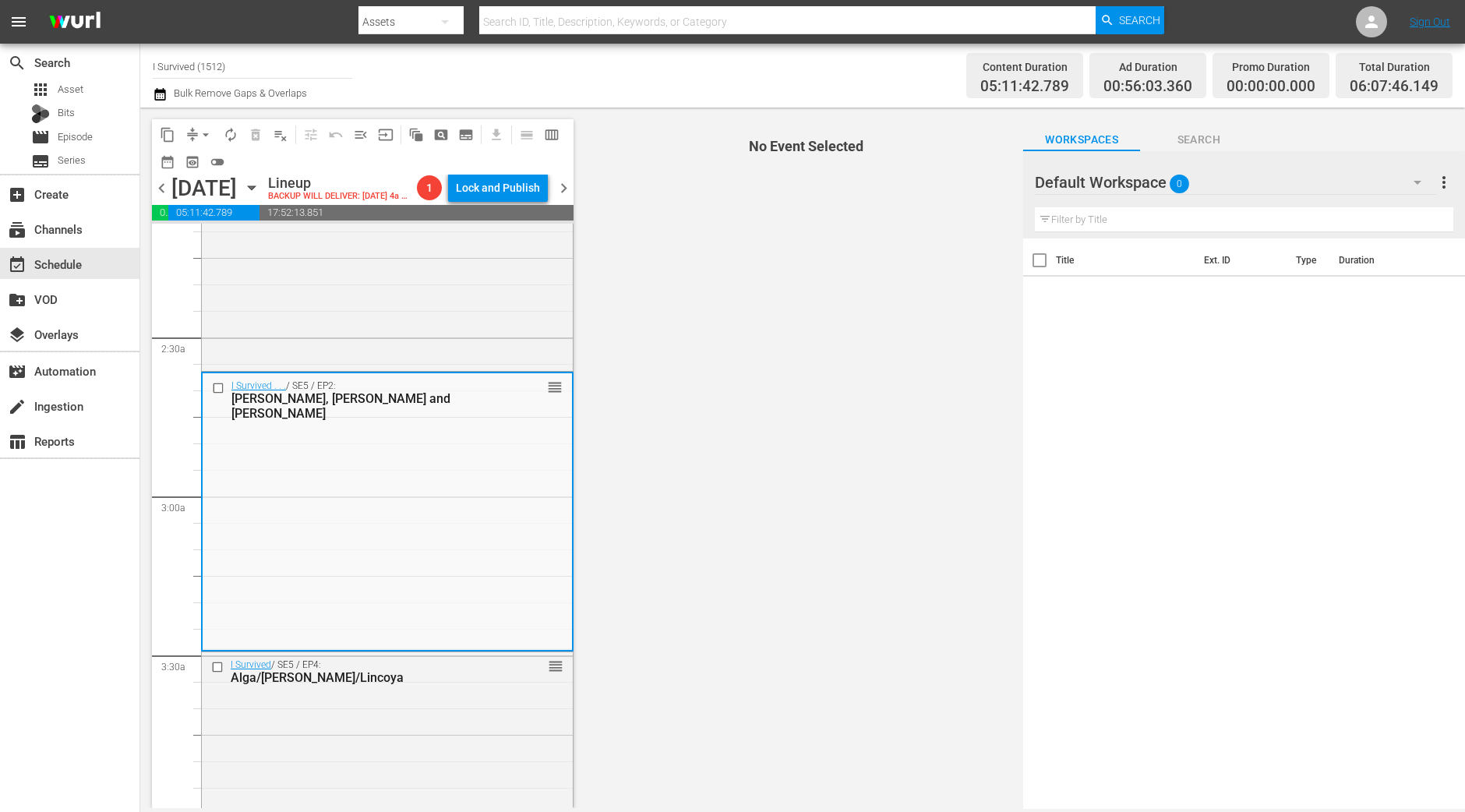
scroll to position [778, 0]
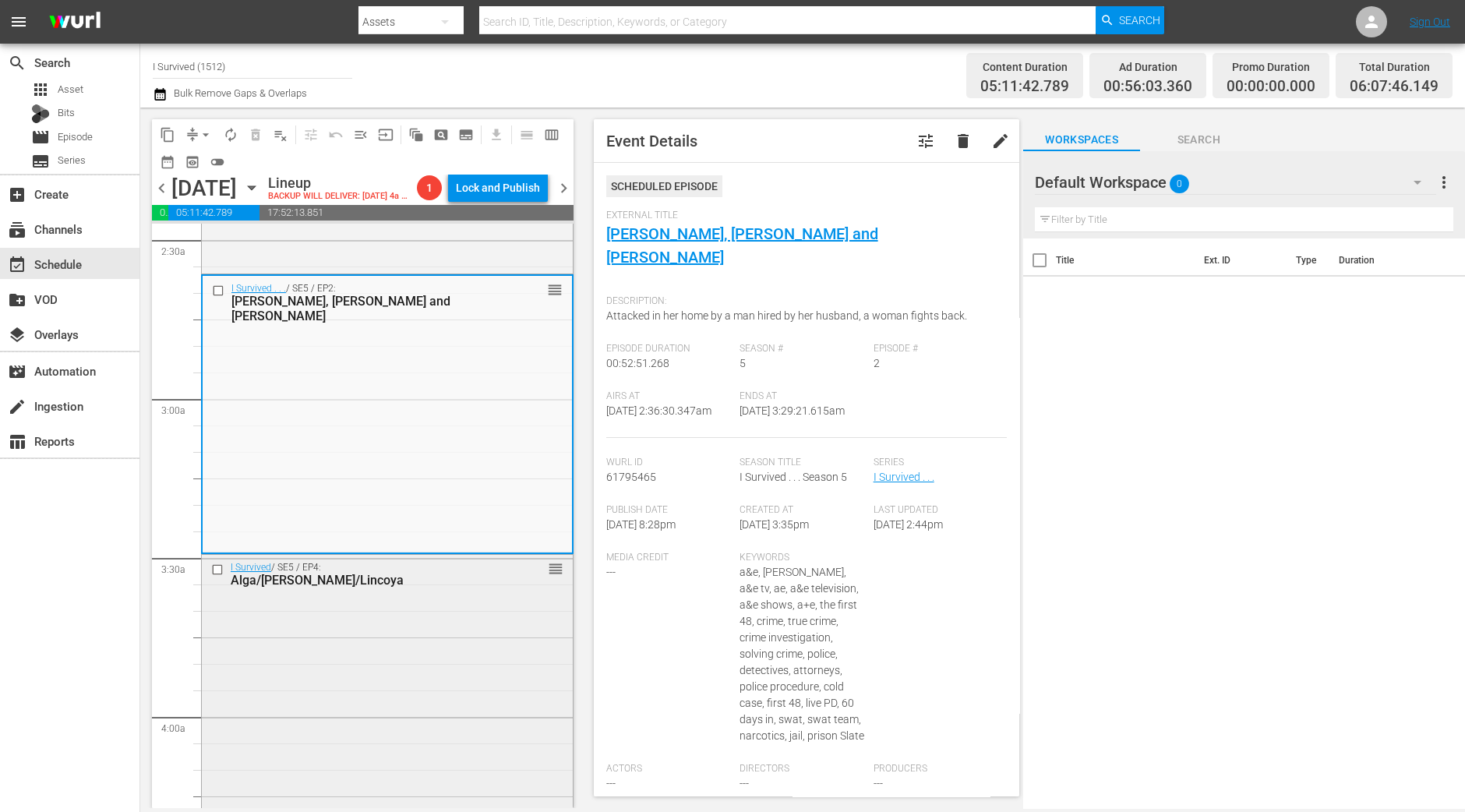
click at [307, 659] on div "I Survived / SE5 / EP4: Alga/Blaine/Lincoya reorder" at bounding box center [386, 692] width 370 height 275
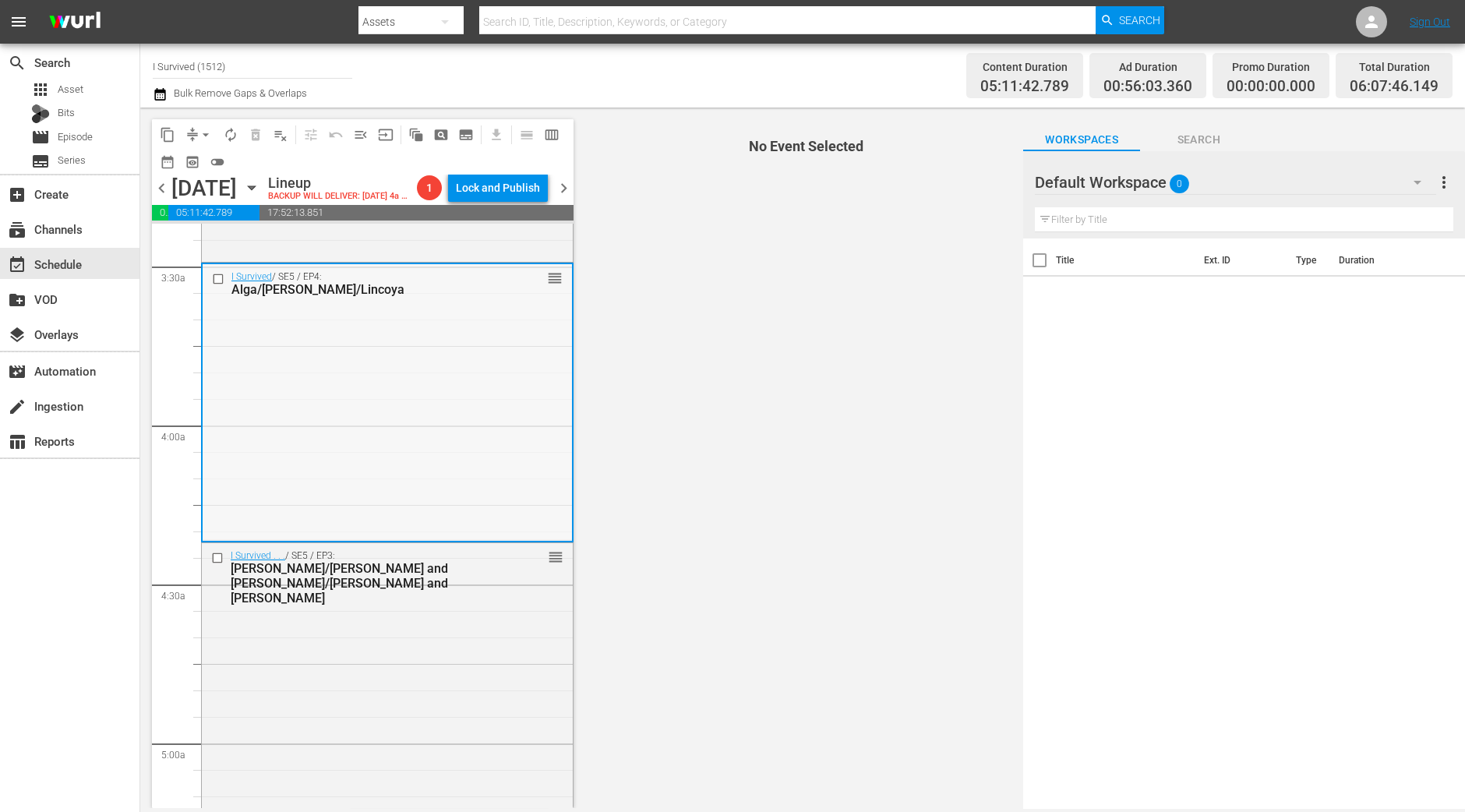
scroll to position [1072, 0]
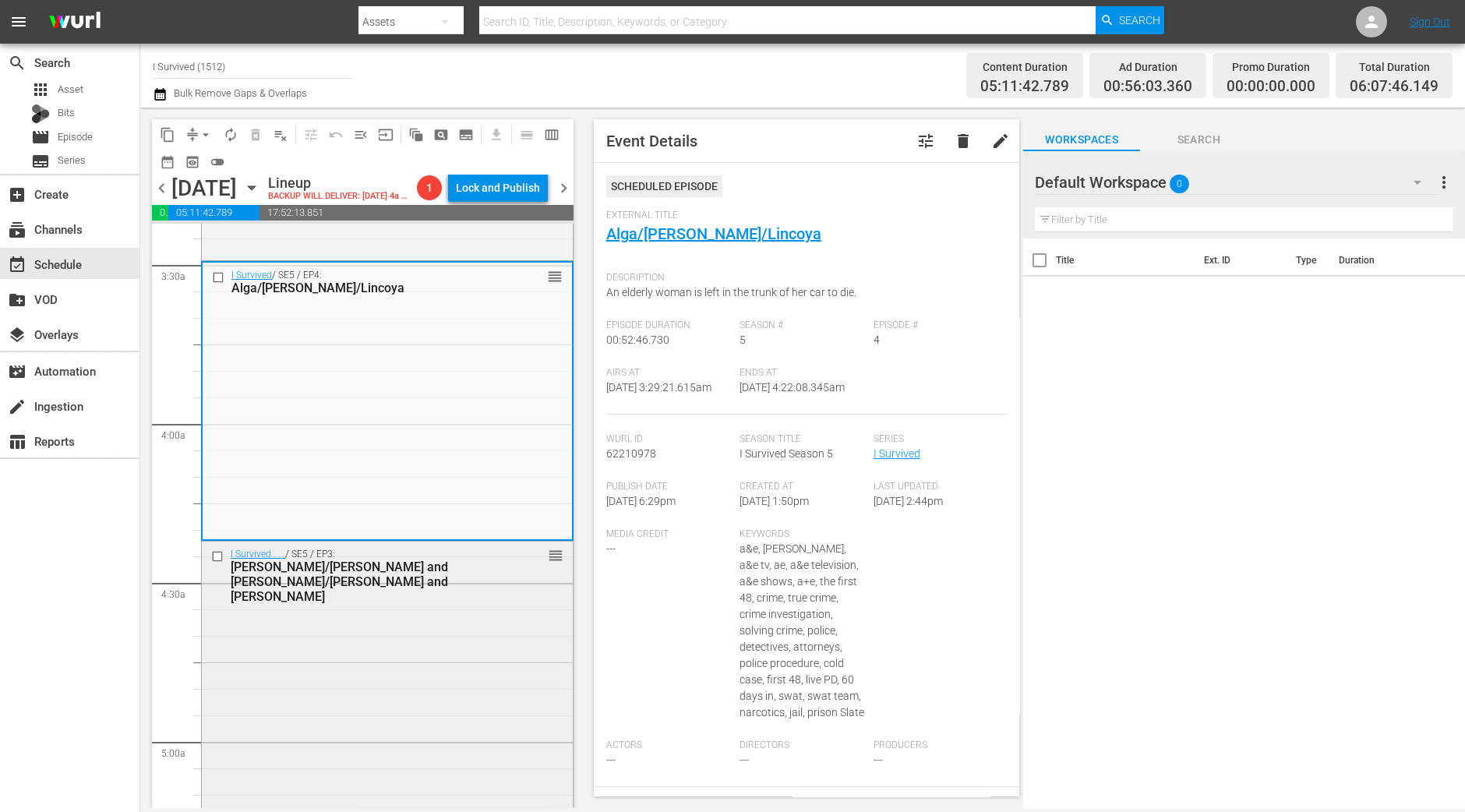
click at [382, 617] on div "I Survived . . . / SE5 / EP3: Stephanie/Rich and Laura/Craig and Crystal reorder" at bounding box center [386, 679] width 370 height 275
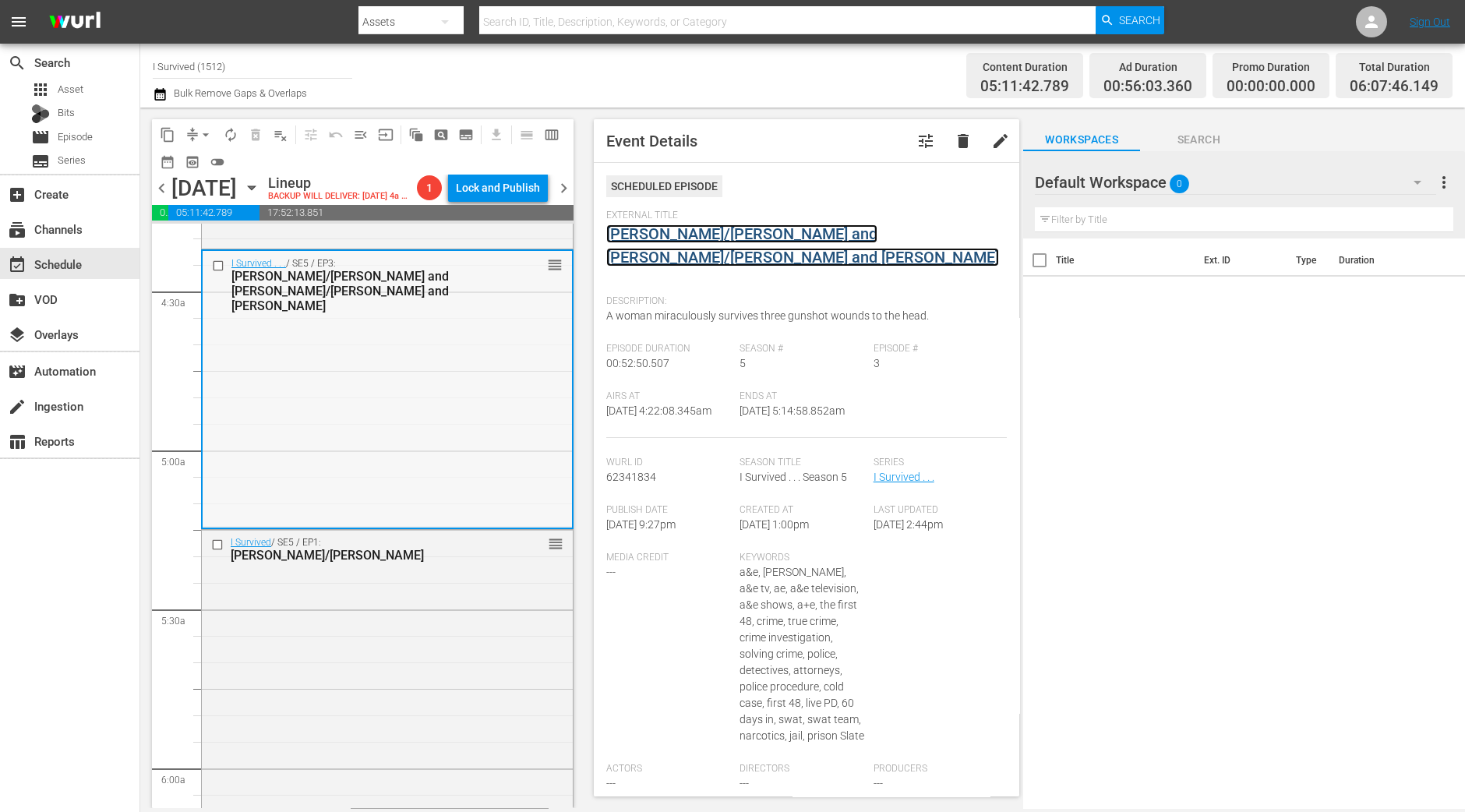
scroll to position [1656, 0]
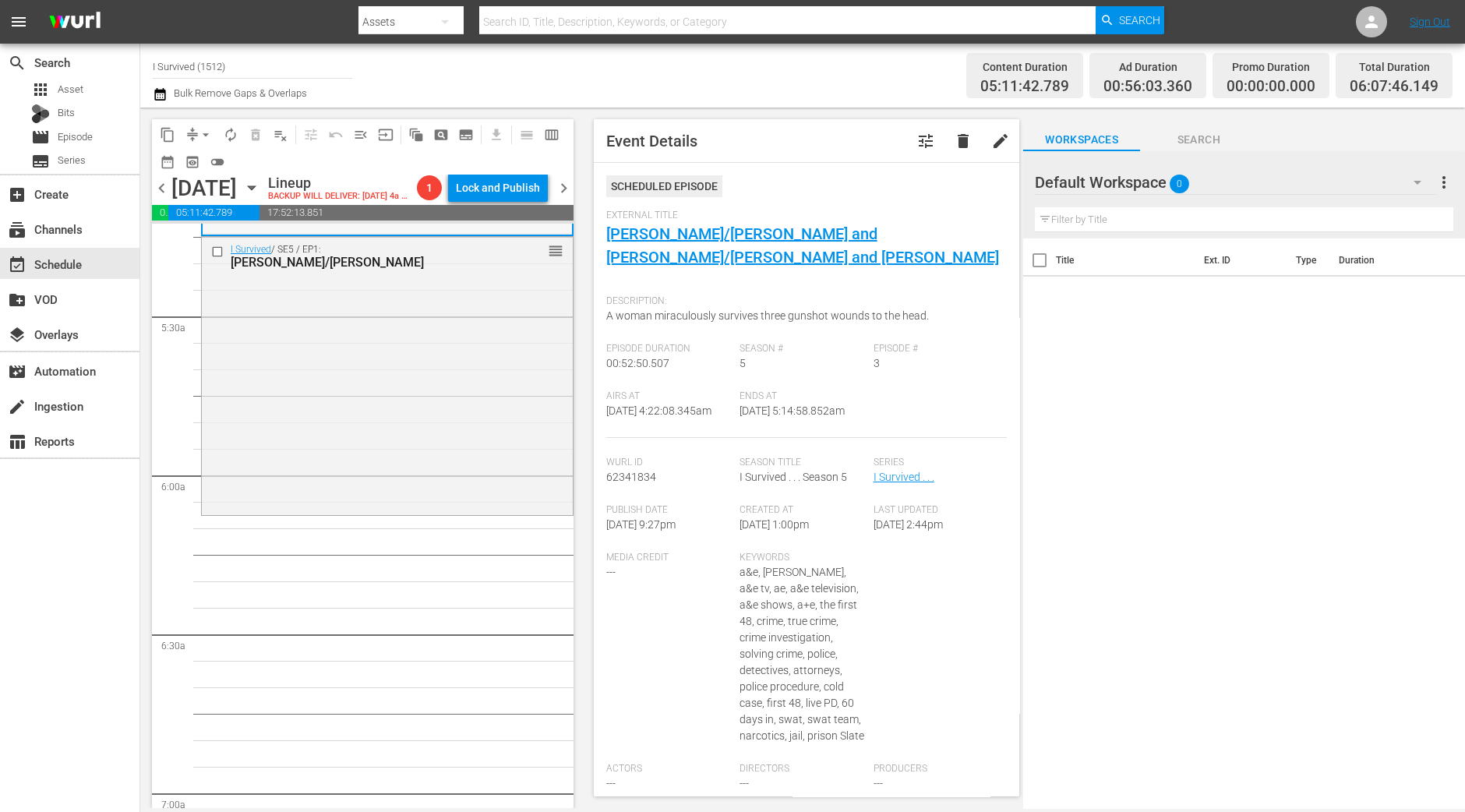
click at [374, 397] on div "I Survived / SE5 / EP1: Glen/Barbara reorder" at bounding box center [386, 374] width 370 height 275
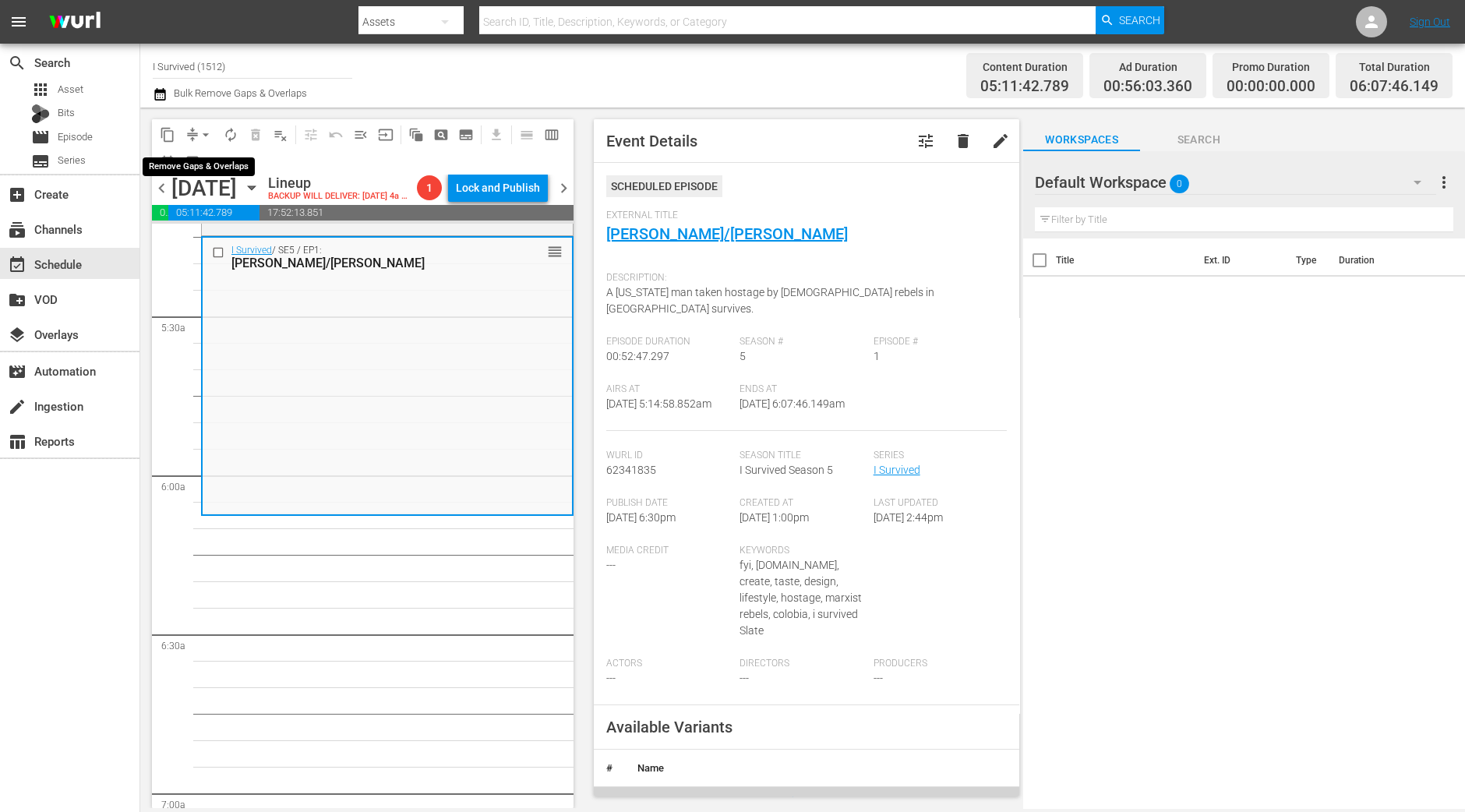
click at [201, 127] on span "arrow_drop_down" at bounding box center [205, 135] width 16 height 16
click at [206, 159] on li "Align to Midnight" at bounding box center [206, 166] width 128 height 26
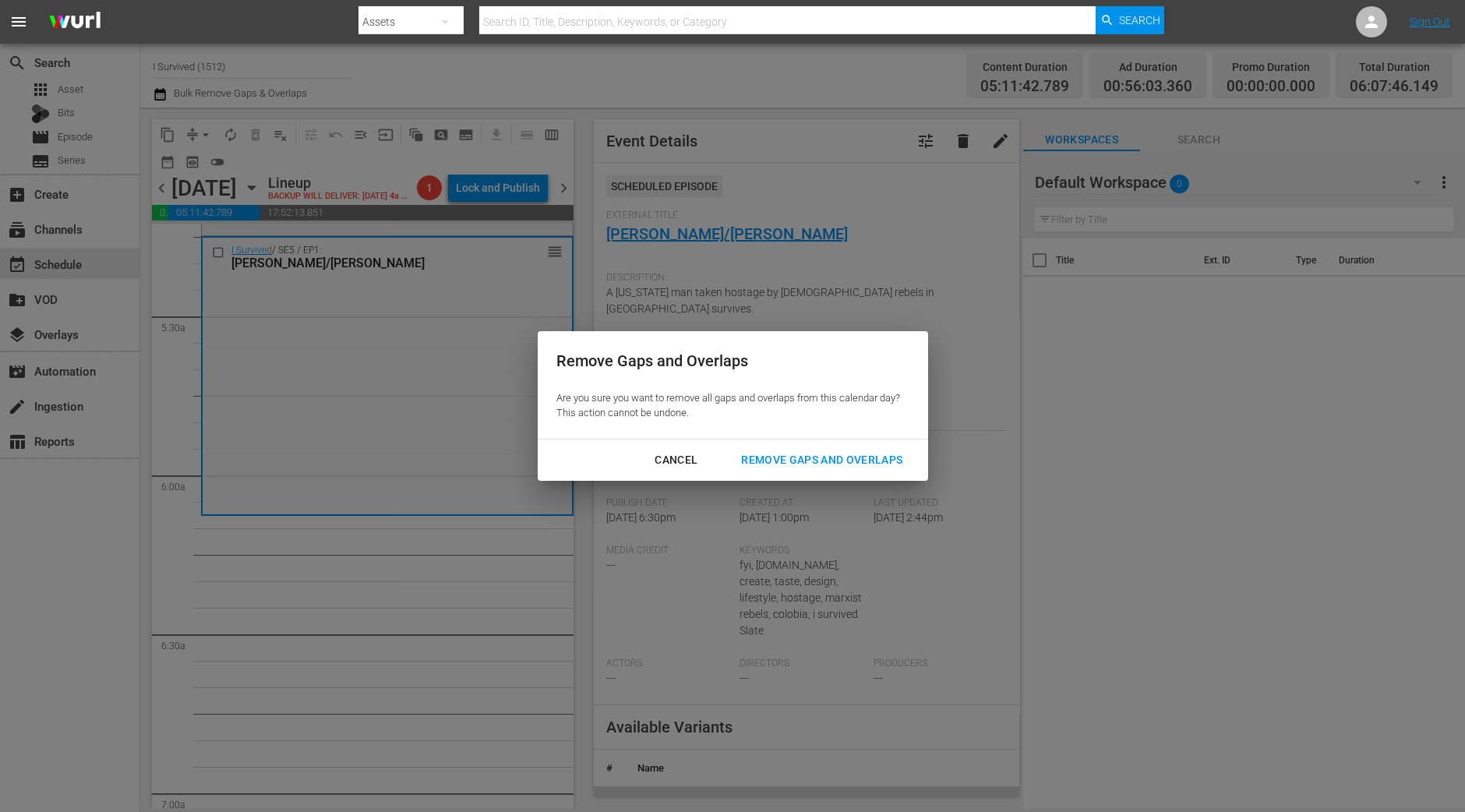
click at [861, 452] on div "Remove Gaps and Overlaps" at bounding box center [822, 460] width 187 height 20
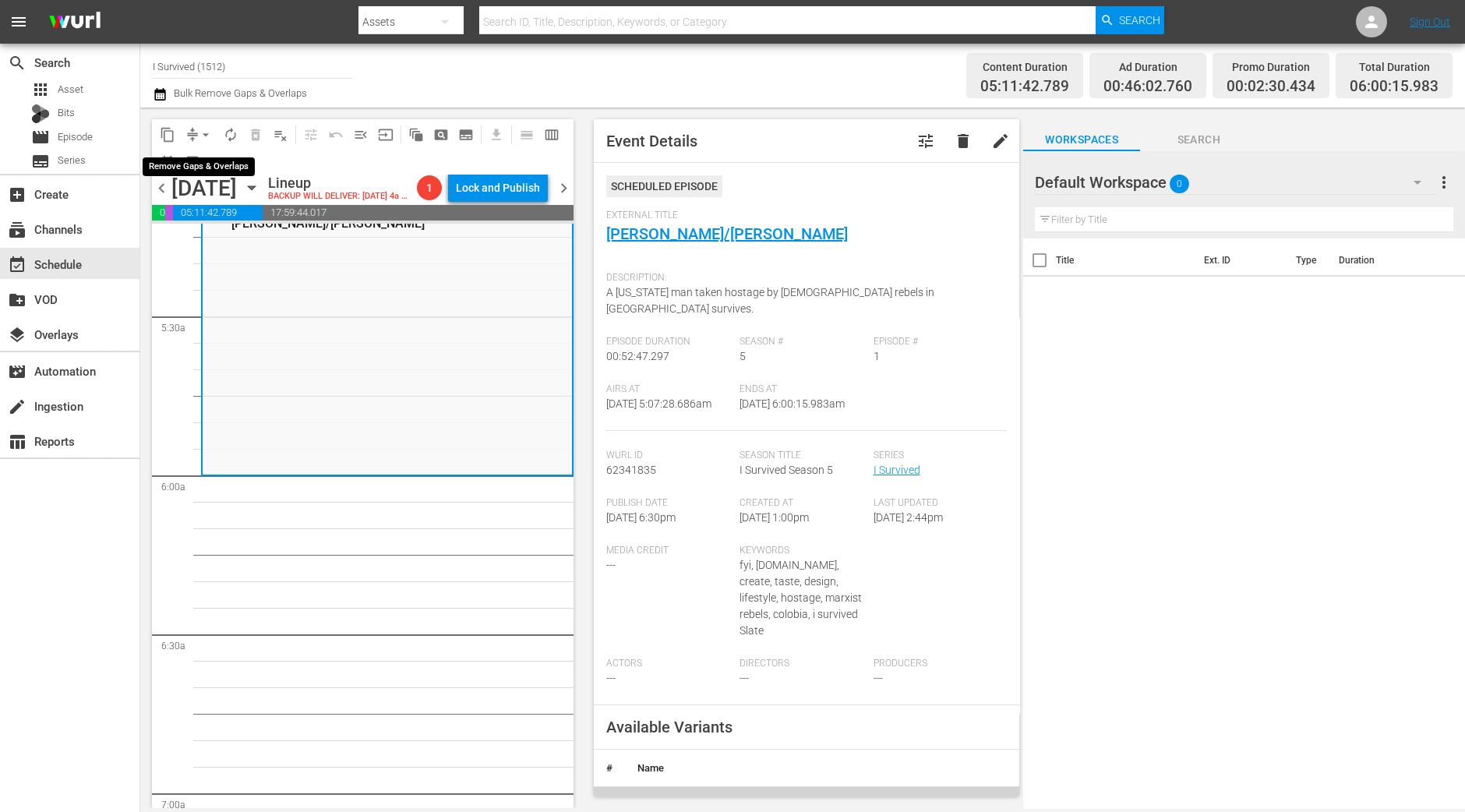
click at [200, 127] on span "arrow_drop_down" at bounding box center [205, 135] width 16 height 16
click at [210, 160] on li "Align to Midnight" at bounding box center [206, 166] width 164 height 26
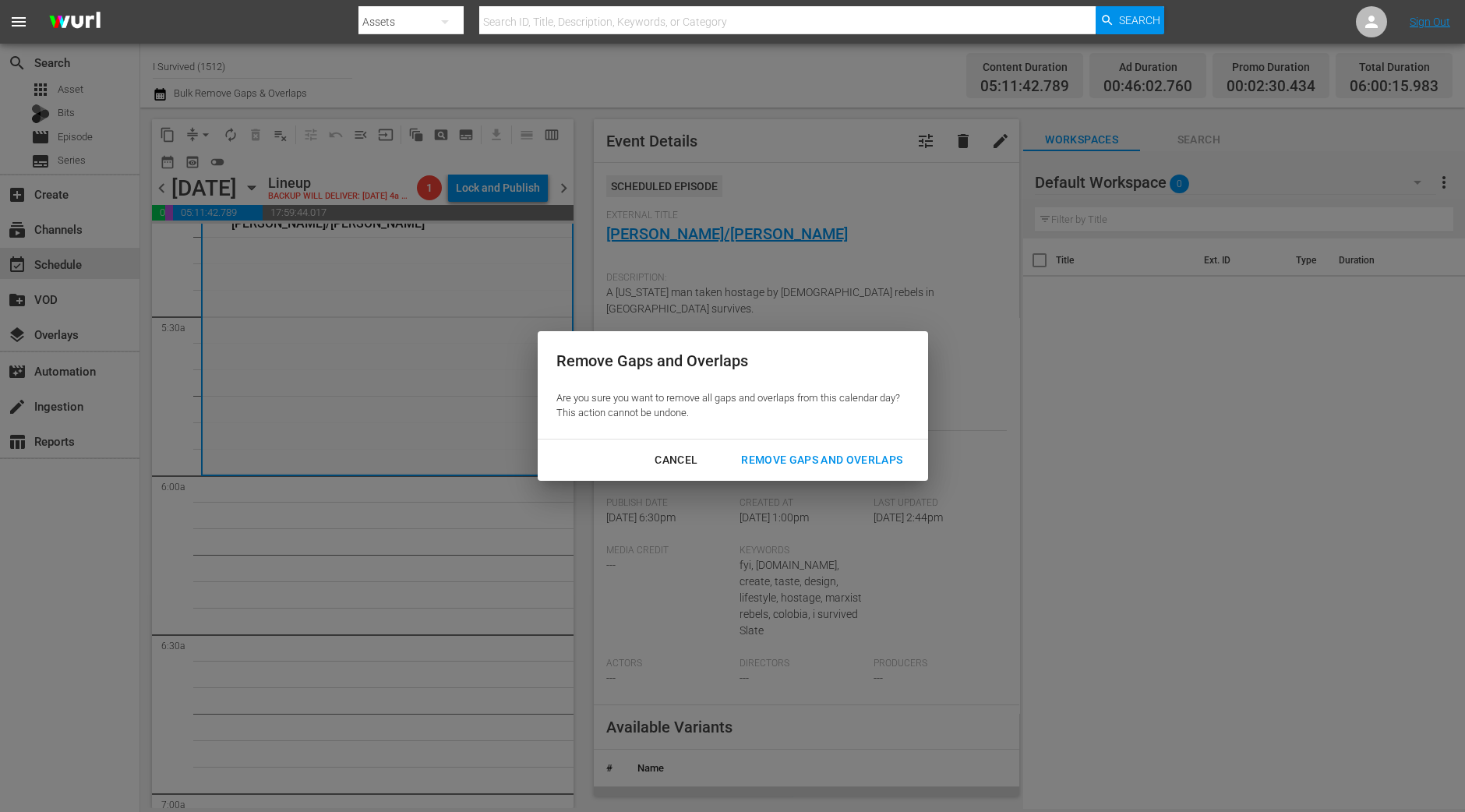
click at [797, 458] on div "Remove Gaps and Overlaps" at bounding box center [822, 460] width 187 height 20
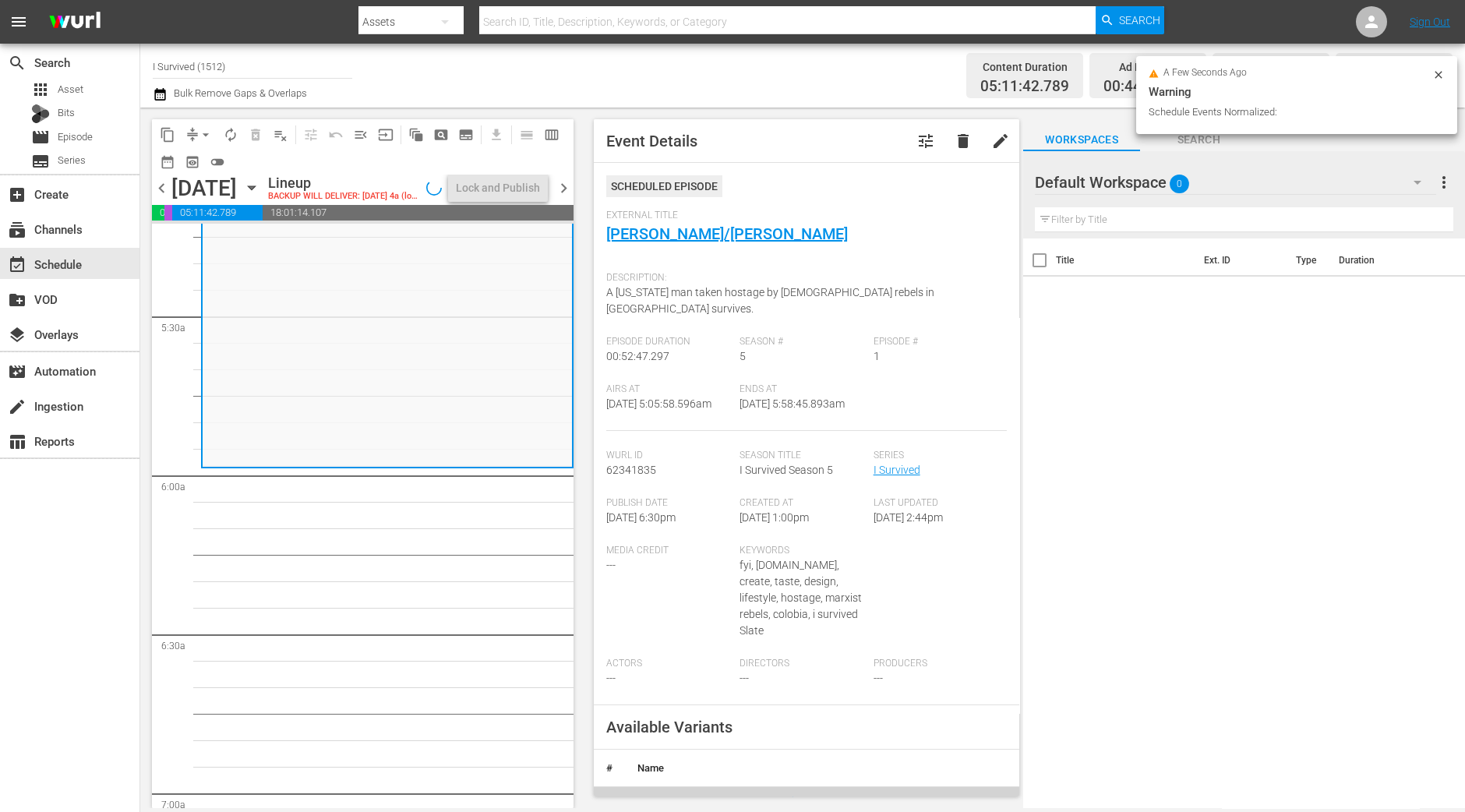
scroll to position [1682, 0]
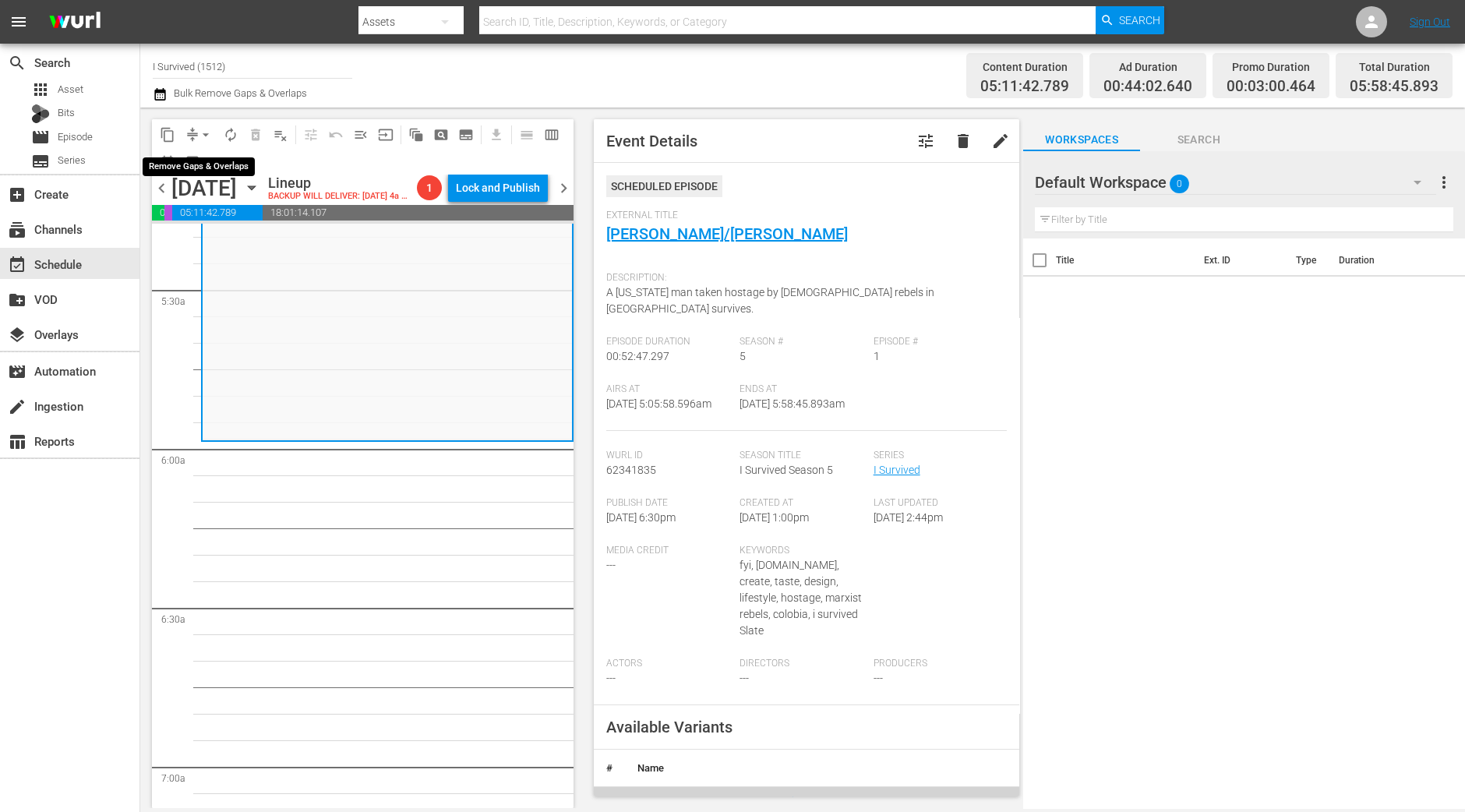
click at [203, 138] on span "arrow_drop_down" at bounding box center [205, 135] width 16 height 16
click at [203, 161] on li "Align to Midnight" at bounding box center [206, 166] width 164 height 26
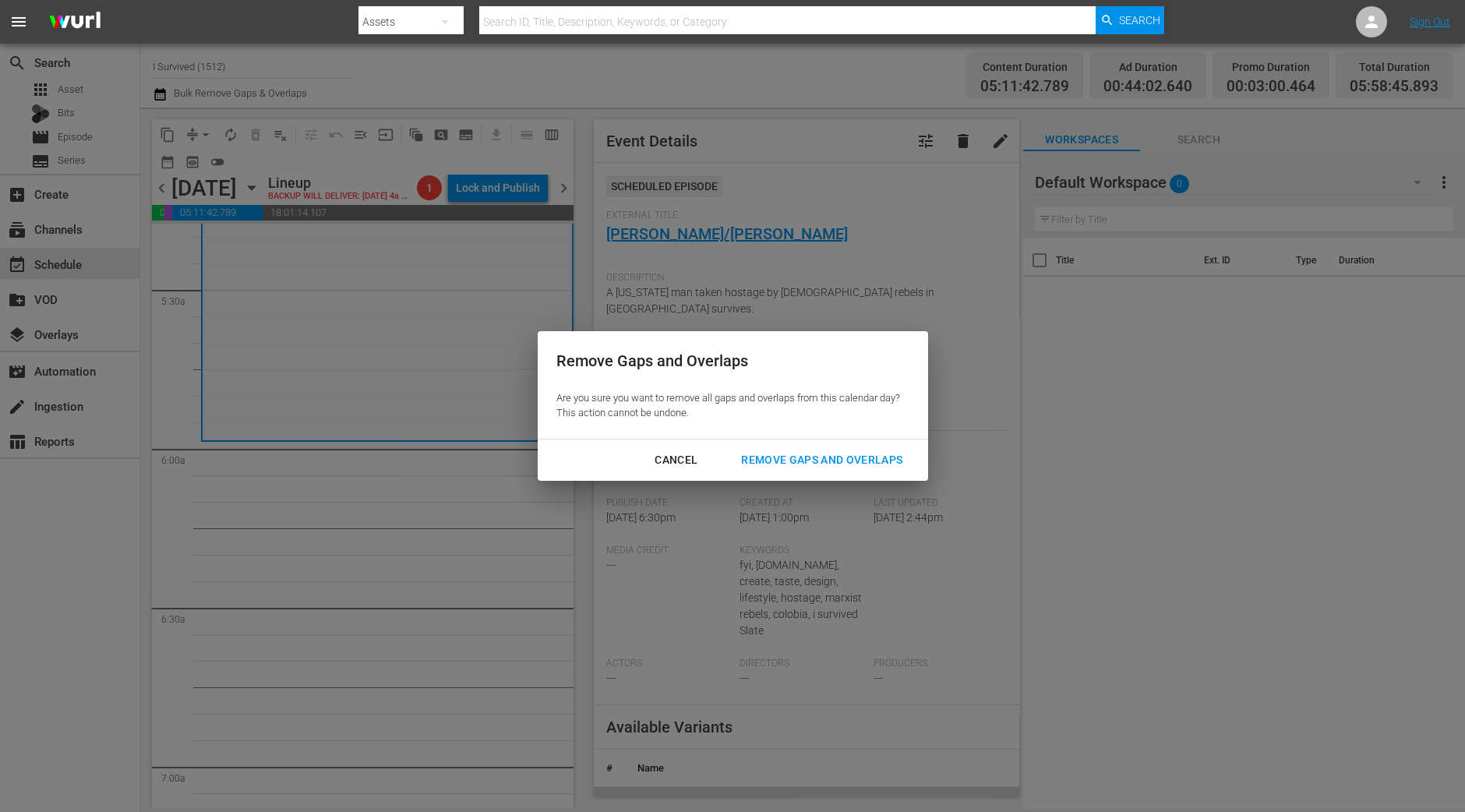
click at [843, 458] on div "Remove Gaps and Overlaps" at bounding box center [822, 460] width 187 height 20
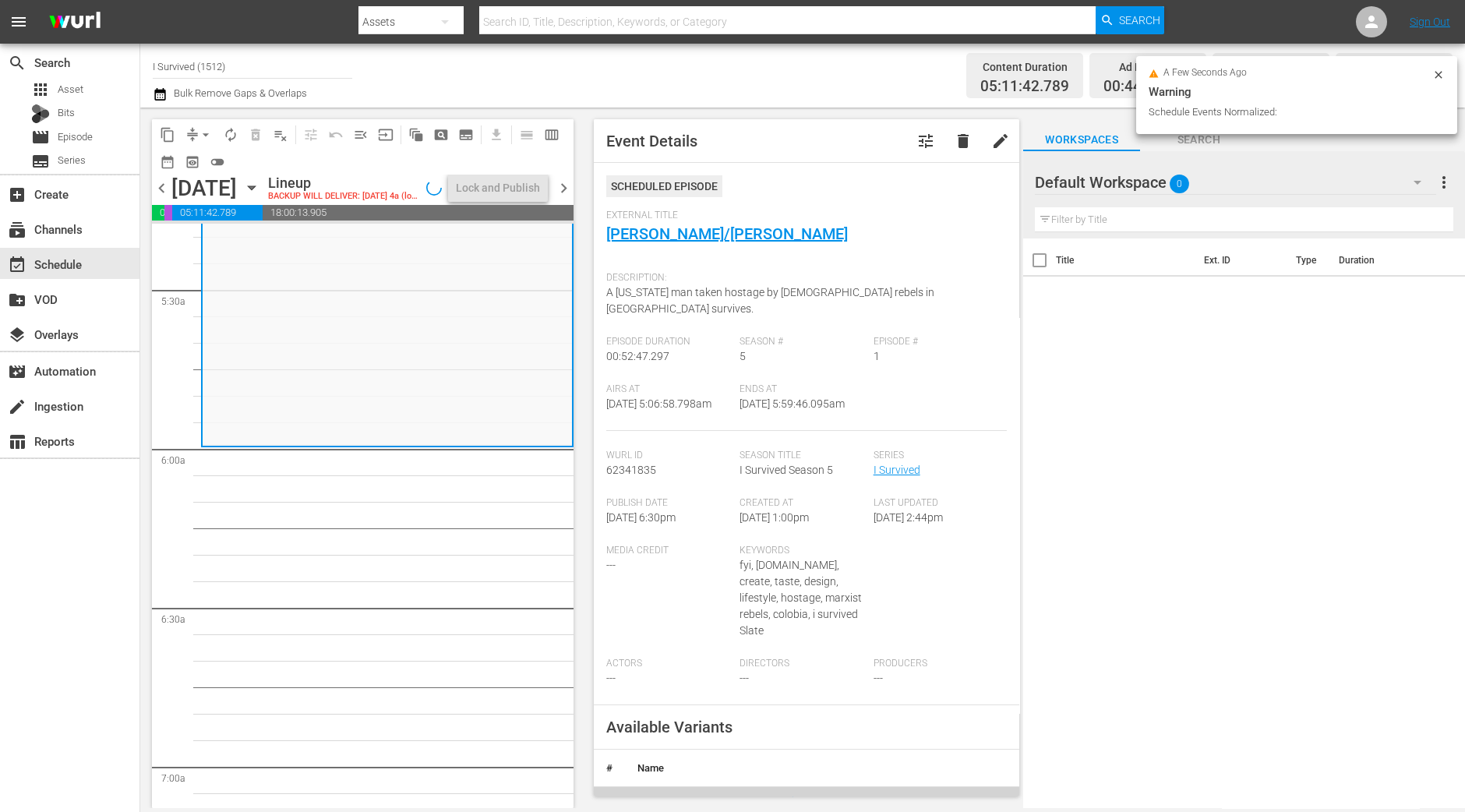
scroll to position [1656, 0]
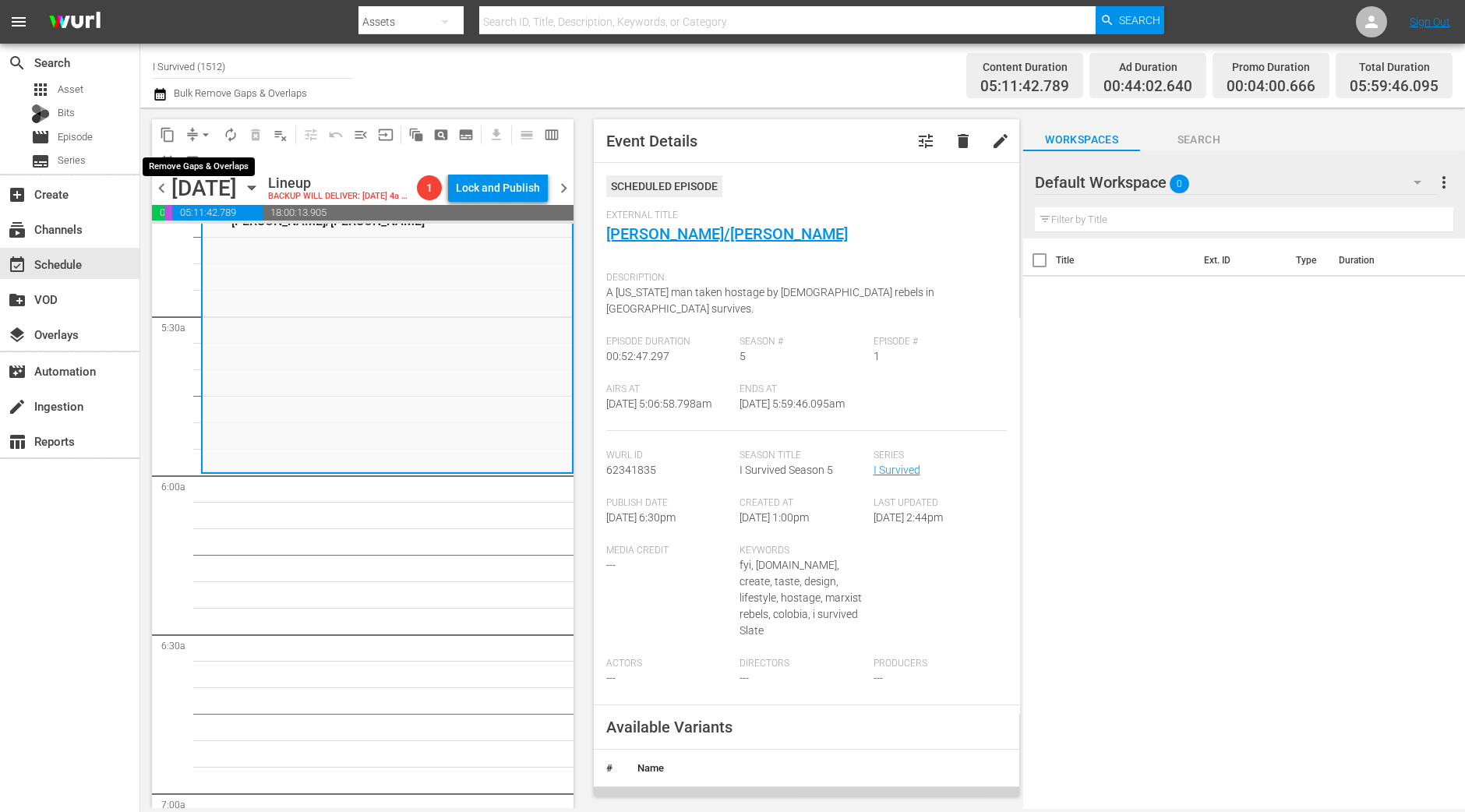
click at [199, 134] on span "arrow_drop_down" at bounding box center [205, 135] width 16 height 16
click at [200, 160] on li "Align to Midnight" at bounding box center [206, 166] width 164 height 26
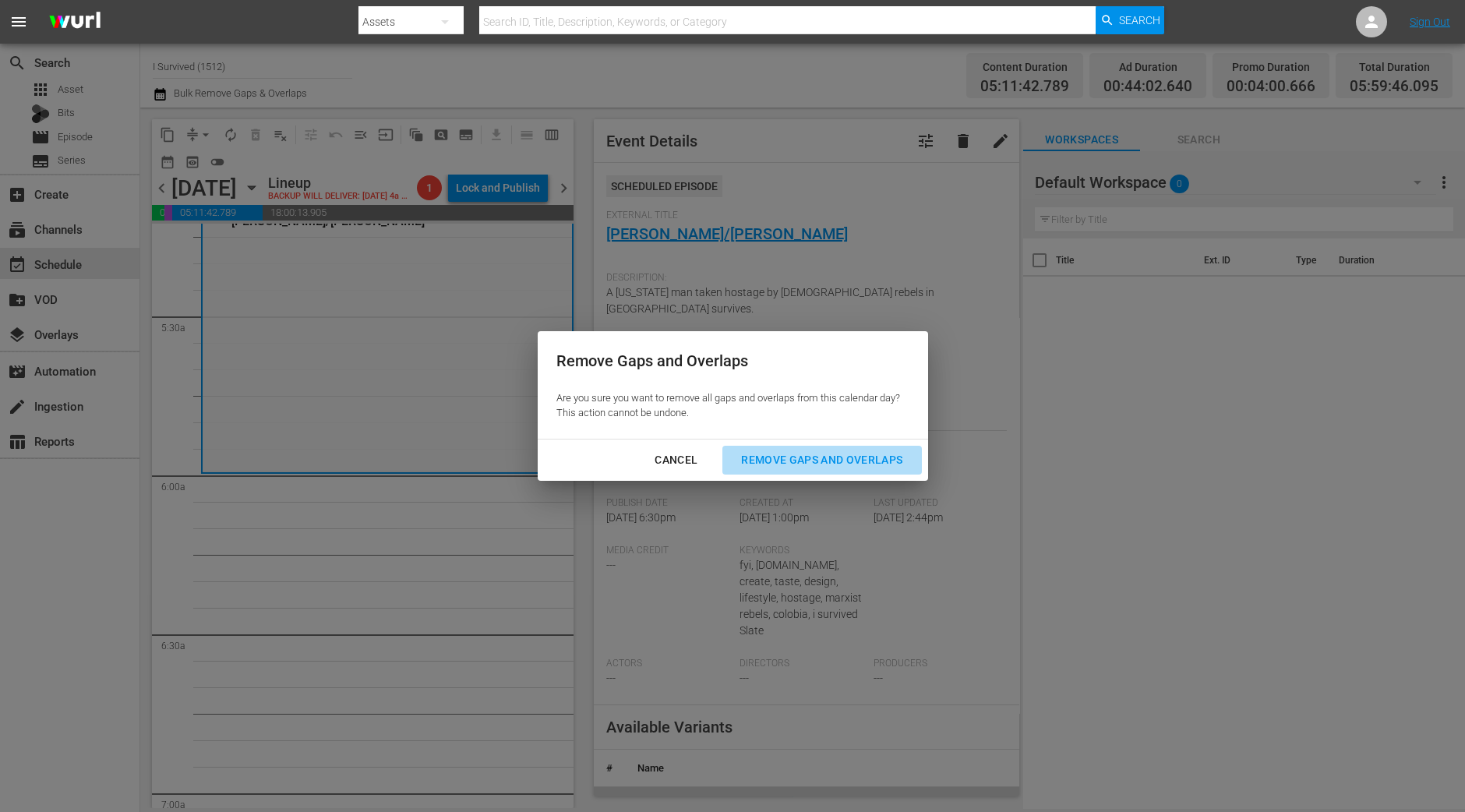
click at [817, 465] on div "Remove Gaps and Overlaps" at bounding box center [822, 460] width 187 height 20
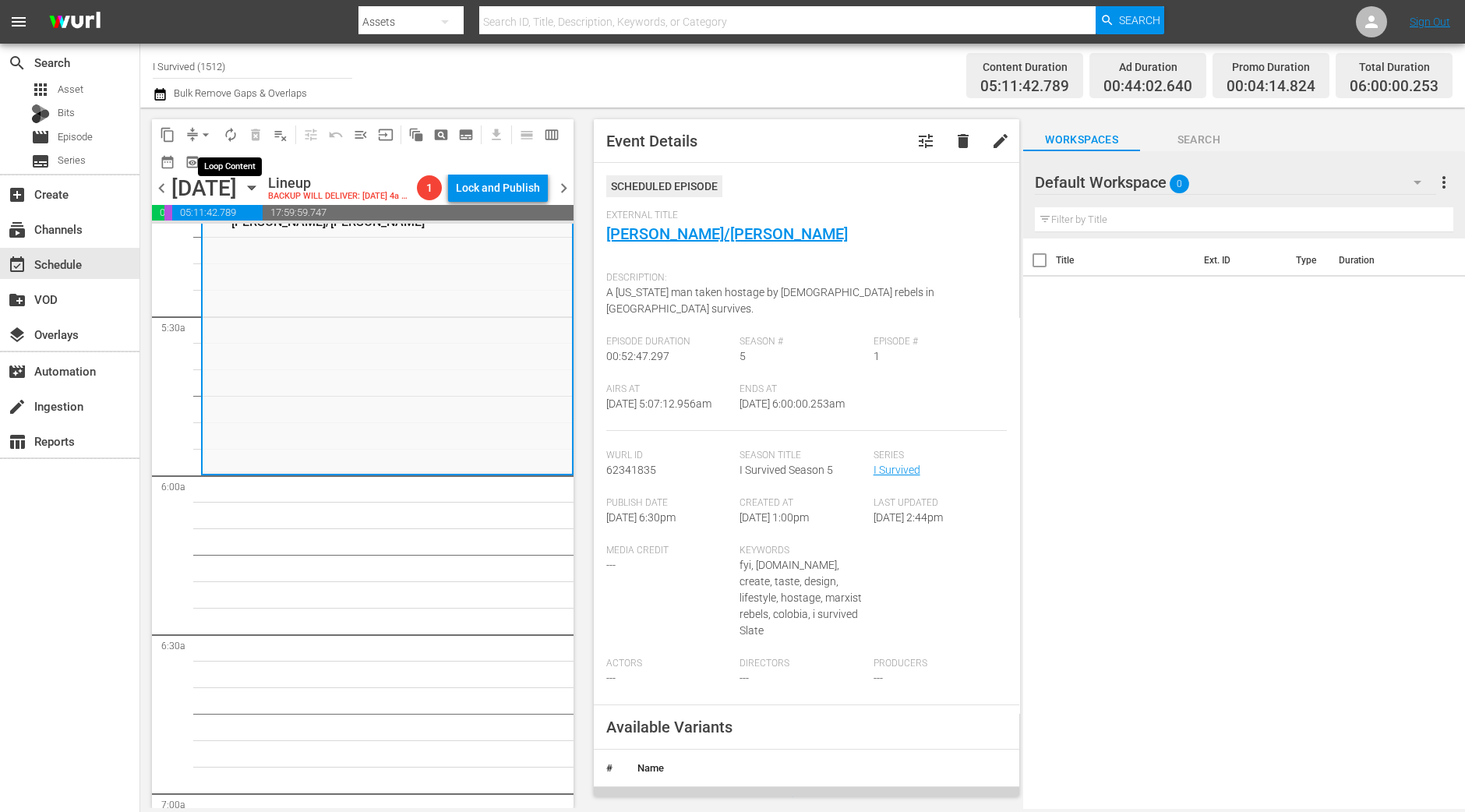
click at [229, 124] on button "autorenew_outlined" at bounding box center [230, 134] width 25 height 25
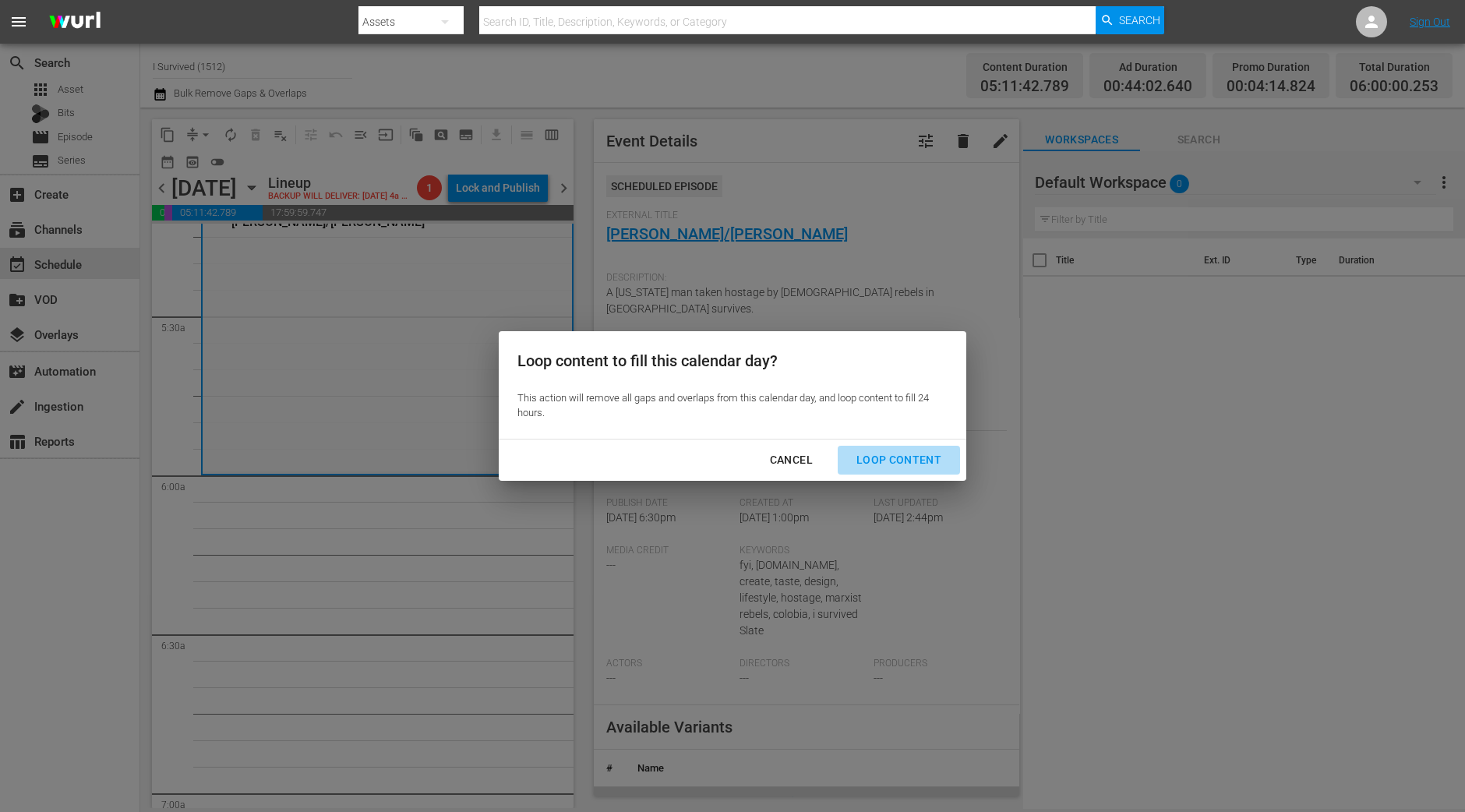
click at [909, 459] on div "Loop Content" at bounding box center [898, 460] width 110 height 20
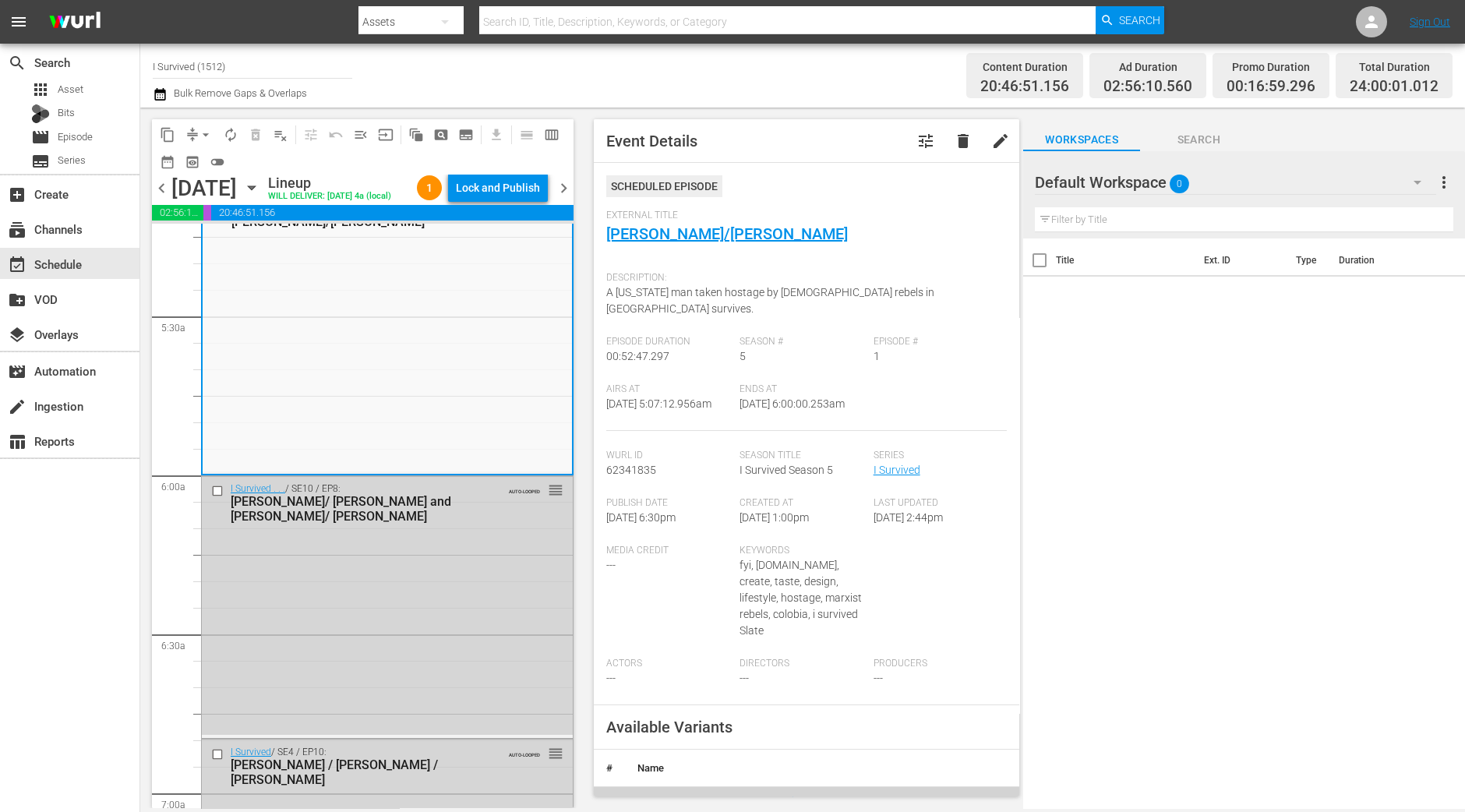
click at [507, 190] on div "Lock and Publish" at bounding box center [497, 188] width 84 height 28
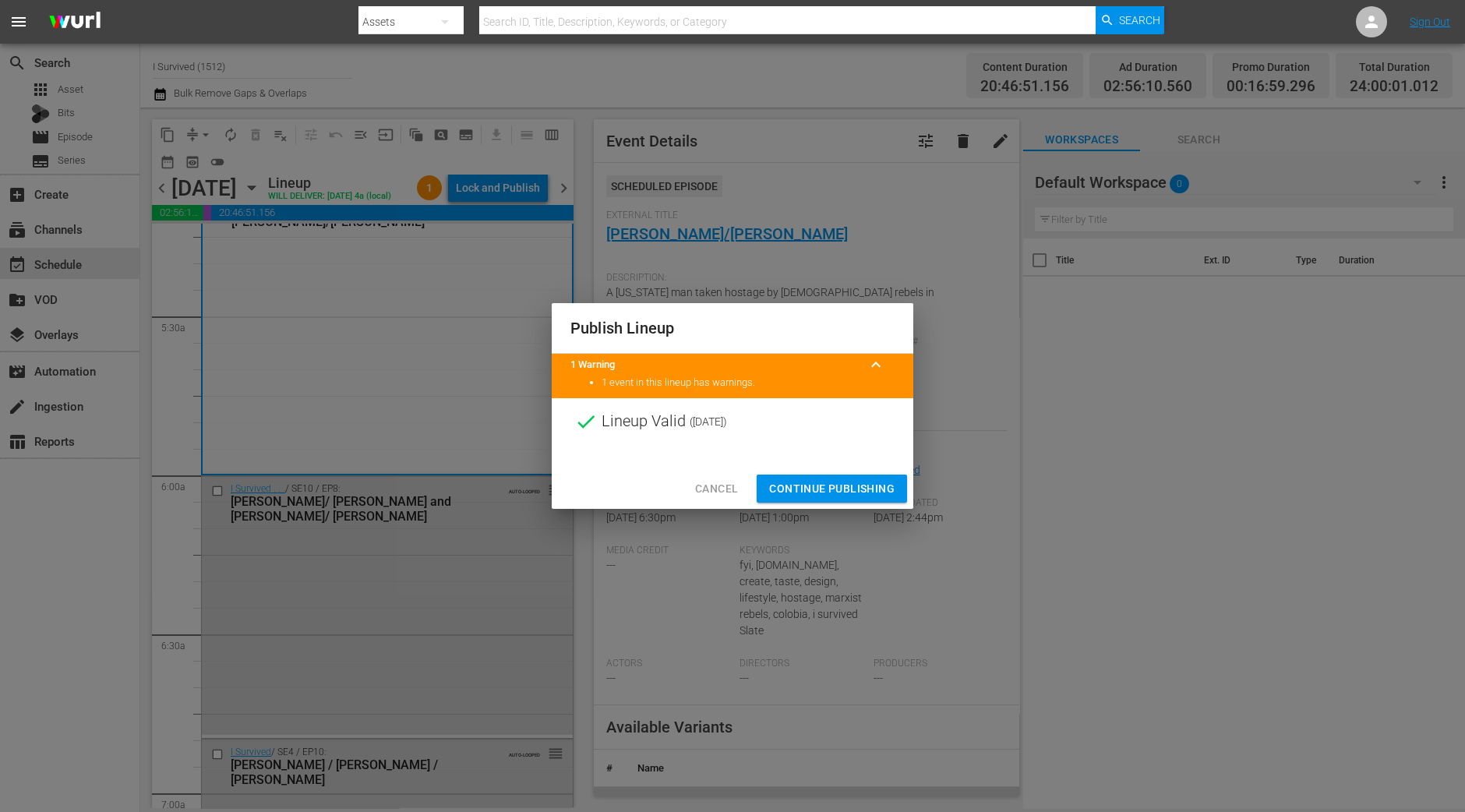
click at [815, 472] on div "Cancel Continue Publishing" at bounding box center [732, 489] width 362 height 41
click at [817, 483] on span "Continue Publishing" at bounding box center [832, 489] width 125 height 20
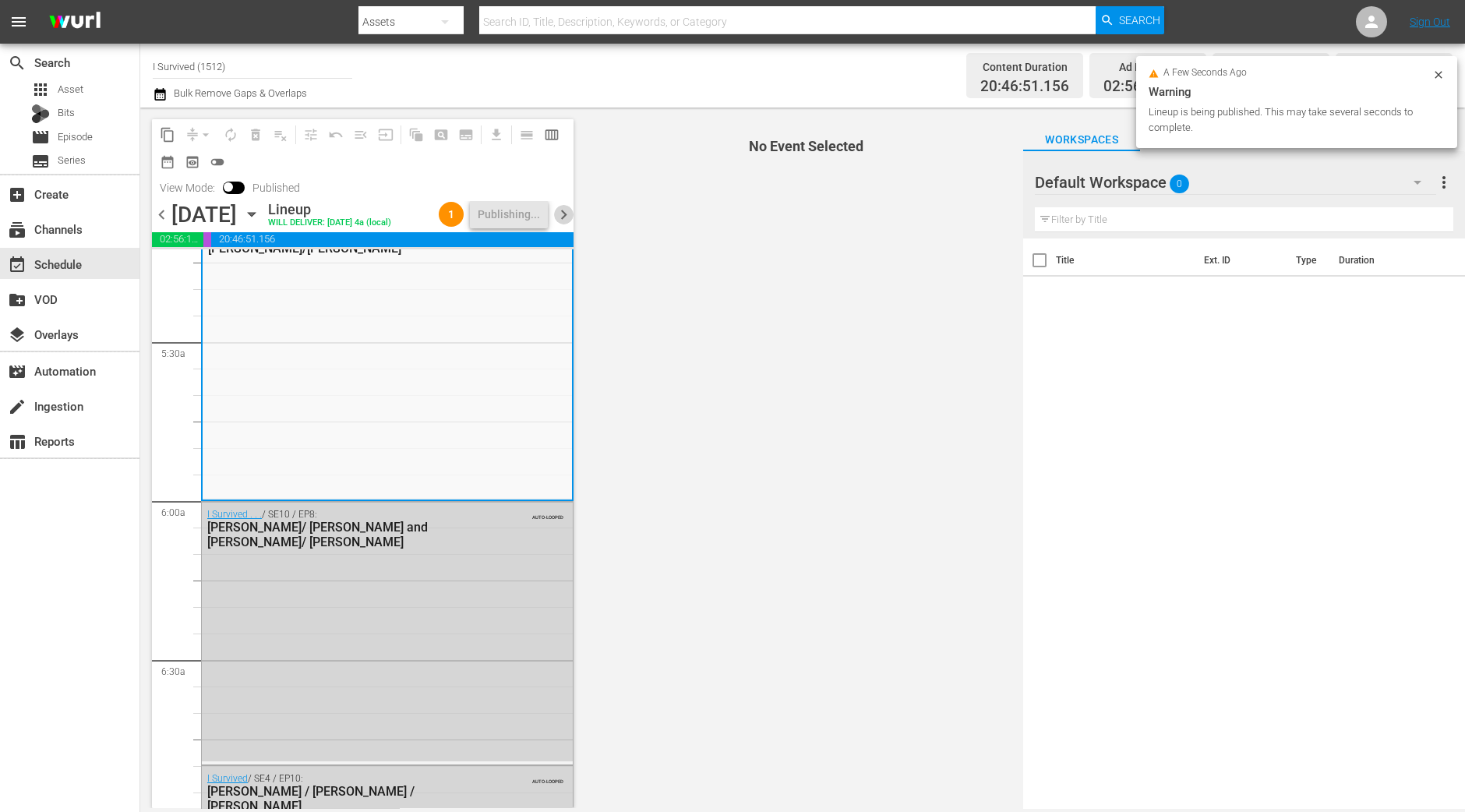
click at [562, 204] on span "chevron_right" at bounding box center [564, 214] width 20 height 20
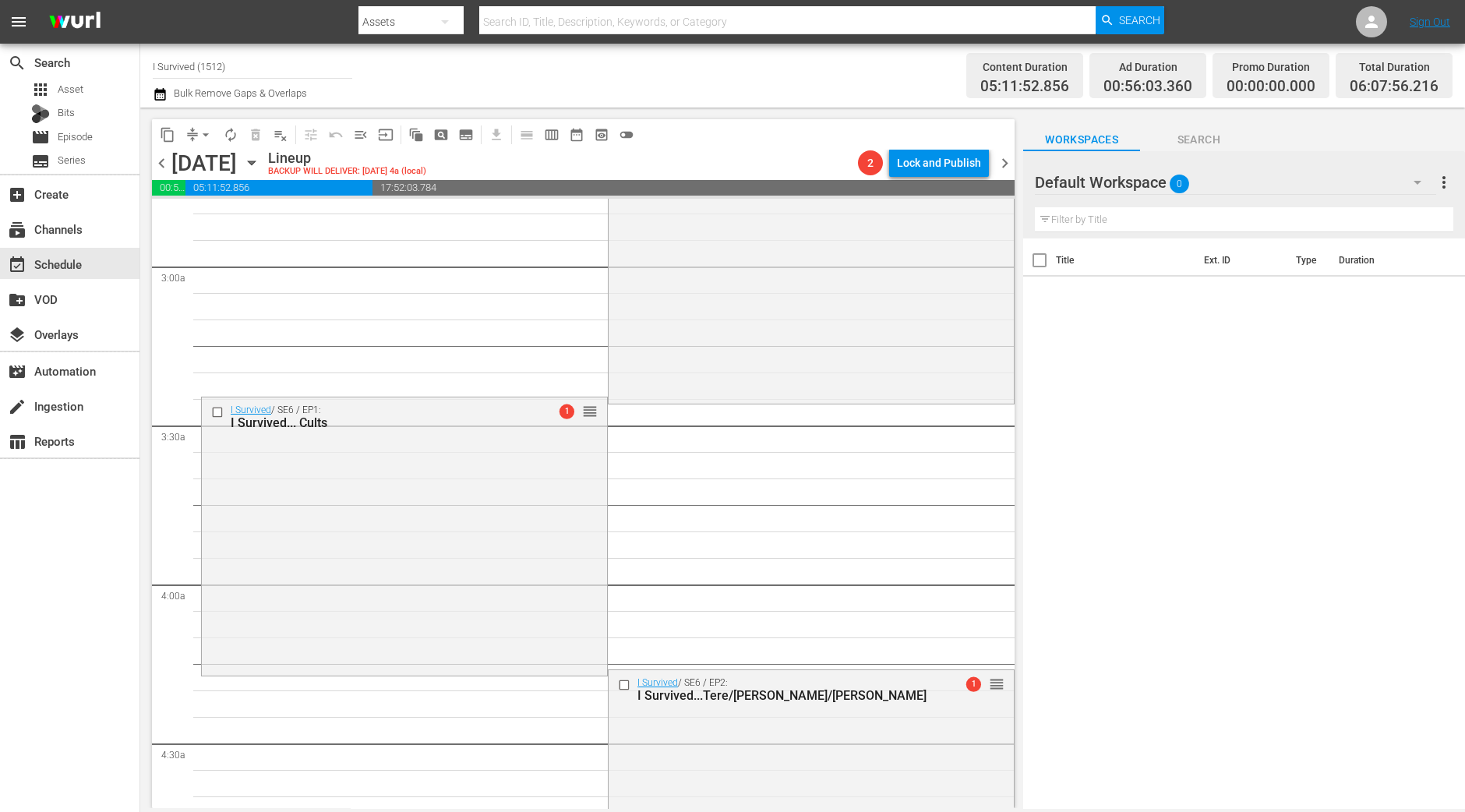
scroll to position [778, 0]
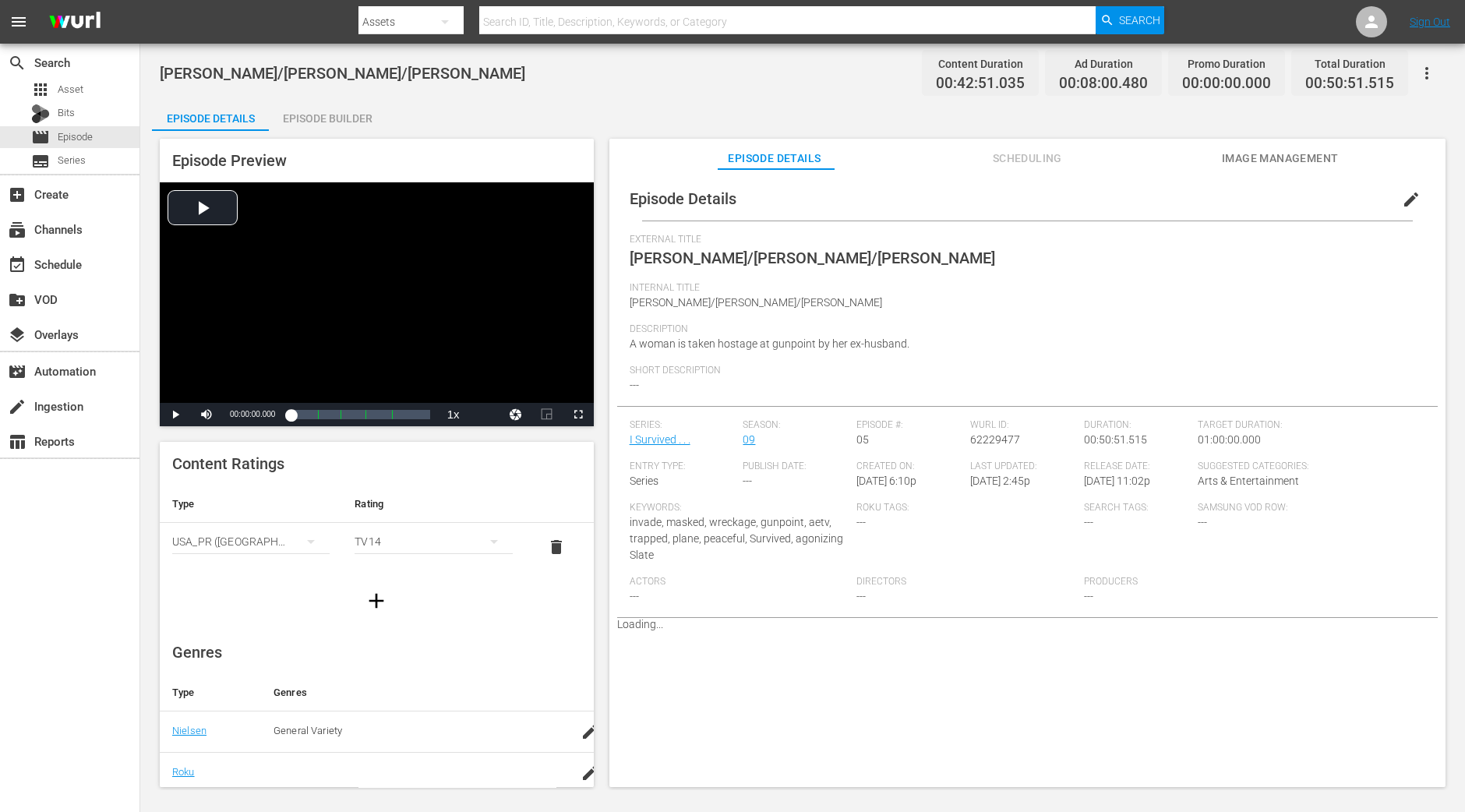
click at [375, 120] on div "Episode Builder" at bounding box center [327, 119] width 117 height 38
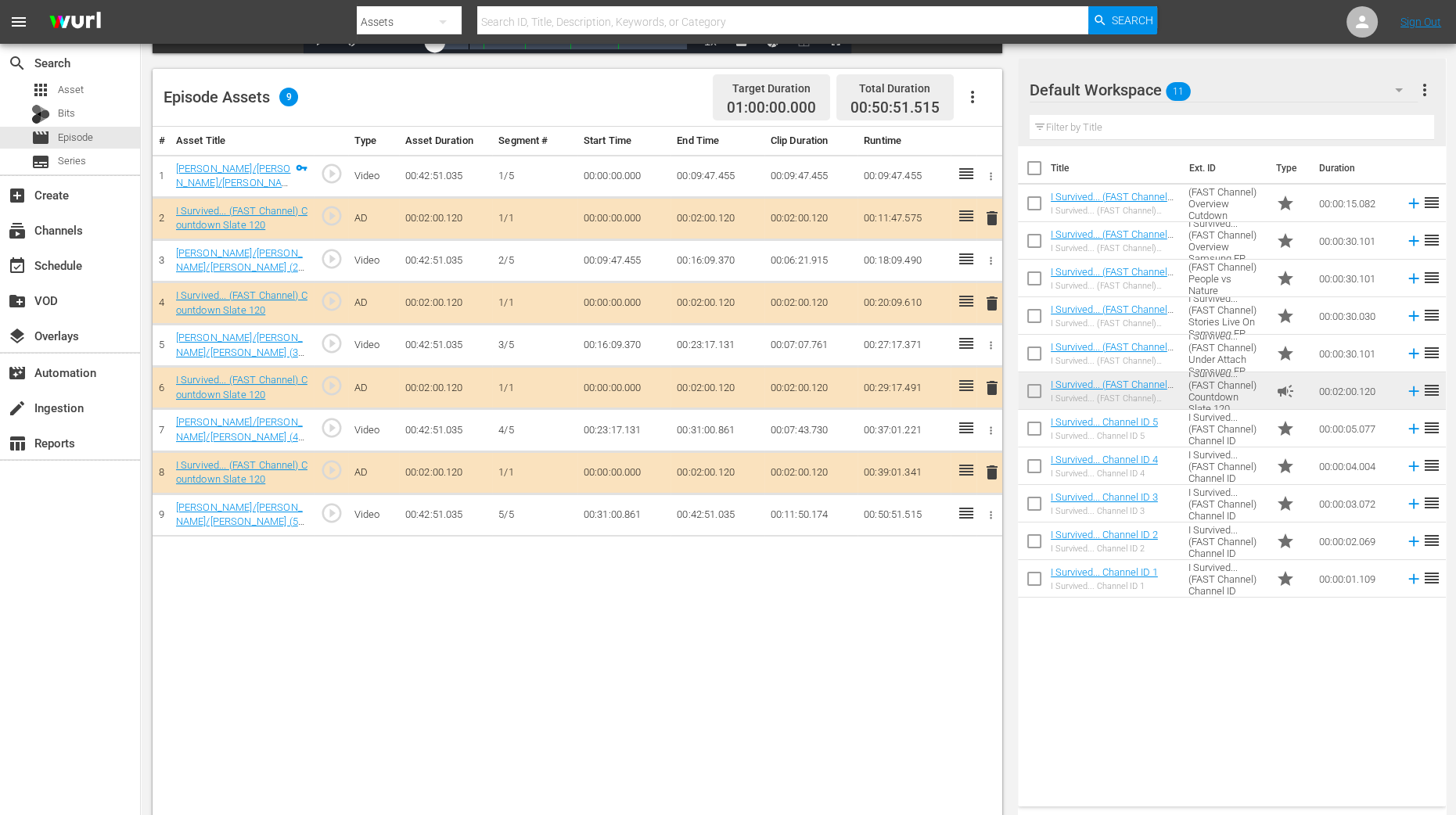
scroll to position [407, 0]
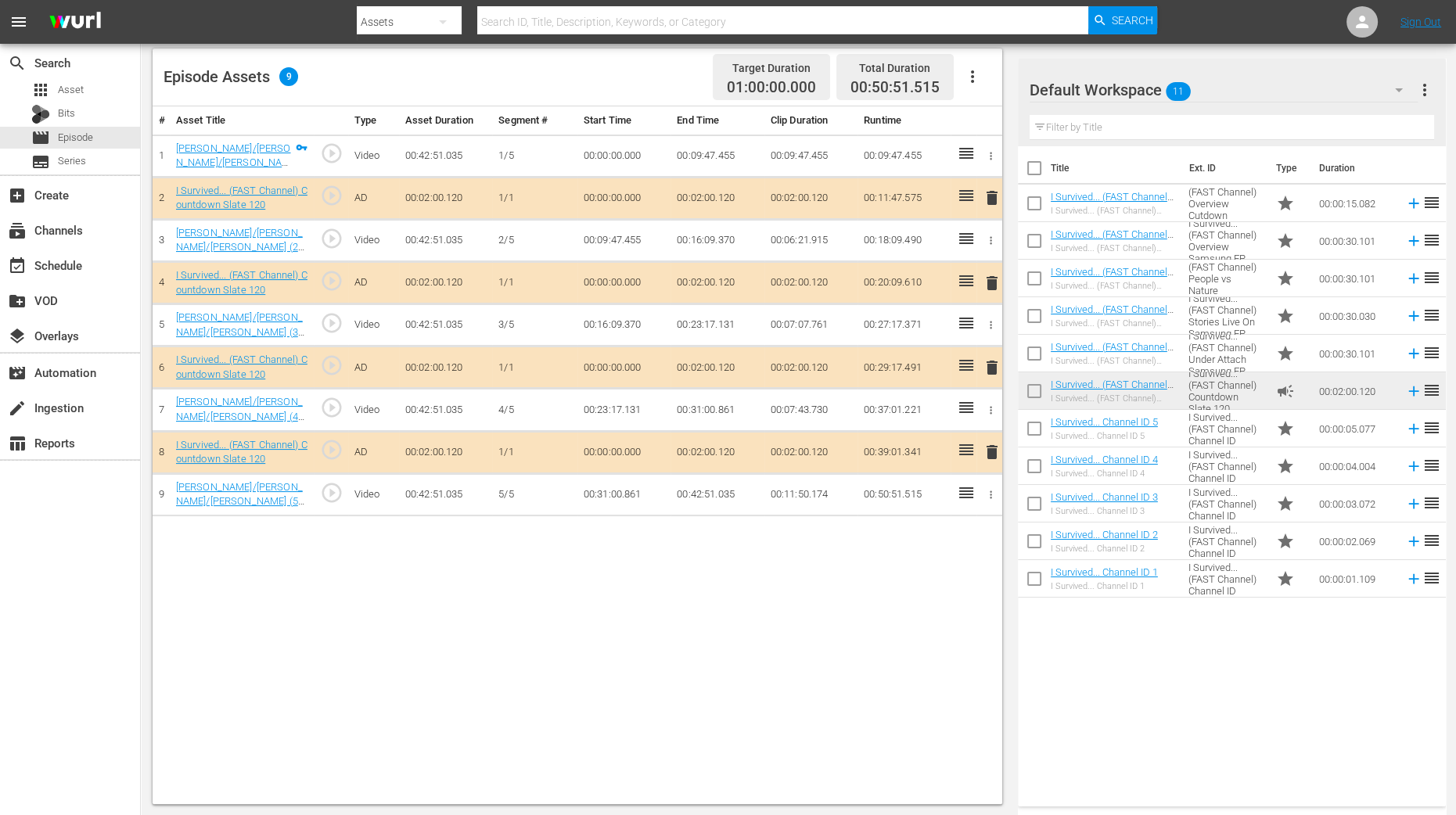
click at [989, 284] on span "delete" at bounding box center [992, 283] width 19 height 19
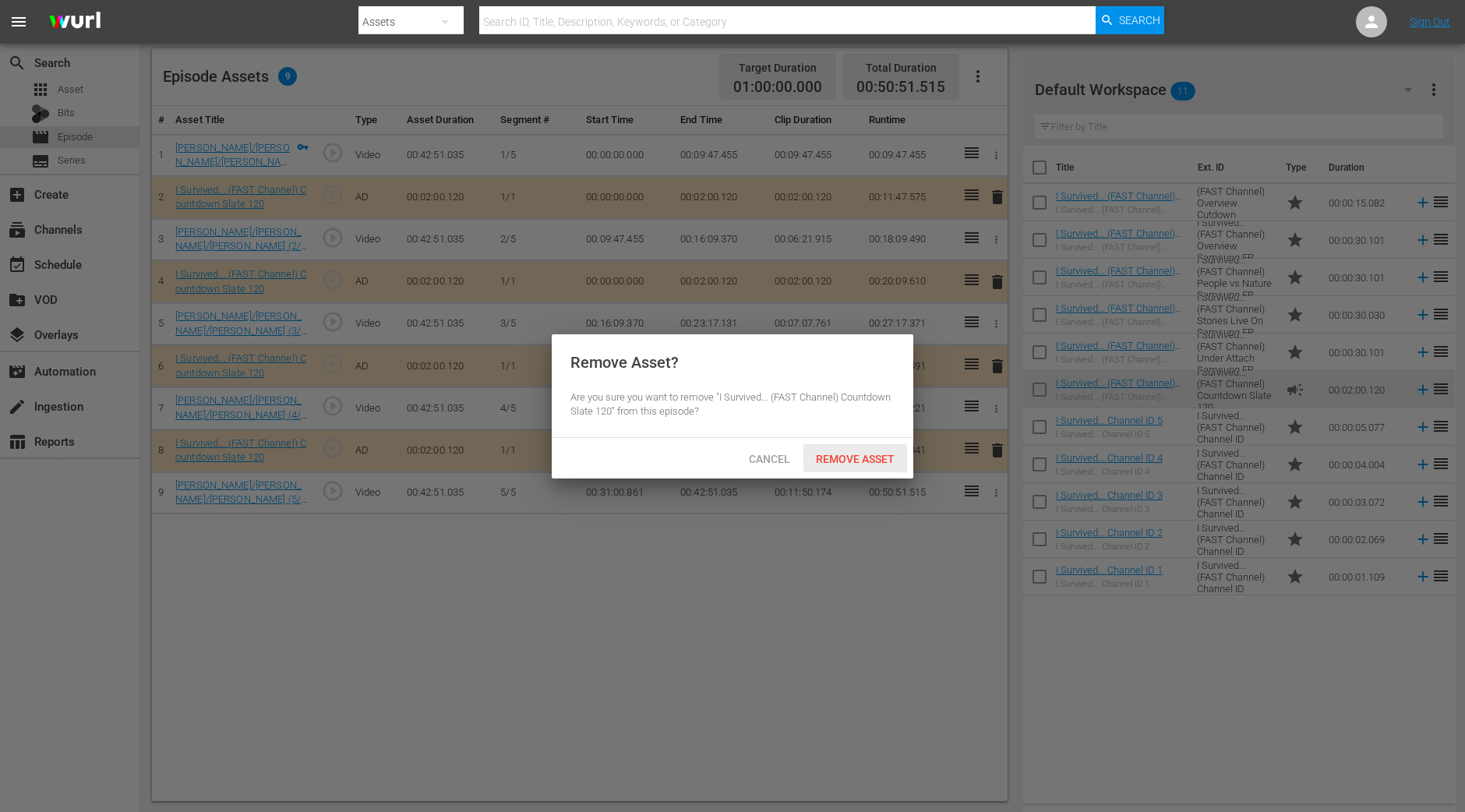
click at [851, 453] on span "Remove Asset" at bounding box center [855, 458] width 104 height 13
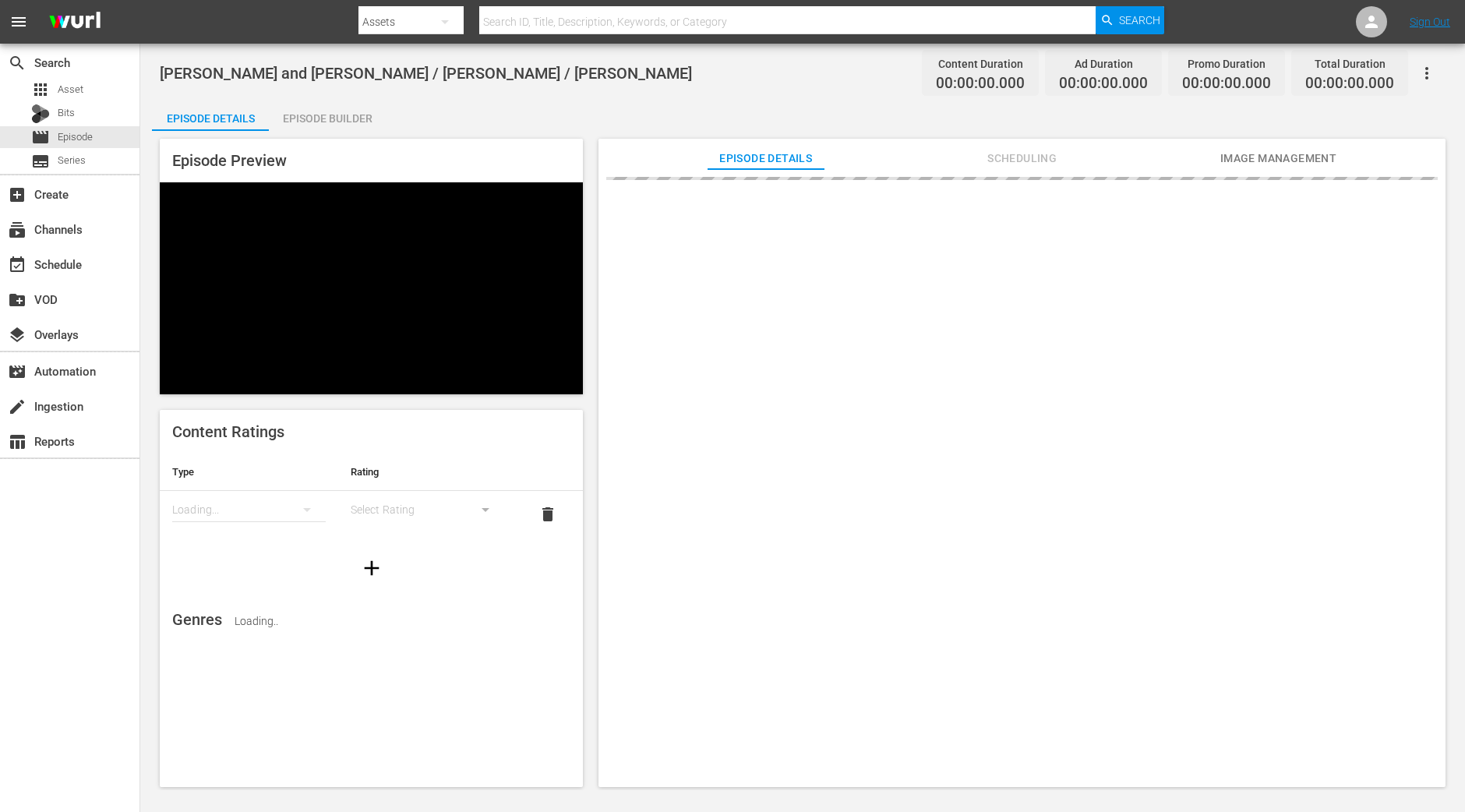
click at [319, 115] on div "Episode Builder" at bounding box center [327, 119] width 117 height 38
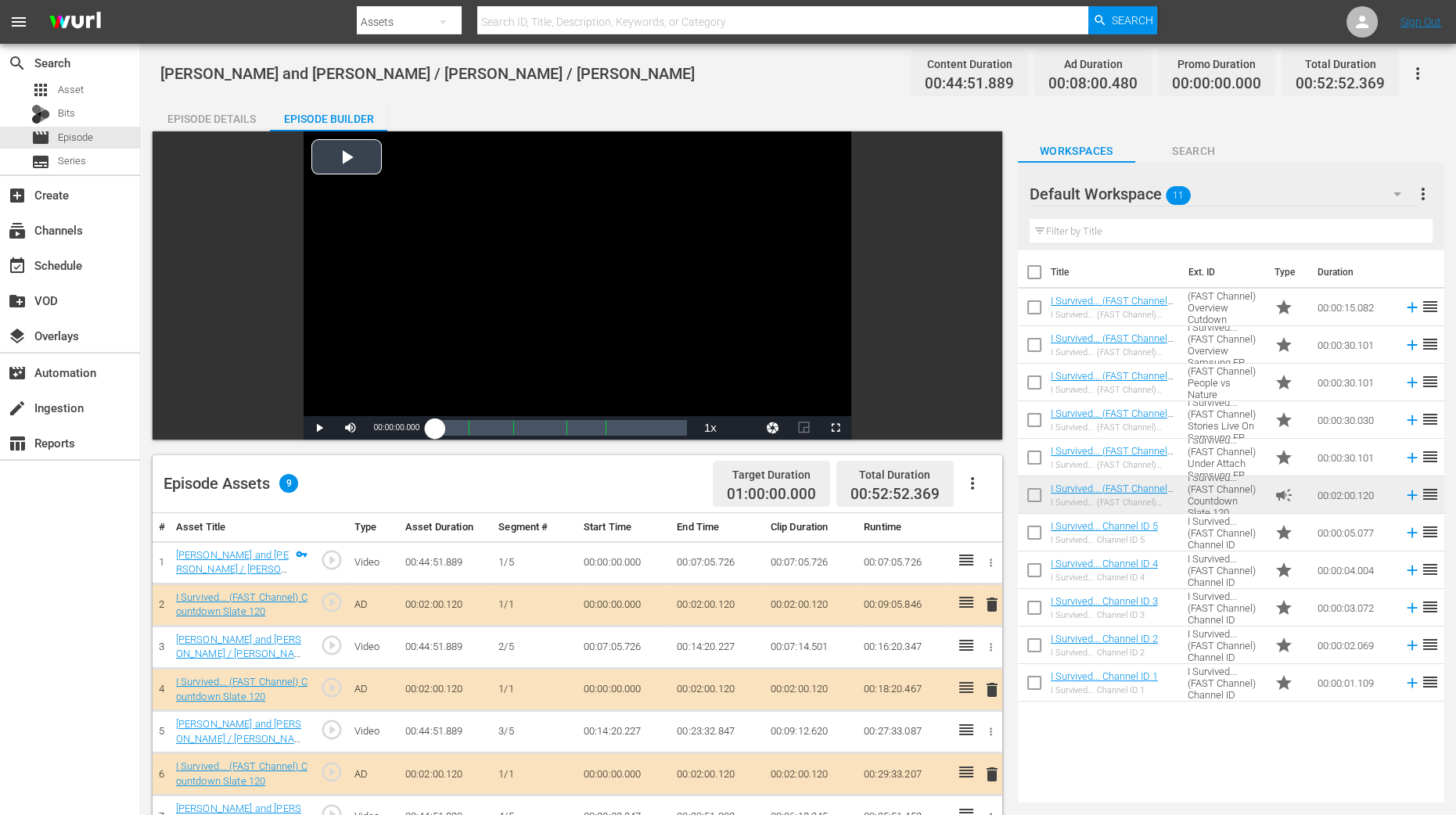
scroll to position [372, 0]
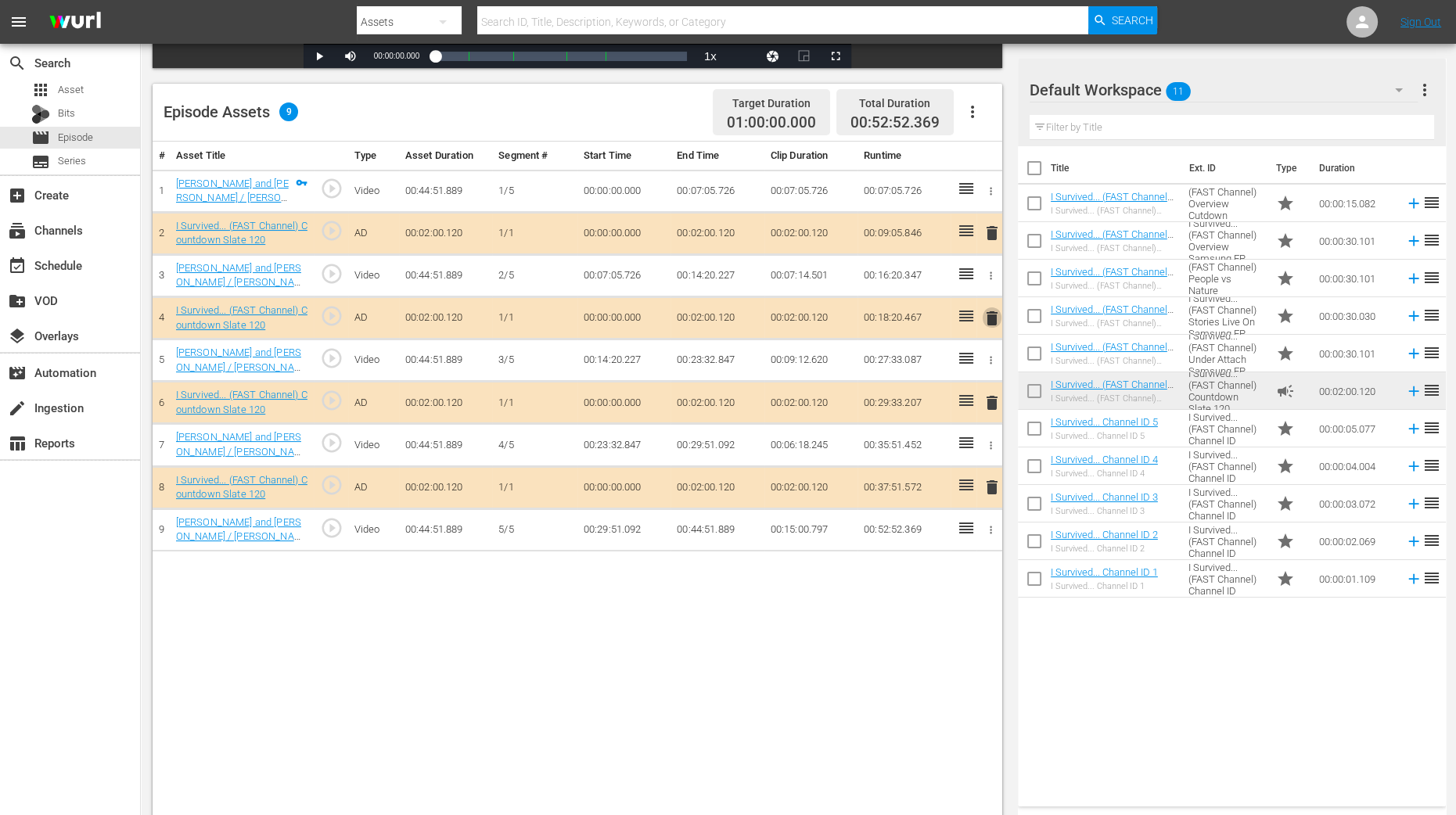
click at [987, 320] on span "delete" at bounding box center [992, 318] width 19 height 19
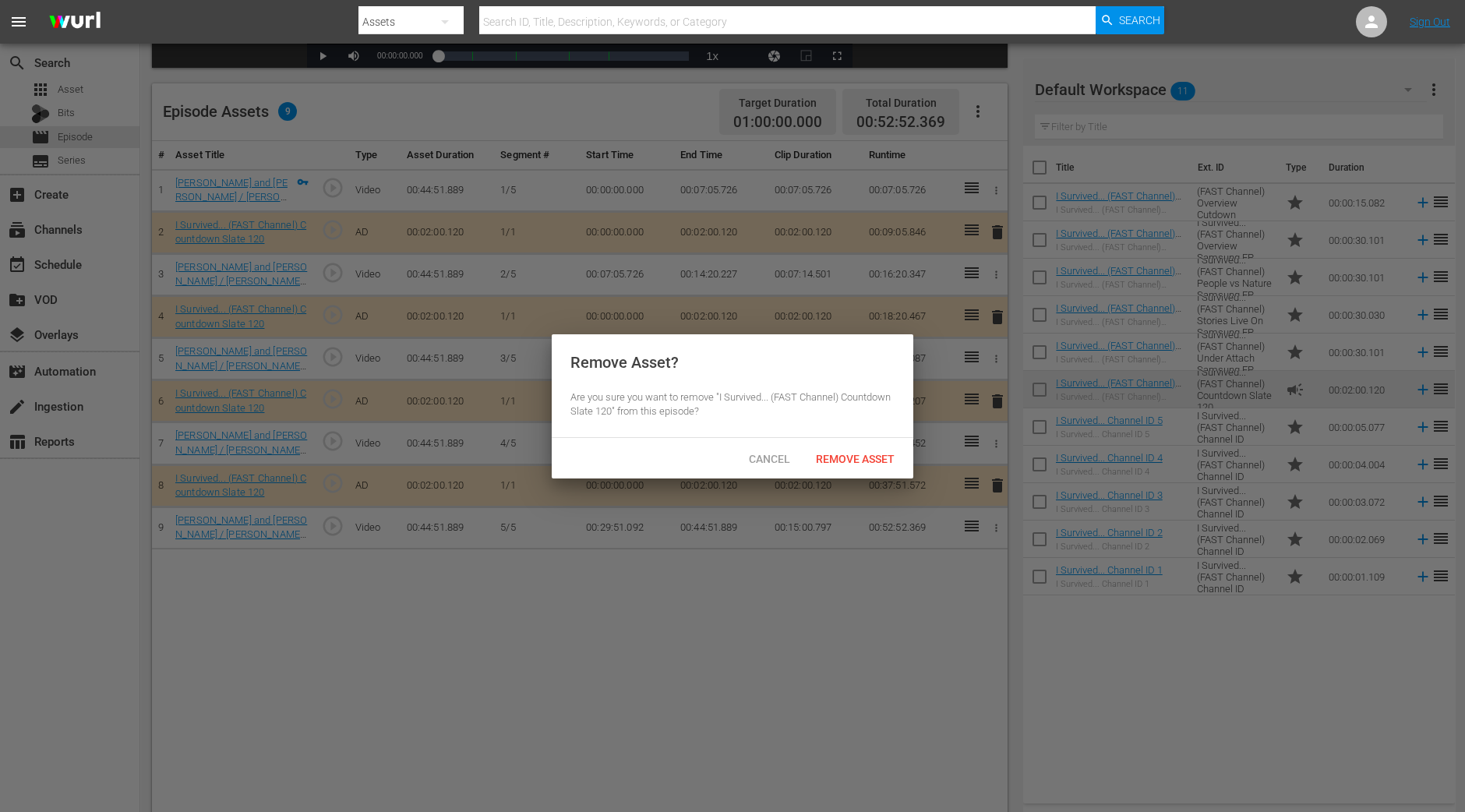
click at [841, 445] on div "Remove Asset" at bounding box center [855, 458] width 104 height 29
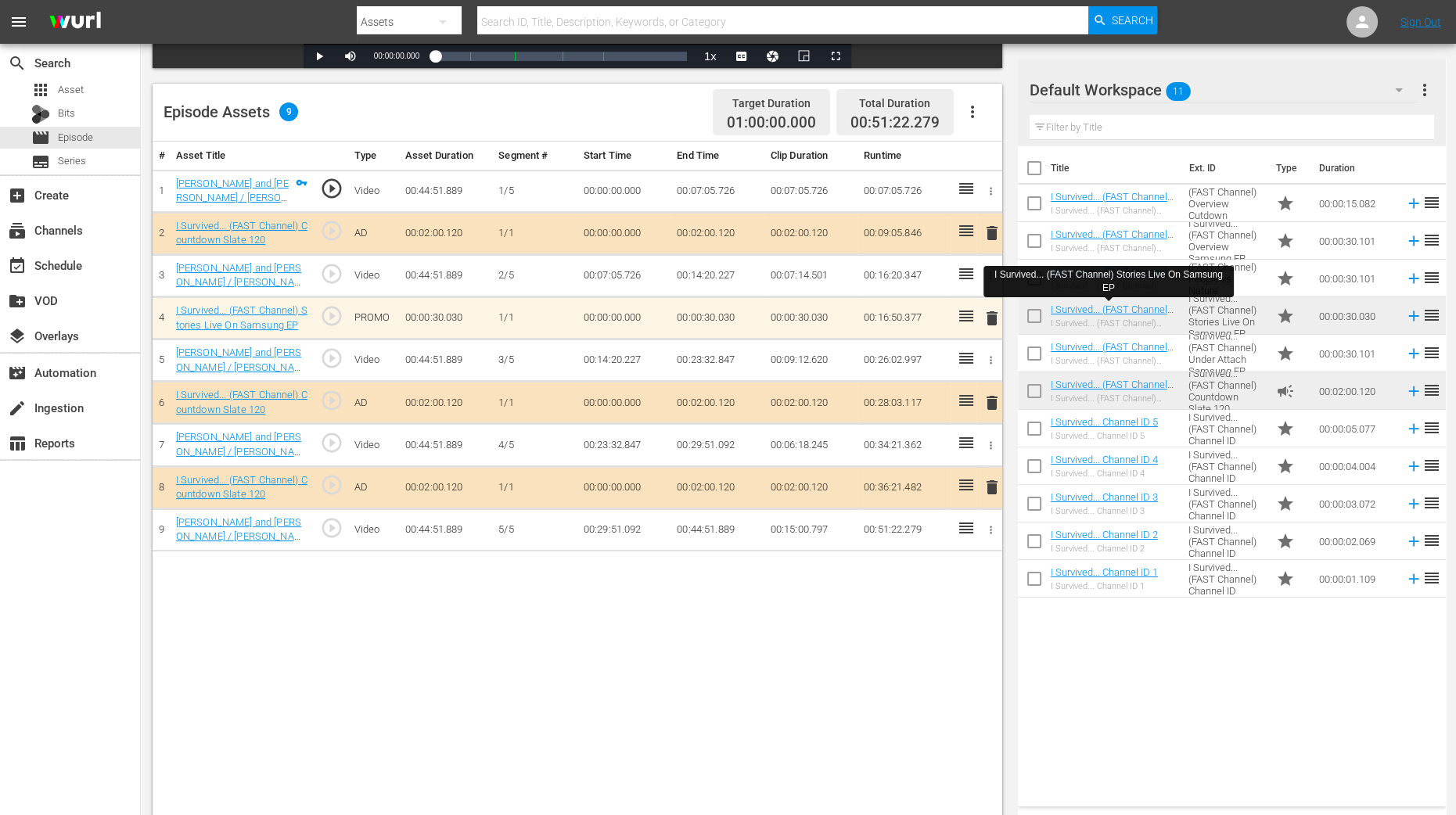
click at [970, 651] on div "# Asset Title Type Asset Duration Segment # Start Time End Time Clip Duration R…" at bounding box center [577, 491] width 850 height 698
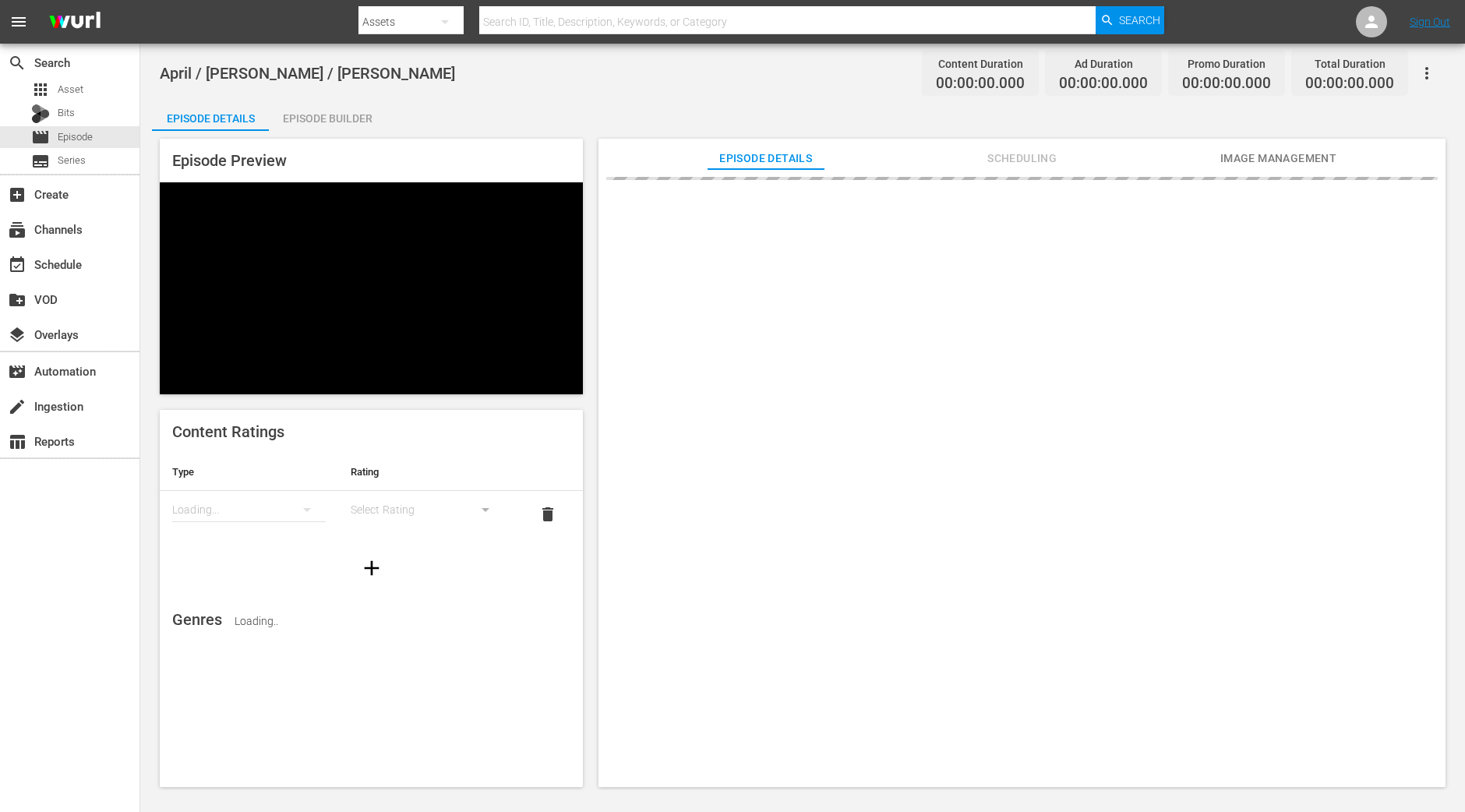
click at [367, 117] on div "Episode Builder" at bounding box center [327, 119] width 117 height 38
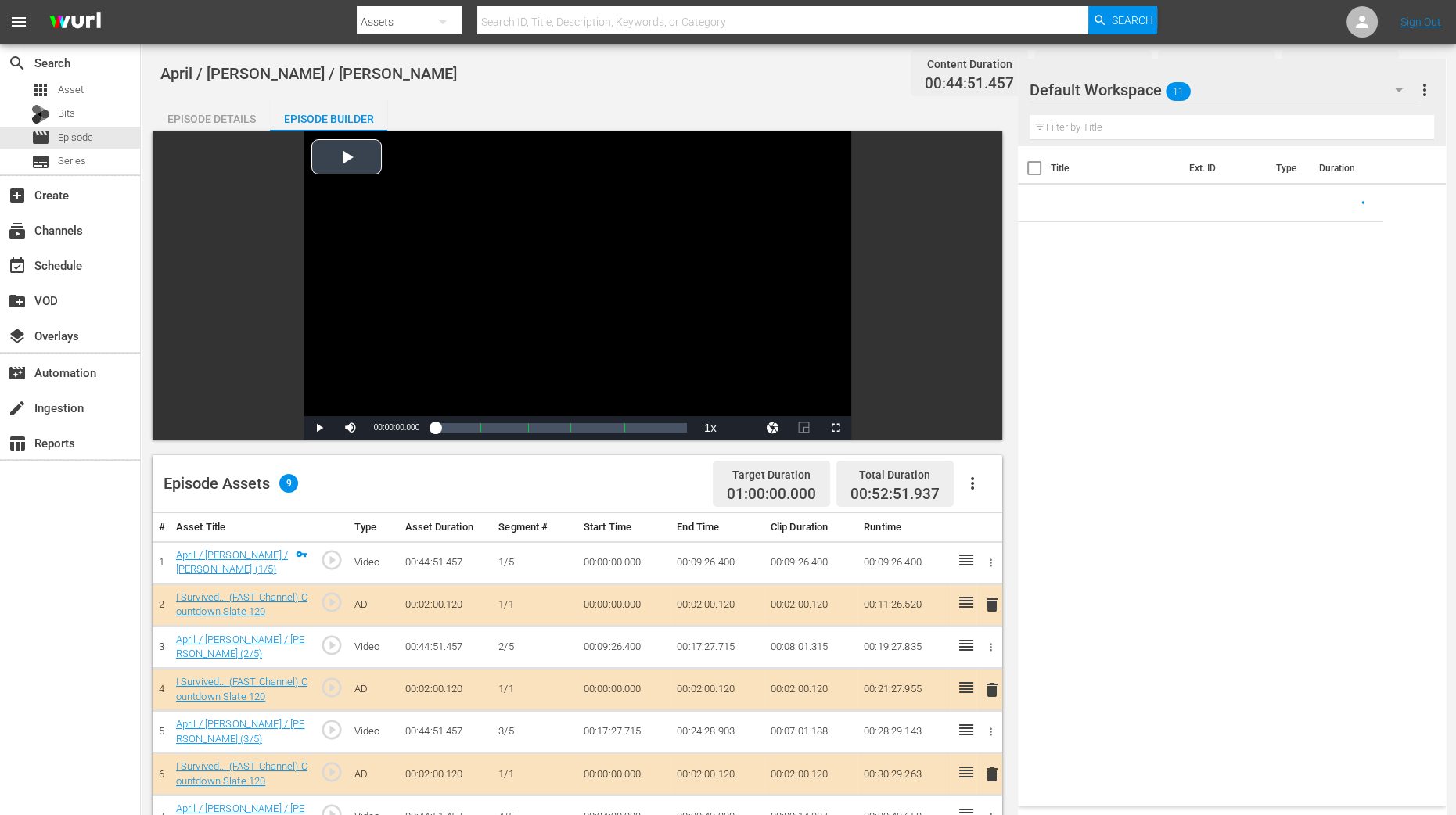
scroll to position [293, 0]
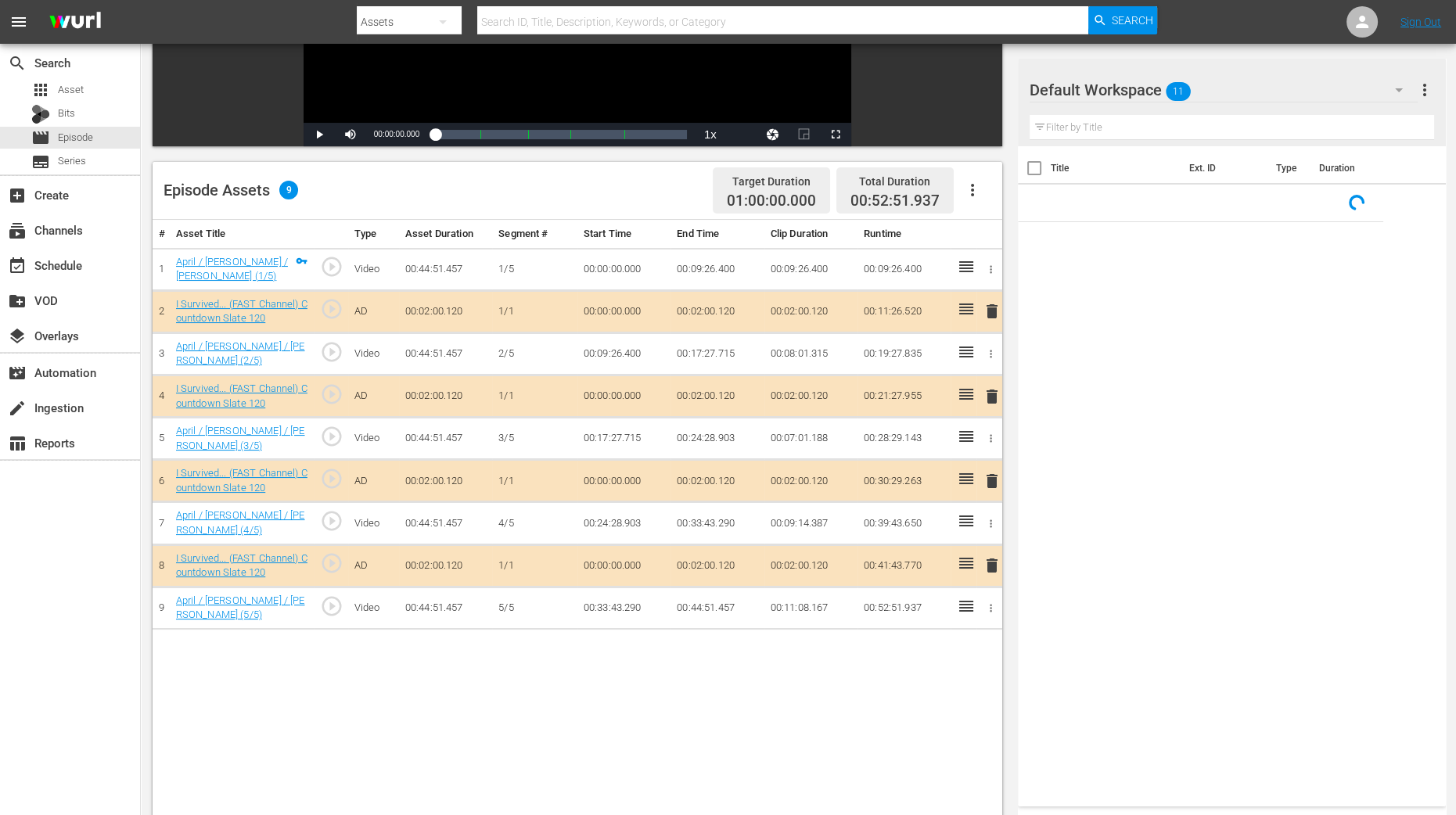
click at [986, 394] on span "delete" at bounding box center [992, 396] width 19 height 19
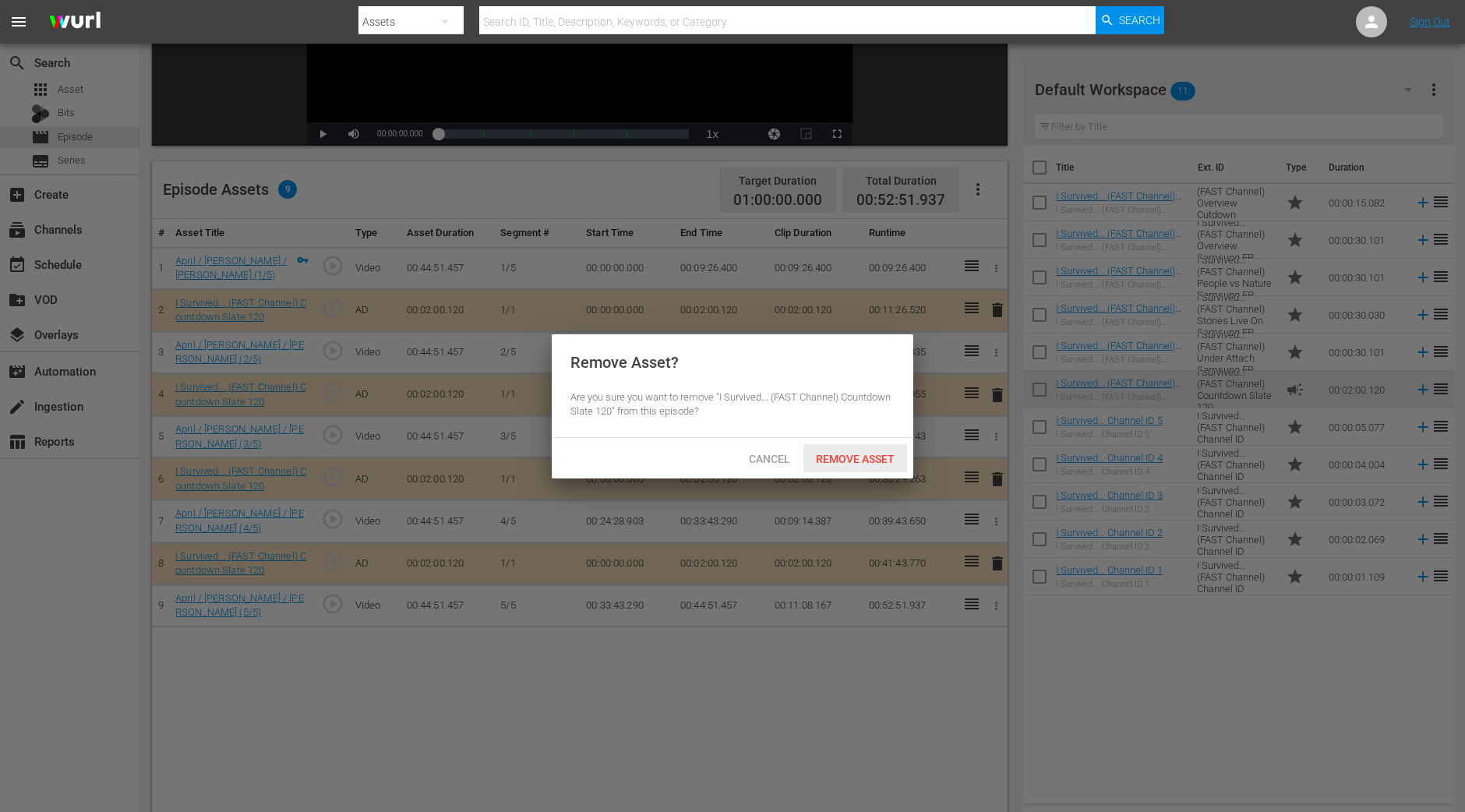
click at [882, 448] on div "Remove Asset" at bounding box center [855, 458] width 104 height 29
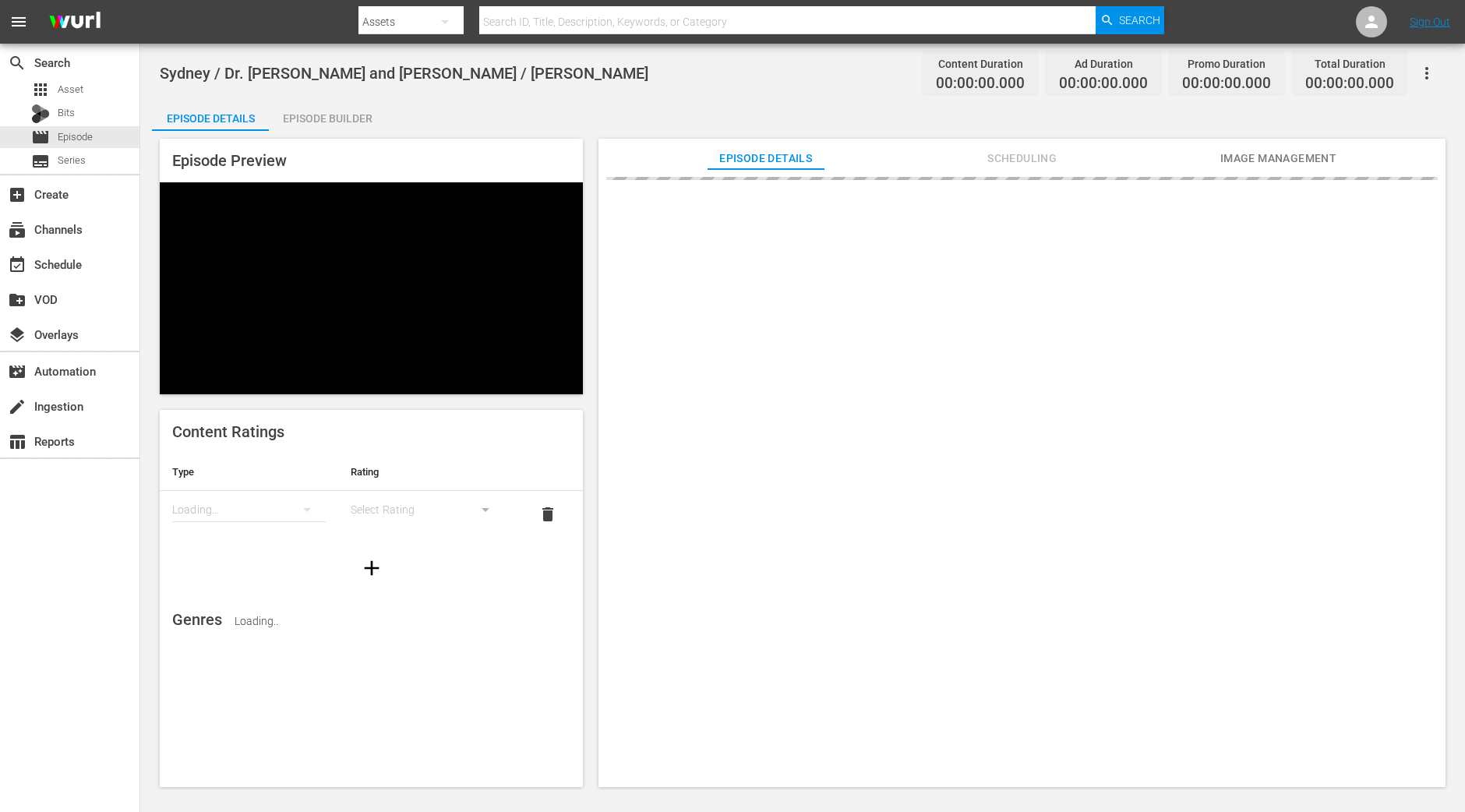
click at [318, 117] on div "Episode Builder" at bounding box center [327, 119] width 117 height 38
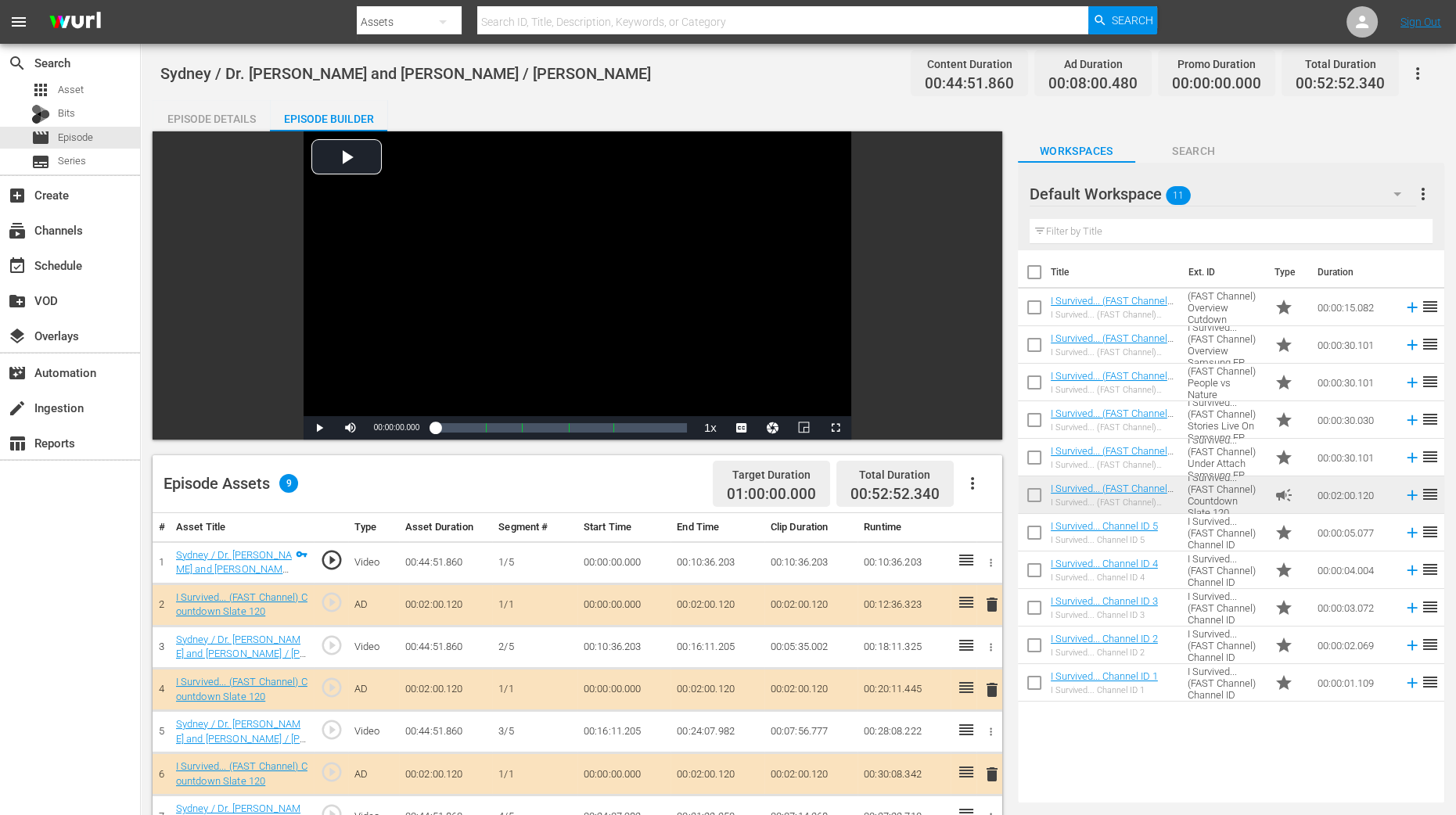
scroll to position [293, 0]
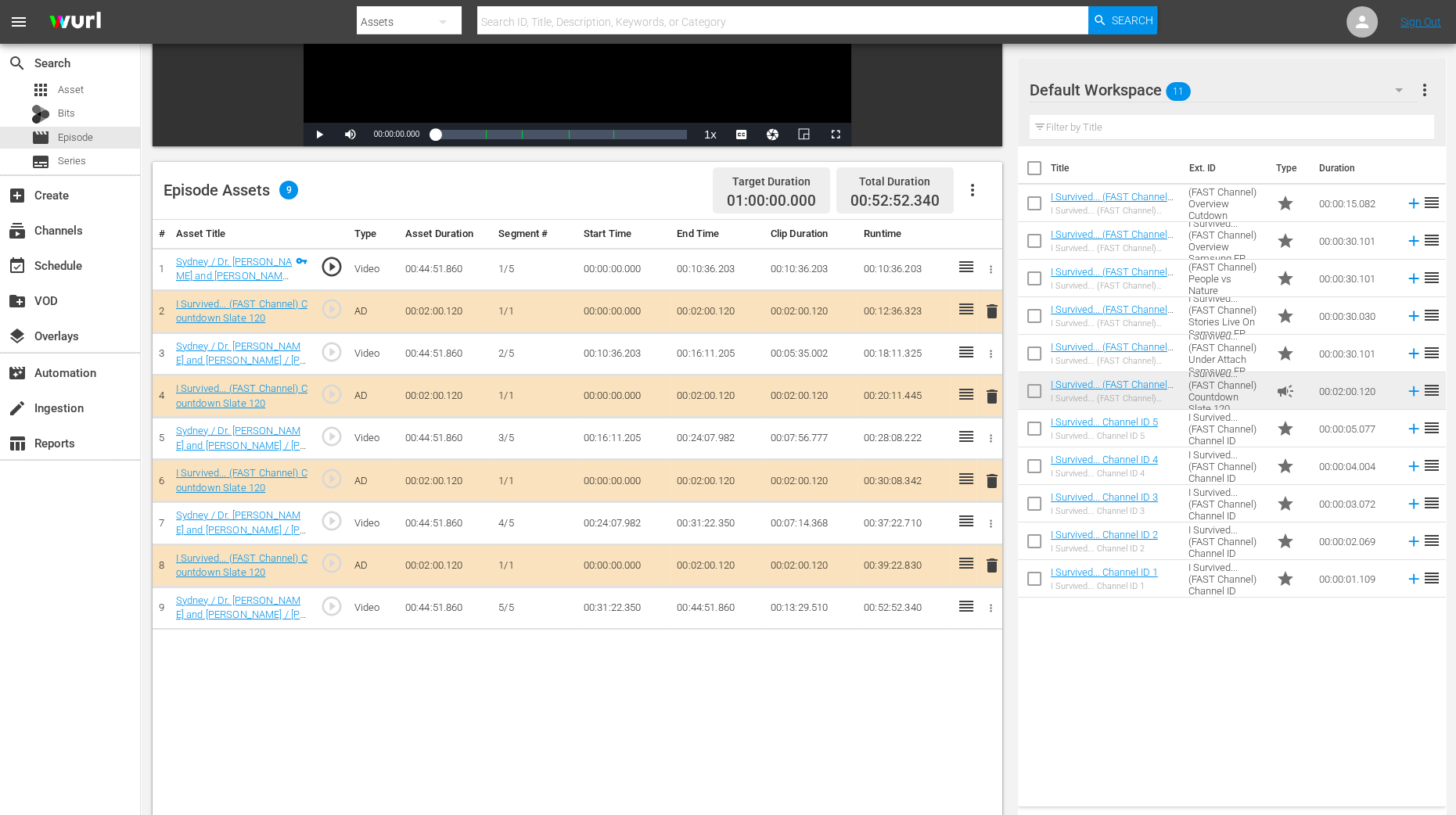
click at [992, 391] on span "delete" at bounding box center [992, 396] width 19 height 19
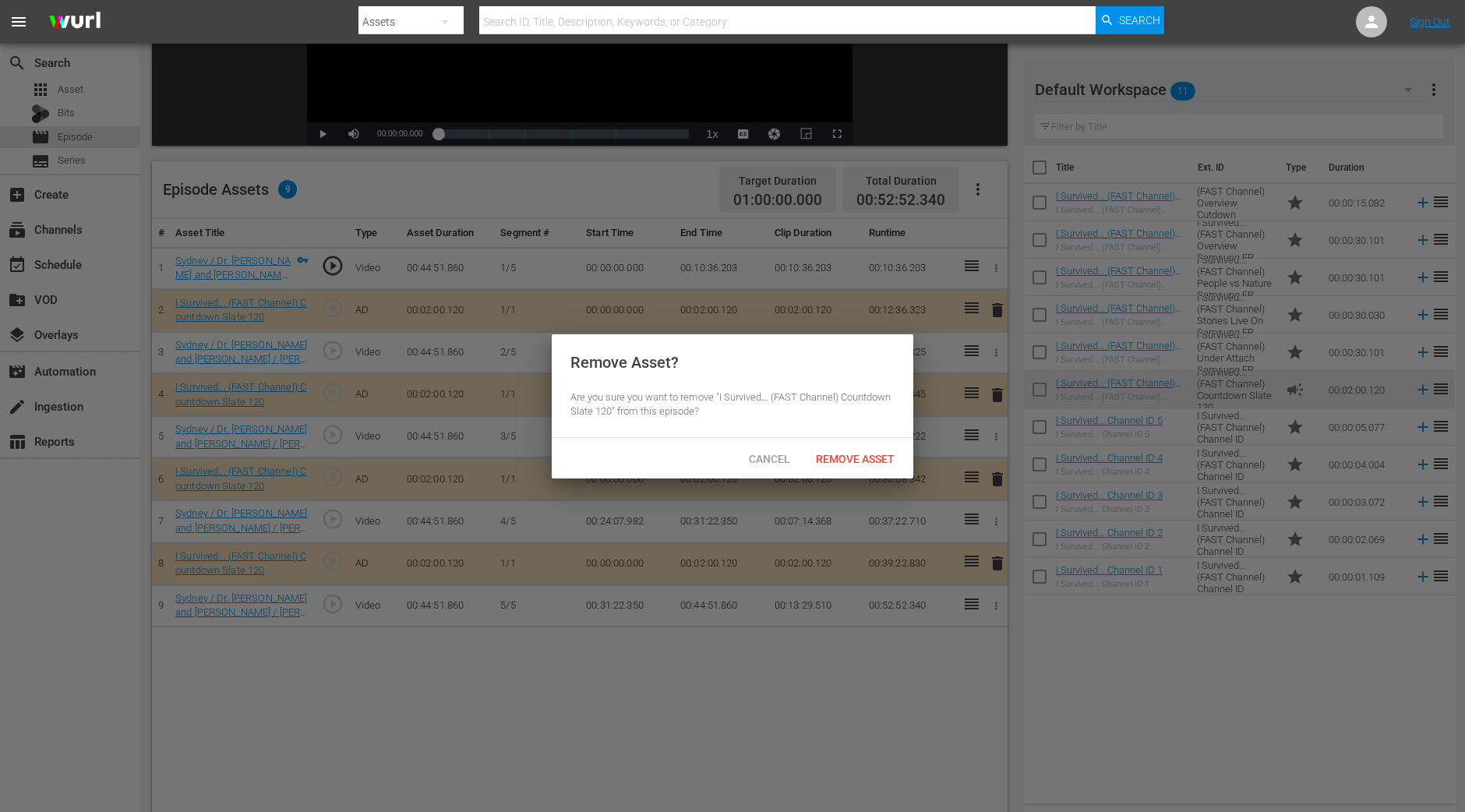
click at [858, 463] on span "Remove Asset" at bounding box center [855, 458] width 104 height 13
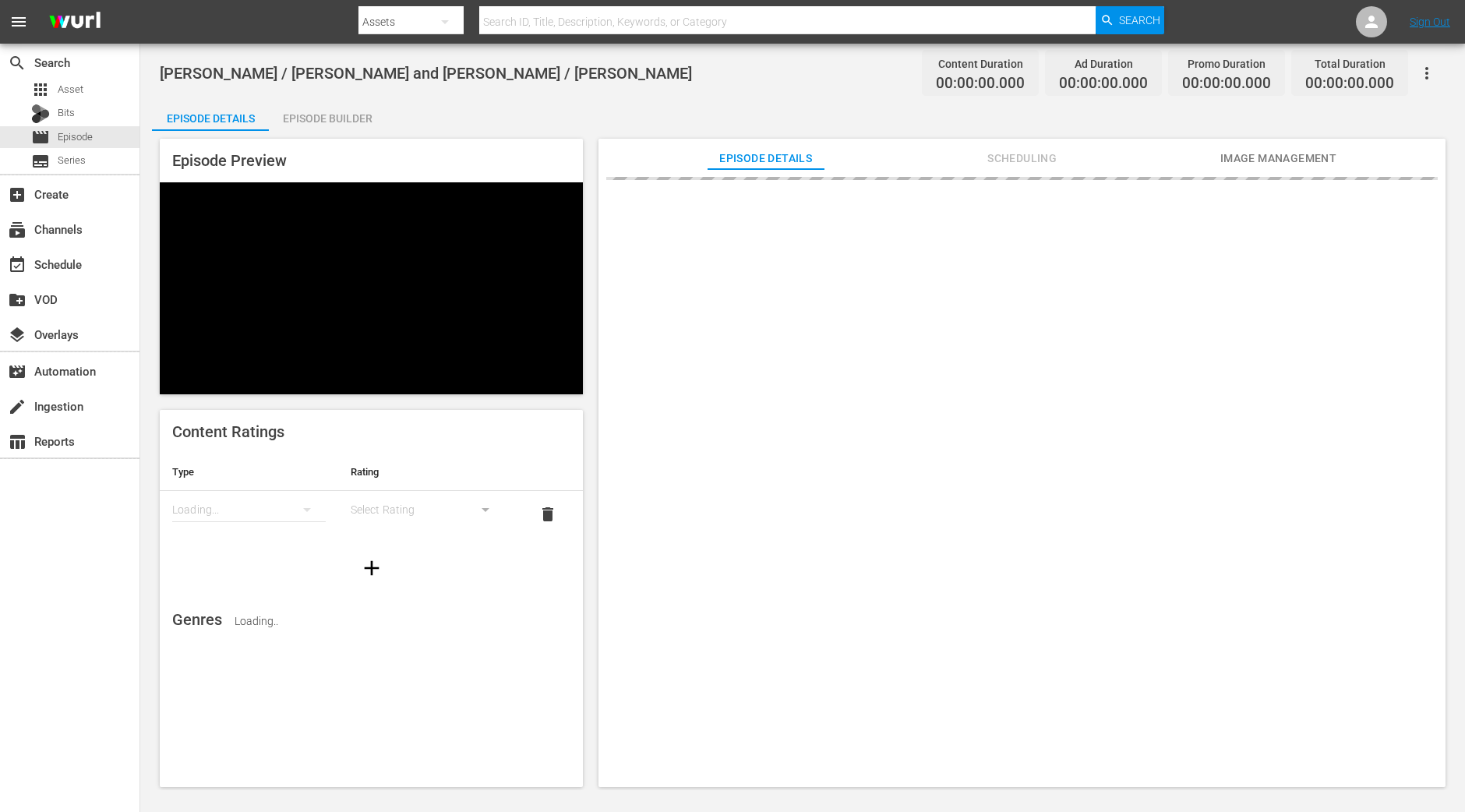
click at [343, 110] on div "Episode Builder" at bounding box center [327, 119] width 117 height 38
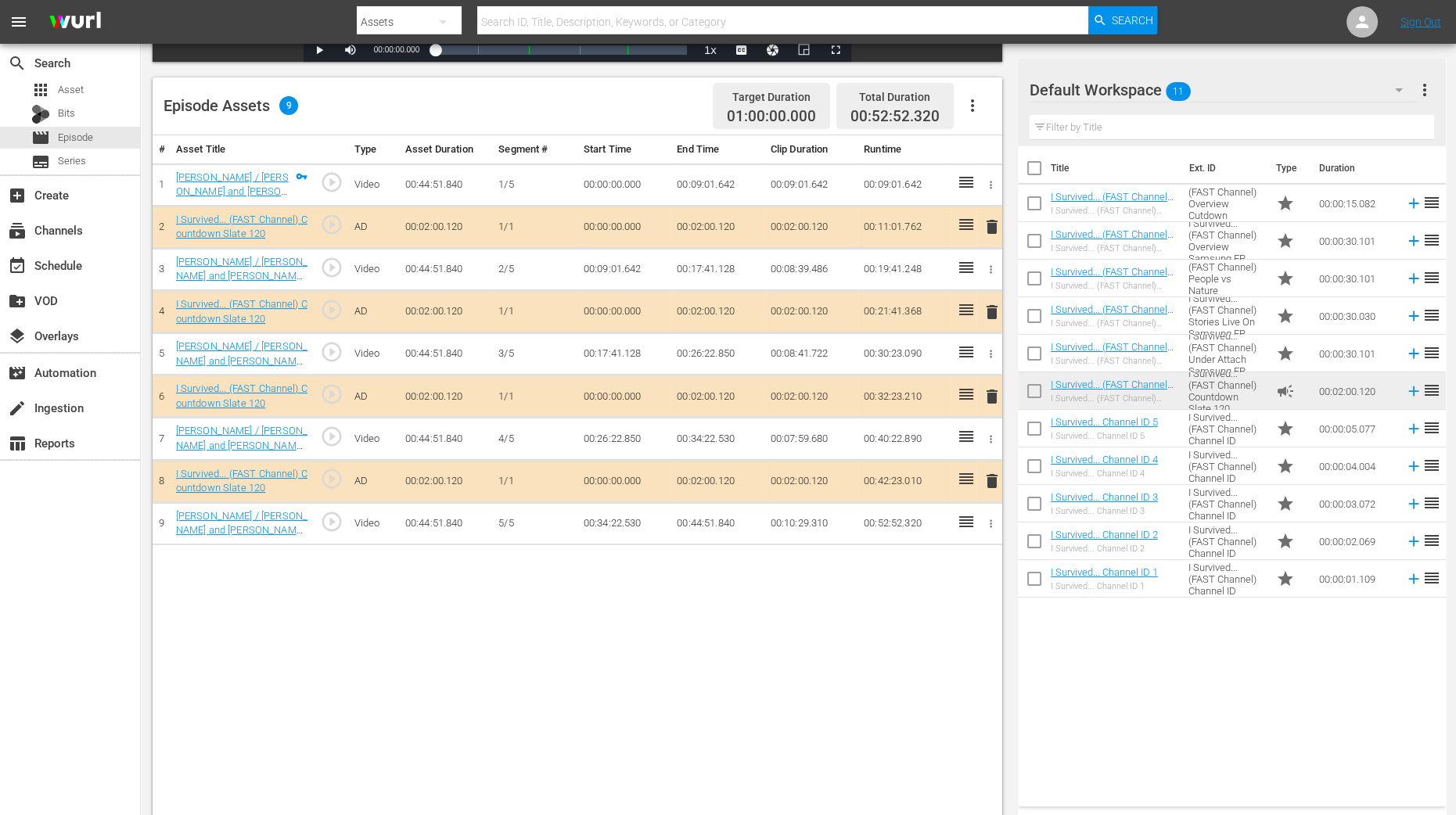
scroll to position [391, 0]
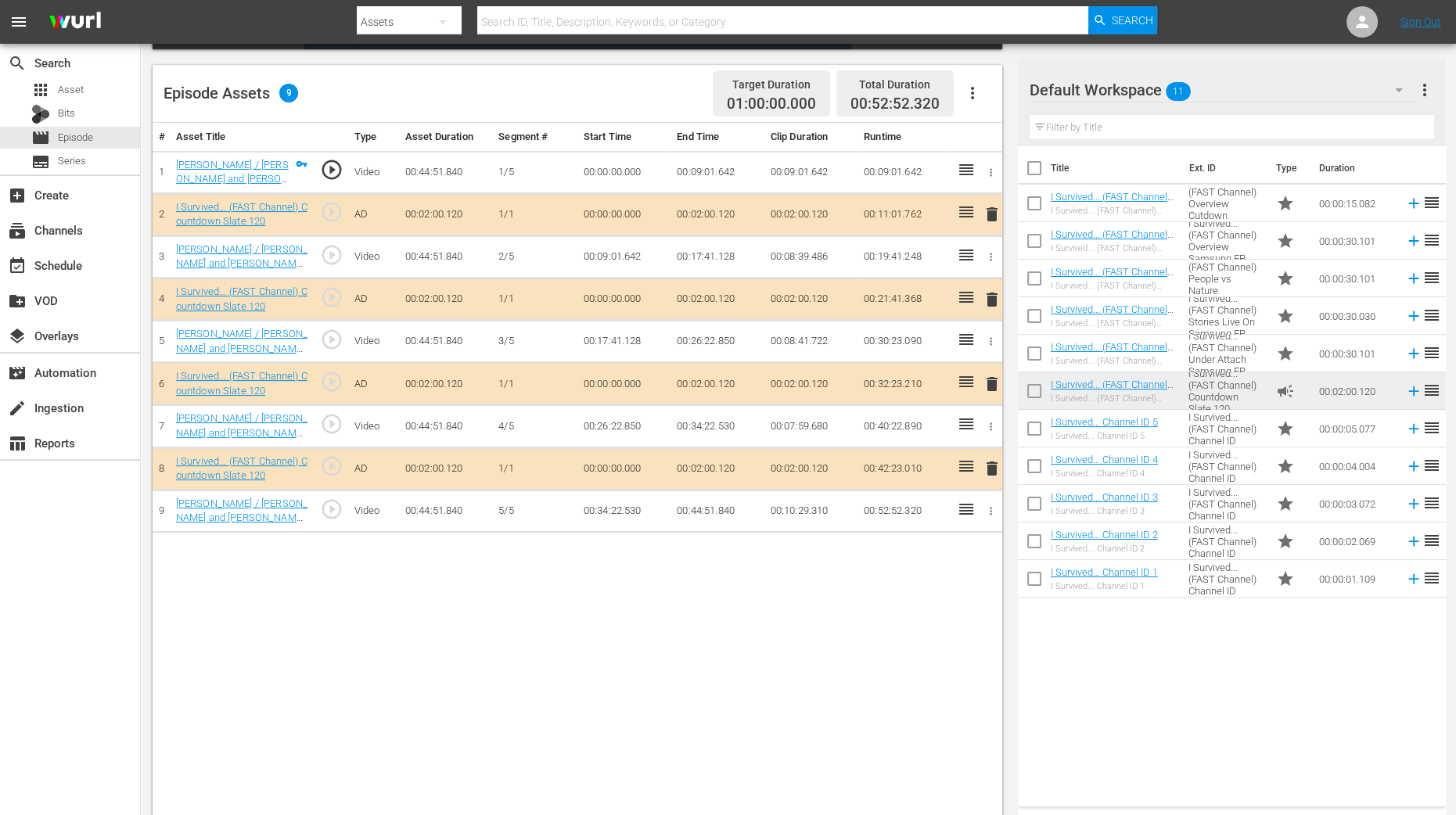
click at [986, 296] on span "delete" at bounding box center [992, 299] width 19 height 19
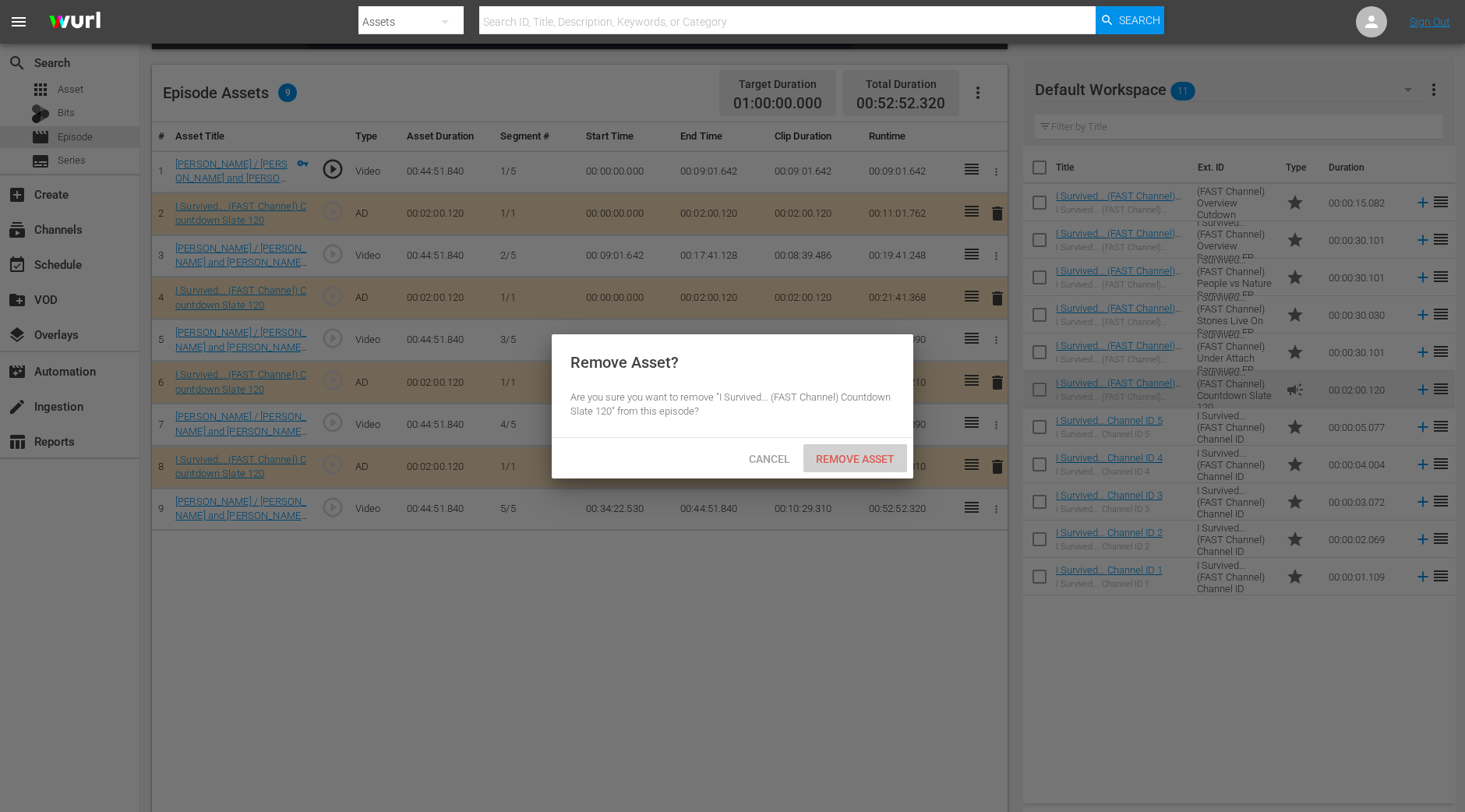
click at [869, 452] on span "Remove Asset" at bounding box center [855, 458] width 104 height 13
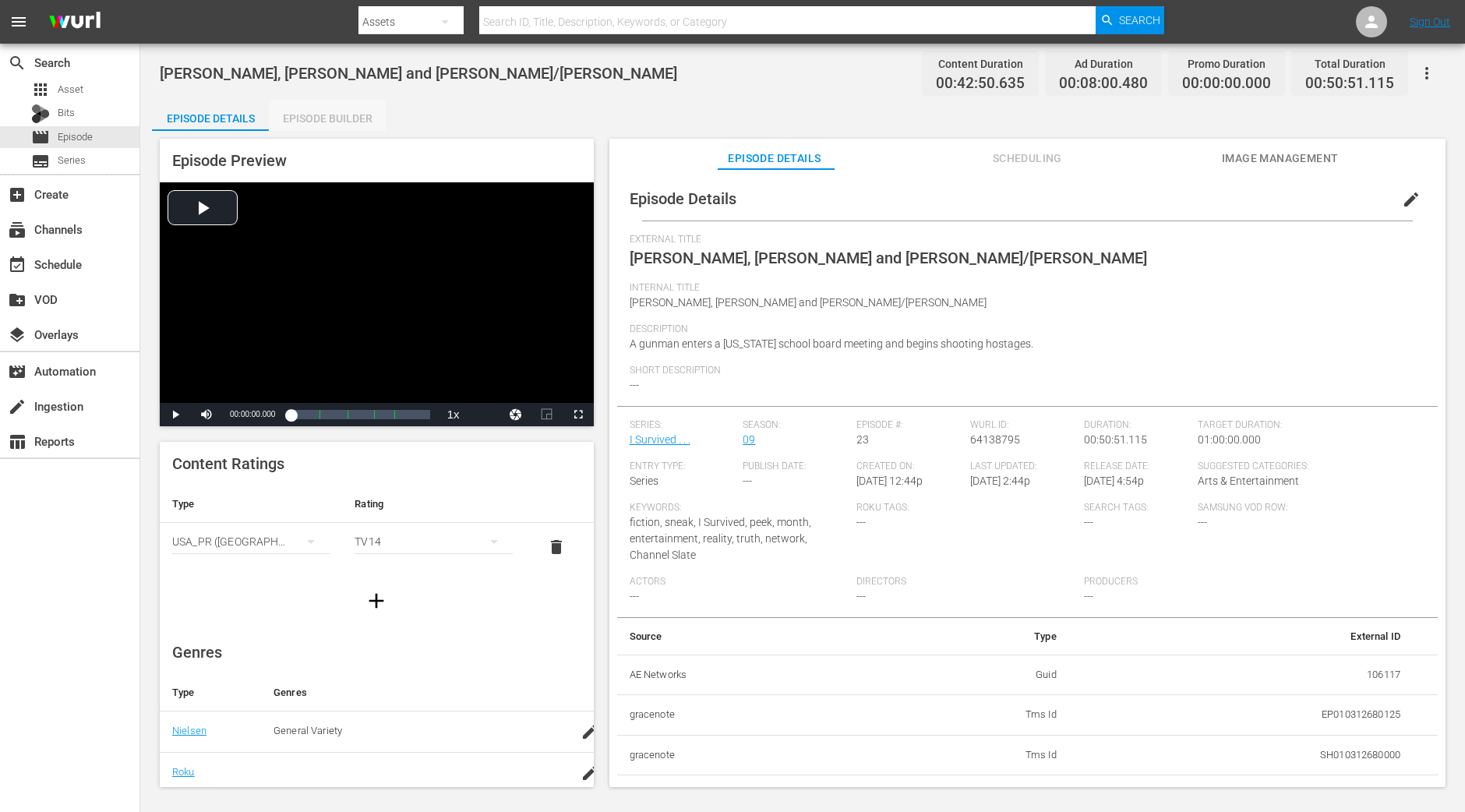
click at [320, 112] on div "Episode Builder" at bounding box center [327, 119] width 117 height 38
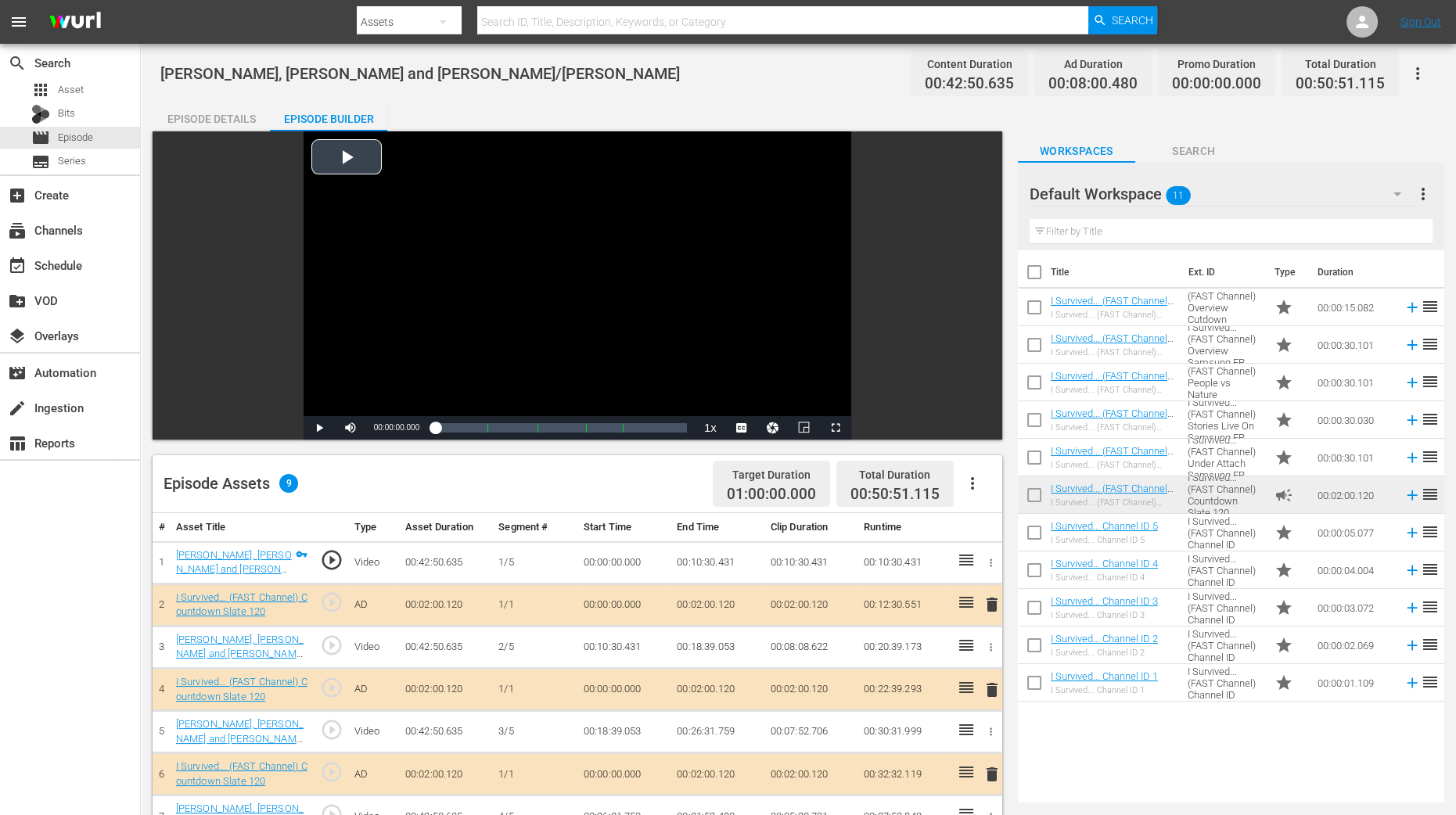
scroll to position [391, 0]
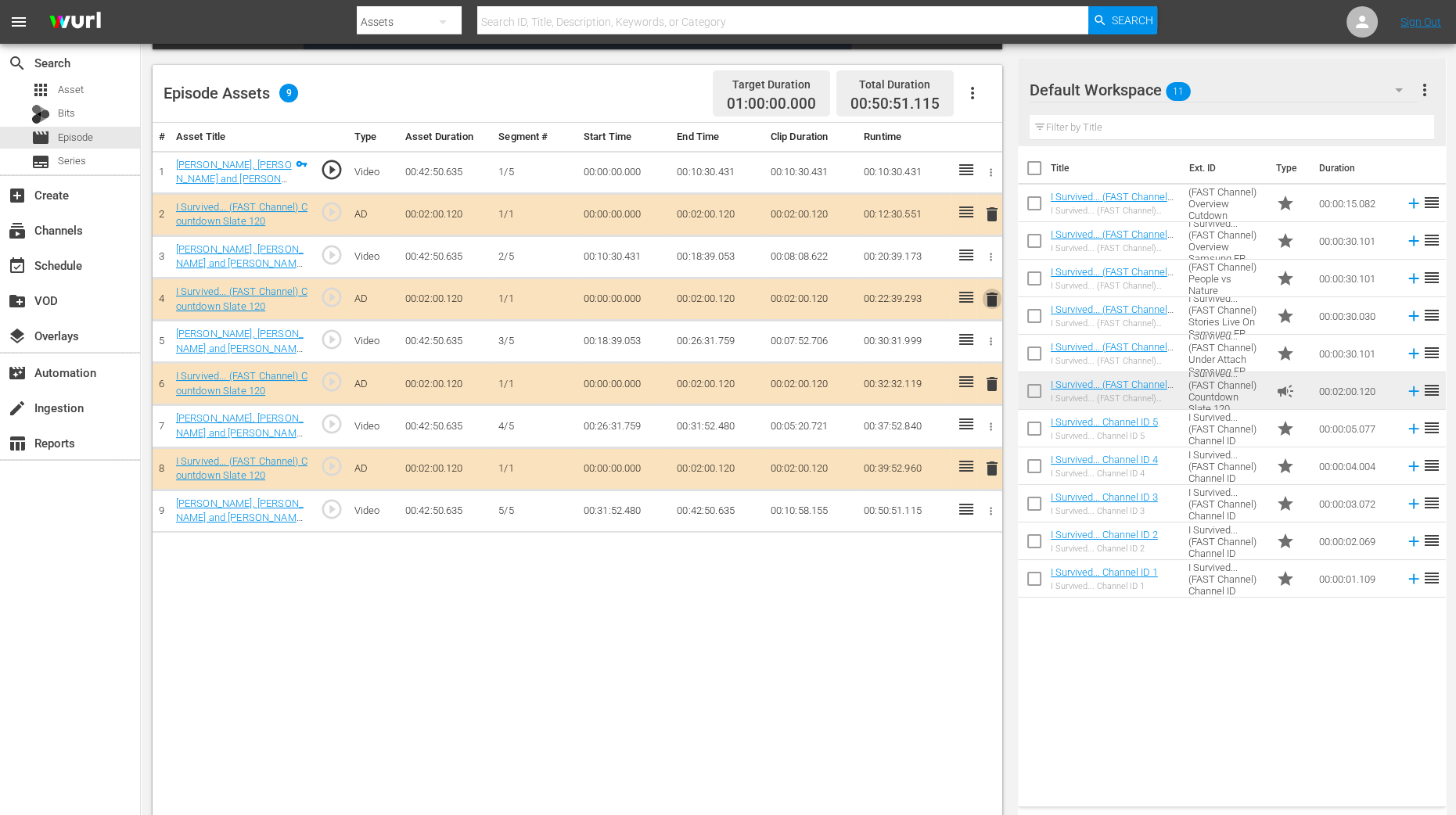
click at [994, 297] on span "delete" at bounding box center [992, 299] width 19 height 19
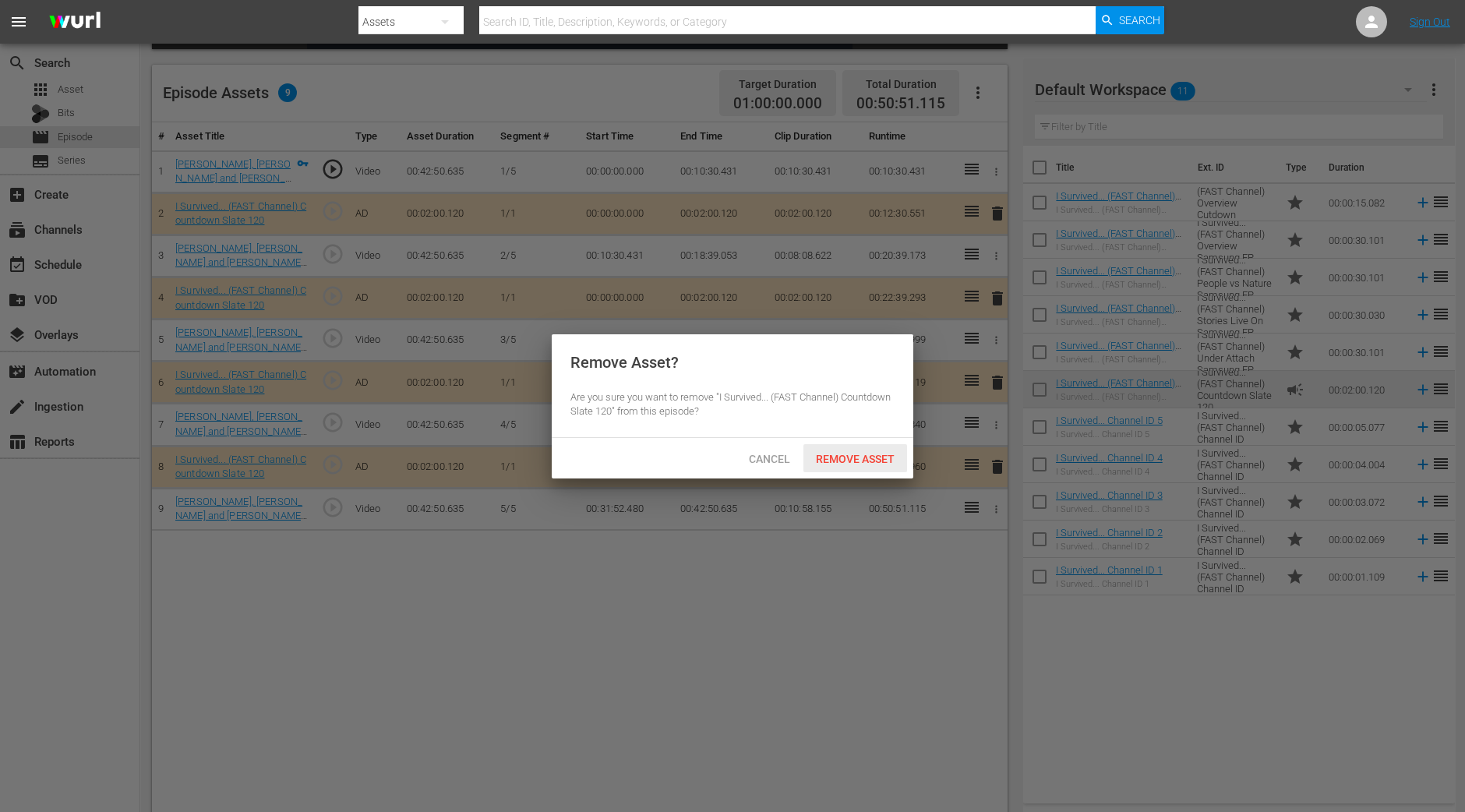
click at [869, 455] on span "Remove Asset" at bounding box center [855, 458] width 104 height 13
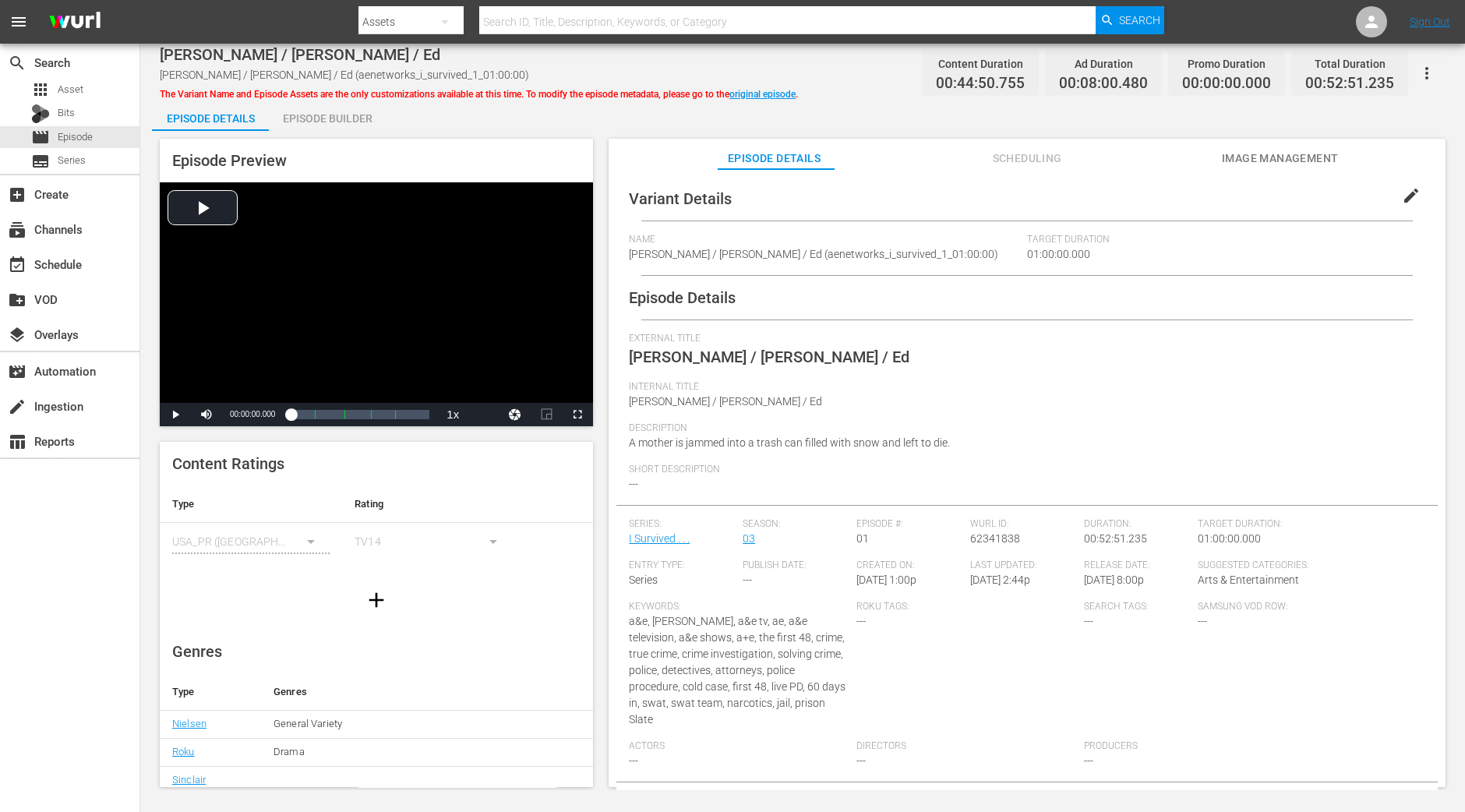
click at [338, 119] on div "Episode Builder" at bounding box center [327, 119] width 117 height 38
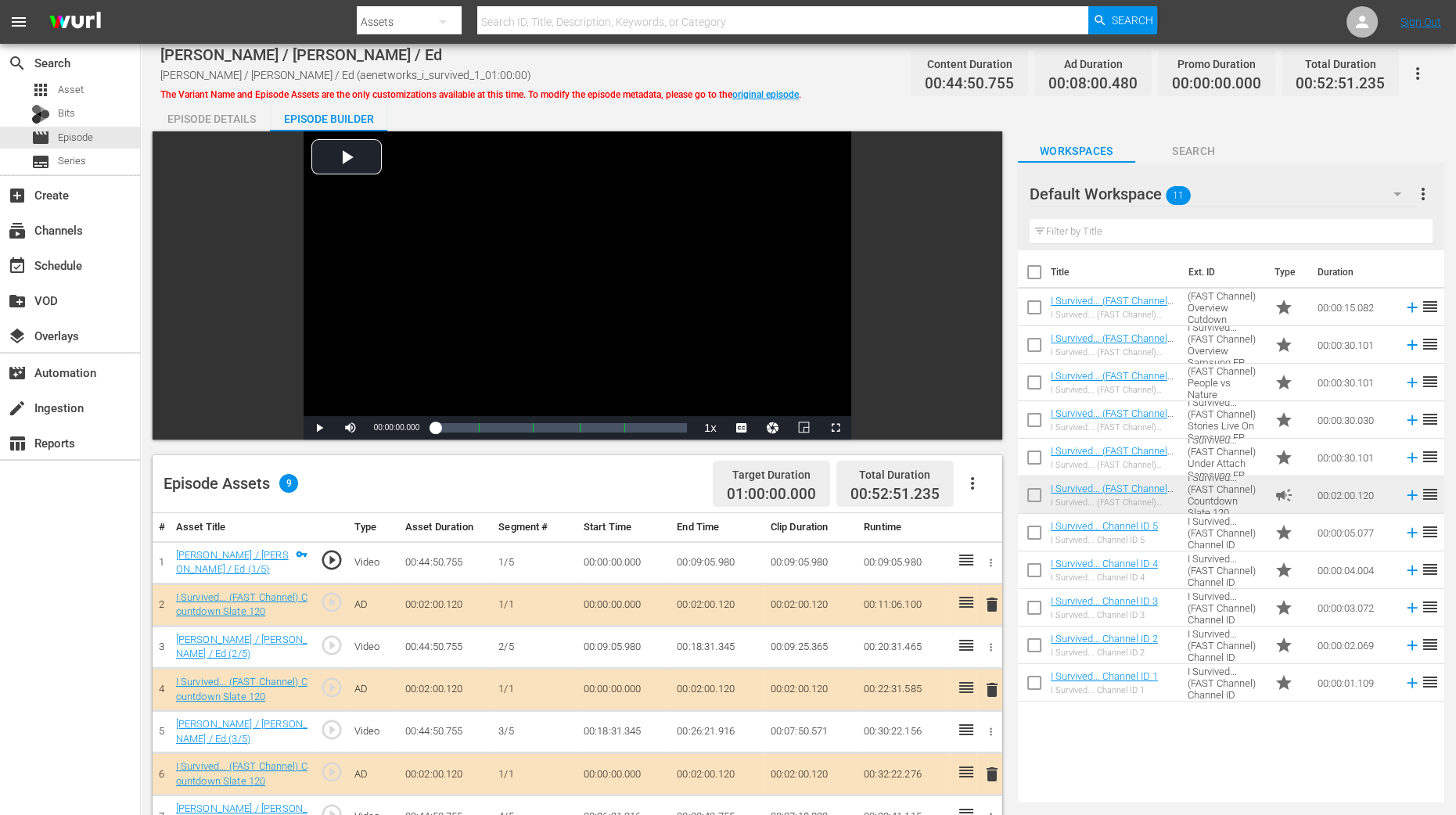
scroll to position [407, 0]
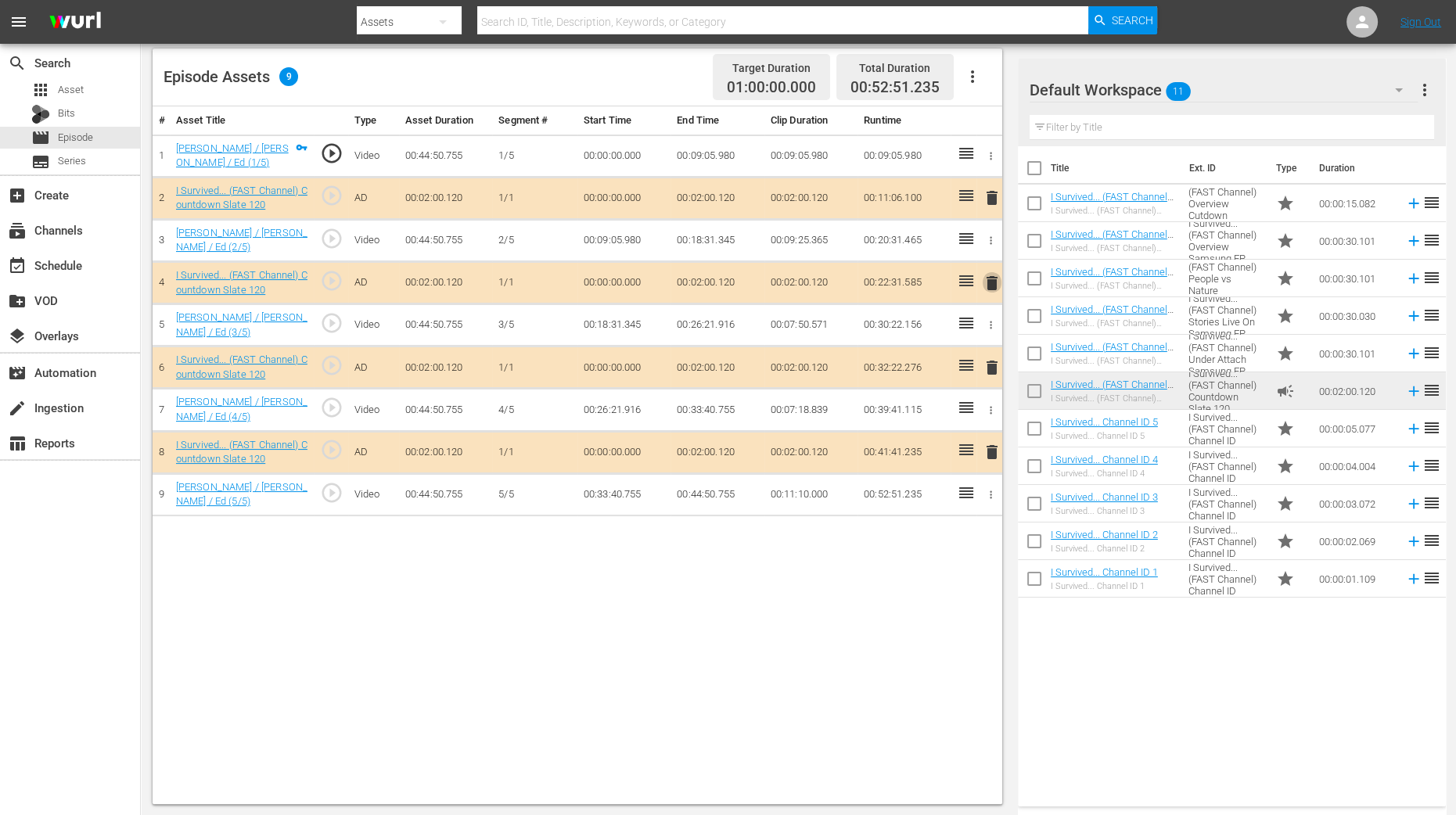
click at [994, 274] on span "delete" at bounding box center [992, 283] width 19 height 19
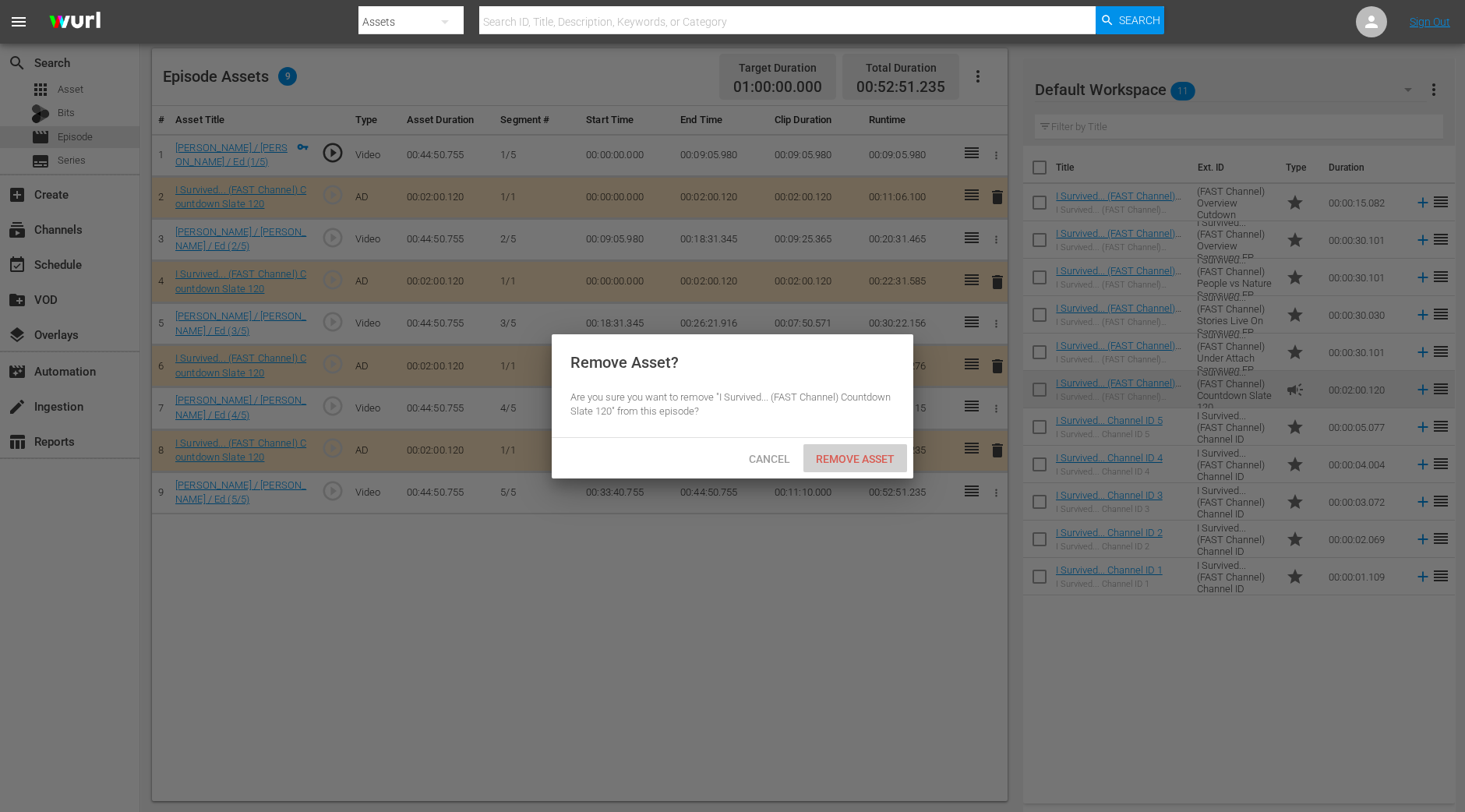
click at [872, 463] on span "Remove Asset" at bounding box center [855, 458] width 104 height 13
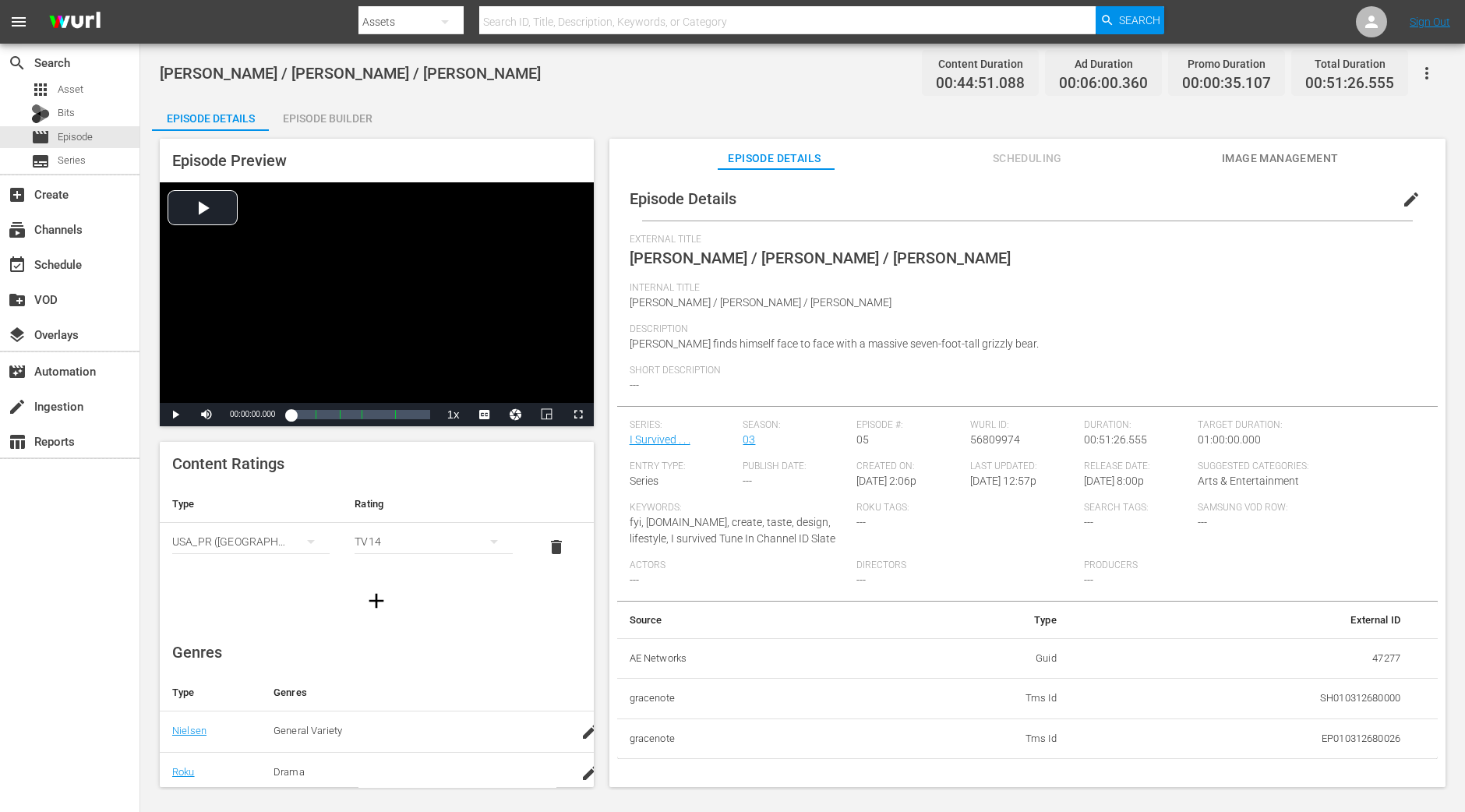
click at [330, 121] on div "Episode Builder" at bounding box center [327, 119] width 117 height 38
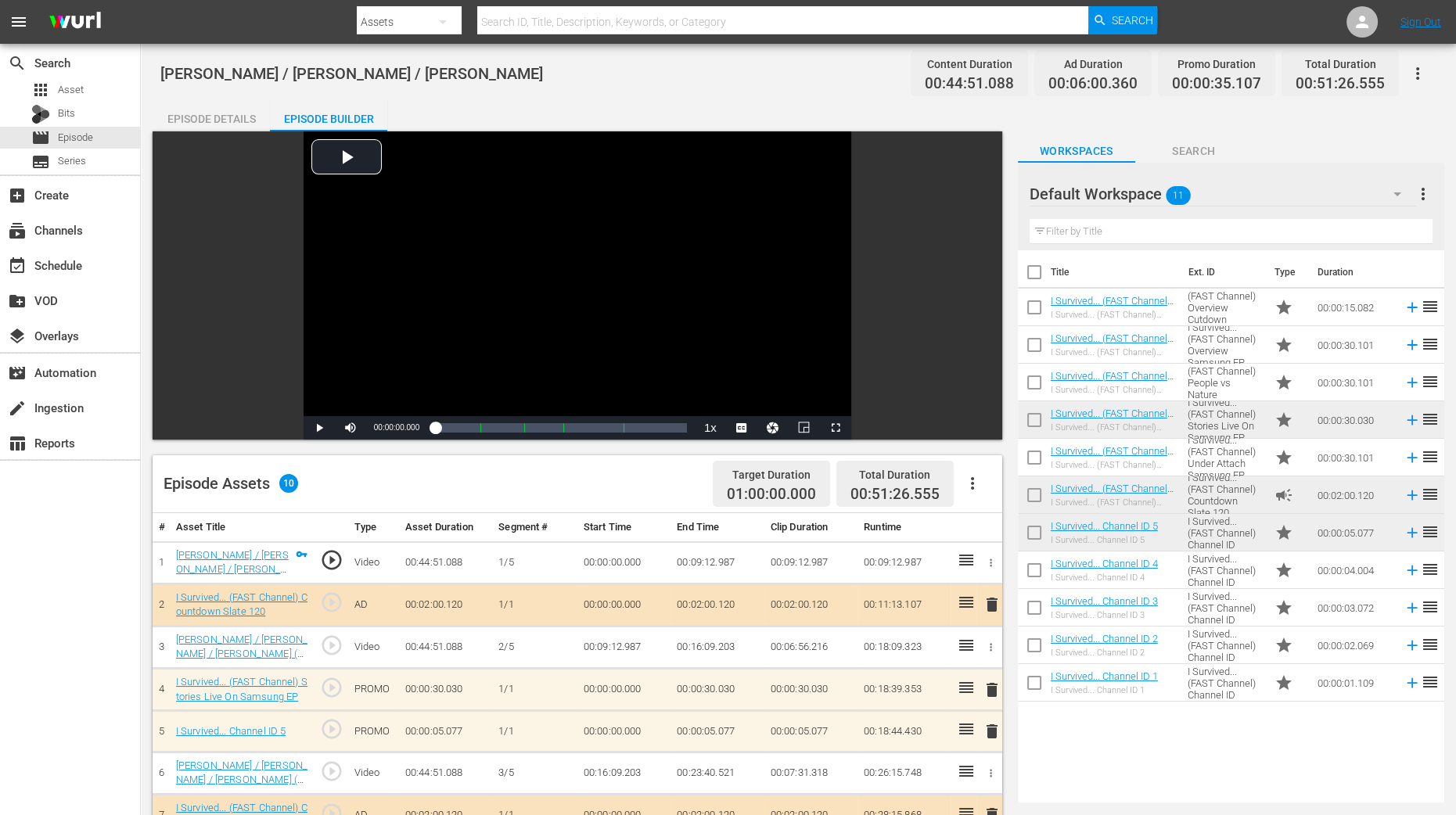
scroll to position [293, 0]
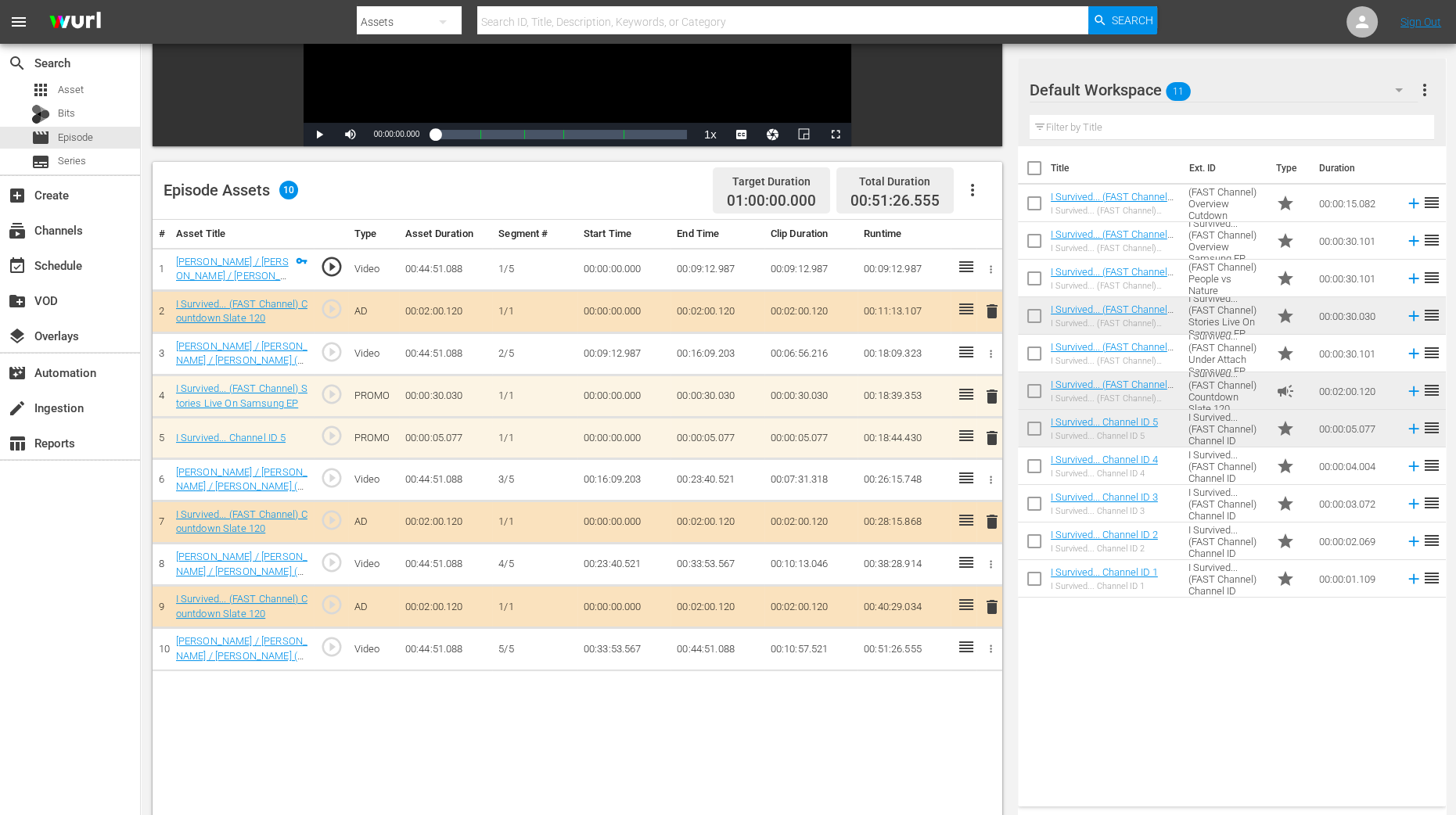
click at [994, 439] on span "delete" at bounding box center [992, 437] width 19 height 19
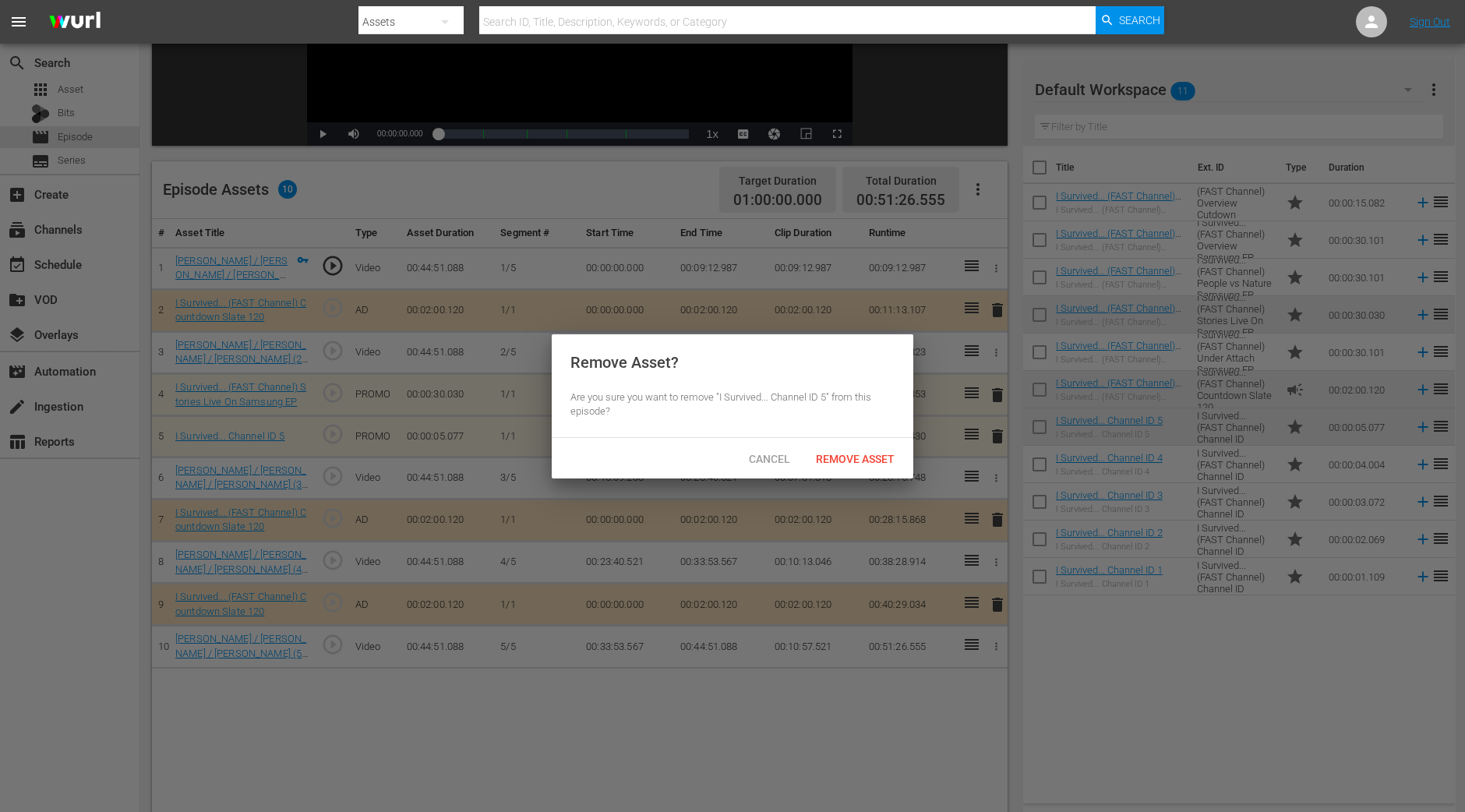
click at [852, 439] on div "Cancel Remove Asset" at bounding box center [732, 457] width 362 height 41
click at [854, 452] on span "Remove Asset" at bounding box center [855, 458] width 104 height 13
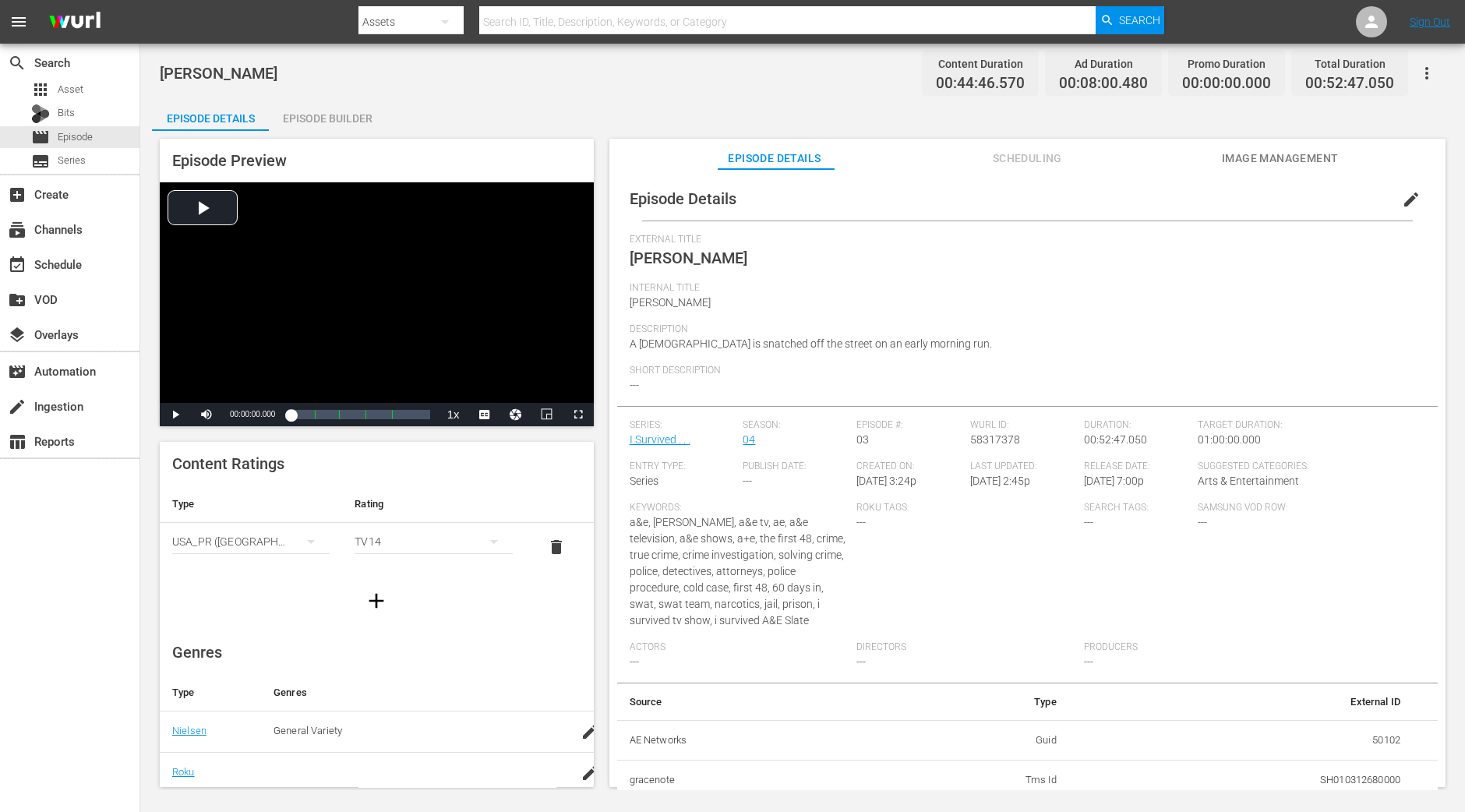
click at [372, 110] on div "Episode Builder" at bounding box center [327, 119] width 117 height 38
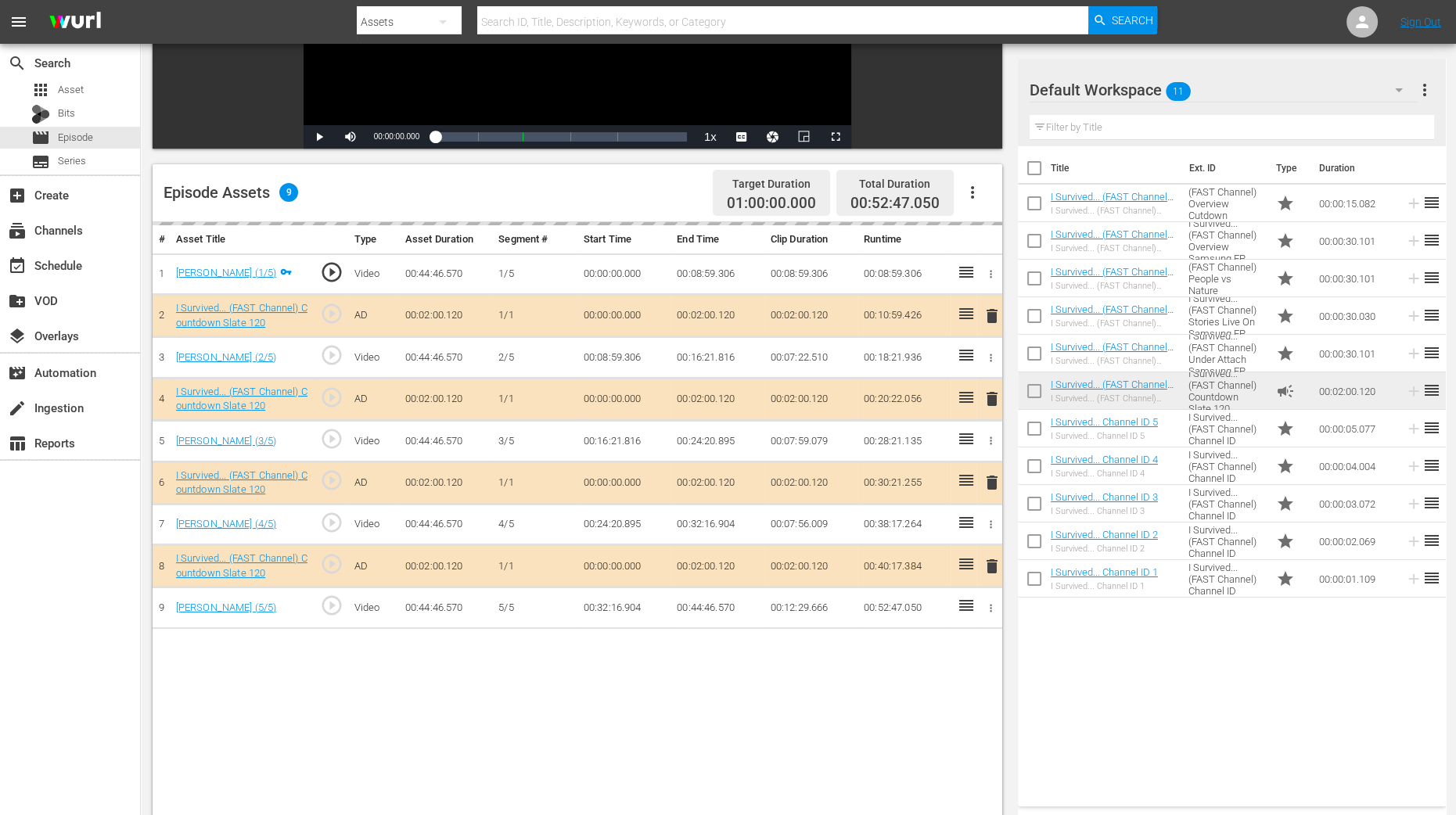
scroll to position [293, 0]
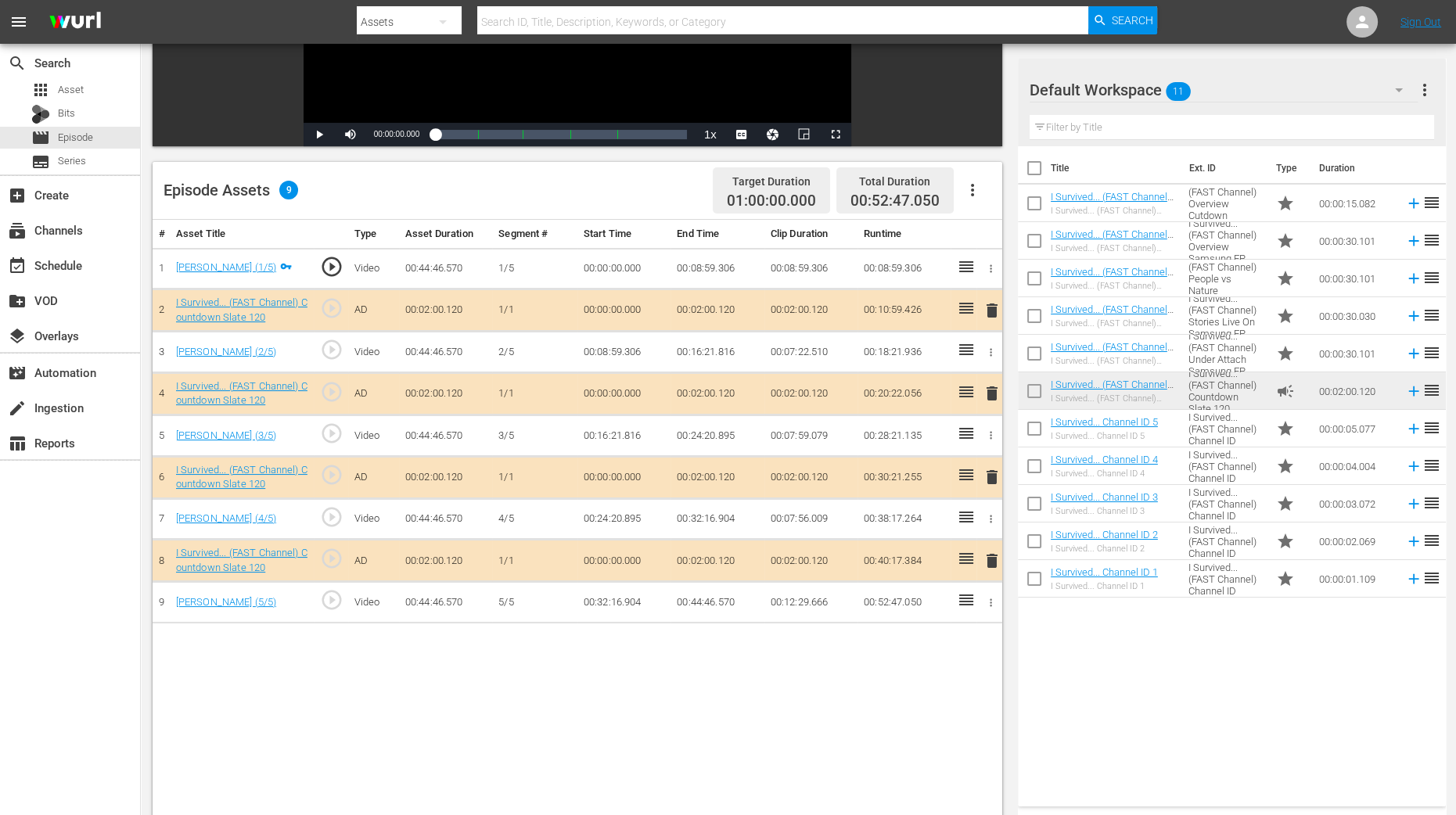
click at [993, 391] on span "delete" at bounding box center [992, 393] width 19 height 19
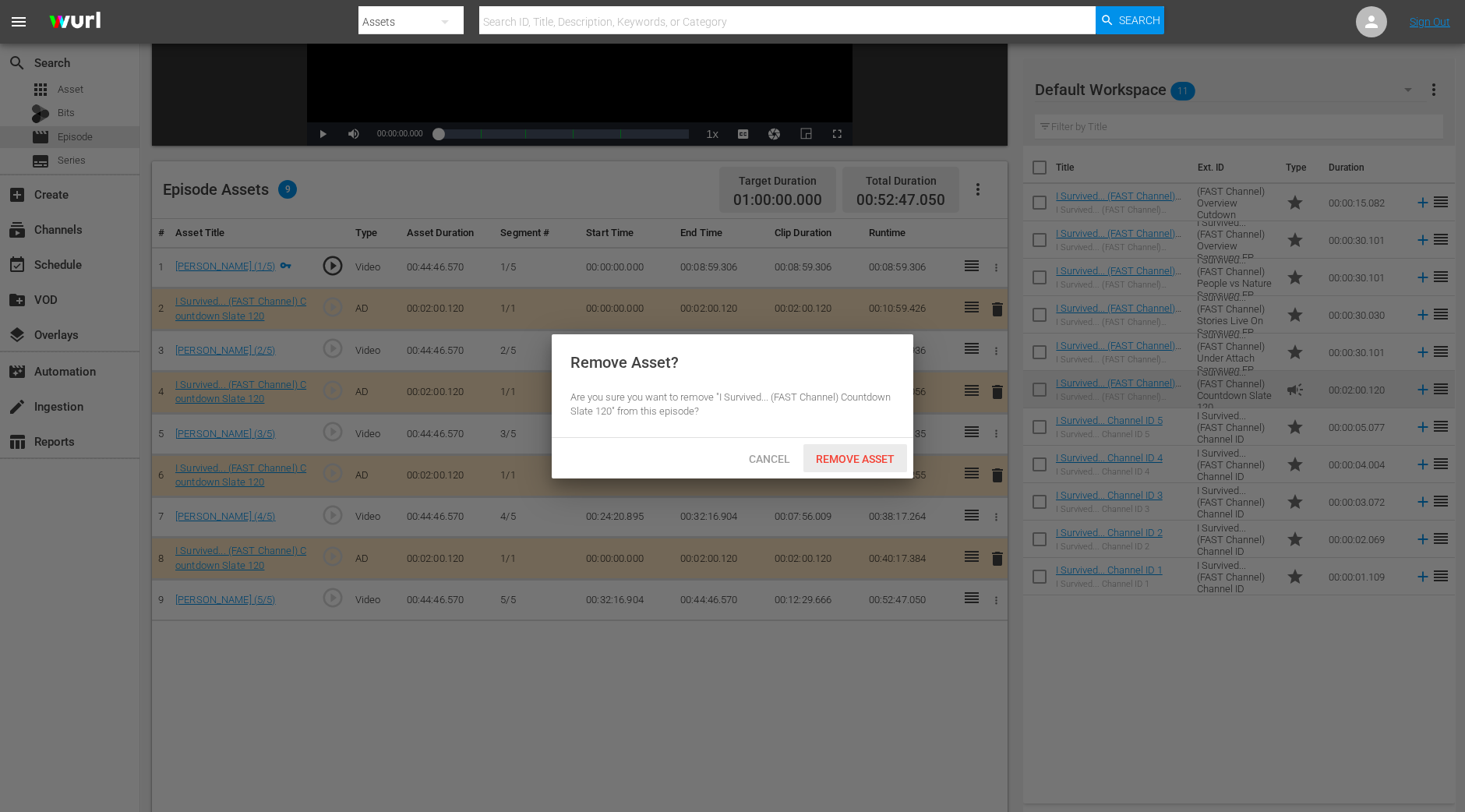
click at [847, 460] on span "Remove Asset" at bounding box center [855, 458] width 104 height 13
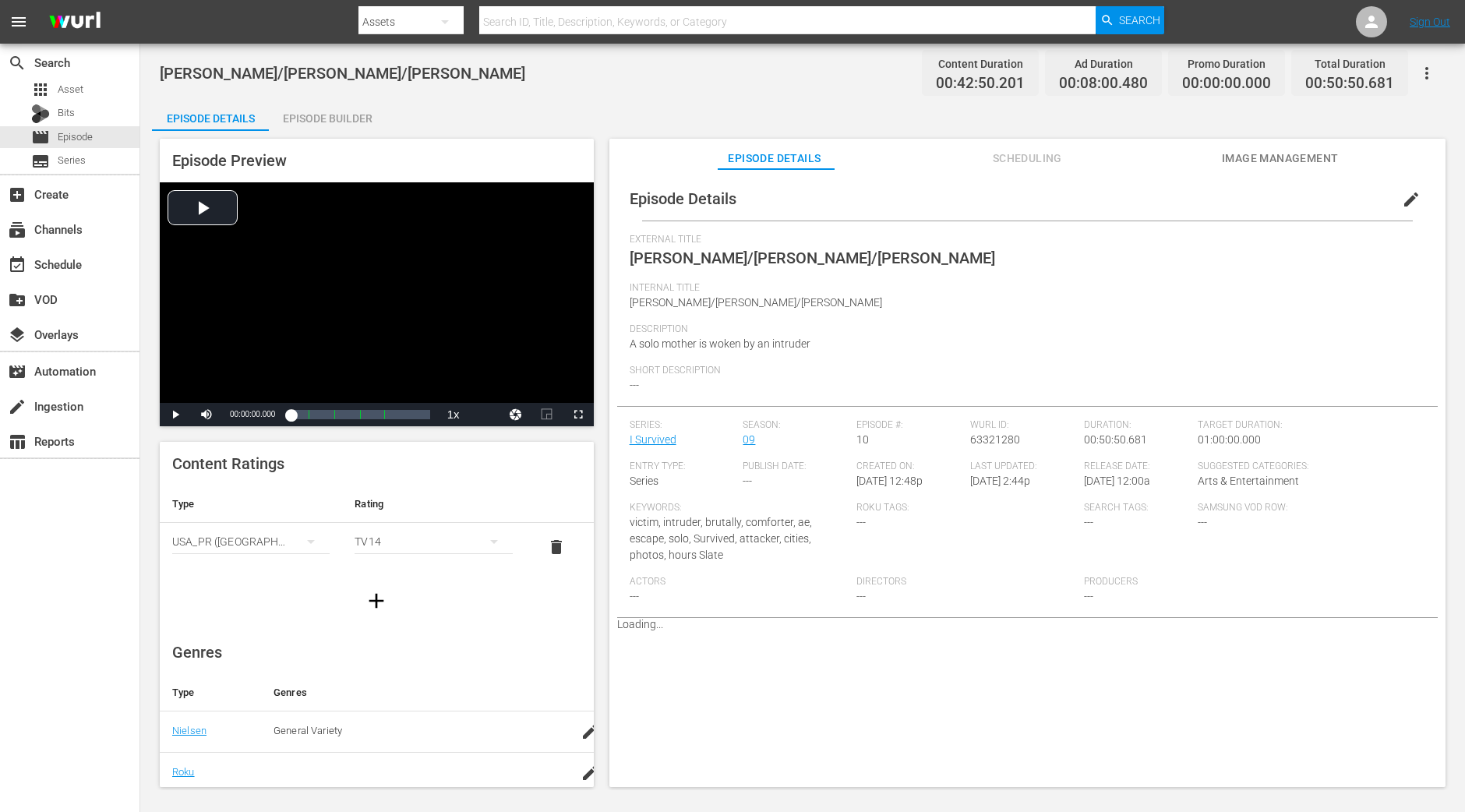
click at [339, 119] on div "Episode Builder" at bounding box center [327, 119] width 117 height 38
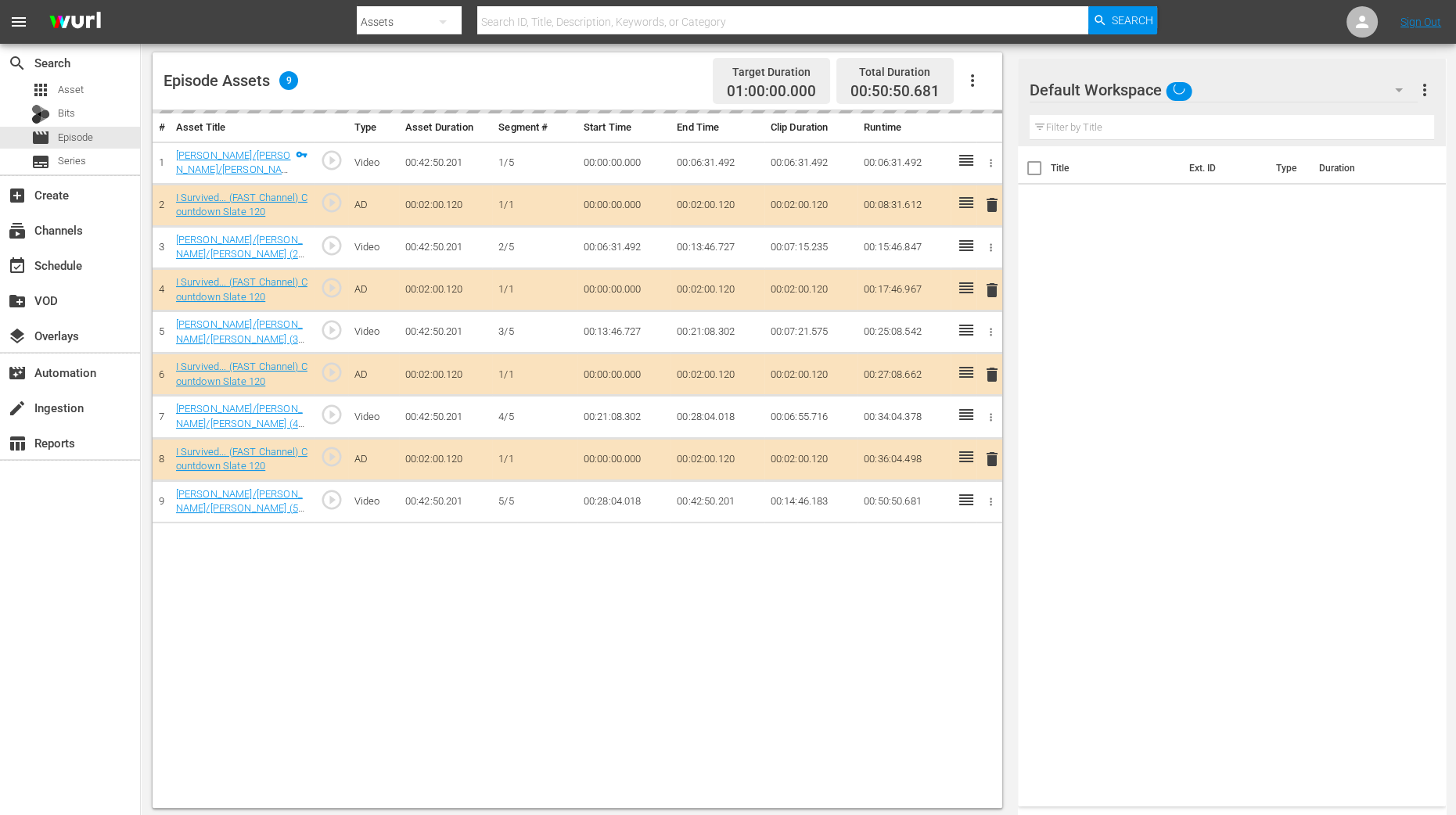
scroll to position [407, 0]
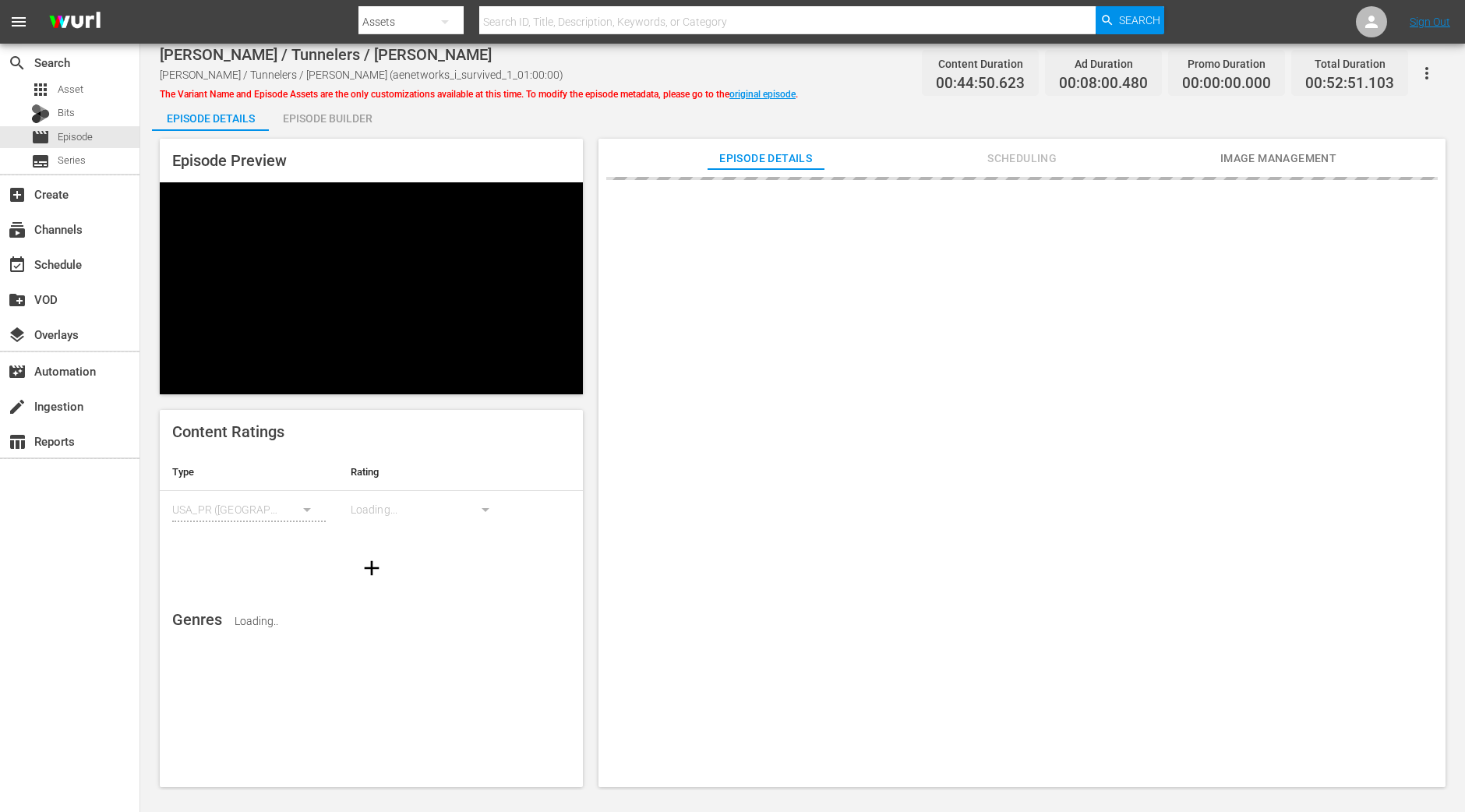
click at [356, 113] on div "Episode Builder" at bounding box center [327, 119] width 117 height 38
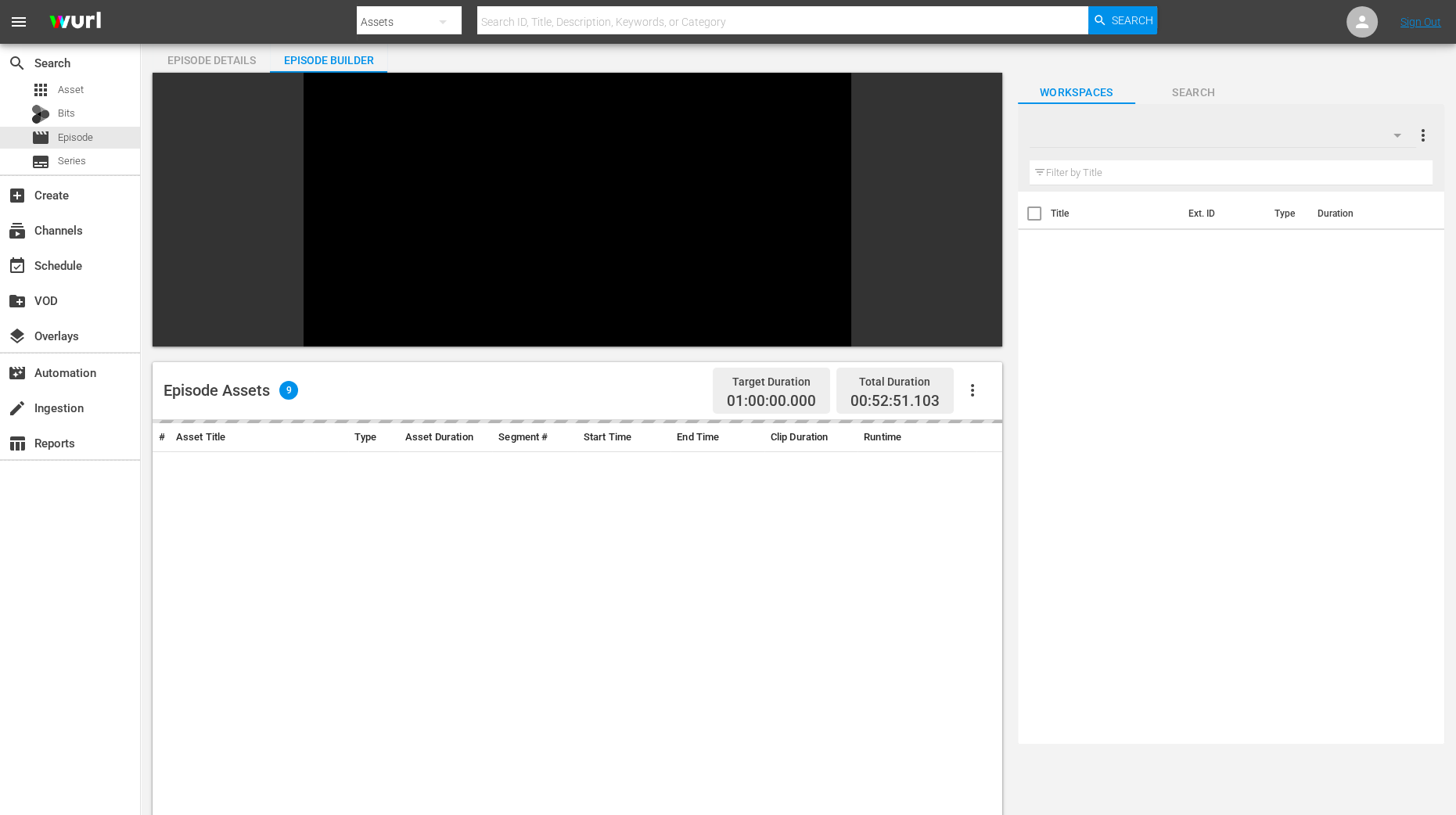
scroll to position [372, 0]
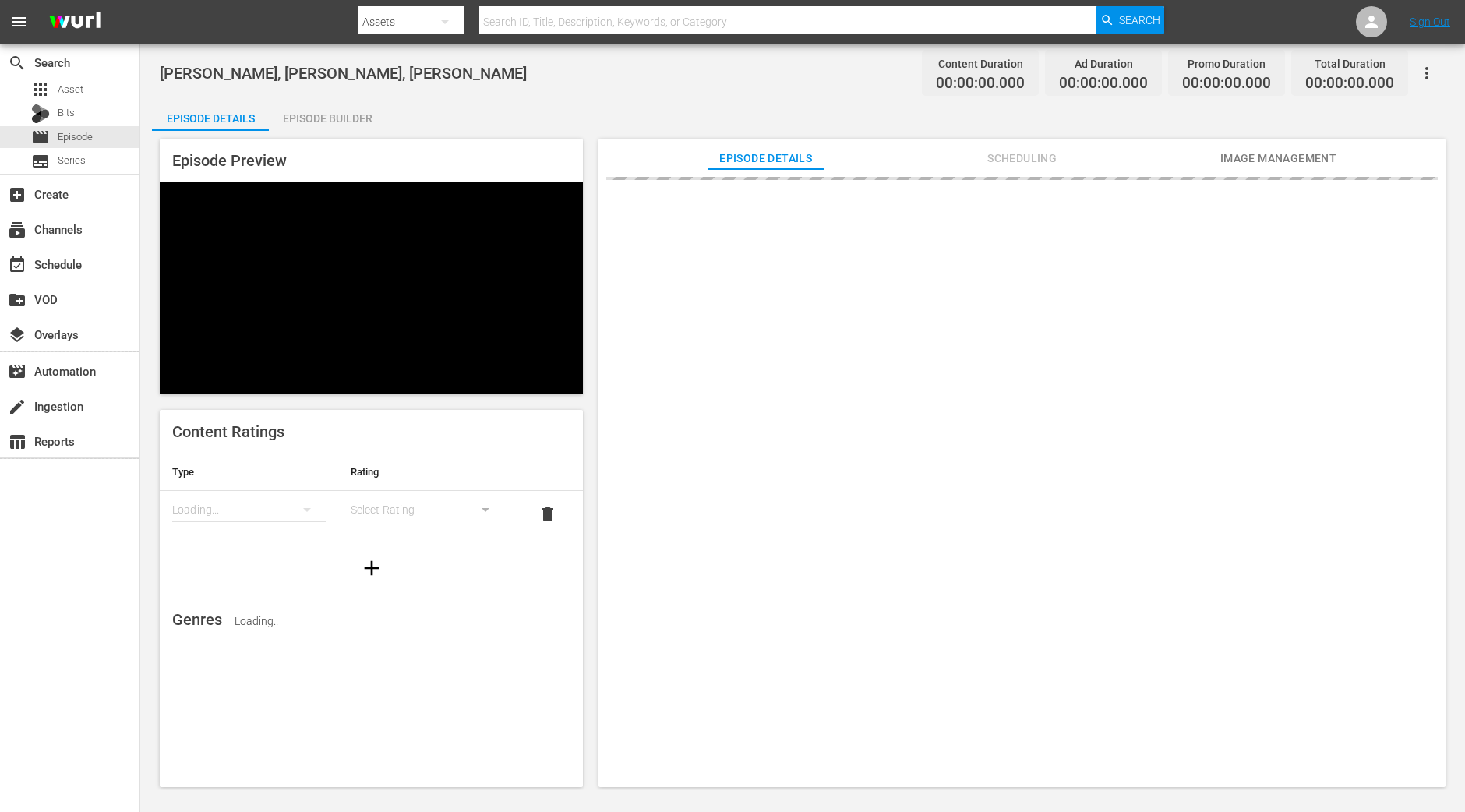
click at [367, 125] on div "Episode Builder" at bounding box center [327, 119] width 117 height 38
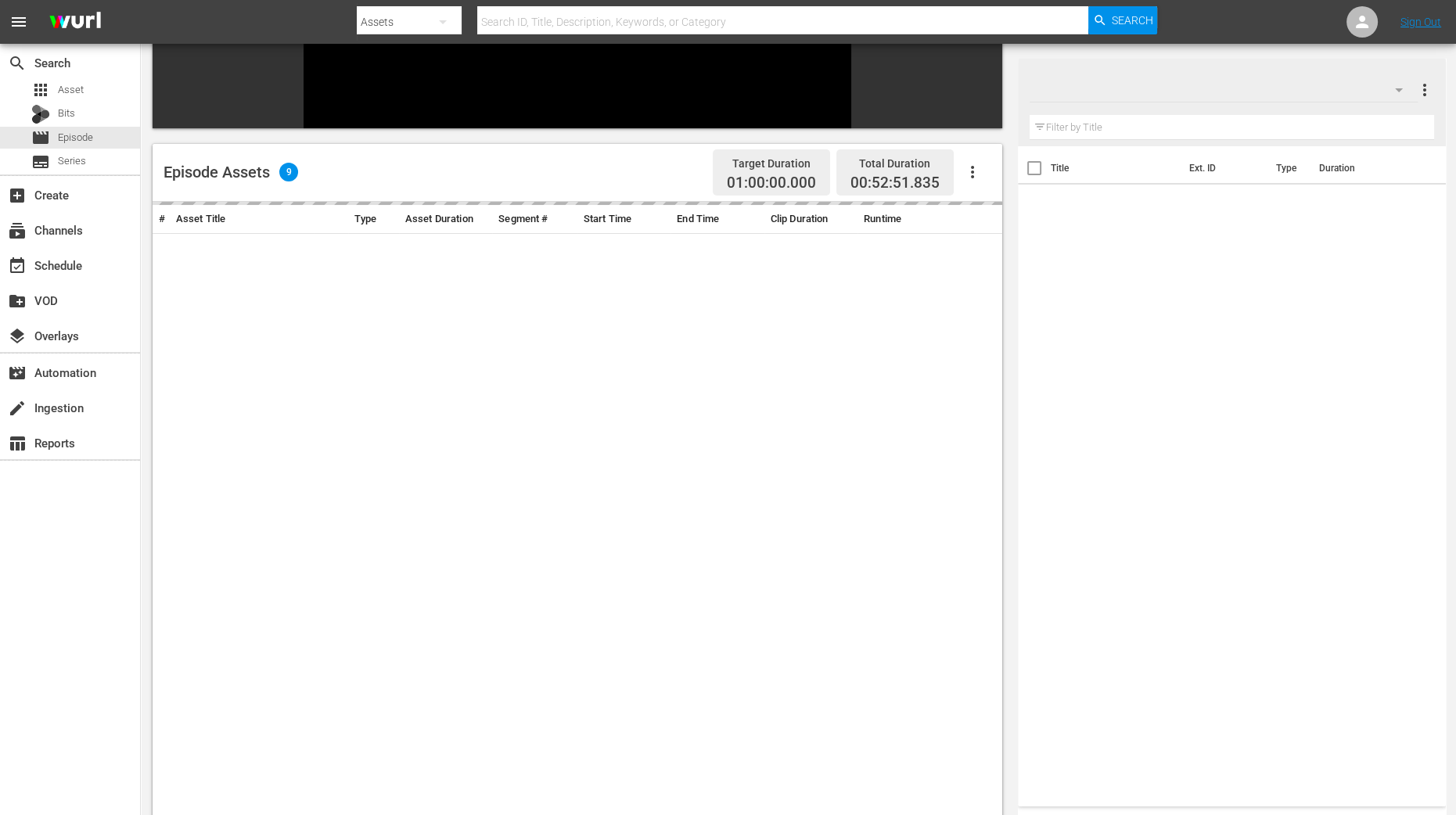
scroll to position [372, 0]
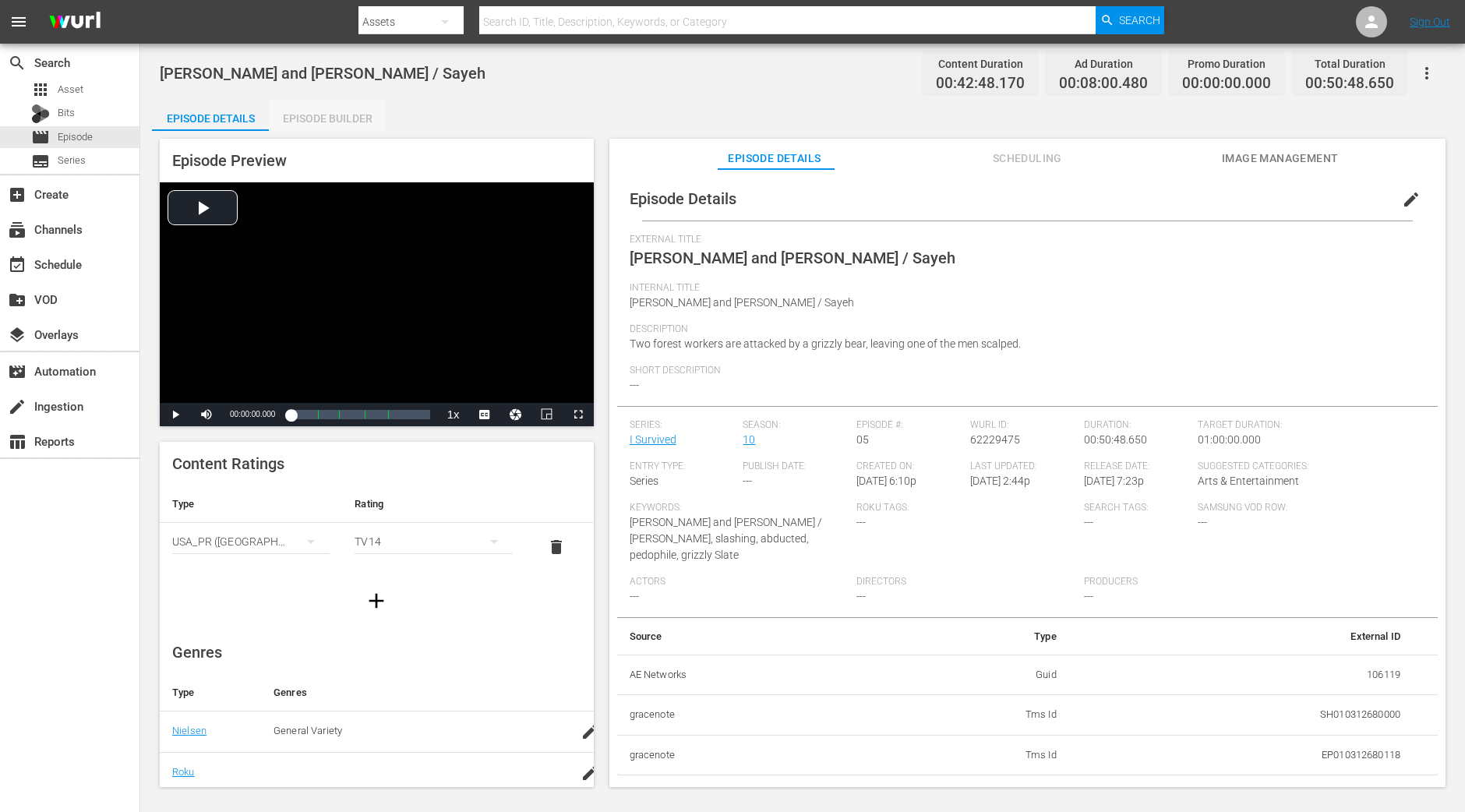
click at [337, 115] on div "Episode Builder" at bounding box center [327, 119] width 117 height 38
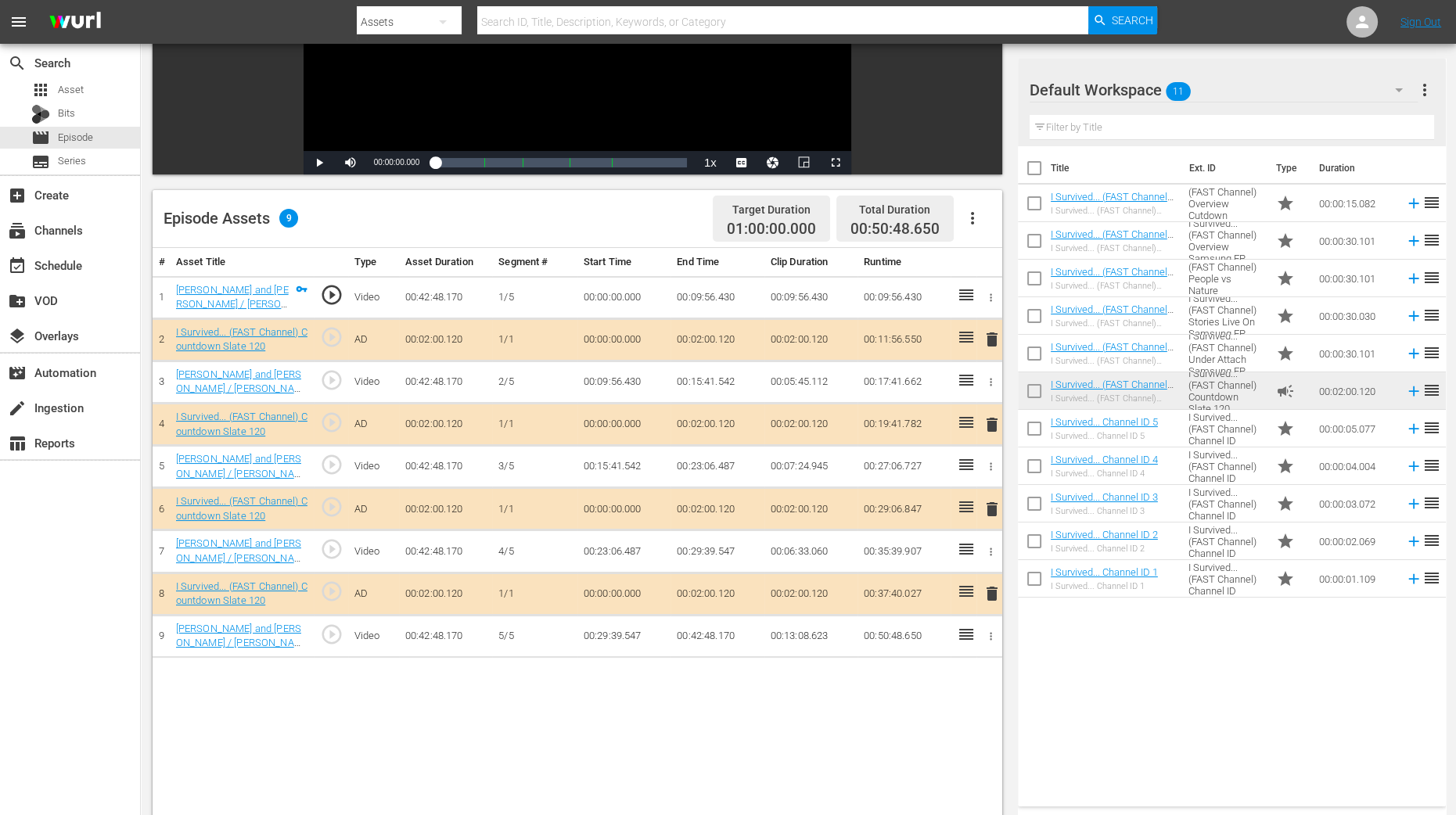
scroll to position [293, 0]
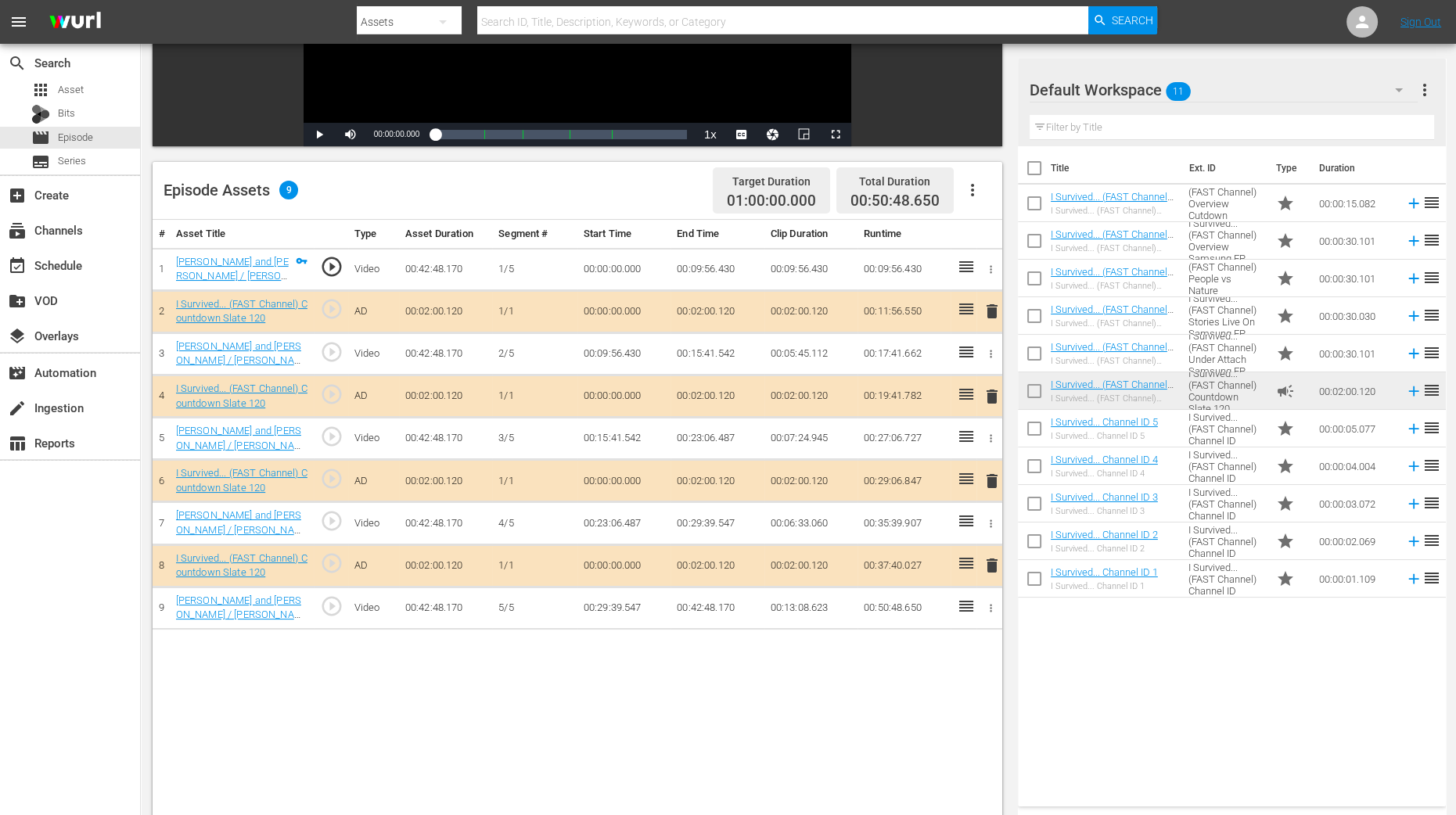
click at [989, 393] on span "delete" at bounding box center [992, 396] width 19 height 19
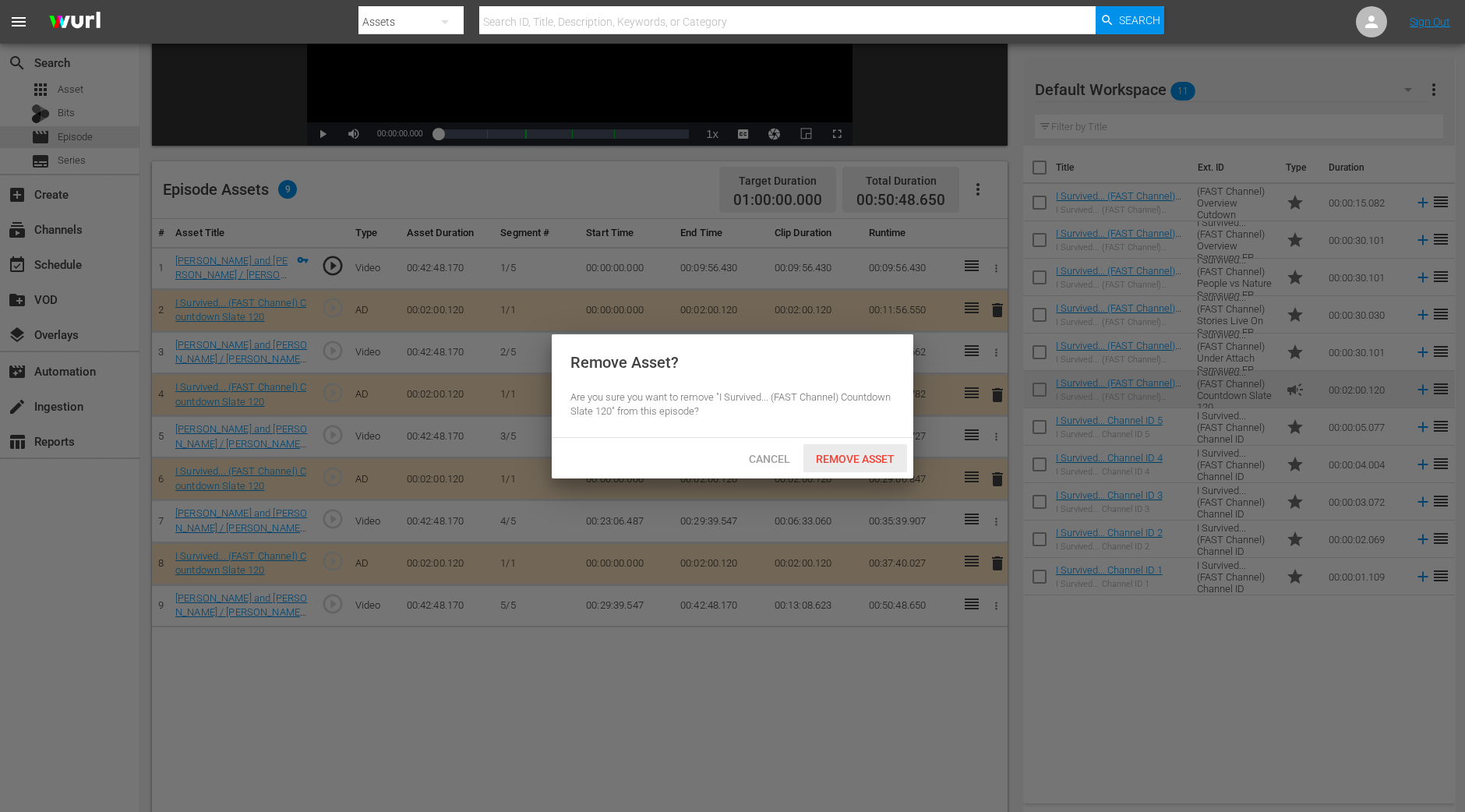
click at [824, 453] on span "Remove Asset" at bounding box center [855, 458] width 104 height 13
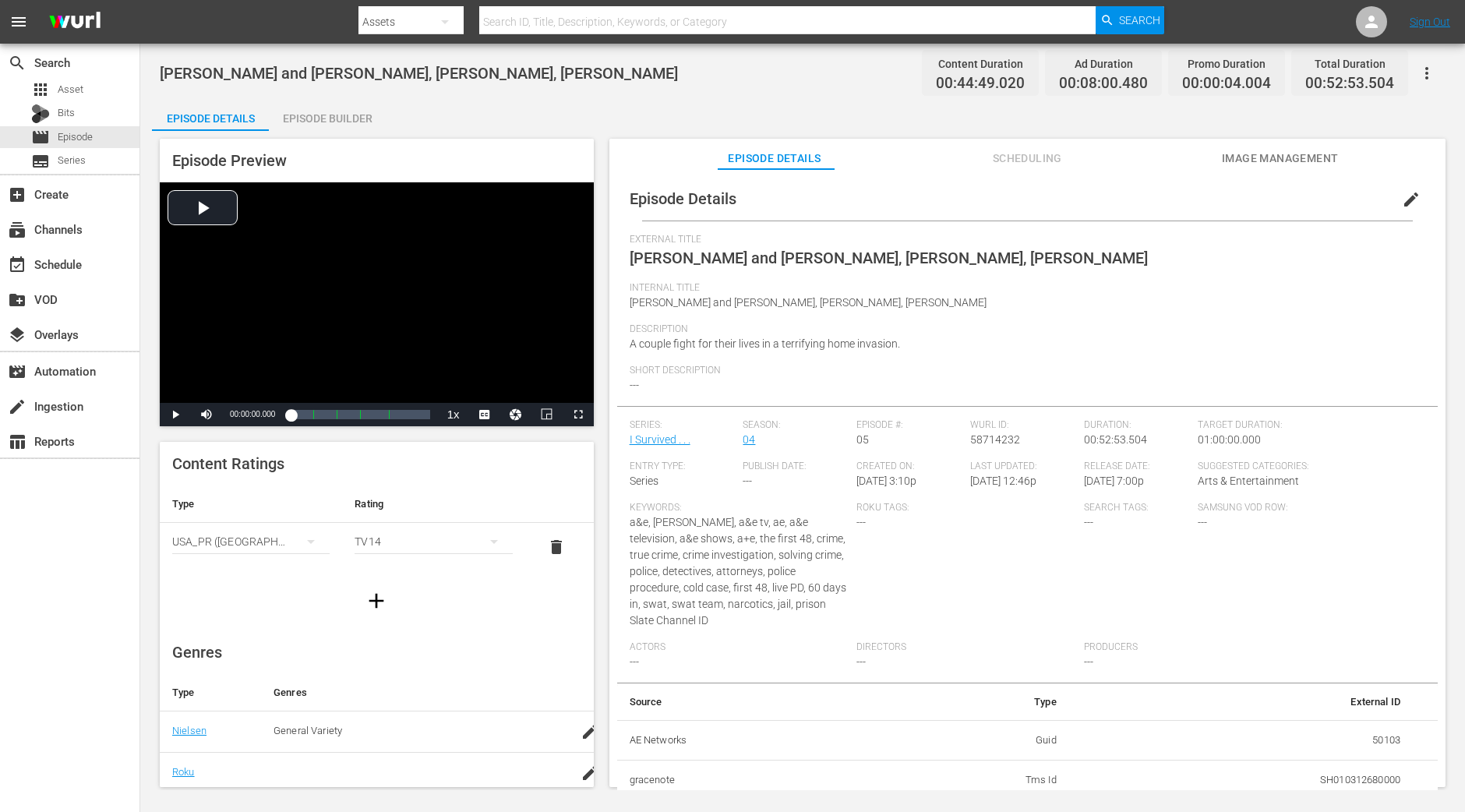
click at [330, 112] on div "Episode Builder" at bounding box center [327, 119] width 117 height 38
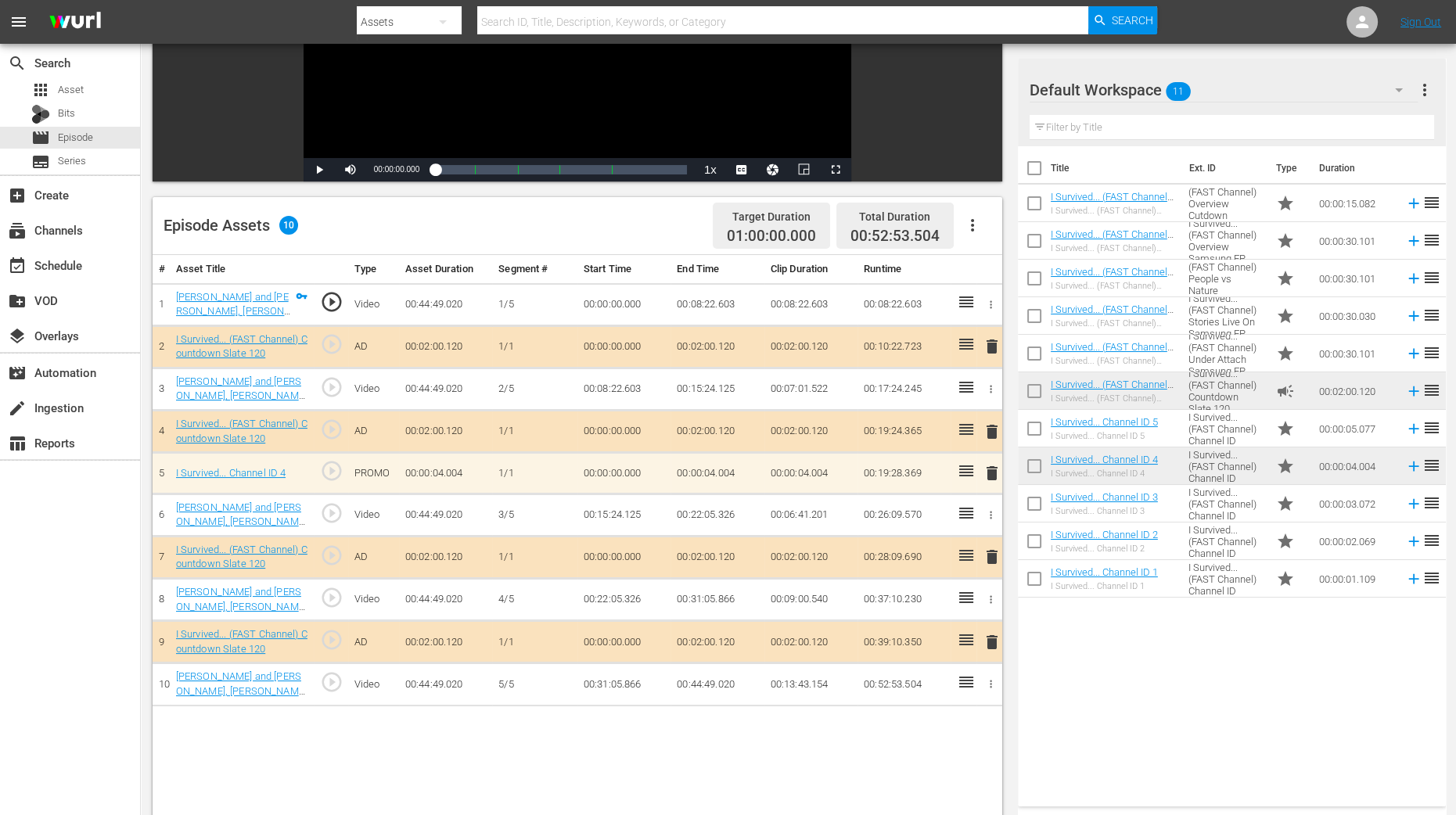
scroll to position [293, 0]
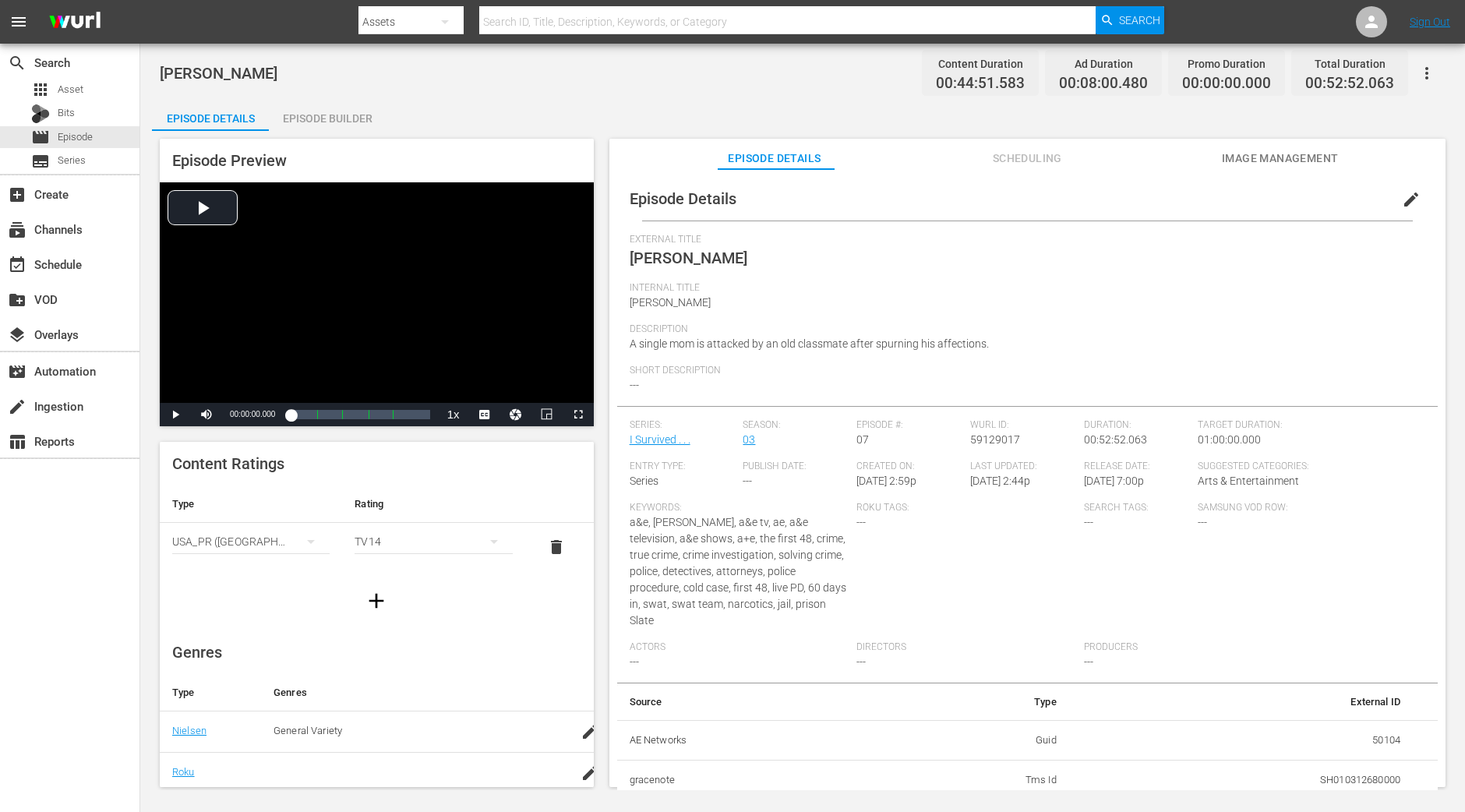
click at [363, 111] on div "Episode Builder" at bounding box center [327, 119] width 117 height 38
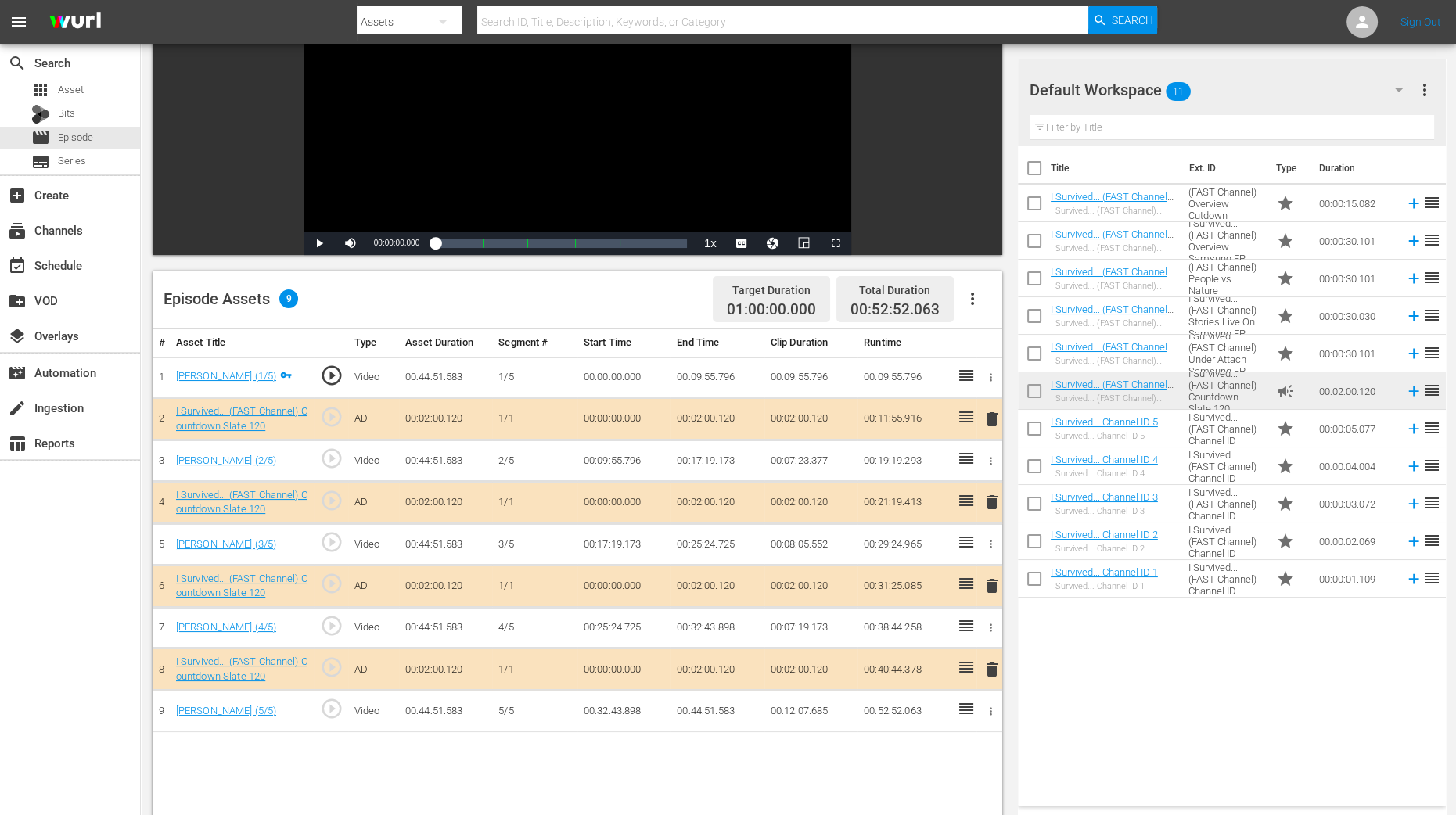
scroll to position [194, 0]
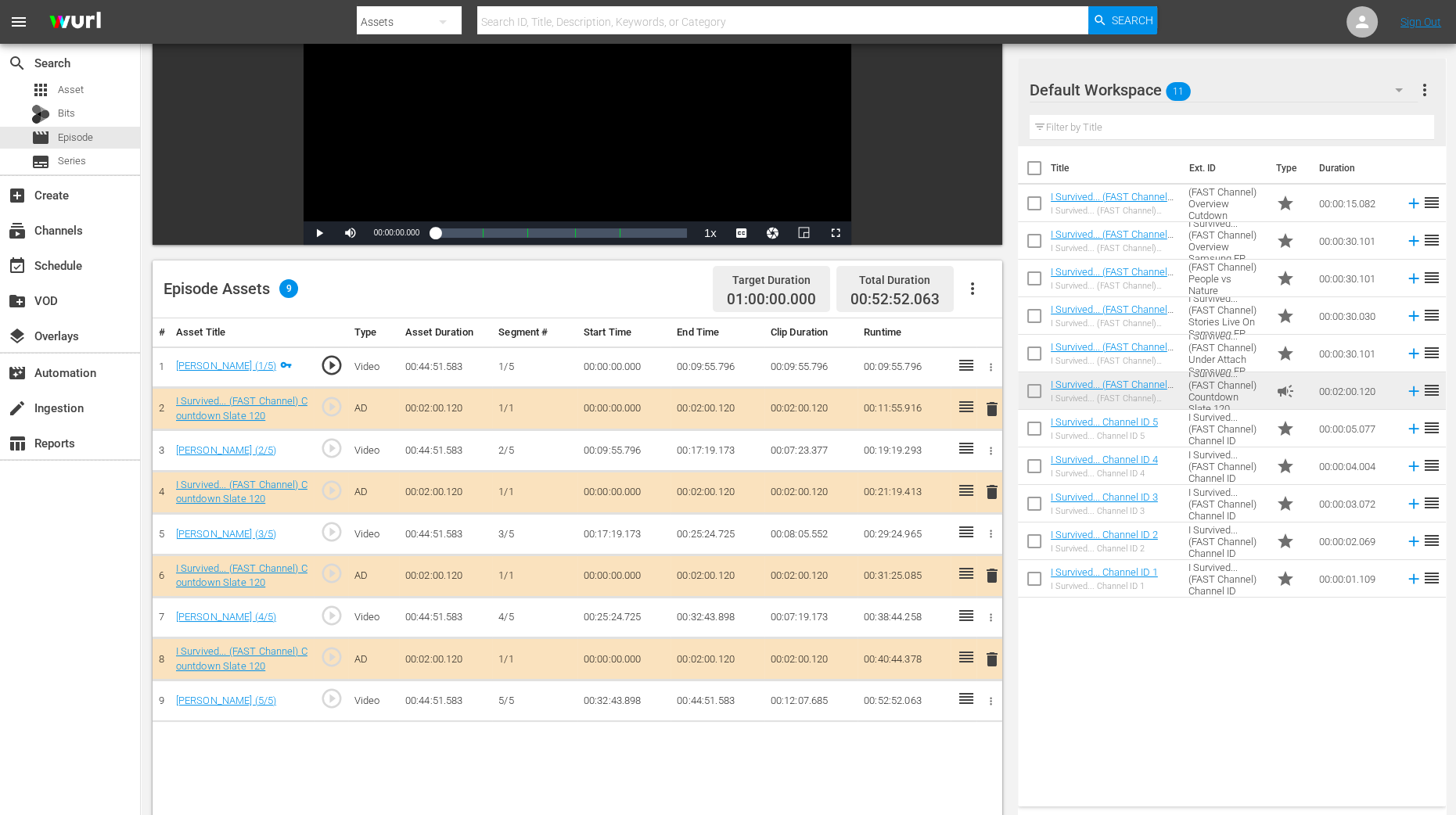
click at [991, 494] on span "delete" at bounding box center [992, 492] width 19 height 19
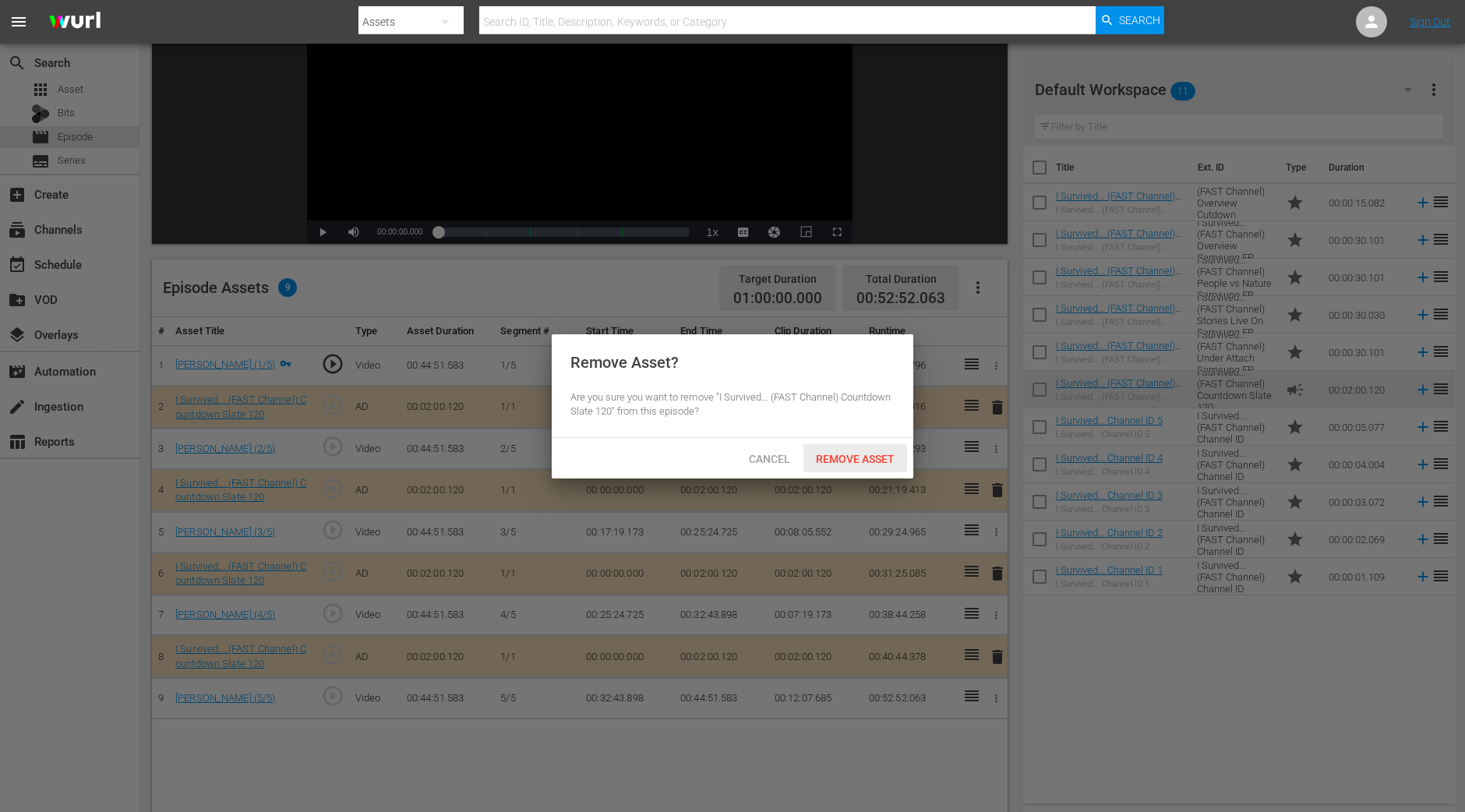
click at [857, 461] on span "Remove Asset" at bounding box center [855, 458] width 104 height 13
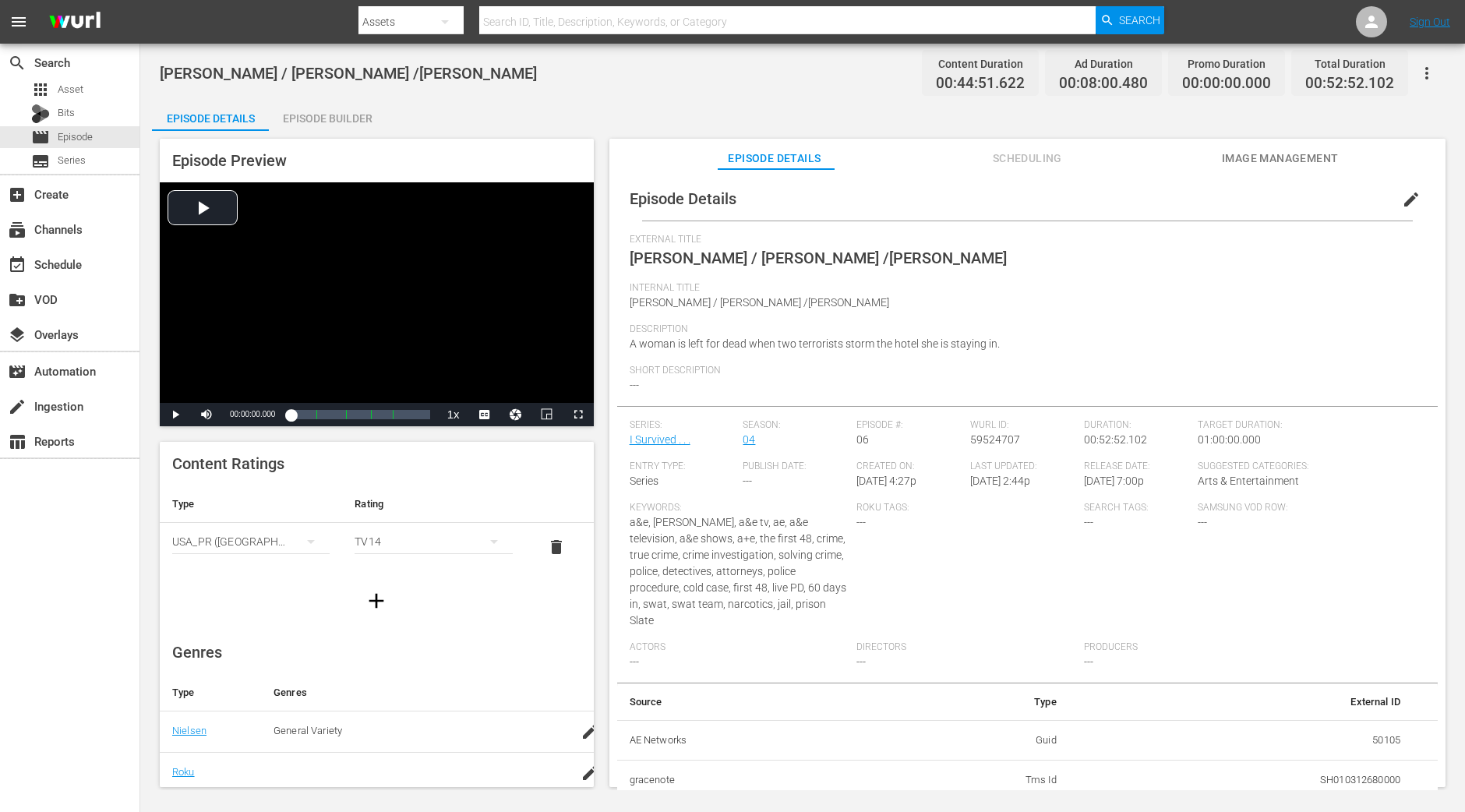
click at [308, 123] on div "Episode Builder" at bounding box center [327, 119] width 117 height 38
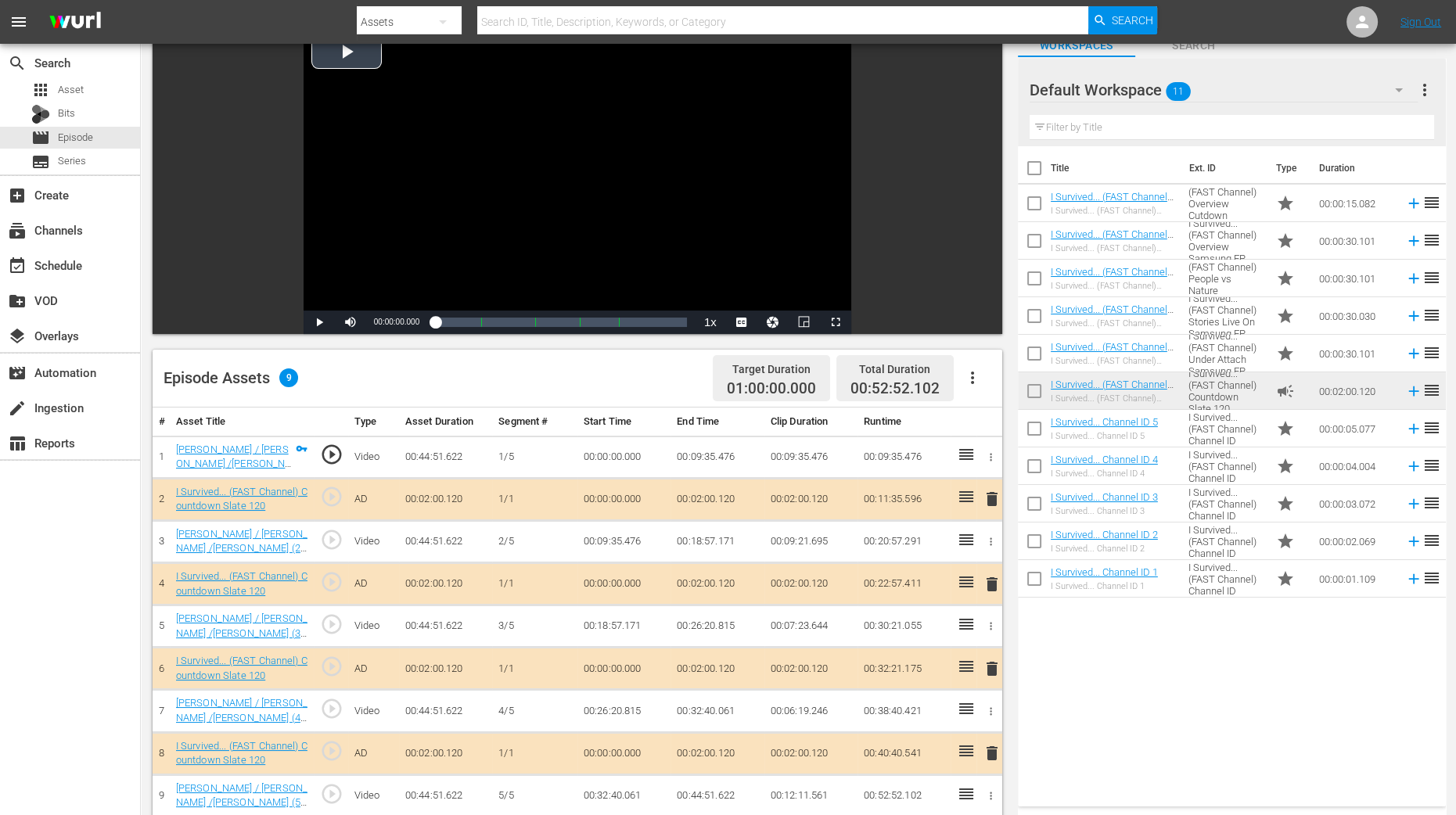
scroll to position [293, 0]
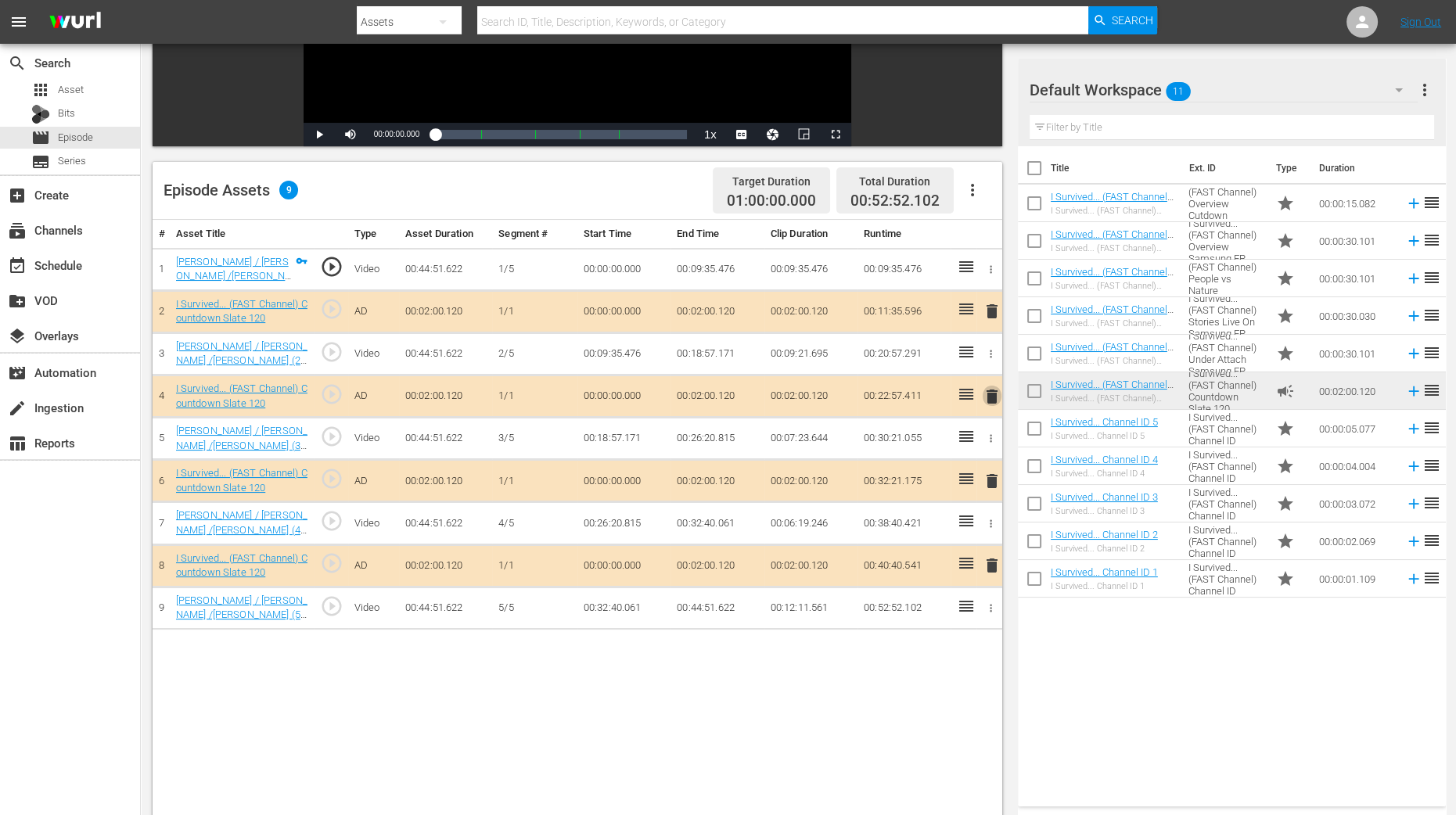
click at [990, 393] on span "delete" at bounding box center [992, 396] width 19 height 19
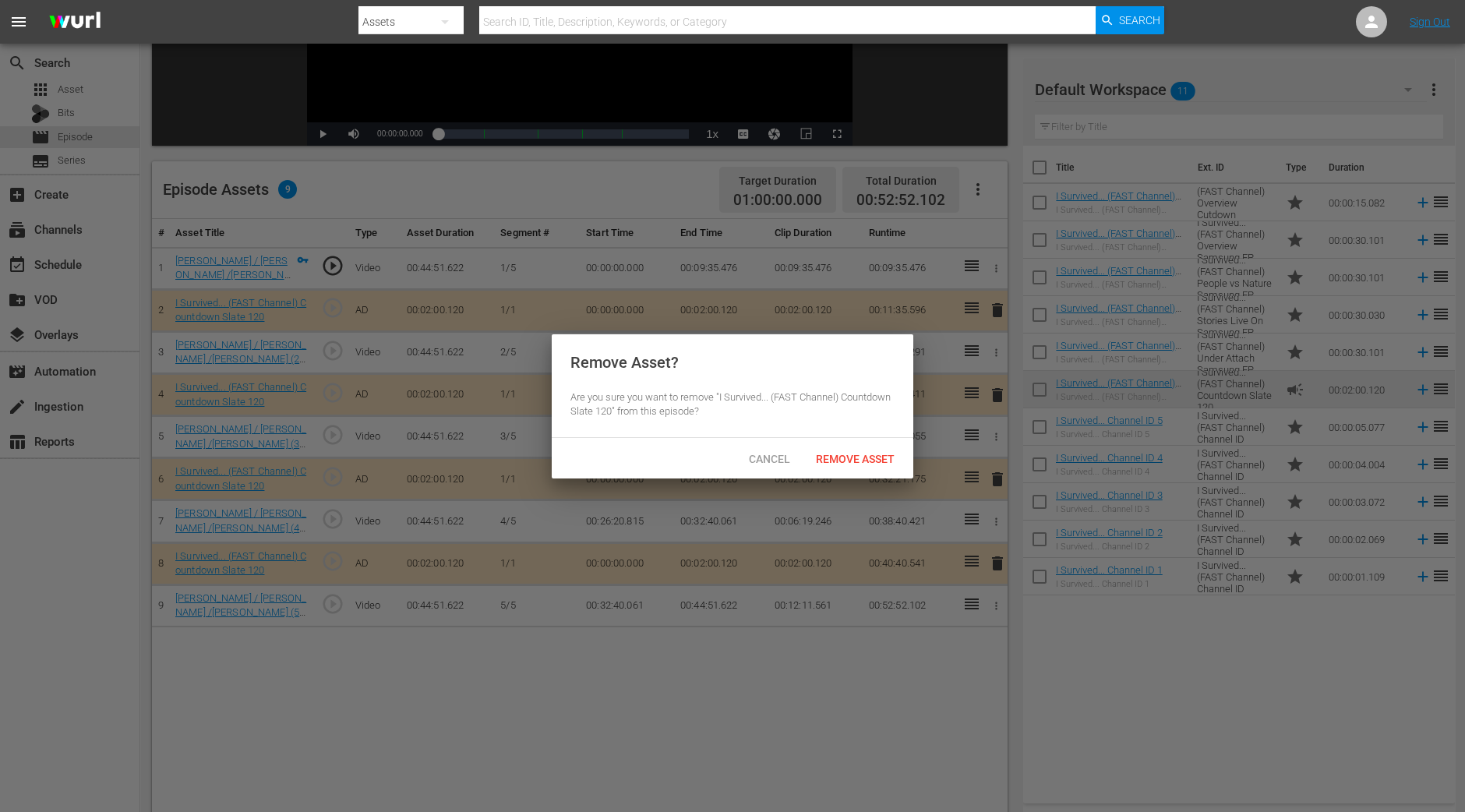
click at [882, 447] on div "Remove Asset" at bounding box center [855, 458] width 104 height 29
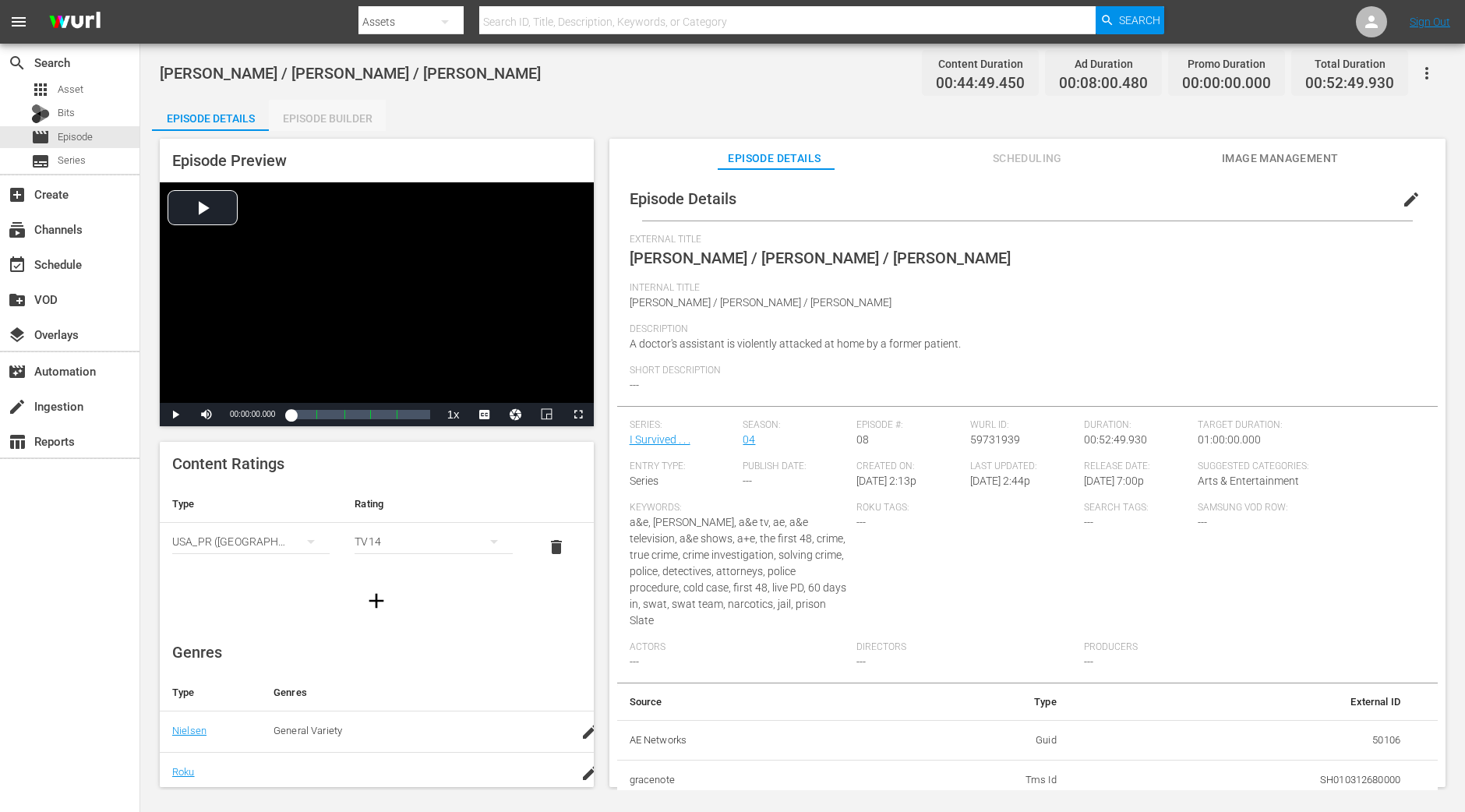
click at [358, 130] on div "Episode Builder" at bounding box center [327, 119] width 117 height 38
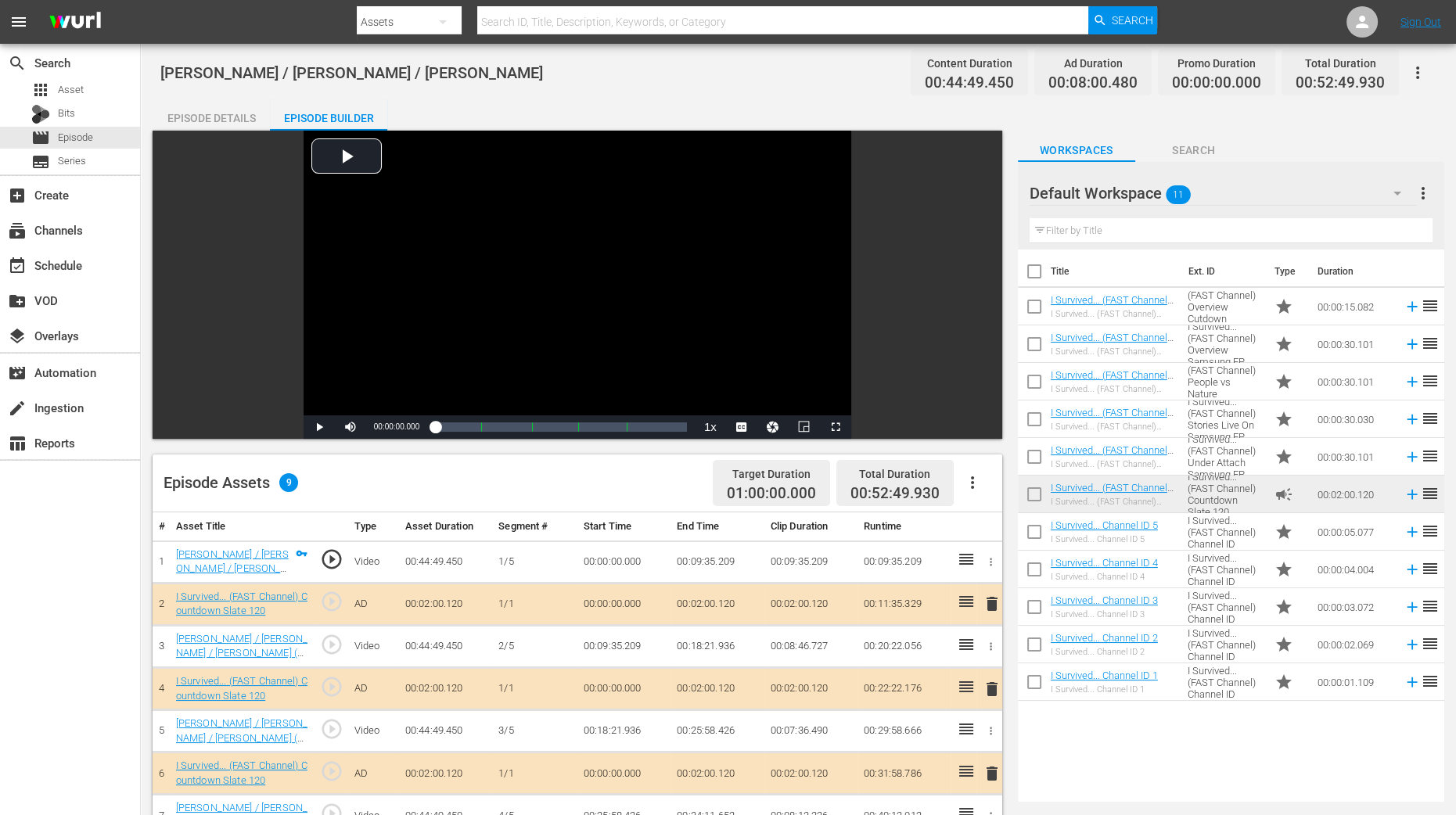
scroll to position [293, 0]
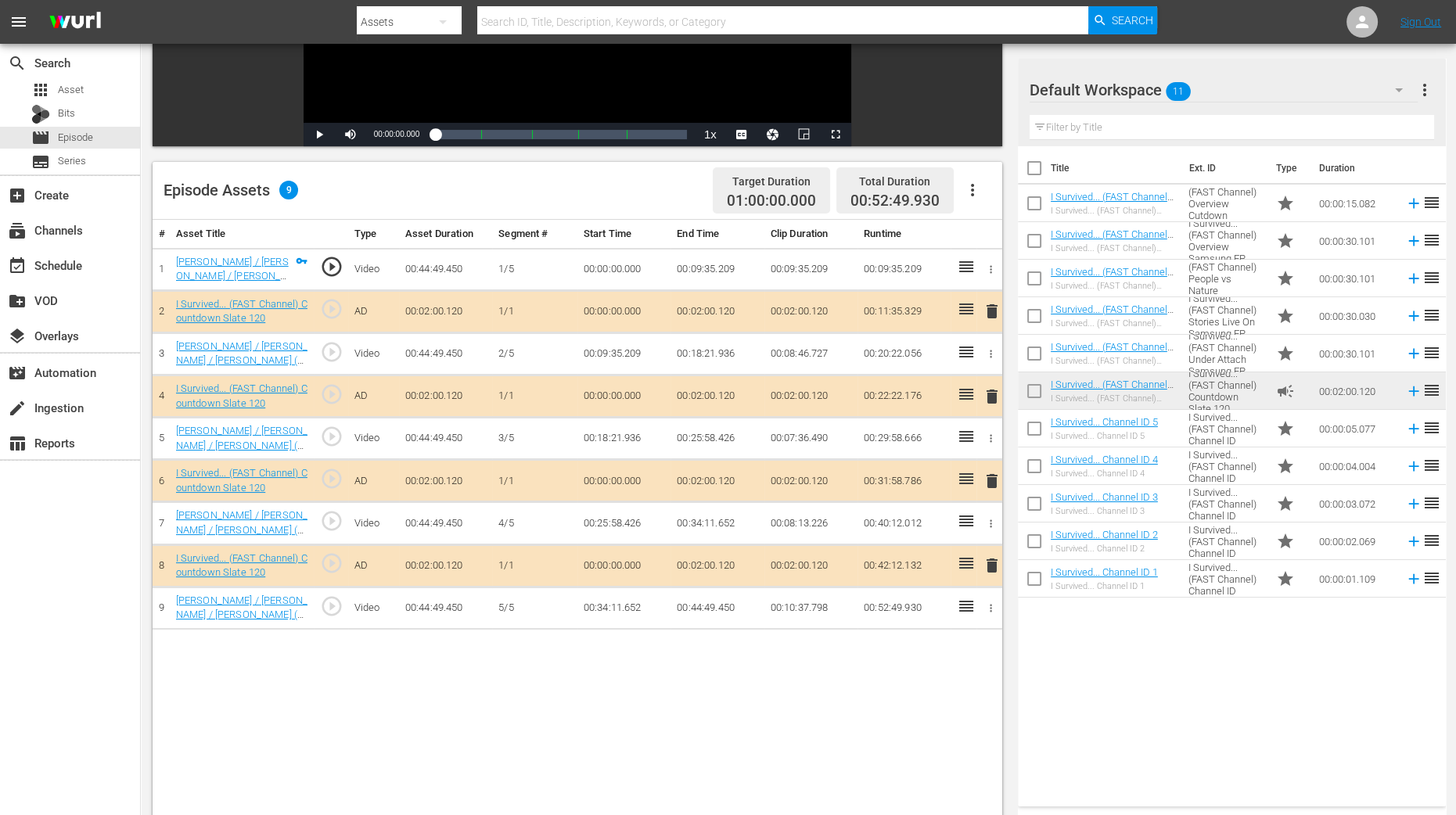
click at [995, 392] on span "delete" at bounding box center [992, 396] width 19 height 19
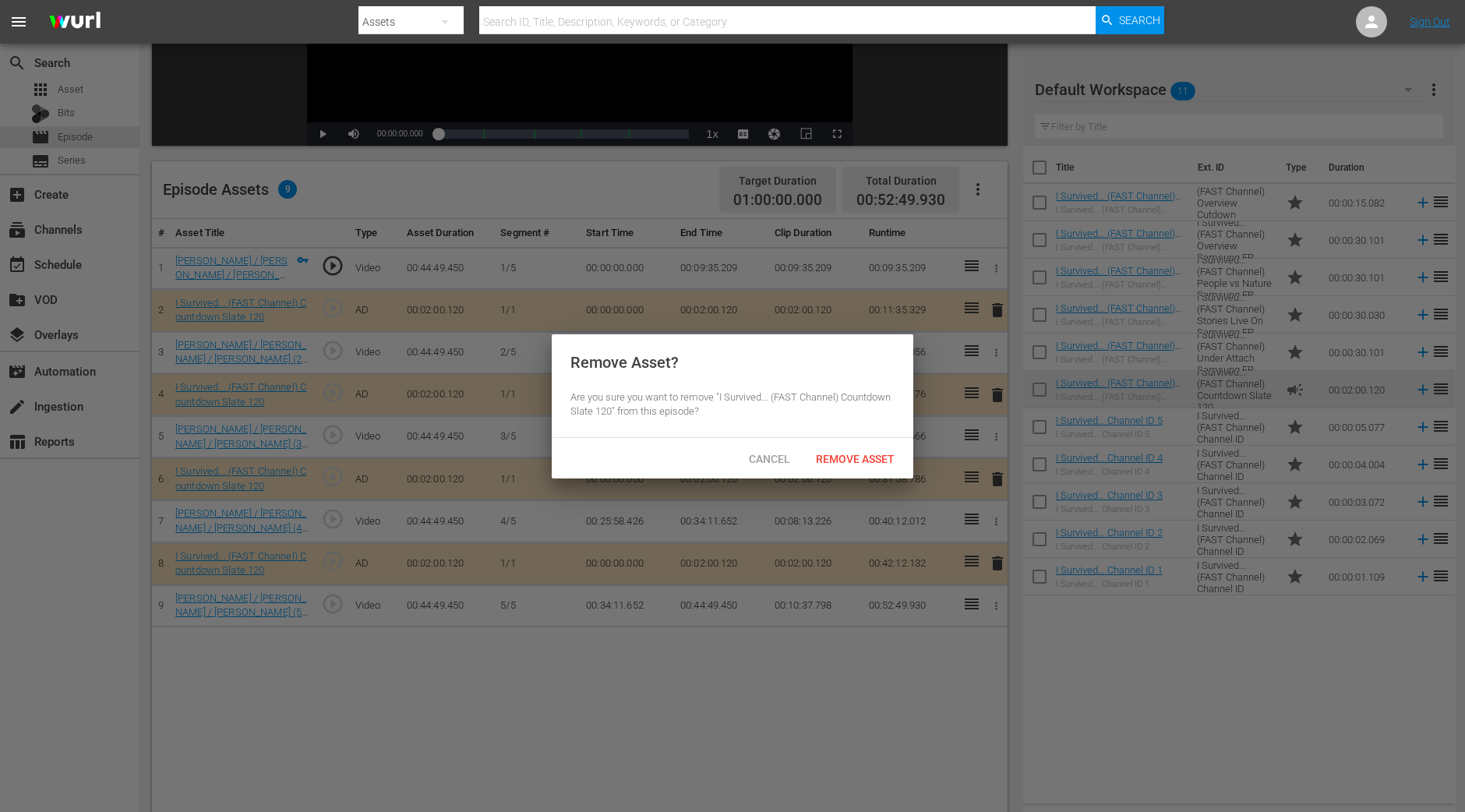
click at [873, 459] on span "Remove Asset" at bounding box center [855, 458] width 104 height 13
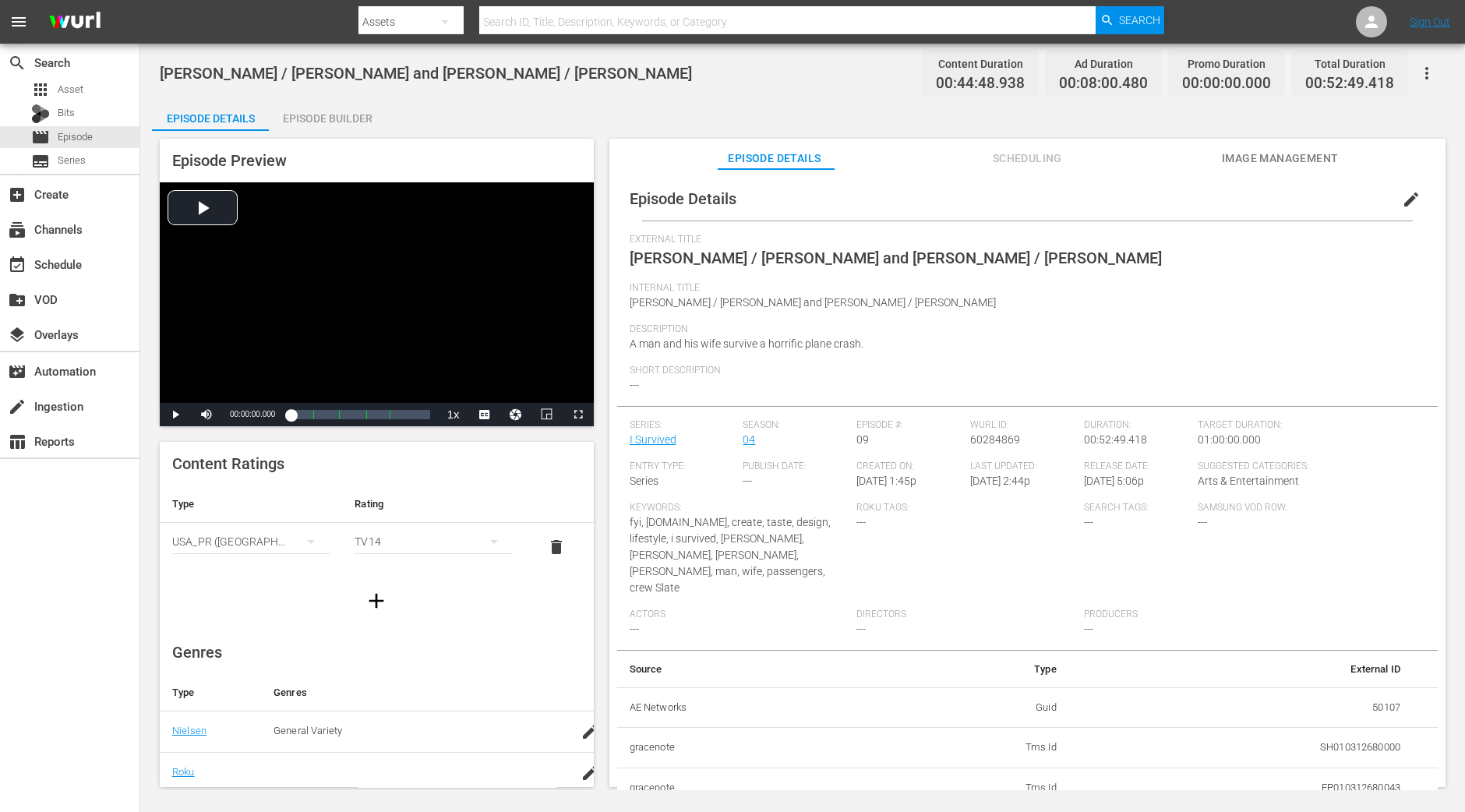
click at [366, 121] on div "Episode Builder" at bounding box center [327, 119] width 117 height 38
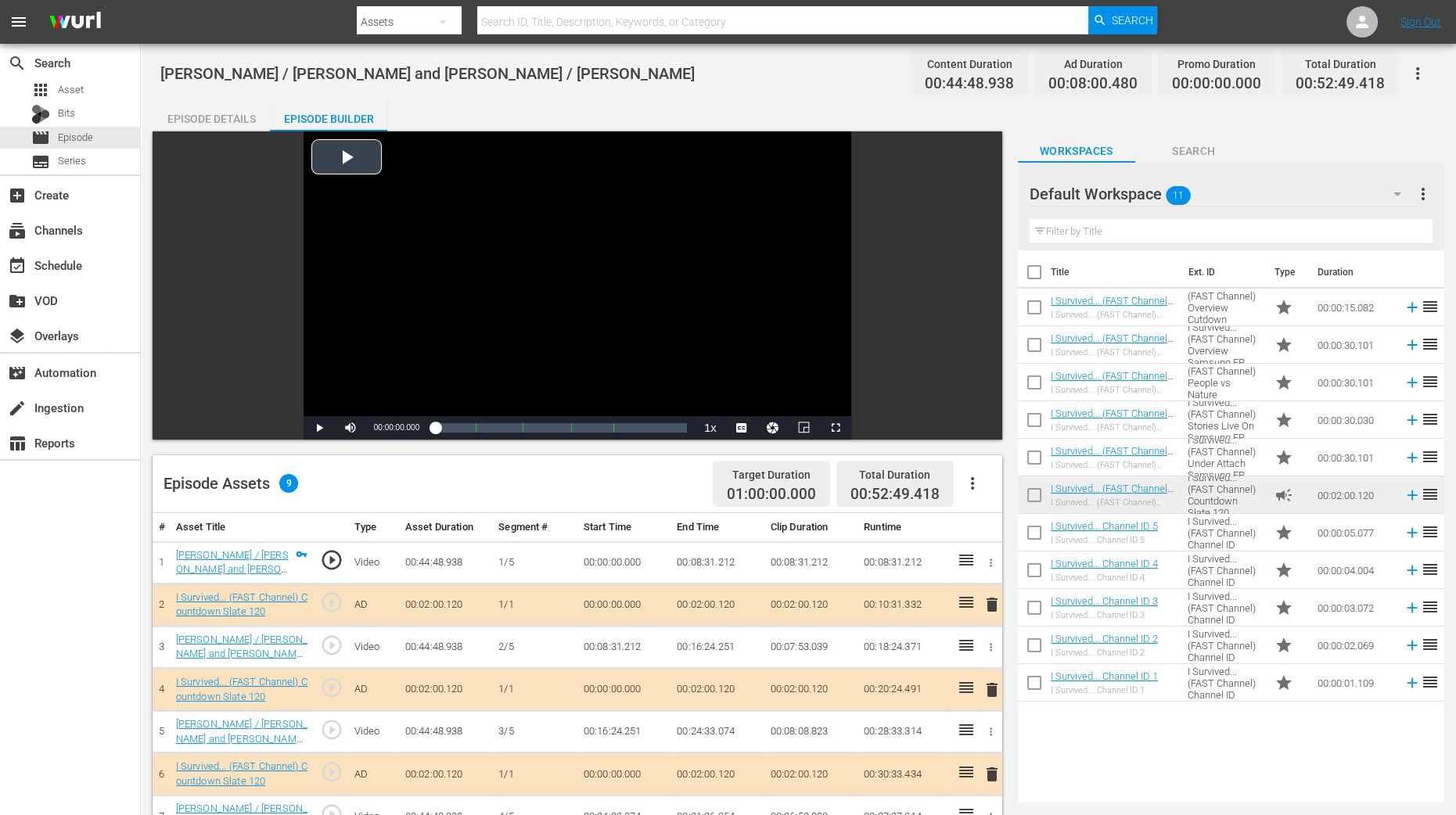
scroll to position [391, 0]
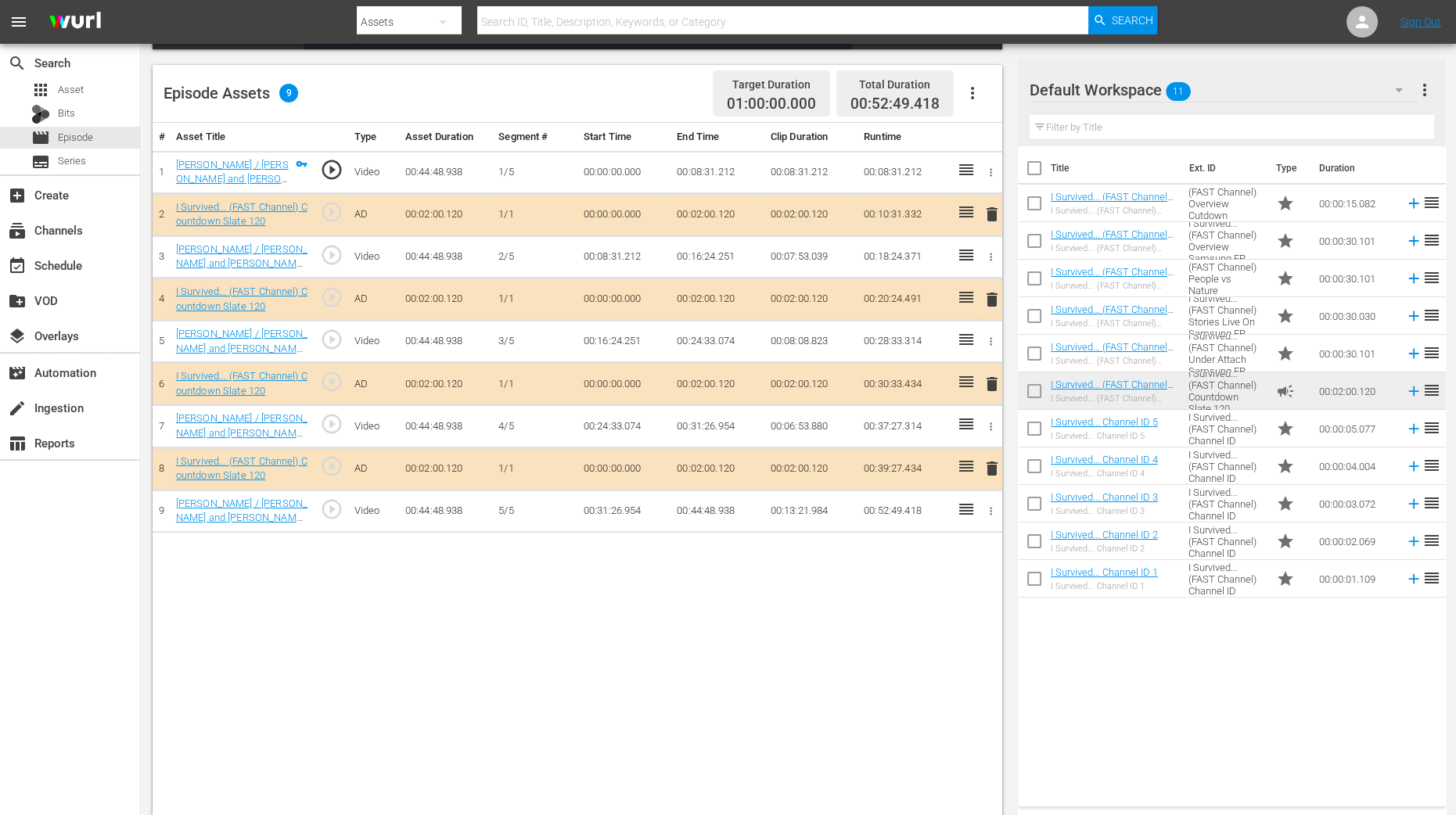
click at [991, 294] on span "delete" at bounding box center [992, 299] width 19 height 19
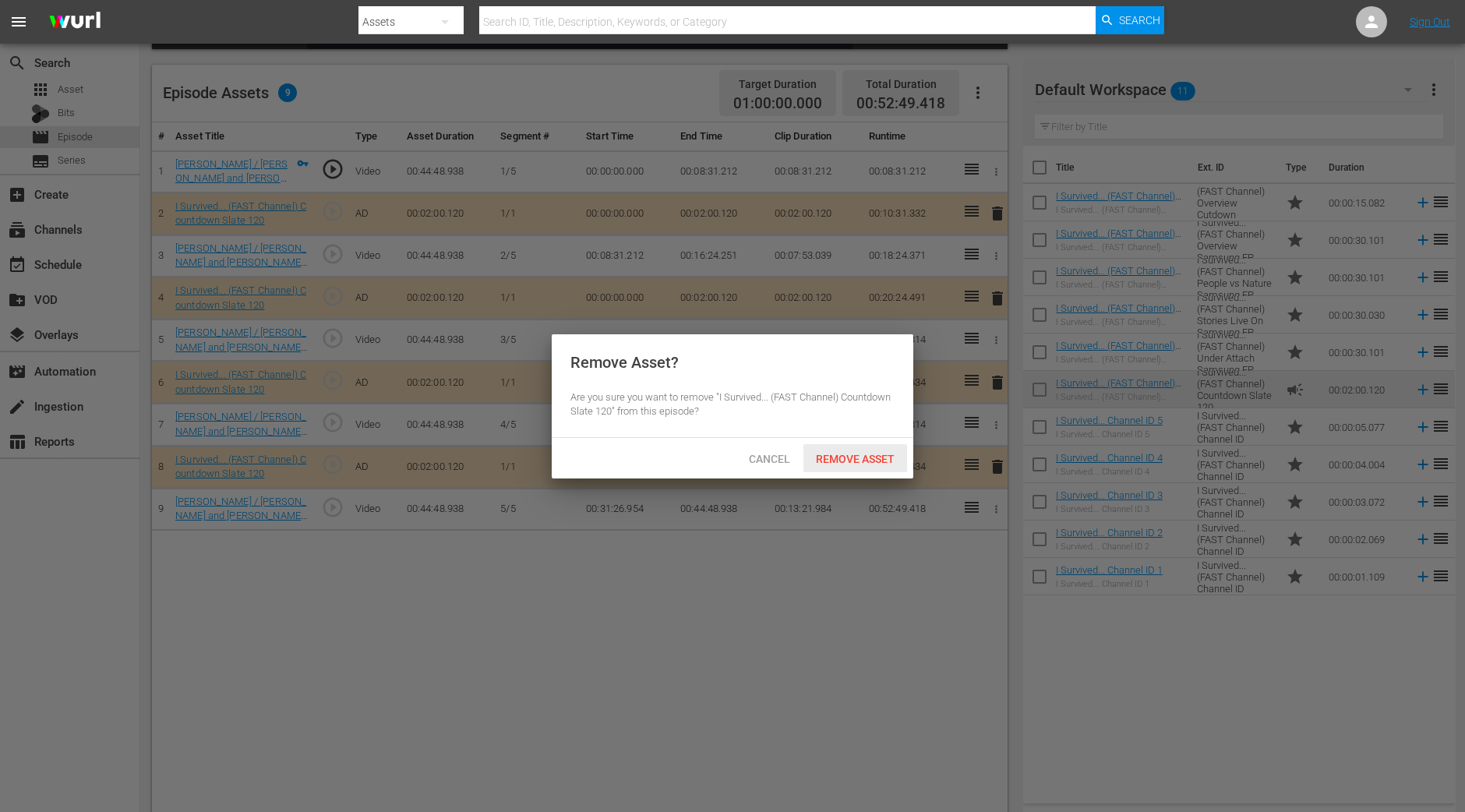
click at [855, 465] on div "Remove Asset" at bounding box center [855, 458] width 104 height 29
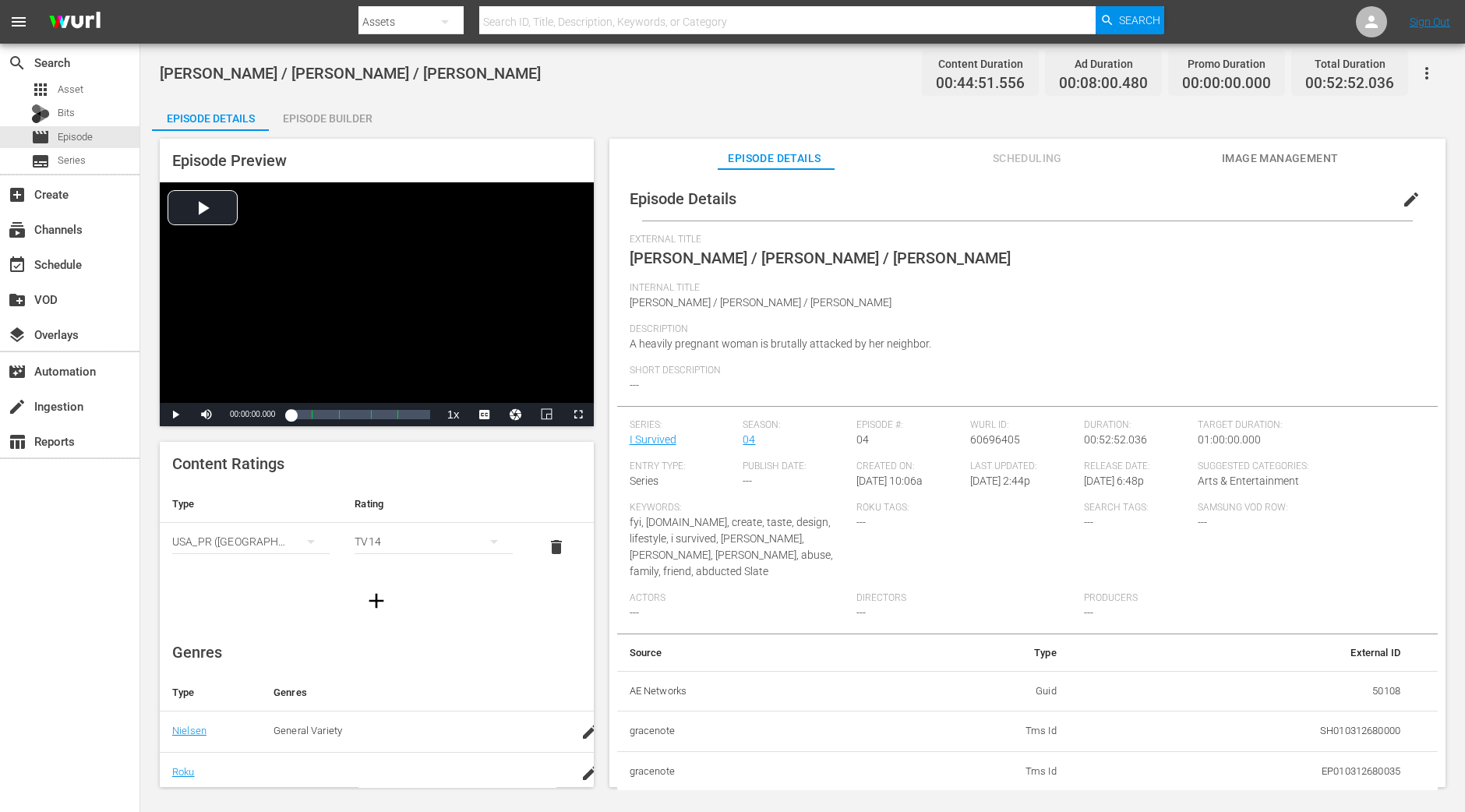
click at [363, 130] on div "Episode Builder" at bounding box center [327, 119] width 117 height 38
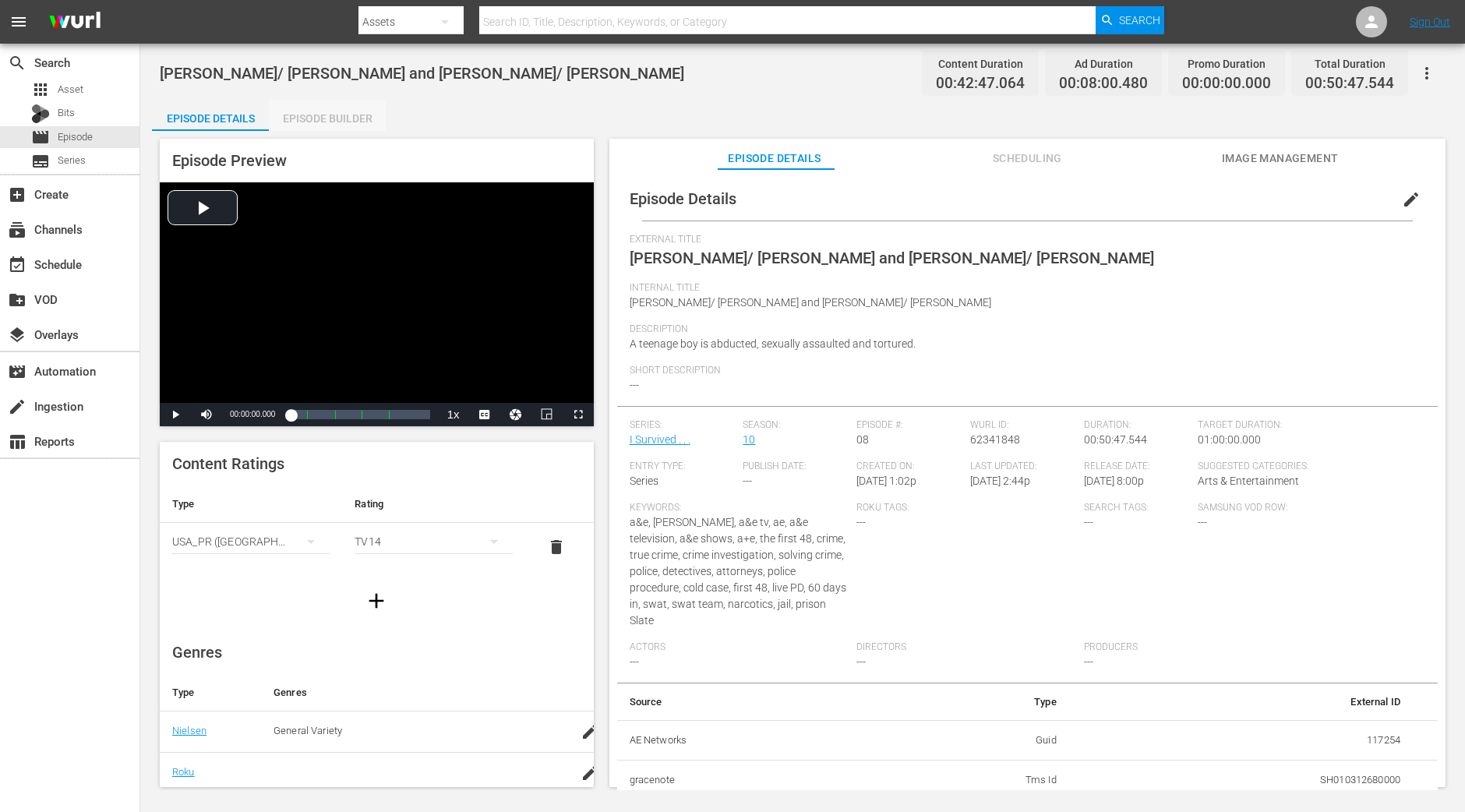
click at [361, 124] on div "Episode Builder" at bounding box center [327, 119] width 117 height 38
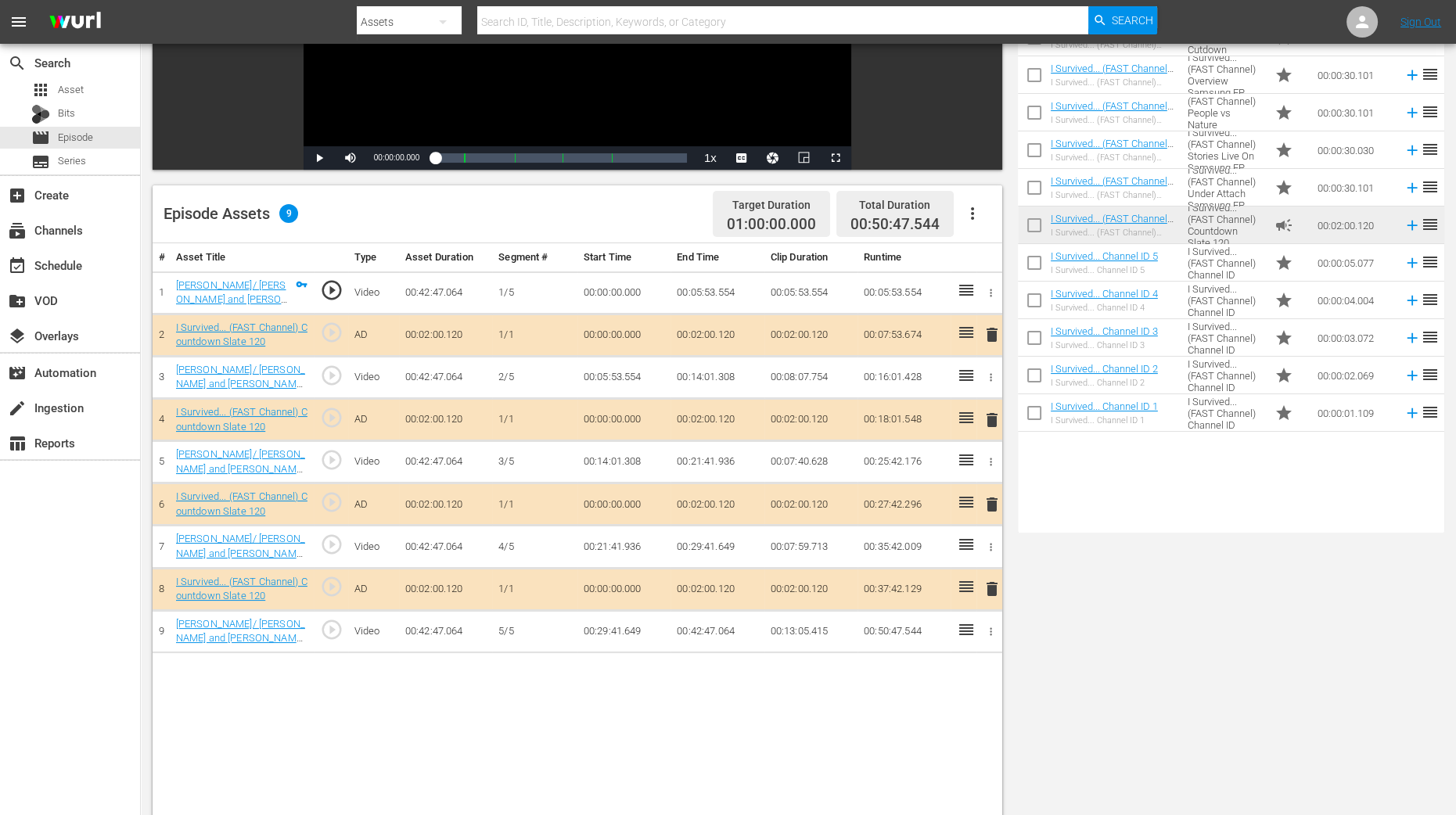
scroll to position [407, 0]
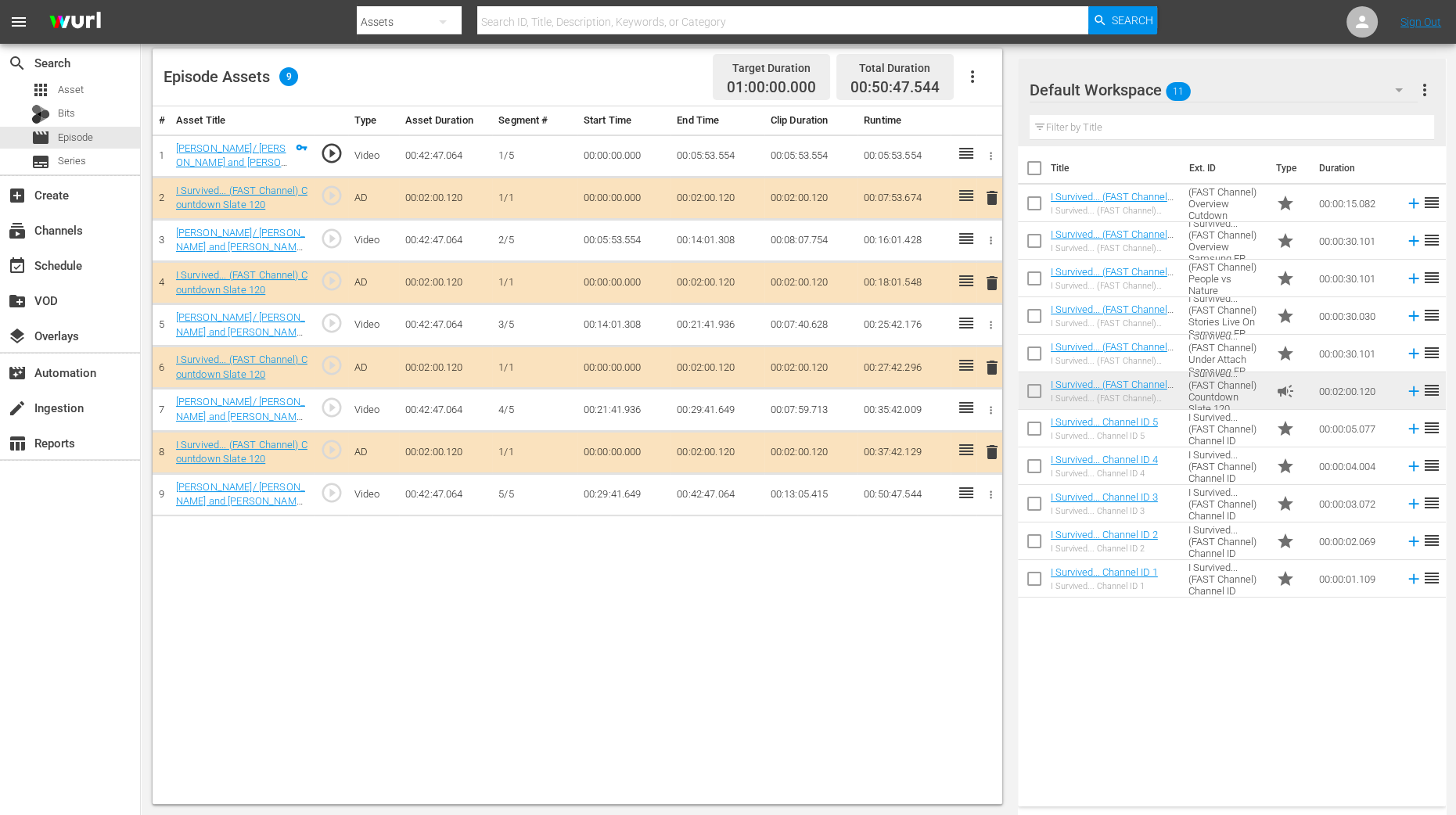
click at [992, 280] on span "delete" at bounding box center [992, 283] width 19 height 19
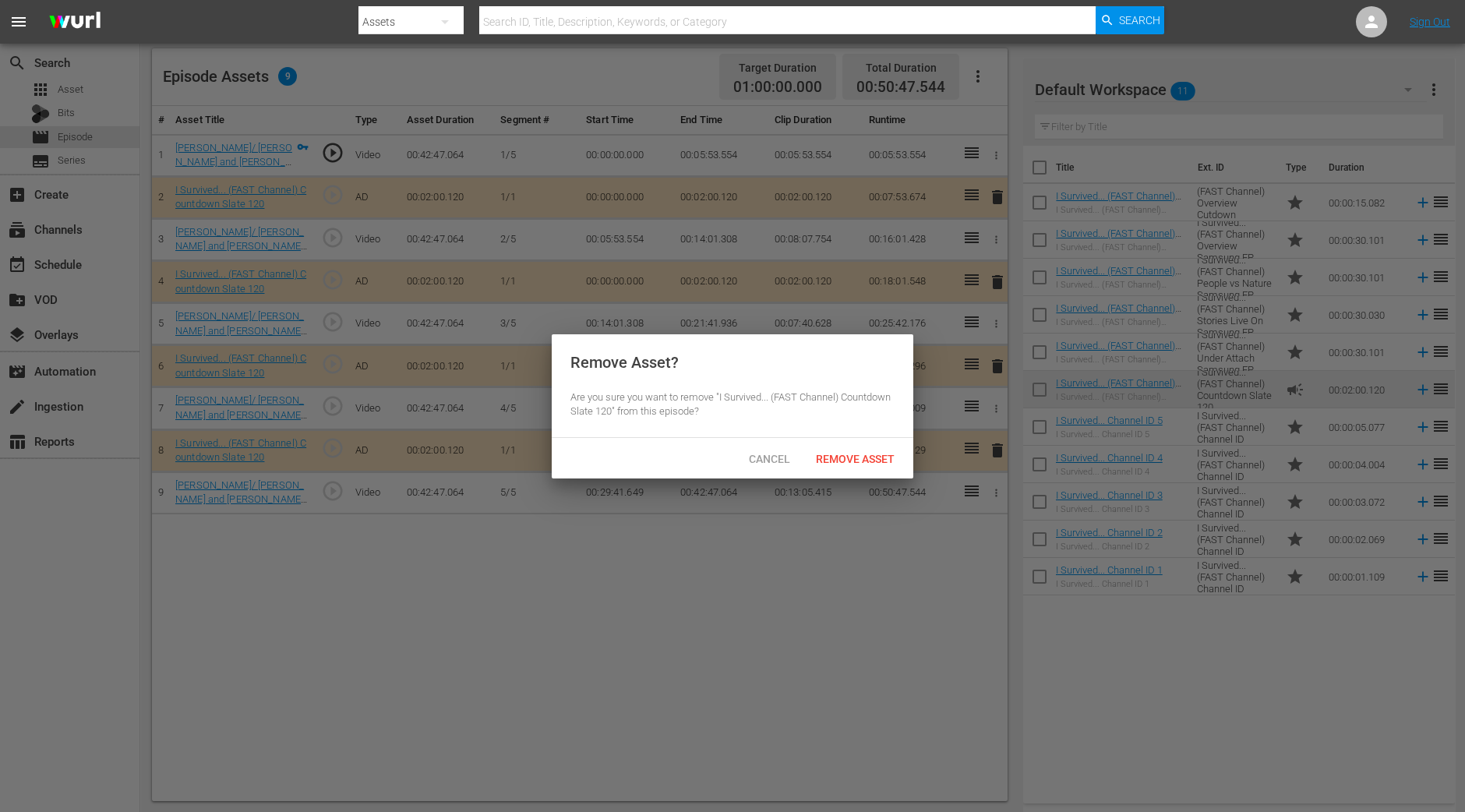
click at [865, 442] on div "Cancel Remove Asset" at bounding box center [732, 457] width 362 height 41
click at [863, 452] on span "Remove Asset" at bounding box center [855, 458] width 104 height 13
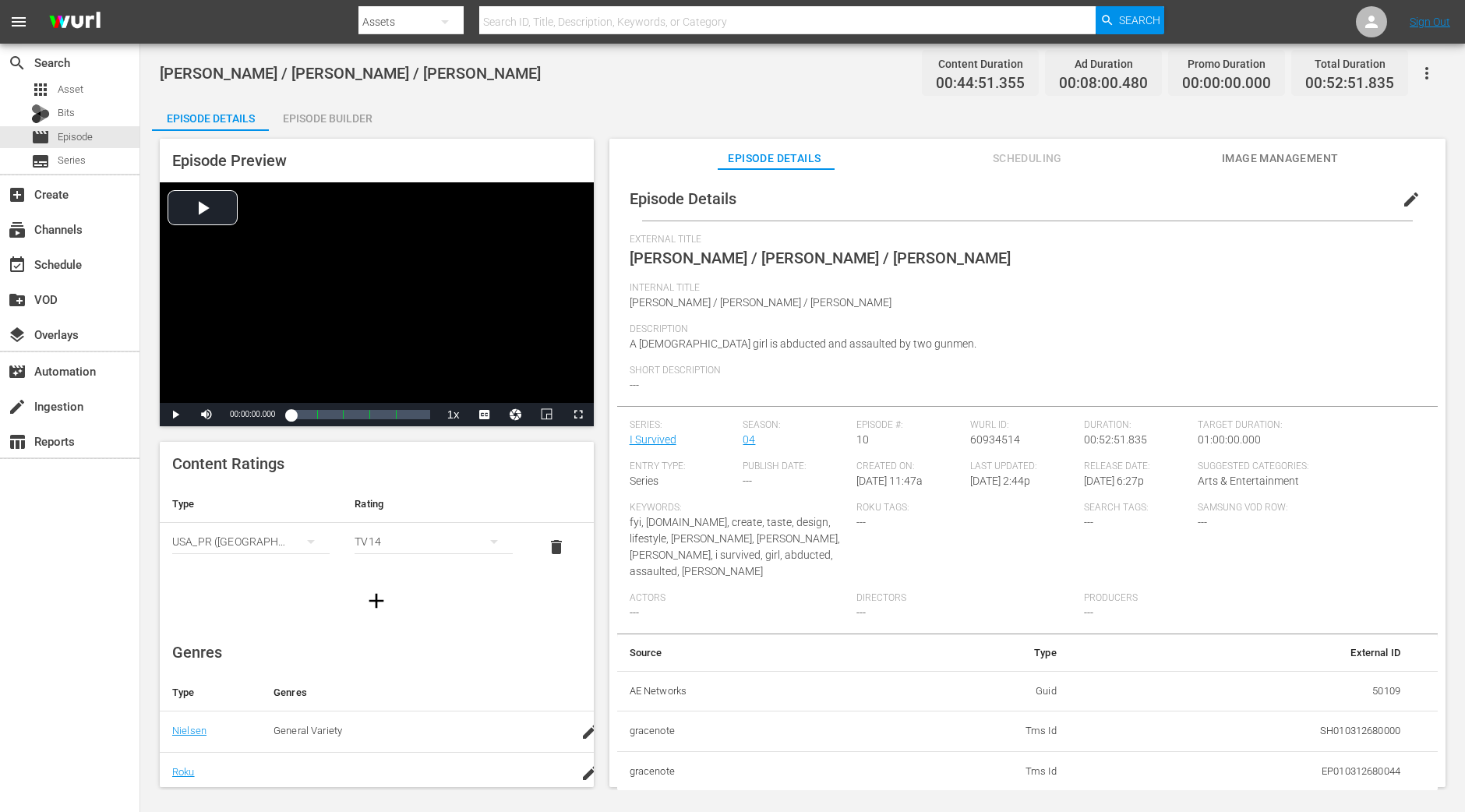
click at [337, 120] on div "Episode Builder" at bounding box center [327, 119] width 117 height 38
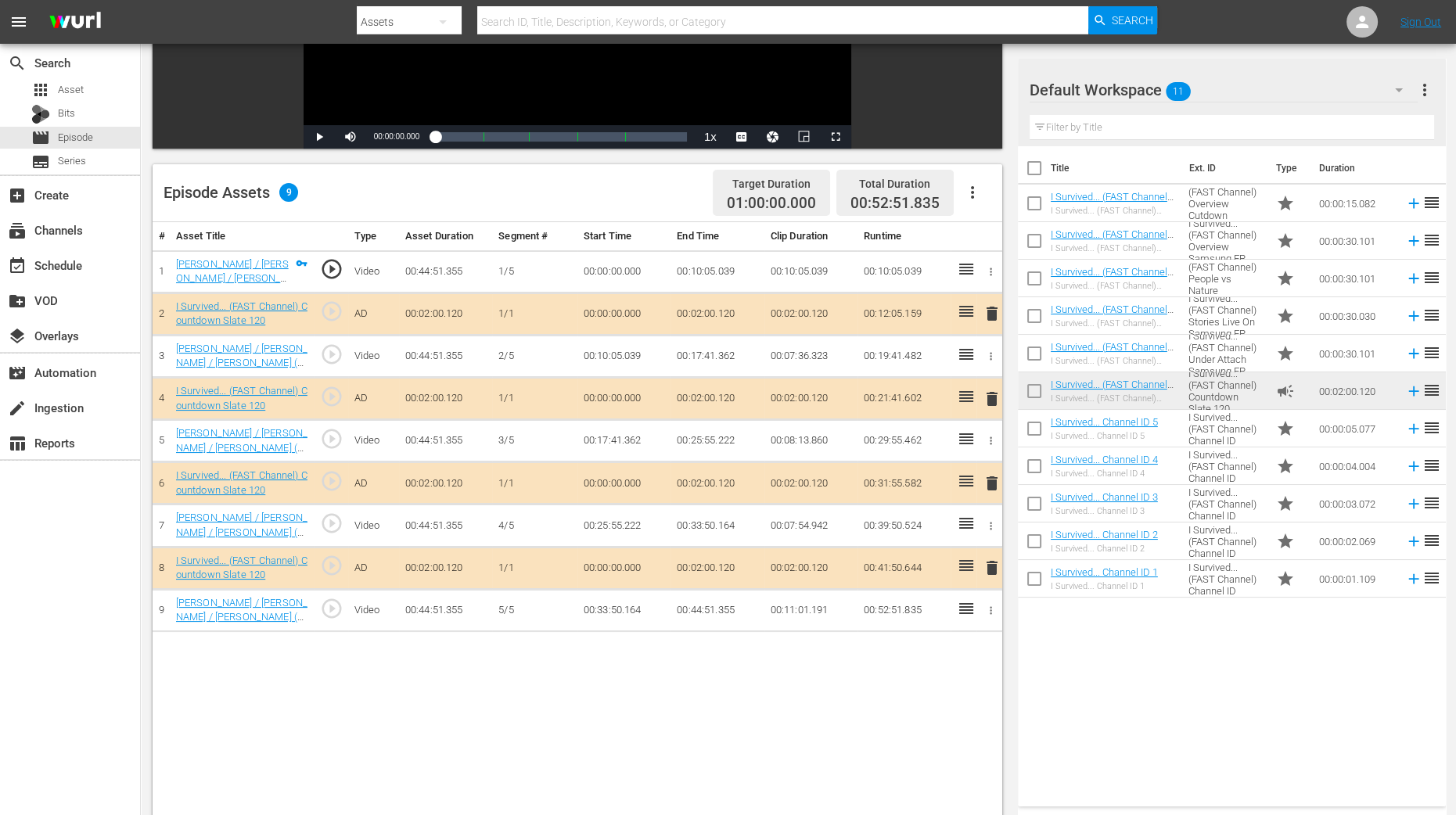
scroll to position [293, 0]
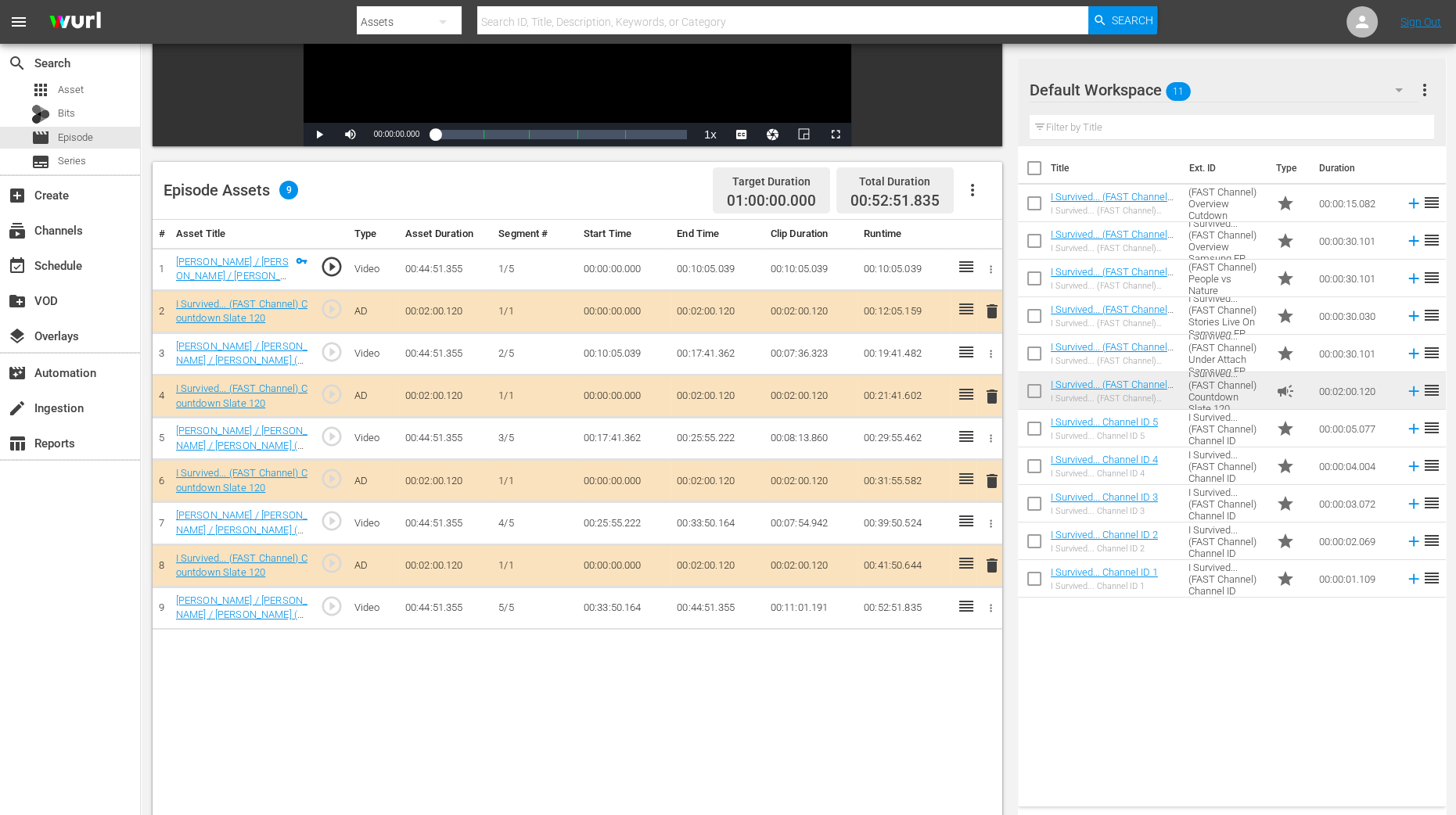
click at [988, 390] on span "delete" at bounding box center [992, 396] width 19 height 19
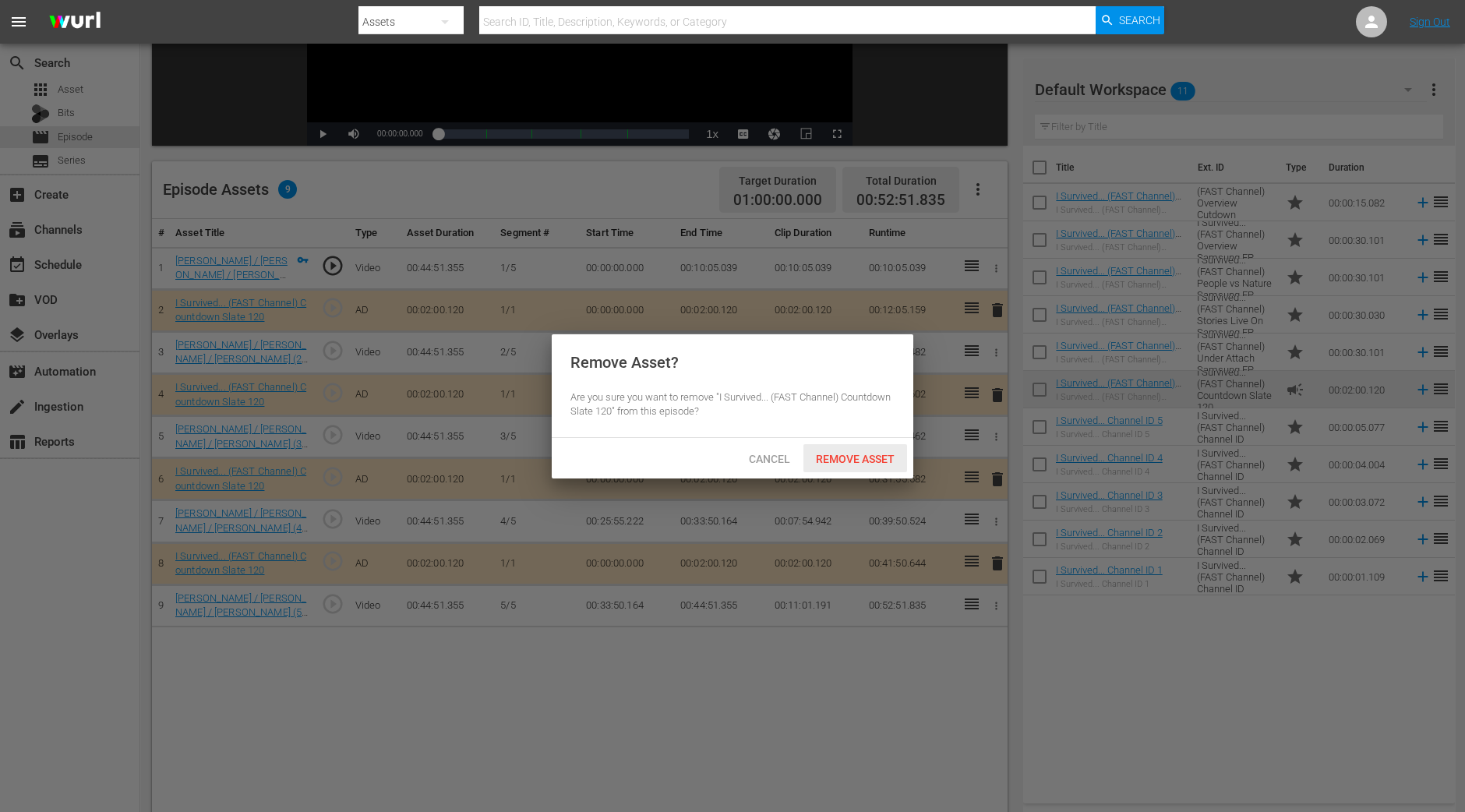
click at [854, 462] on span "Remove Asset" at bounding box center [855, 458] width 104 height 13
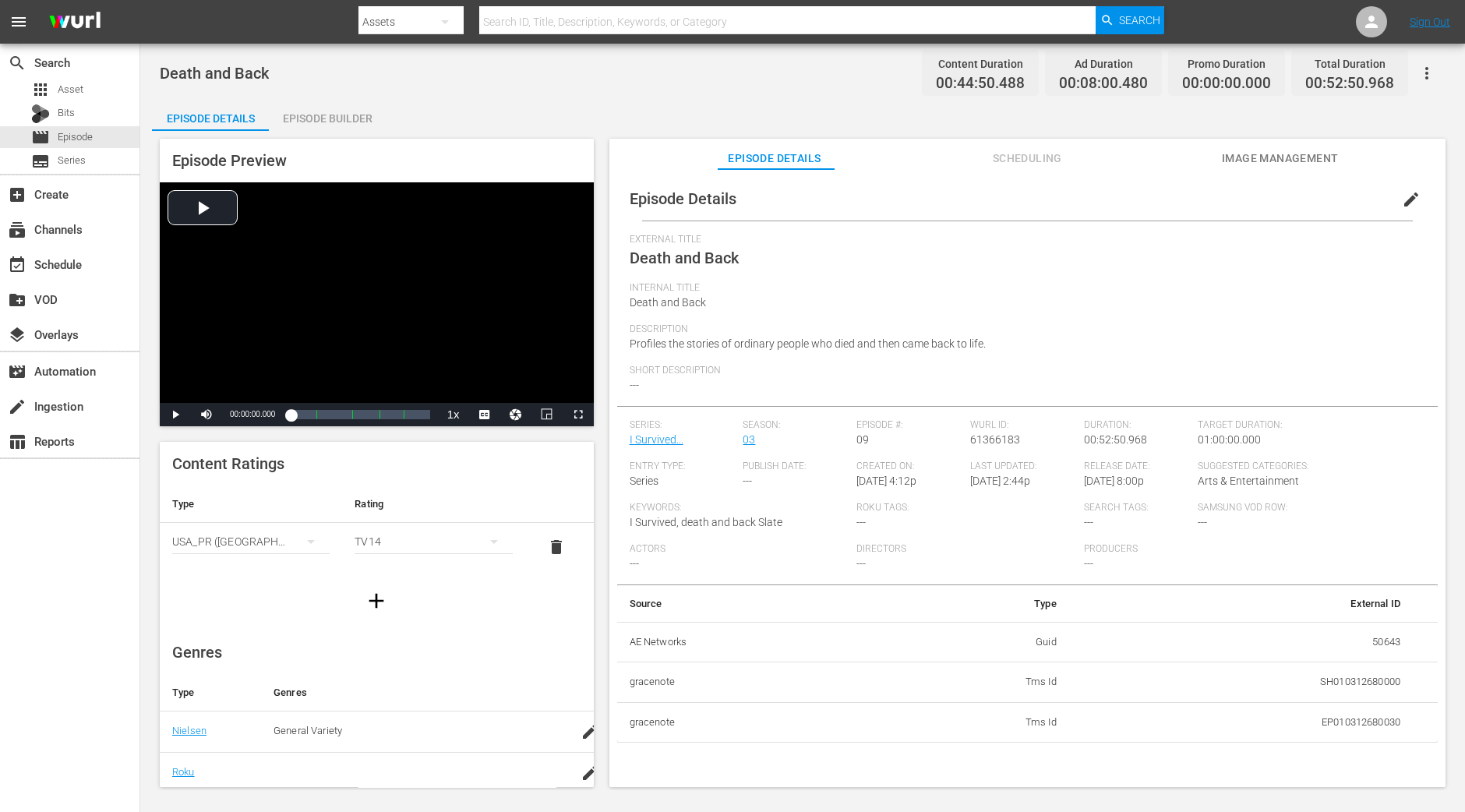
click at [315, 111] on div "Episode Builder" at bounding box center [327, 119] width 117 height 38
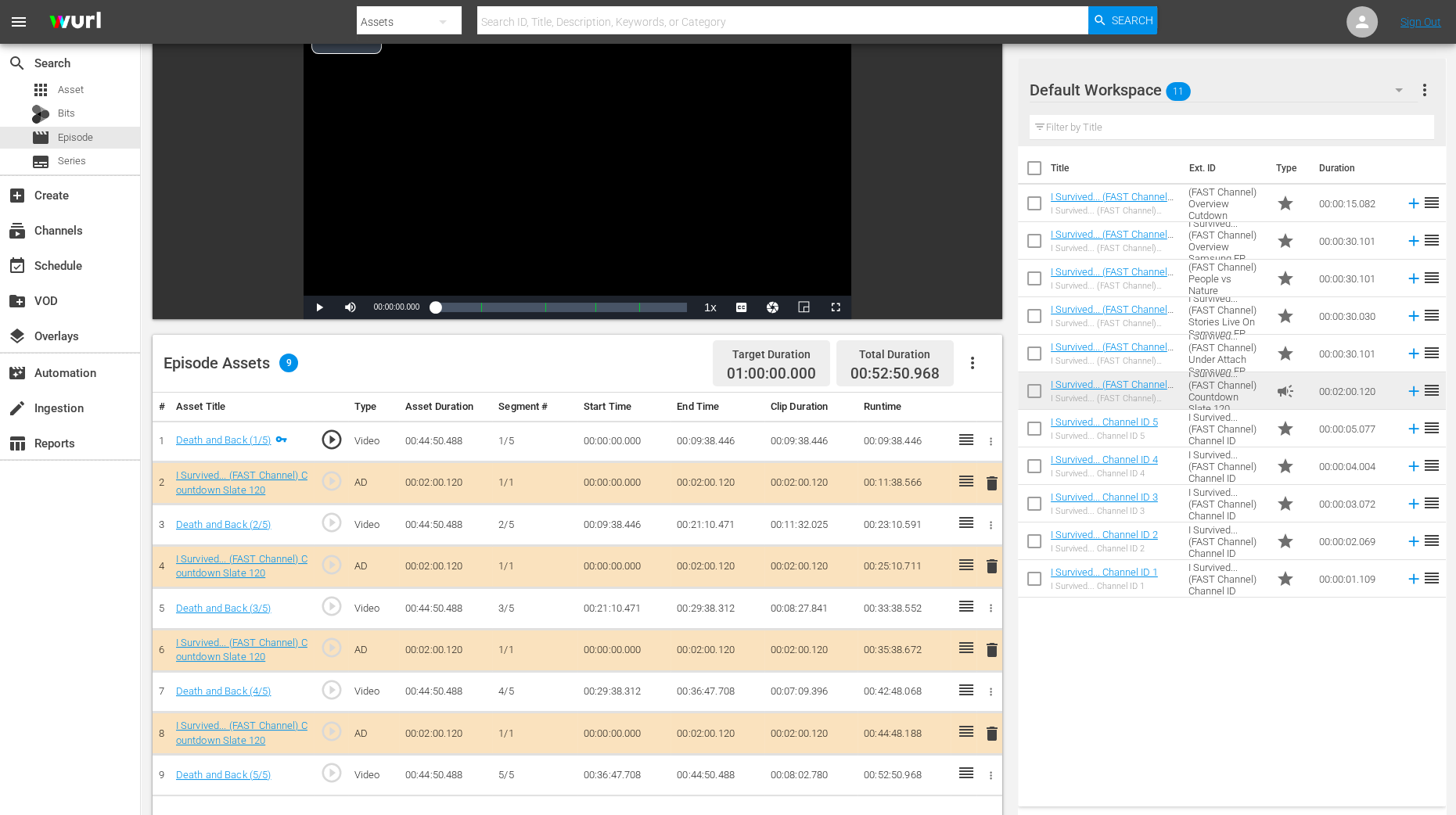
scroll to position [293, 0]
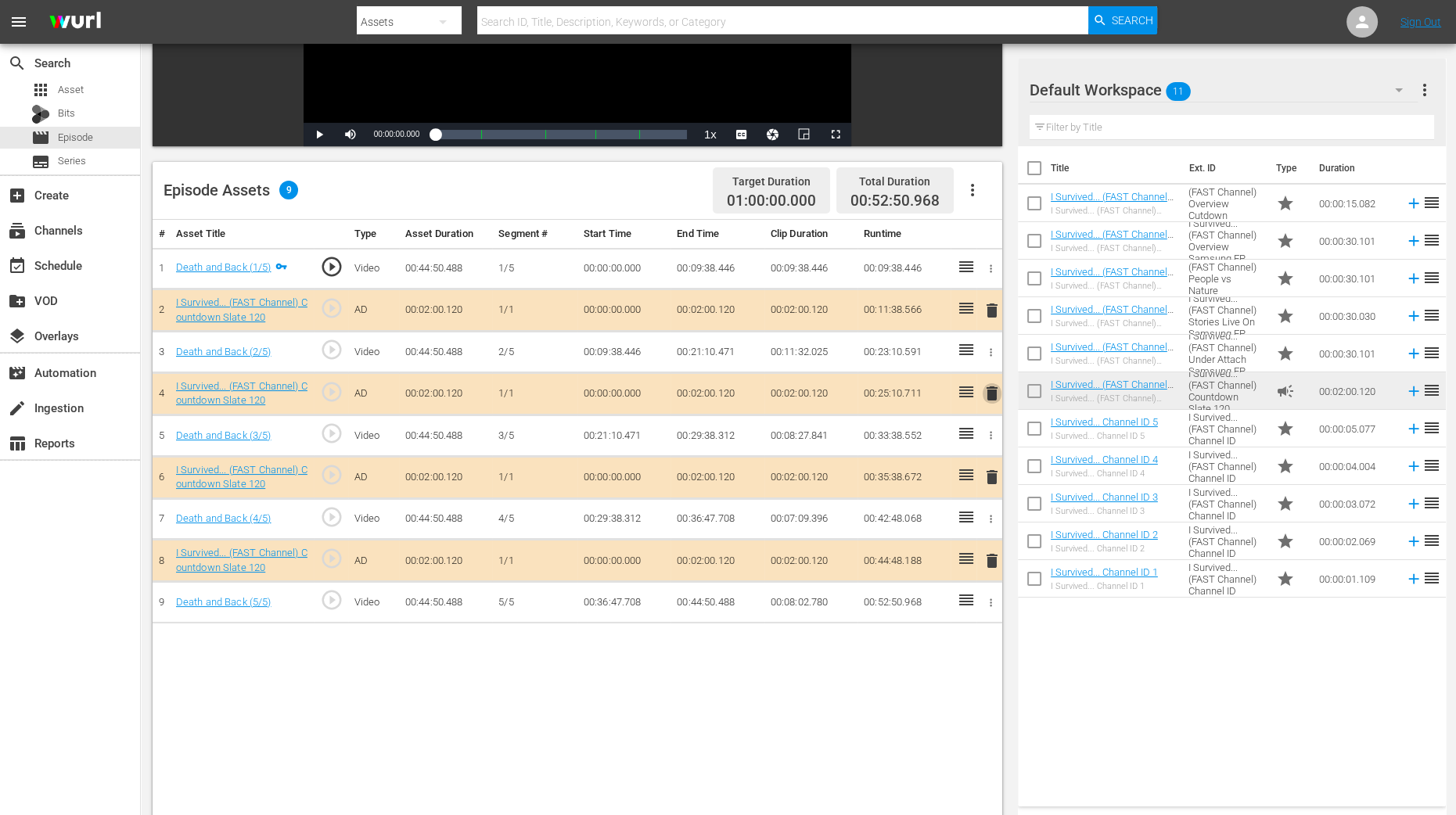
click at [994, 396] on span "delete" at bounding box center [992, 393] width 19 height 19
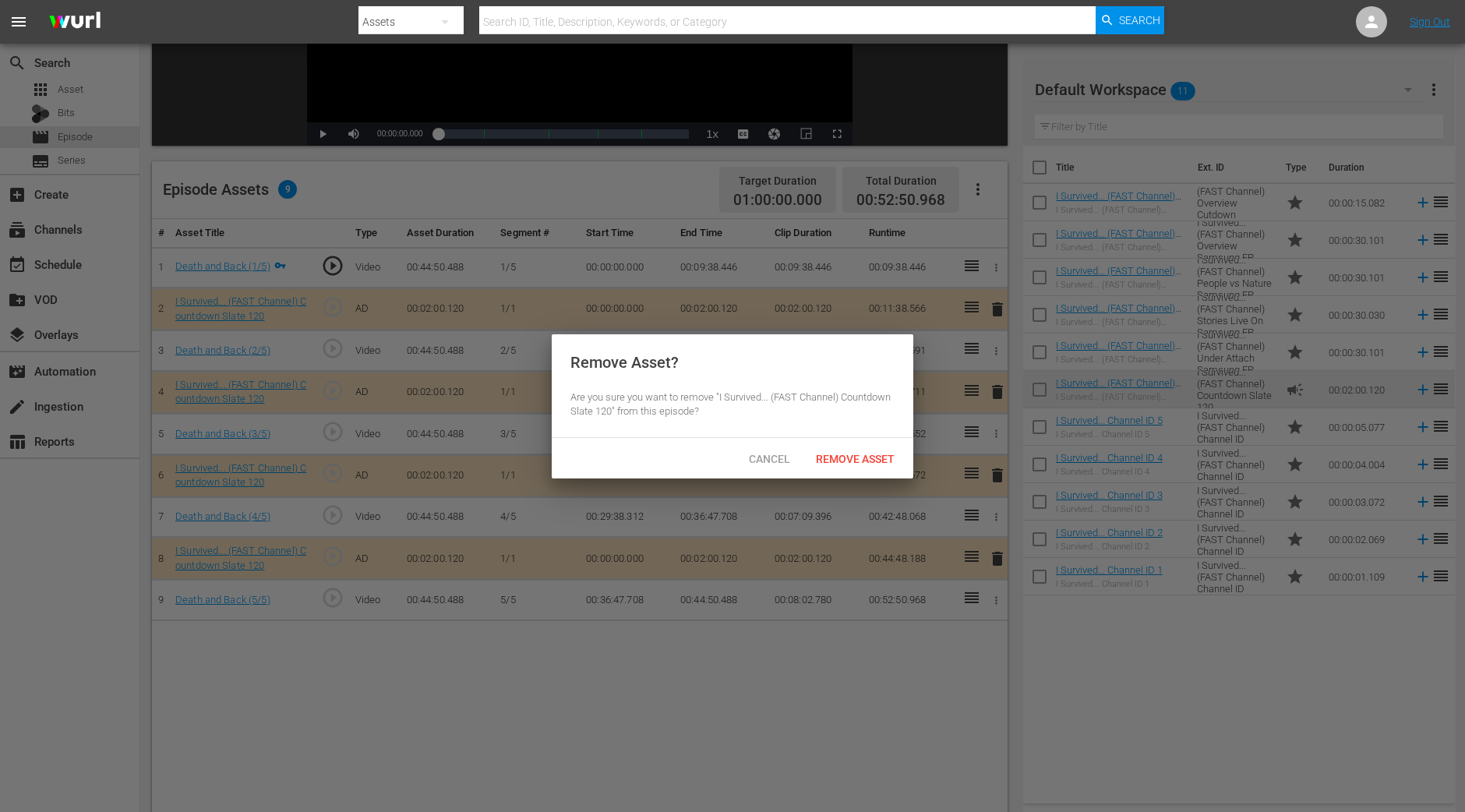
click at [861, 470] on div "Remove Asset" at bounding box center [855, 458] width 104 height 29
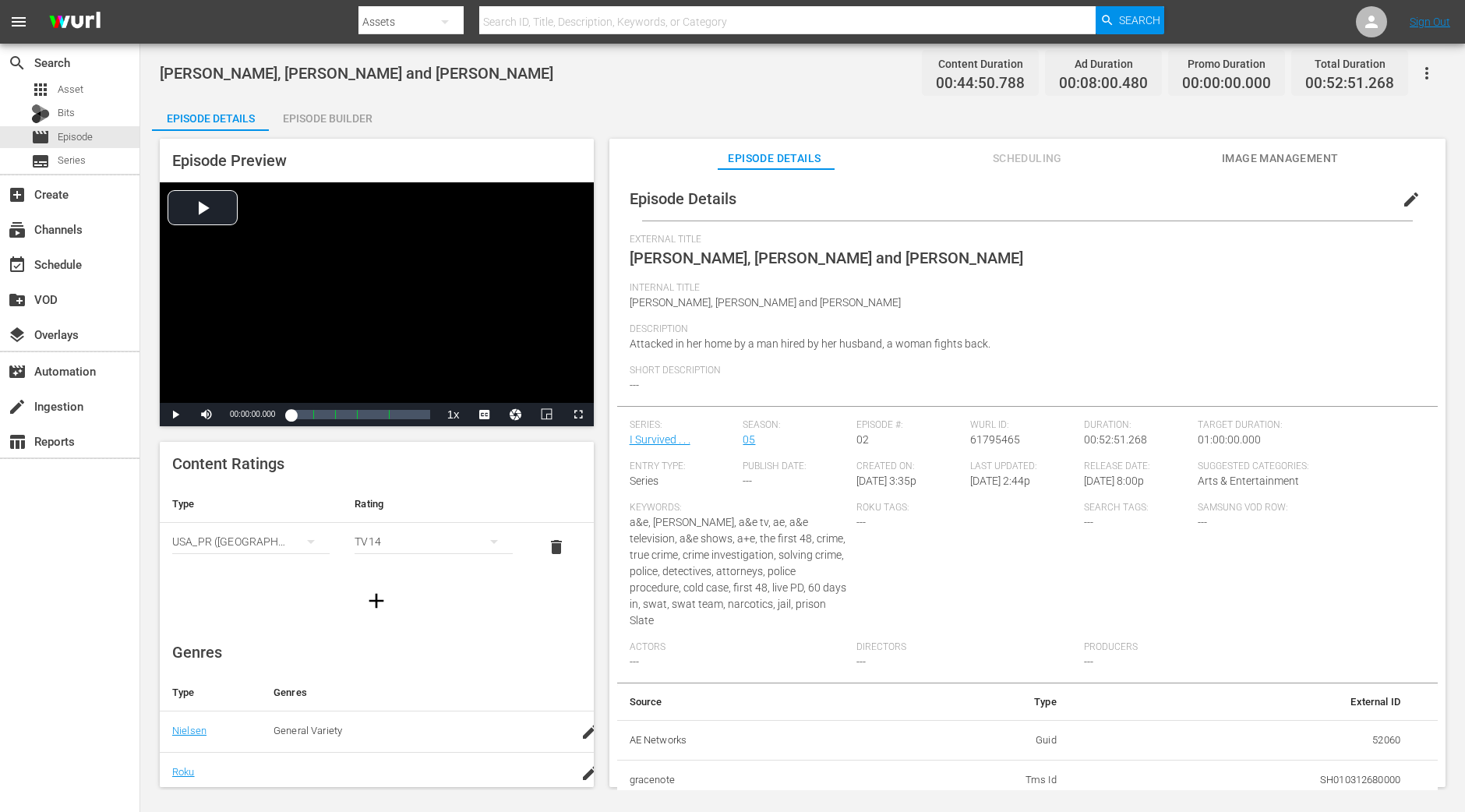
click at [332, 123] on div "Episode Builder" at bounding box center [327, 119] width 117 height 38
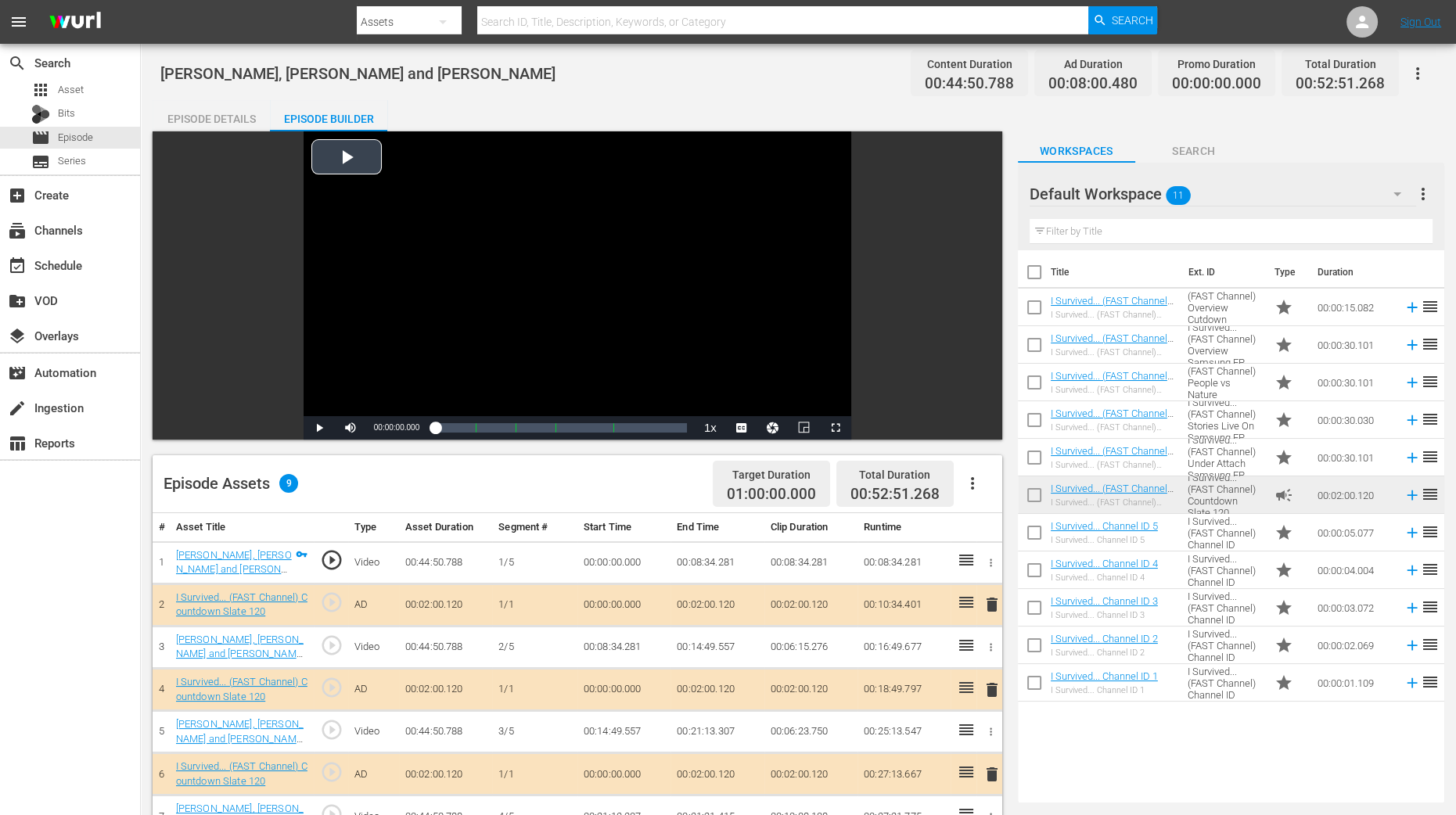
scroll to position [293, 0]
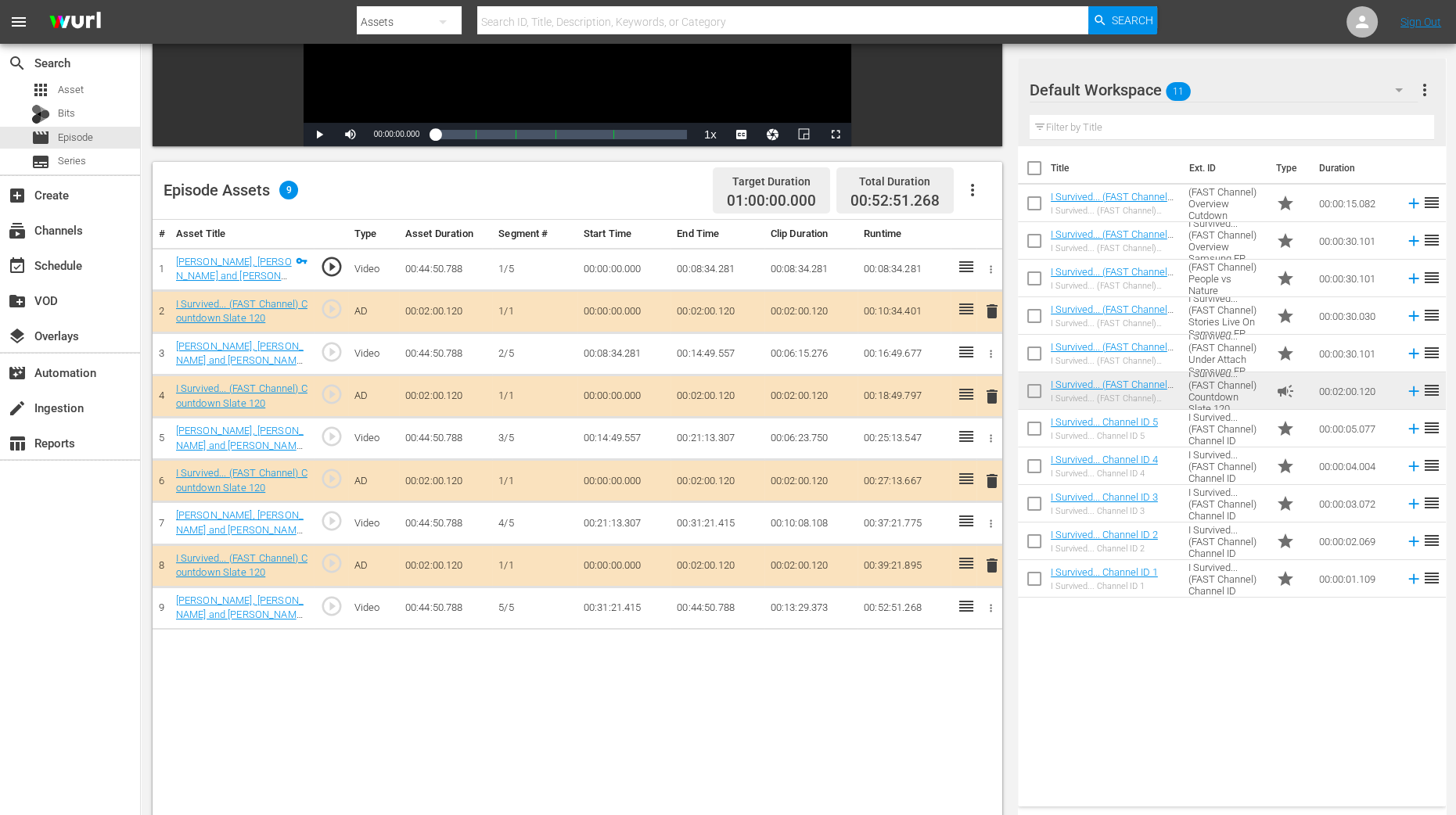
click at [993, 401] on span "delete" at bounding box center [992, 396] width 19 height 19
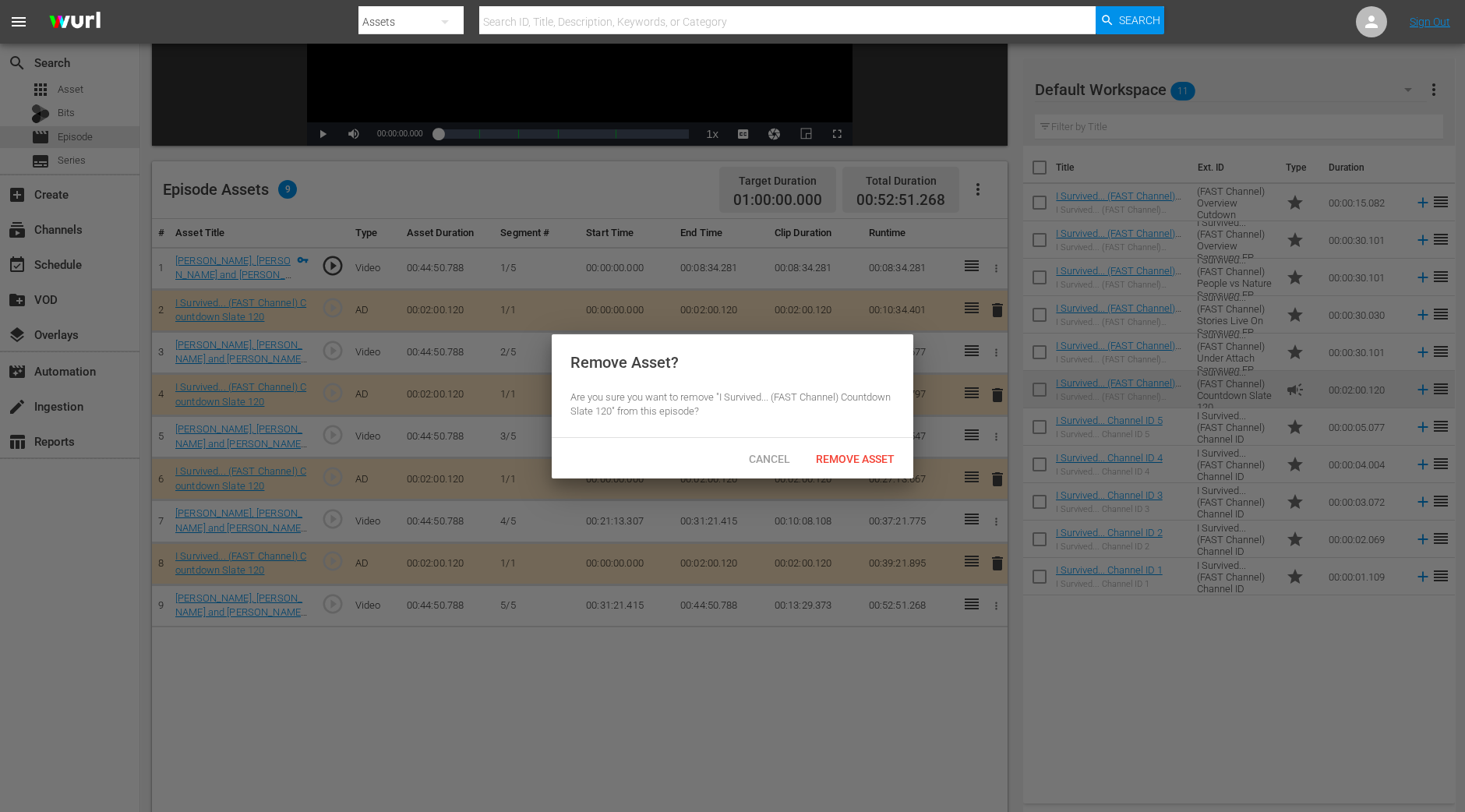
click at [866, 446] on div "Remove Asset" at bounding box center [855, 458] width 104 height 29
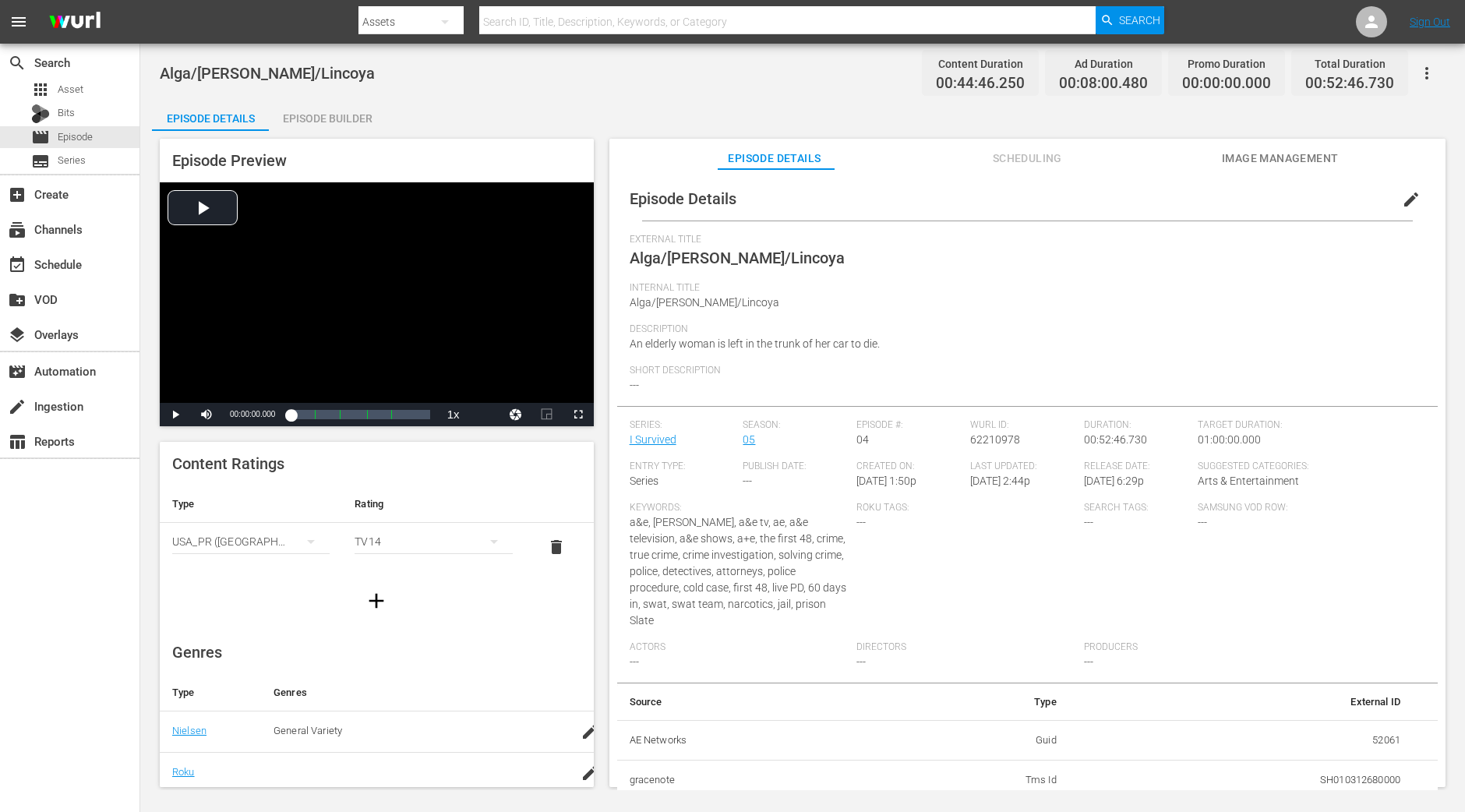
click at [346, 110] on div "Episode Builder" at bounding box center [327, 119] width 117 height 38
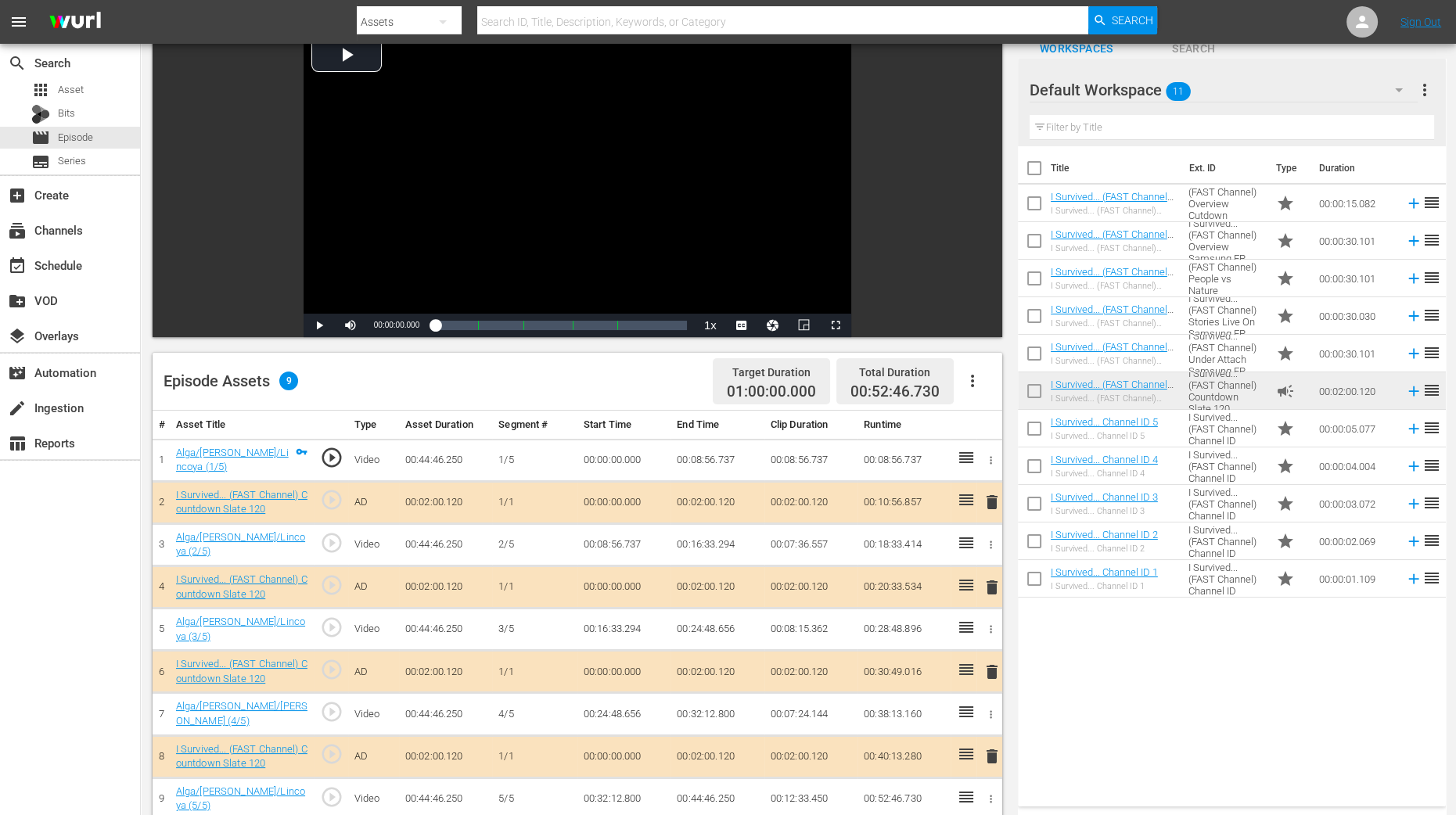
scroll to position [194, 0]
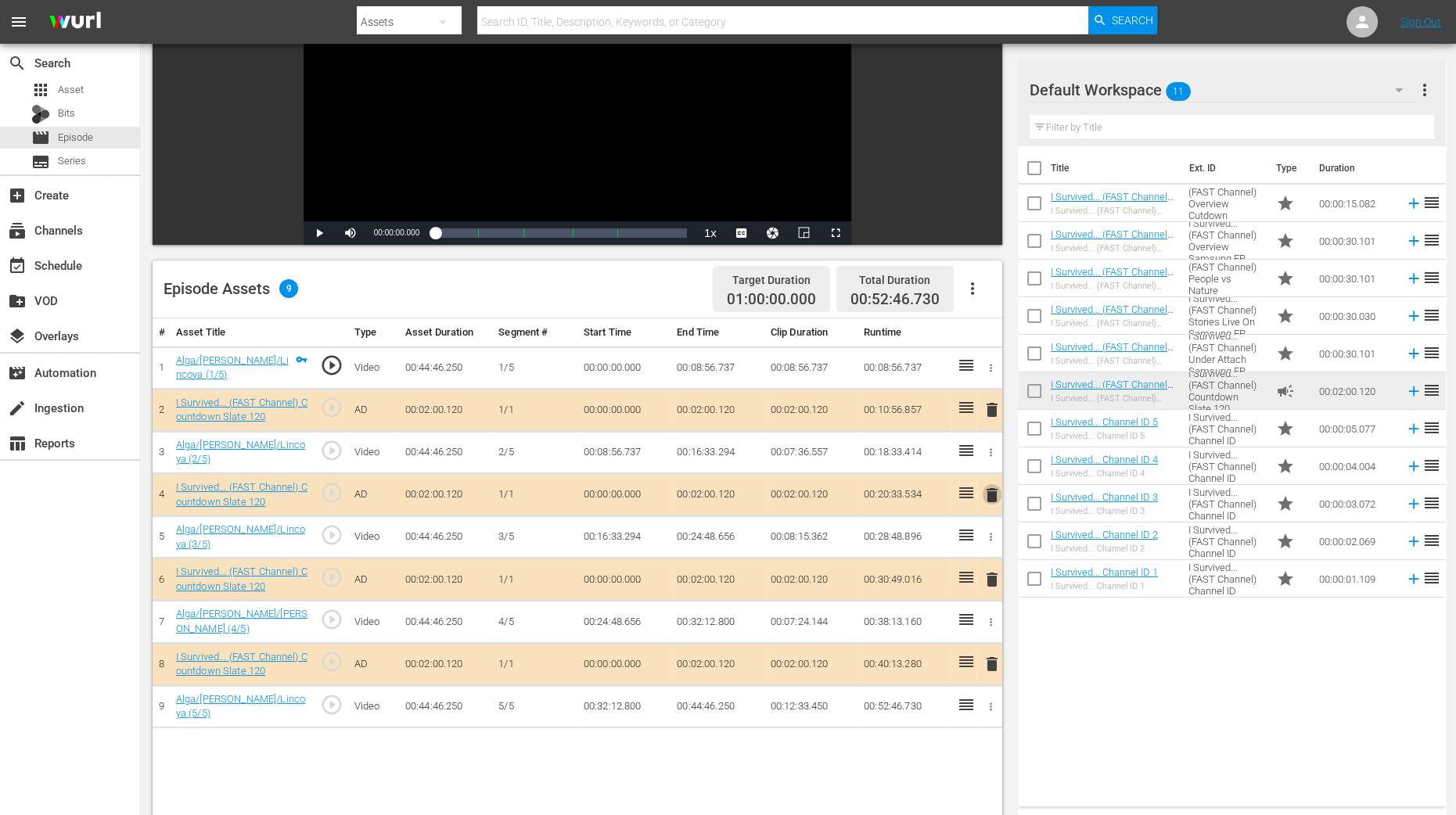
click at [991, 488] on span "delete" at bounding box center [992, 495] width 19 height 19
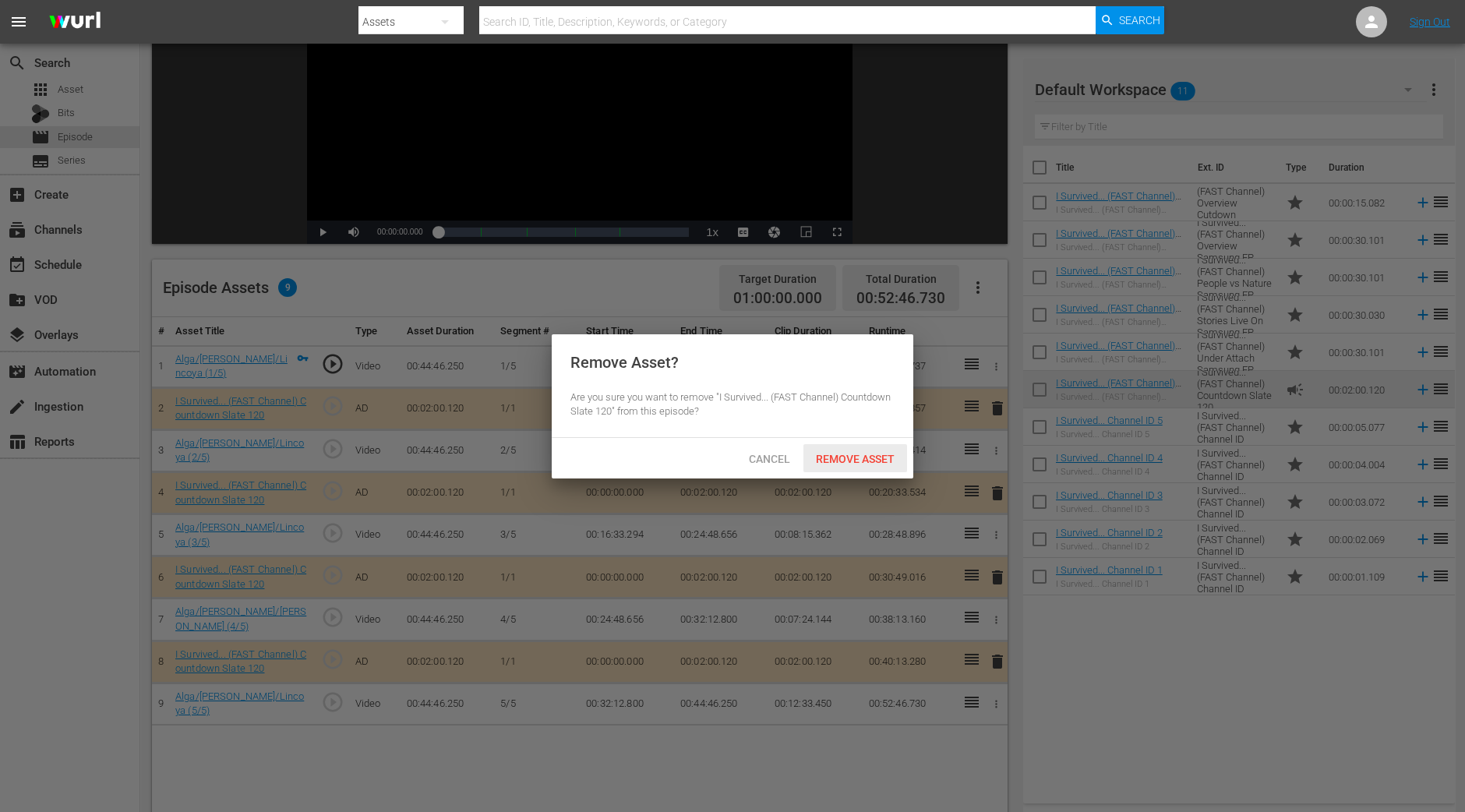
click at [861, 443] on div "Cancel Remove Asset" at bounding box center [732, 457] width 362 height 41
click at [836, 445] on div "Remove Asset" at bounding box center [855, 458] width 104 height 29
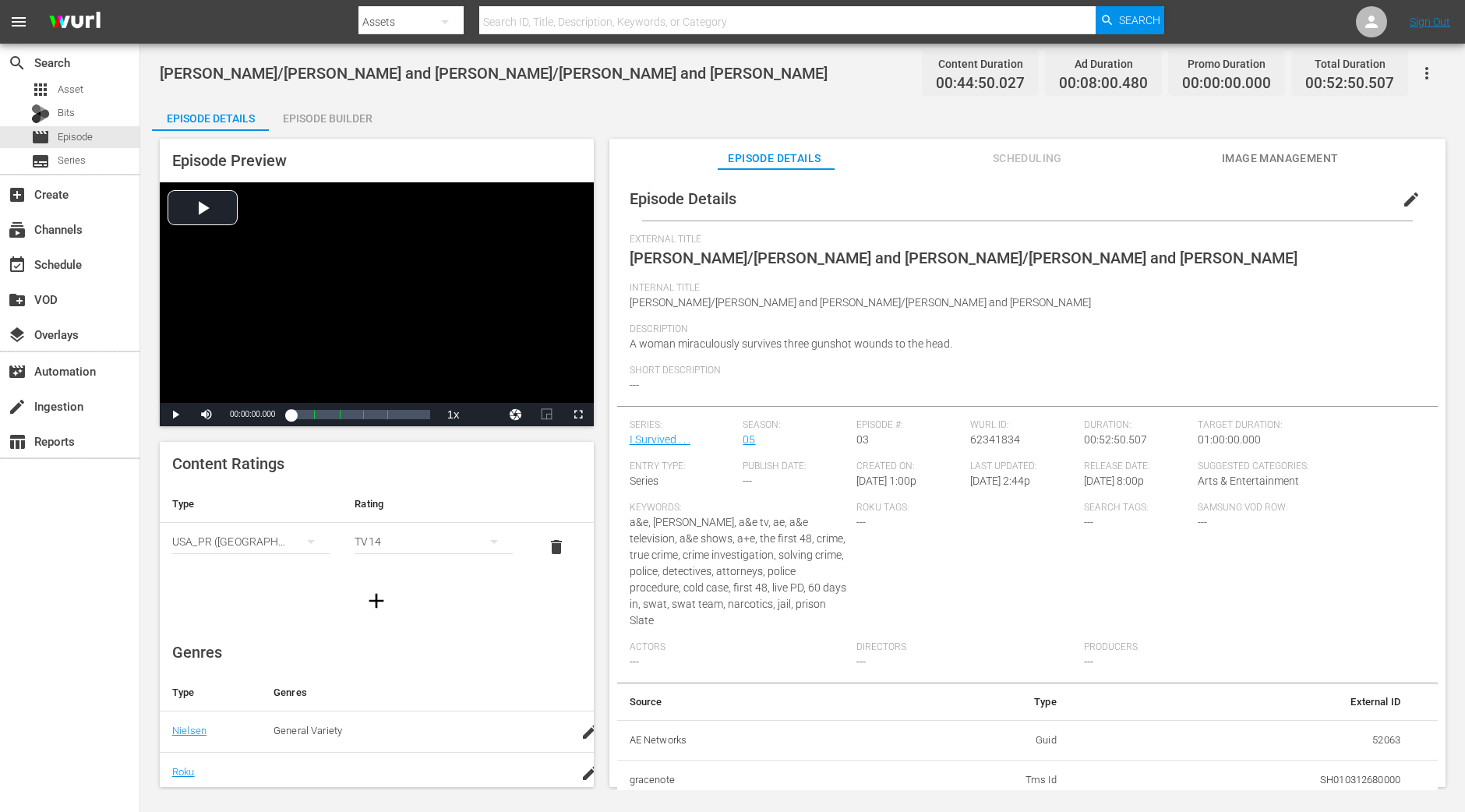
click at [359, 113] on div "Episode Builder" at bounding box center [327, 119] width 117 height 38
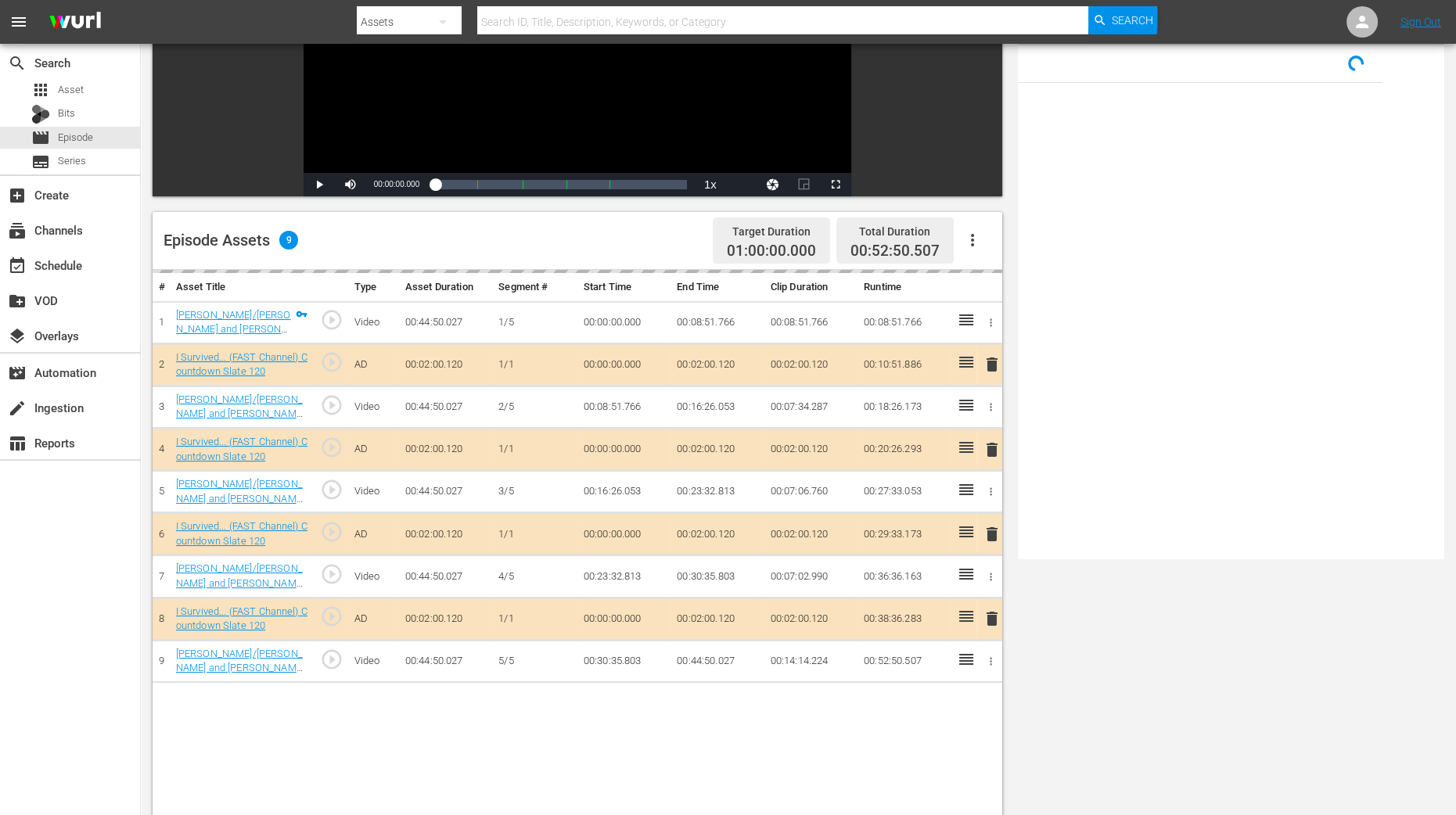
scroll to position [407, 0]
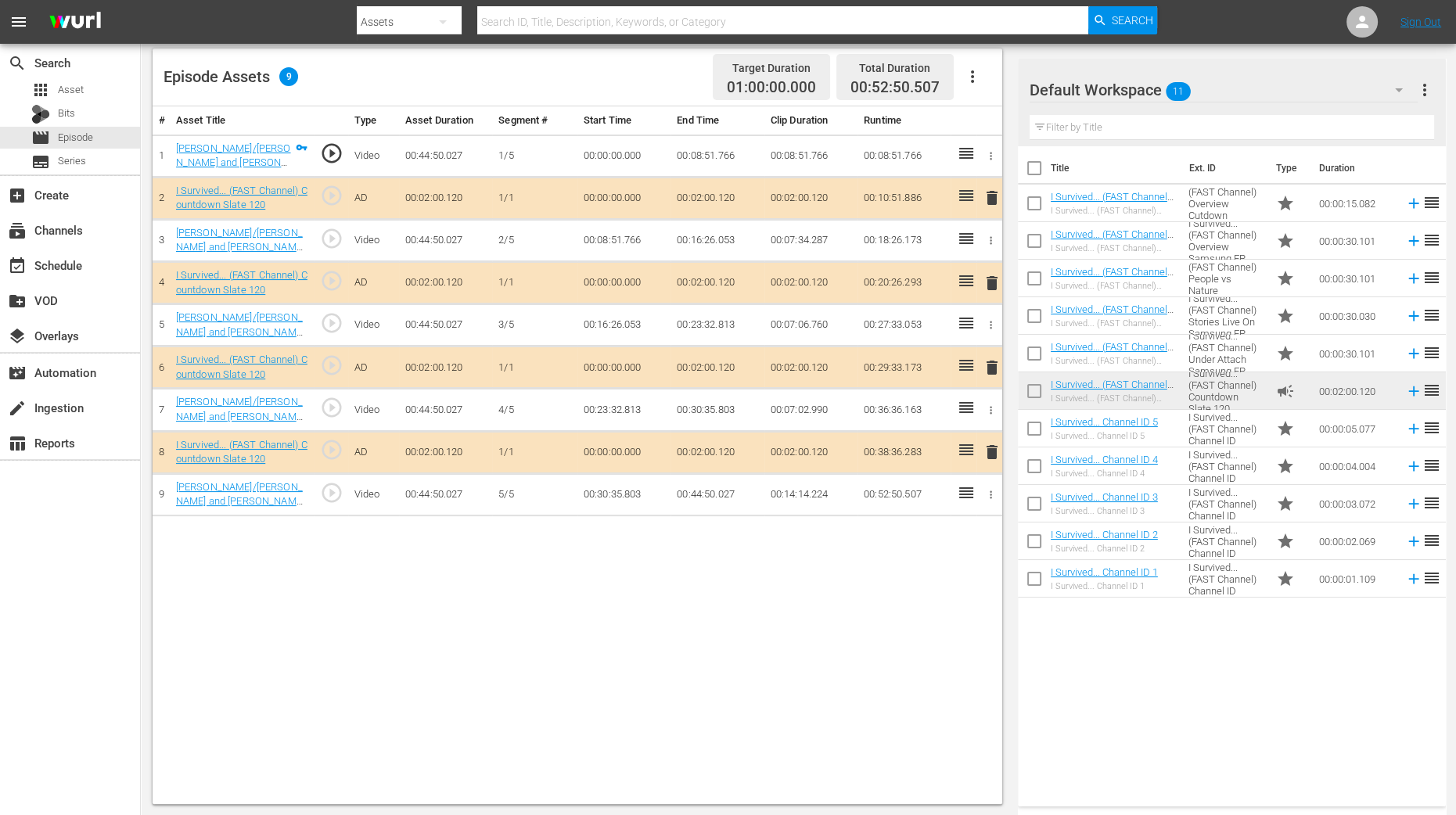
click at [987, 282] on span "delete" at bounding box center [992, 283] width 19 height 19
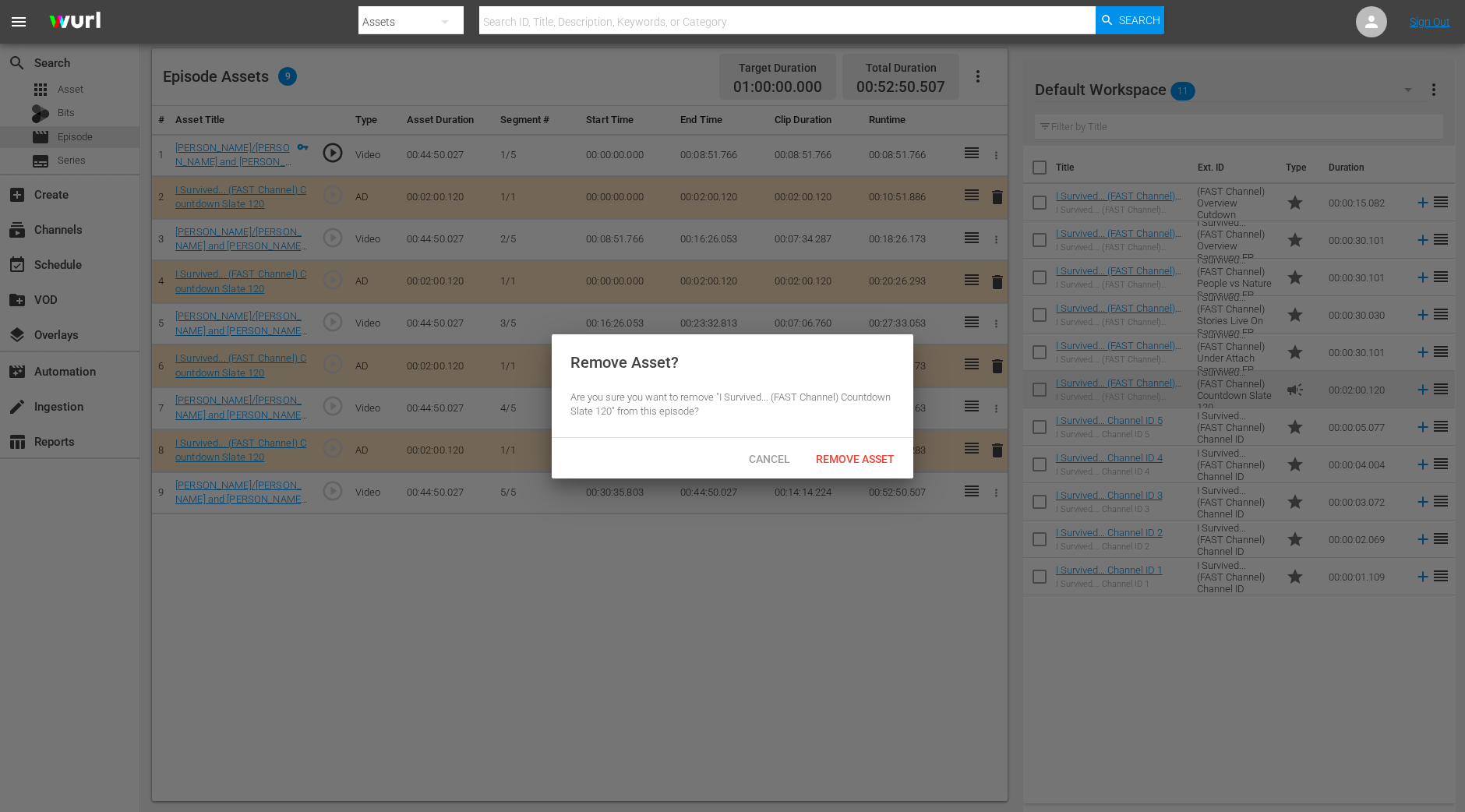
click at [867, 444] on div "Cancel Remove Asset" at bounding box center [732, 457] width 362 height 41
click at [867, 448] on div "Remove Asset" at bounding box center [855, 458] width 104 height 29
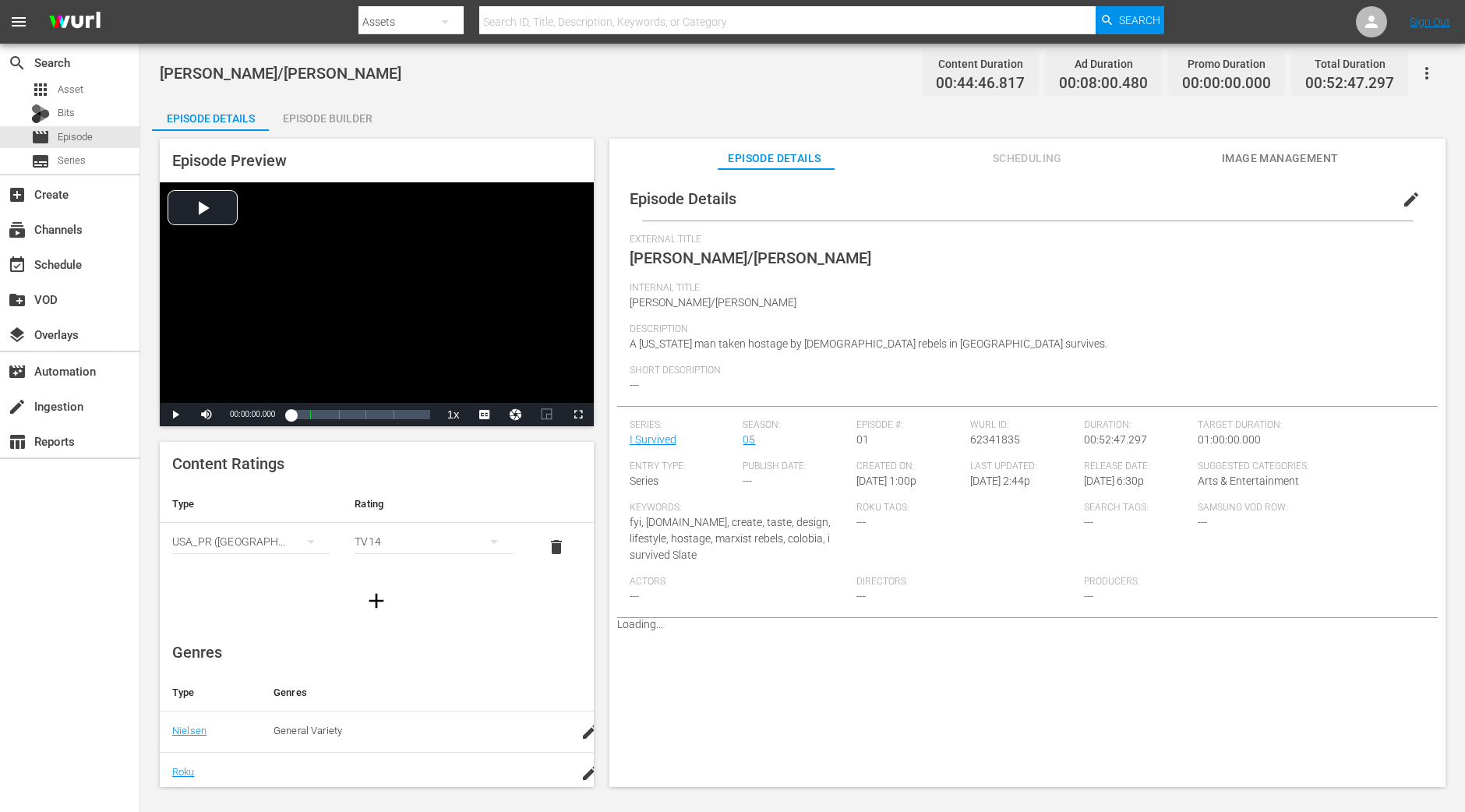
click at [344, 119] on div "Episode Builder" at bounding box center [327, 119] width 117 height 38
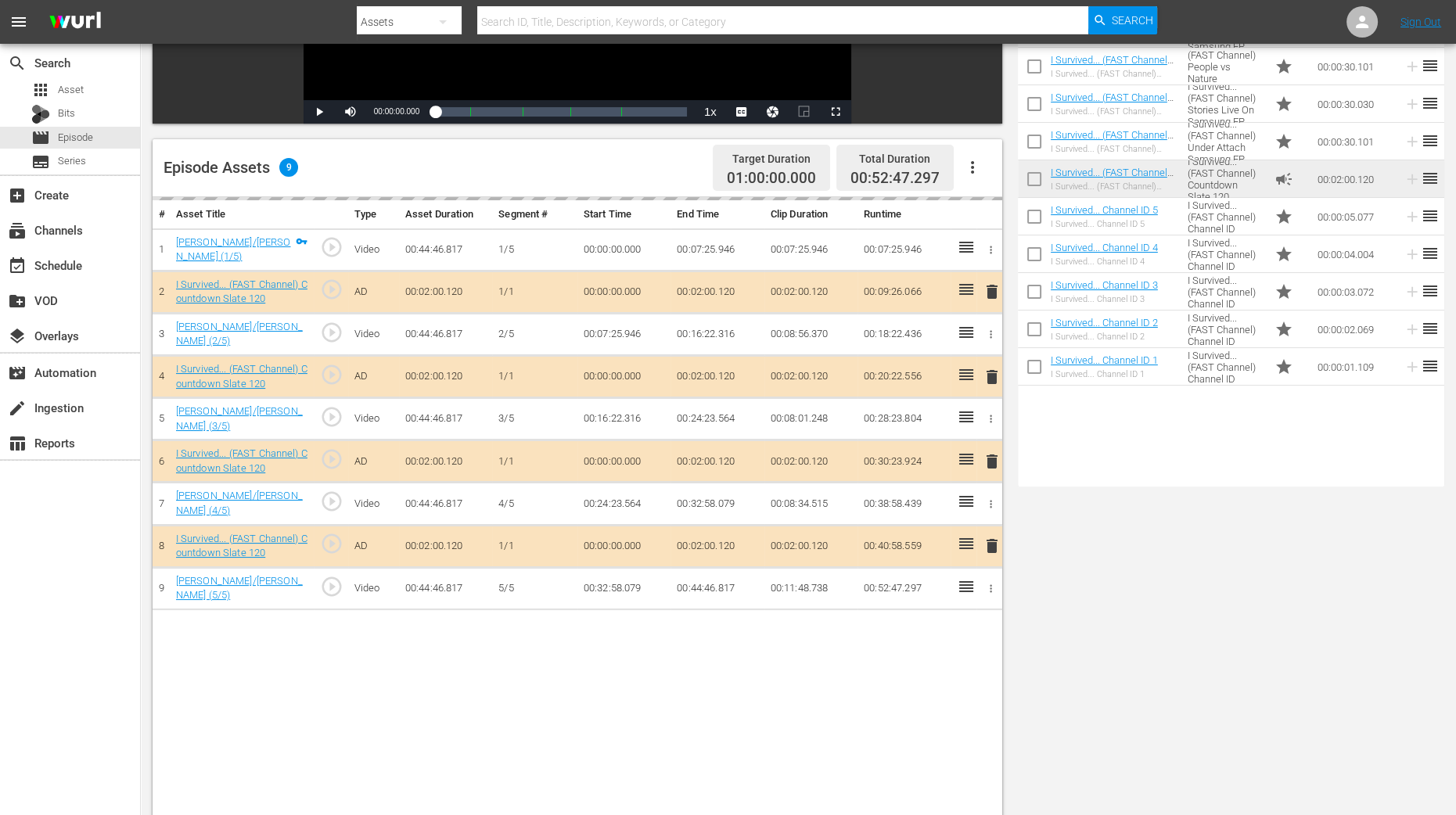
scroll to position [391, 0]
